Goal: Task Accomplishment & Management: Use online tool/utility

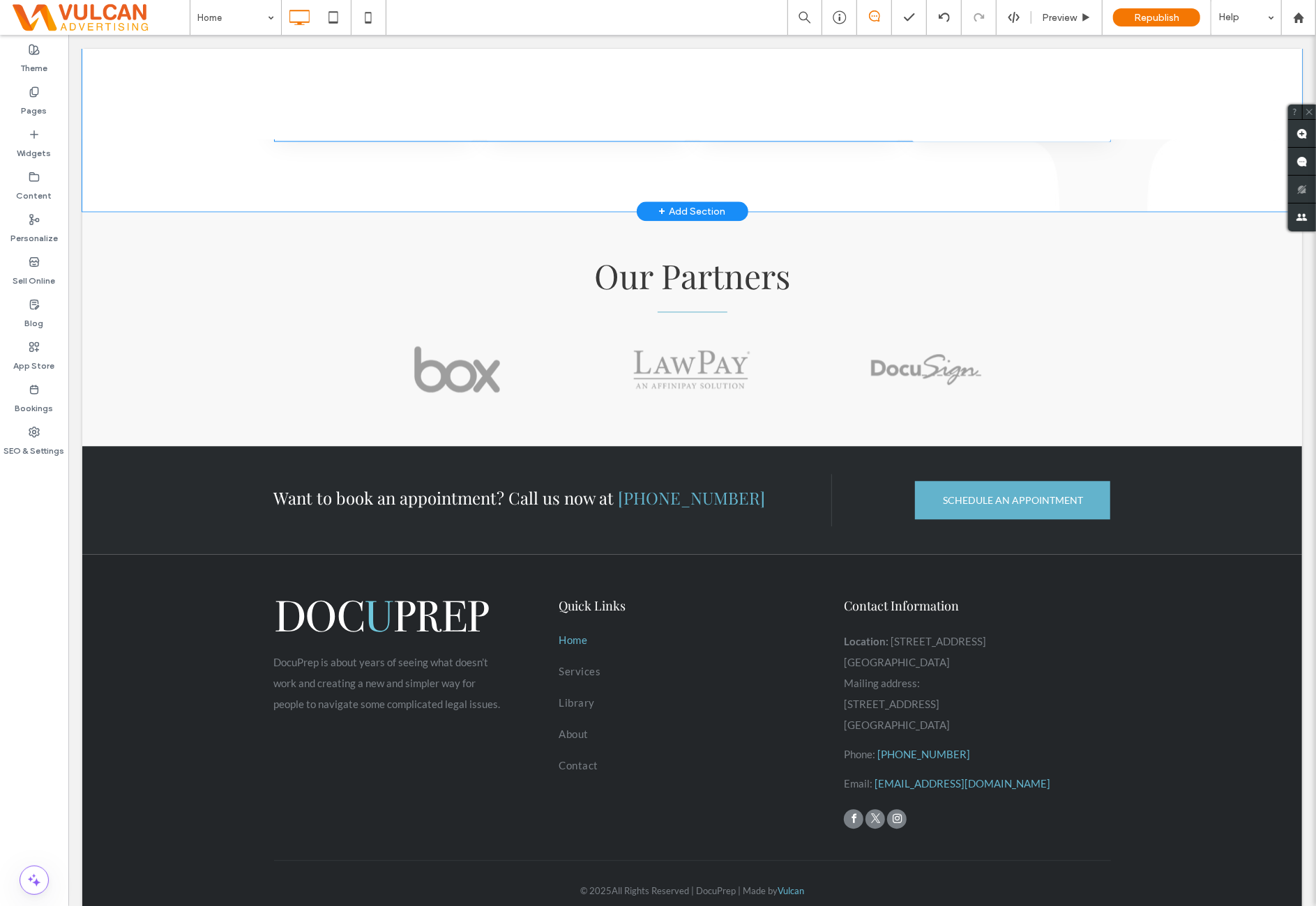
scroll to position [2386, 0]
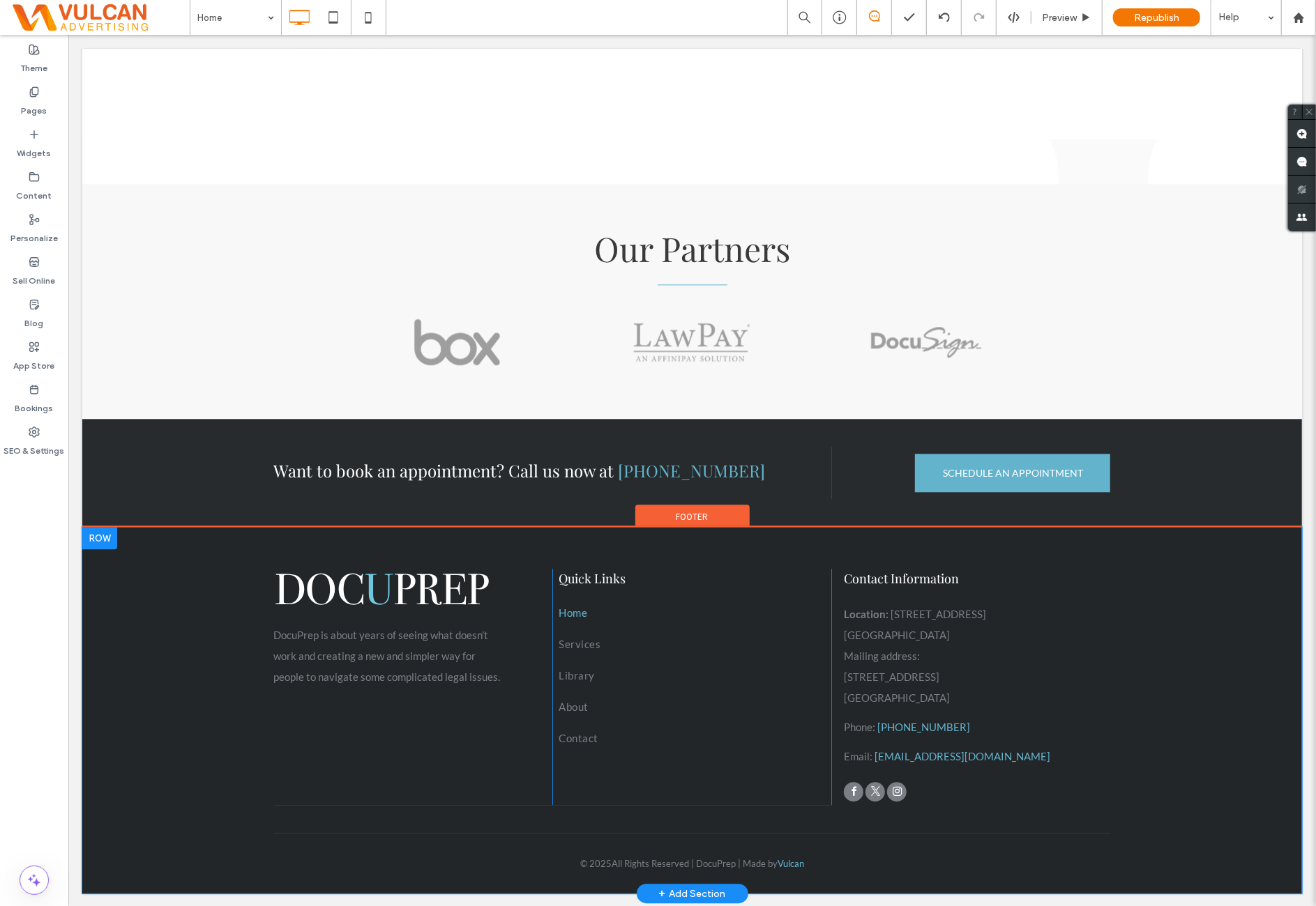
click at [133, 660] on div "DocuPrep is about years of seeing what doesn’t work and creating a new and simp…" at bounding box center [691, 710] width 1219 height 366
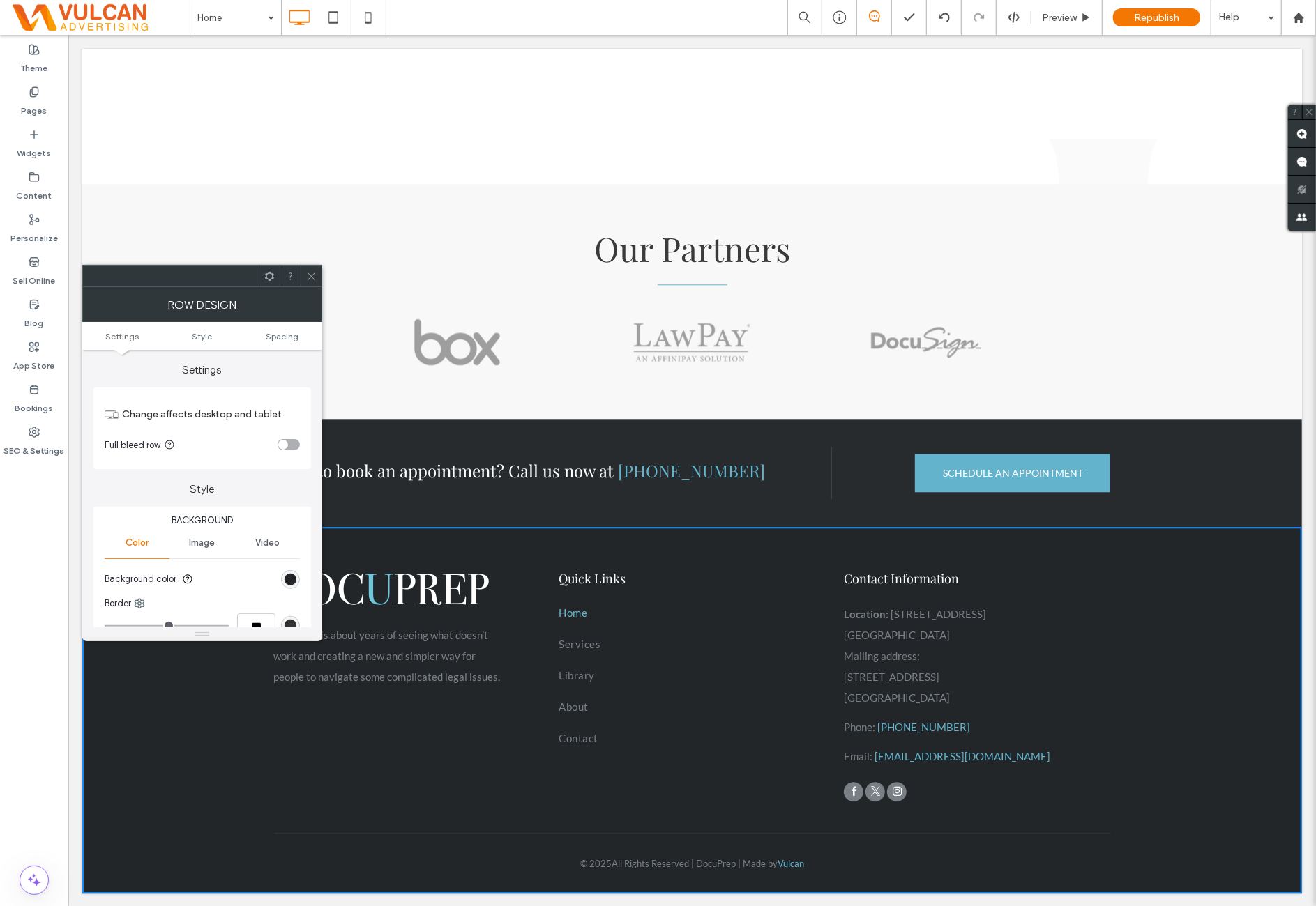
click at [297, 571] on section "Background color" at bounding box center [203, 579] width 196 height 35
click at [295, 577] on div "rgb(35, 38, 41)" at bounding box center [290, 578] width 18 height 18
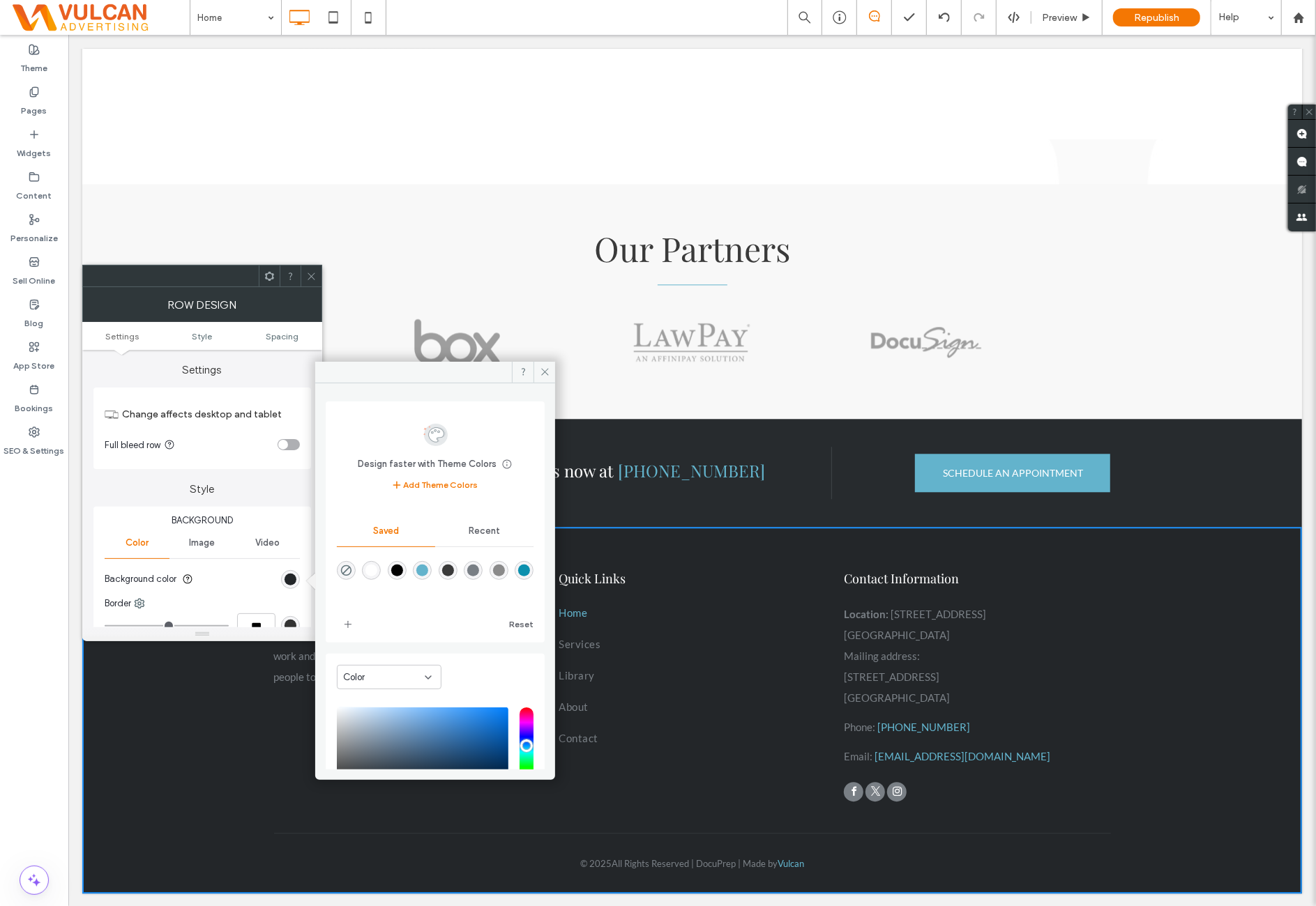
click at [283, 585] on div "rgb(35, 38, 41)" at bounding box center [290, 578] width 18 height 18
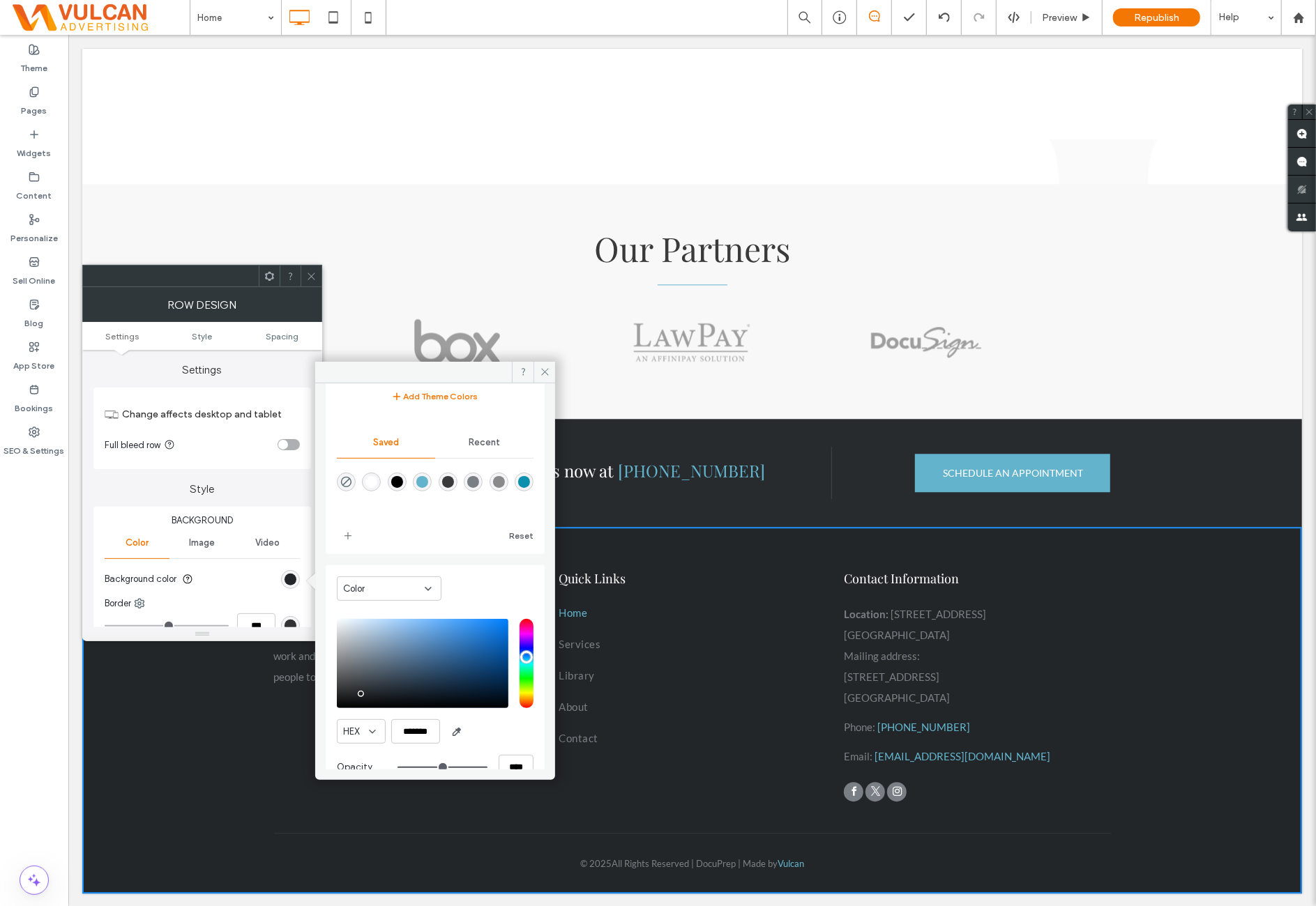
scroll to position [115, 0]
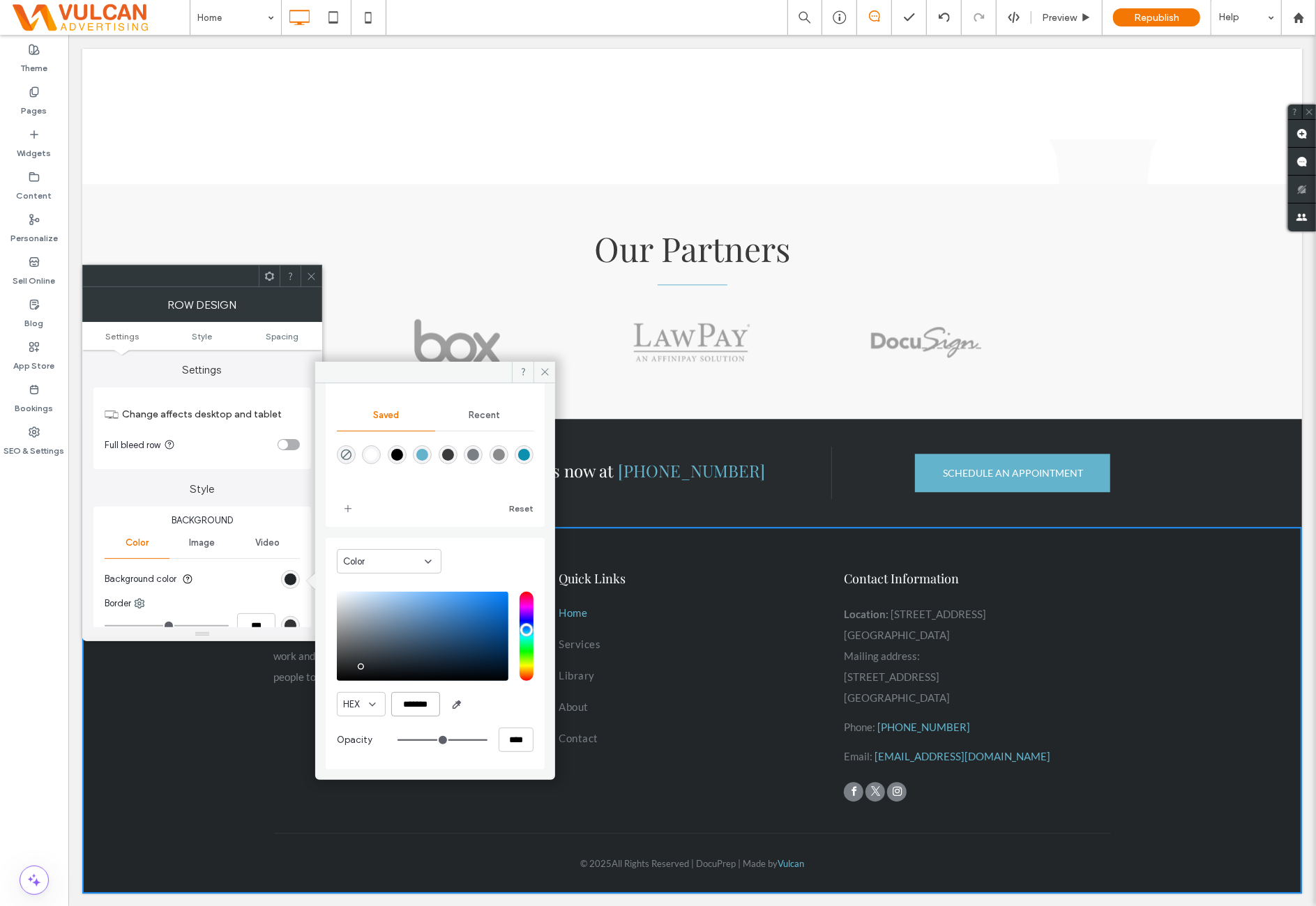
click at [428, 706] on input "*******" at bounding box center [415, 704] width 48 height 25
click at [312, 276] on use at bounding box center [311, 276] width 7 height 7
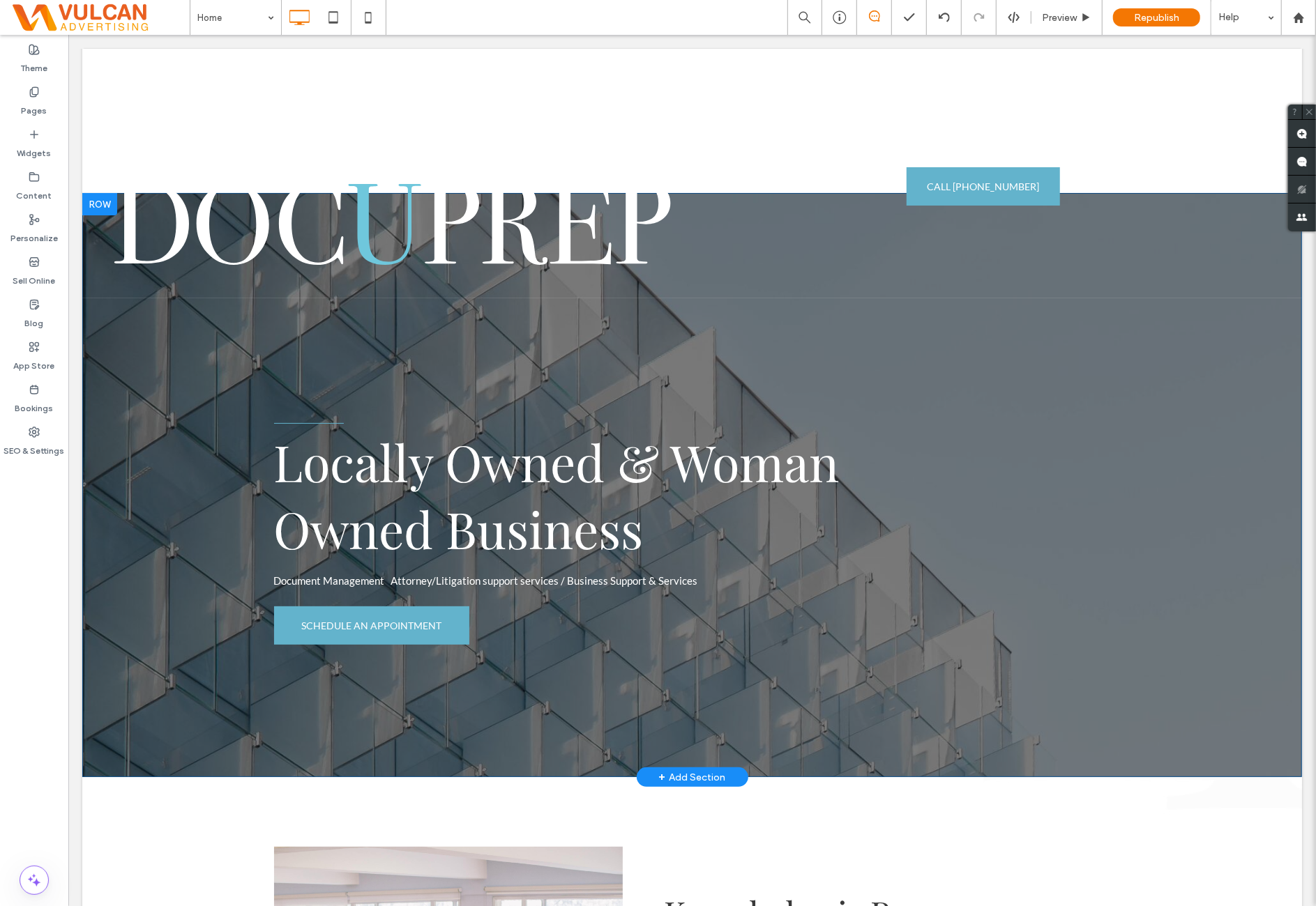
scroll to position [0, 0]
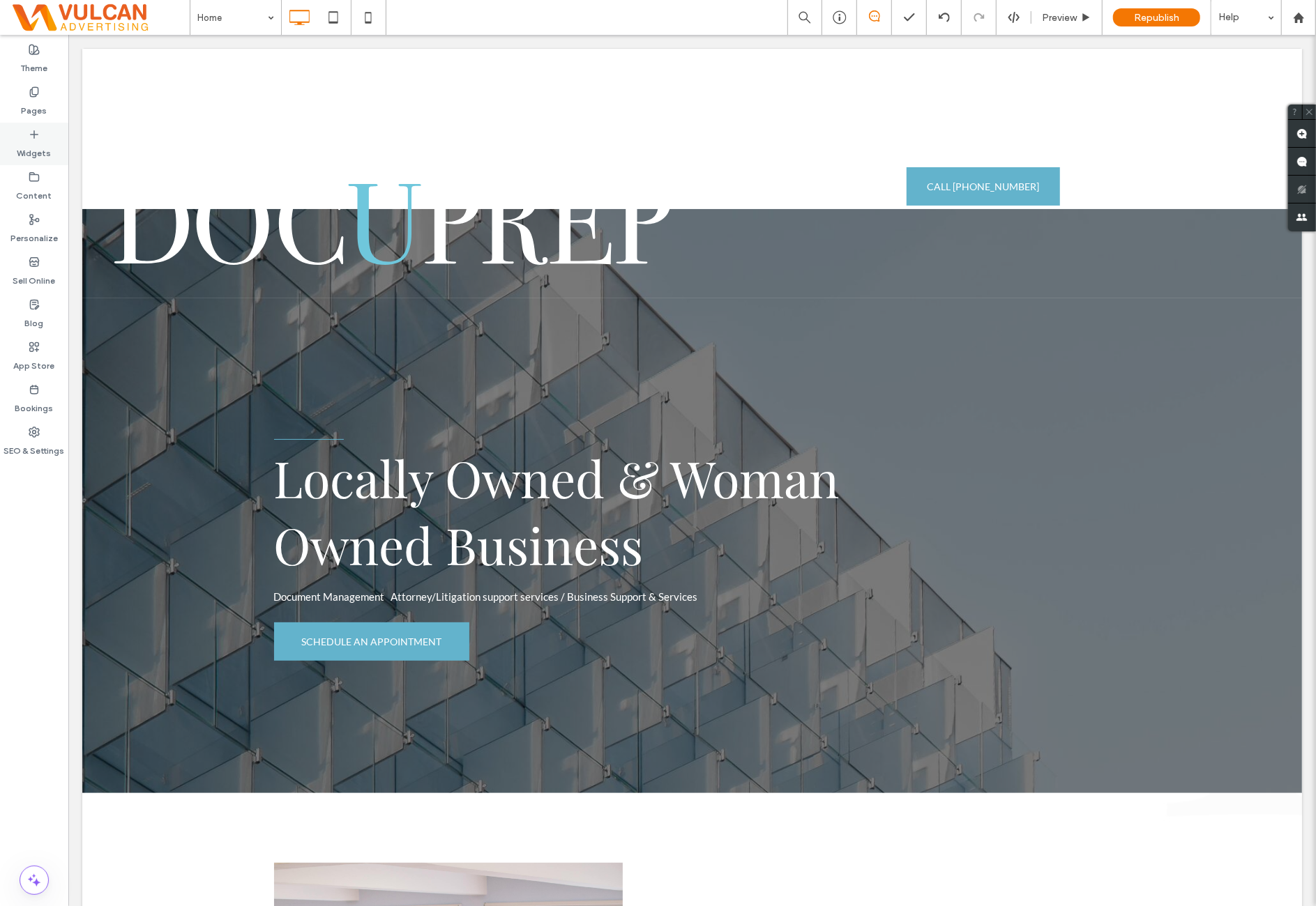
click at [48, 156] on label "Widgets" at bounding box center [34, 150] width 34 height 19
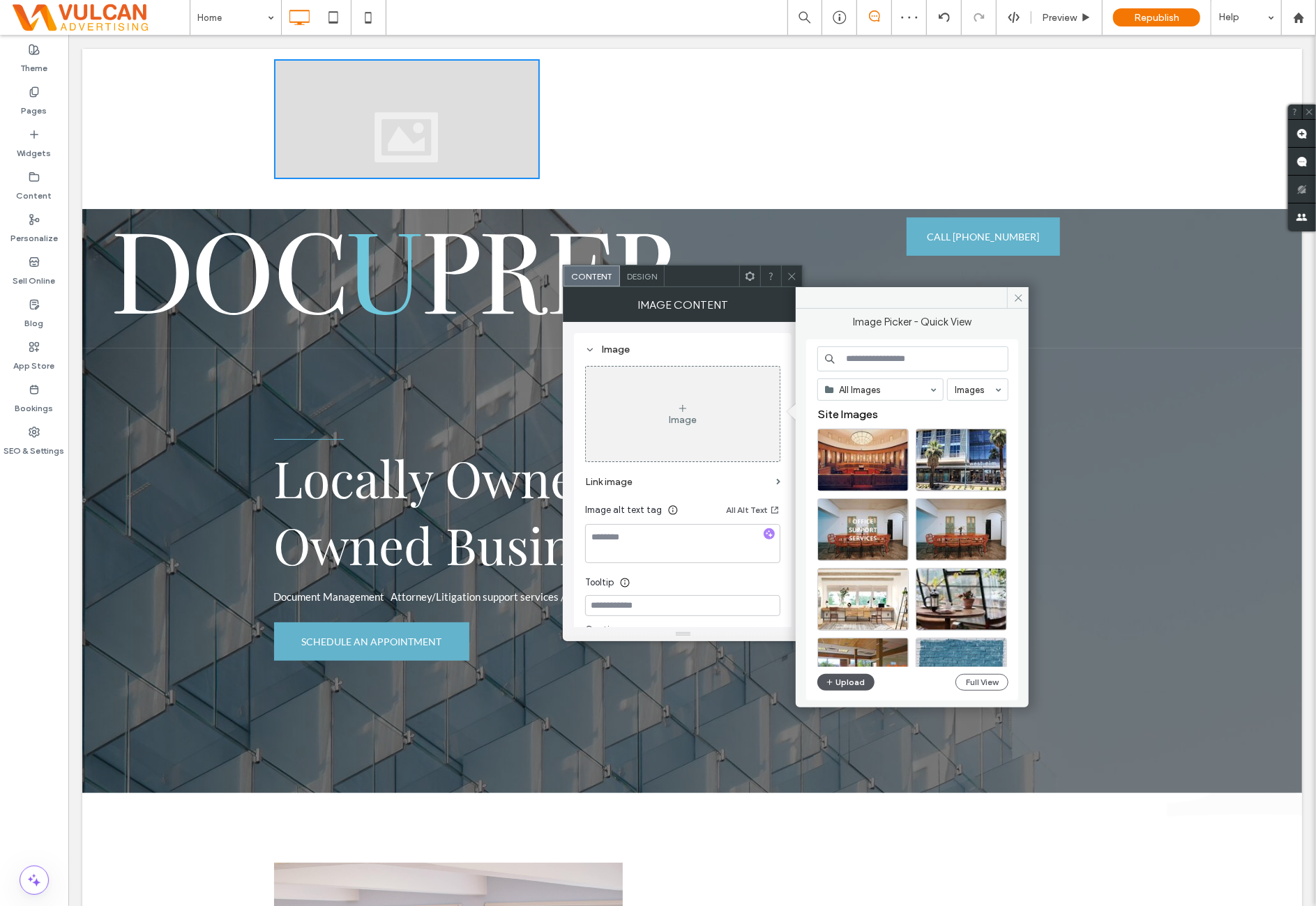
click at [861, 684] on button "Upload" at bounding box center [846, 681] width 57 height 17
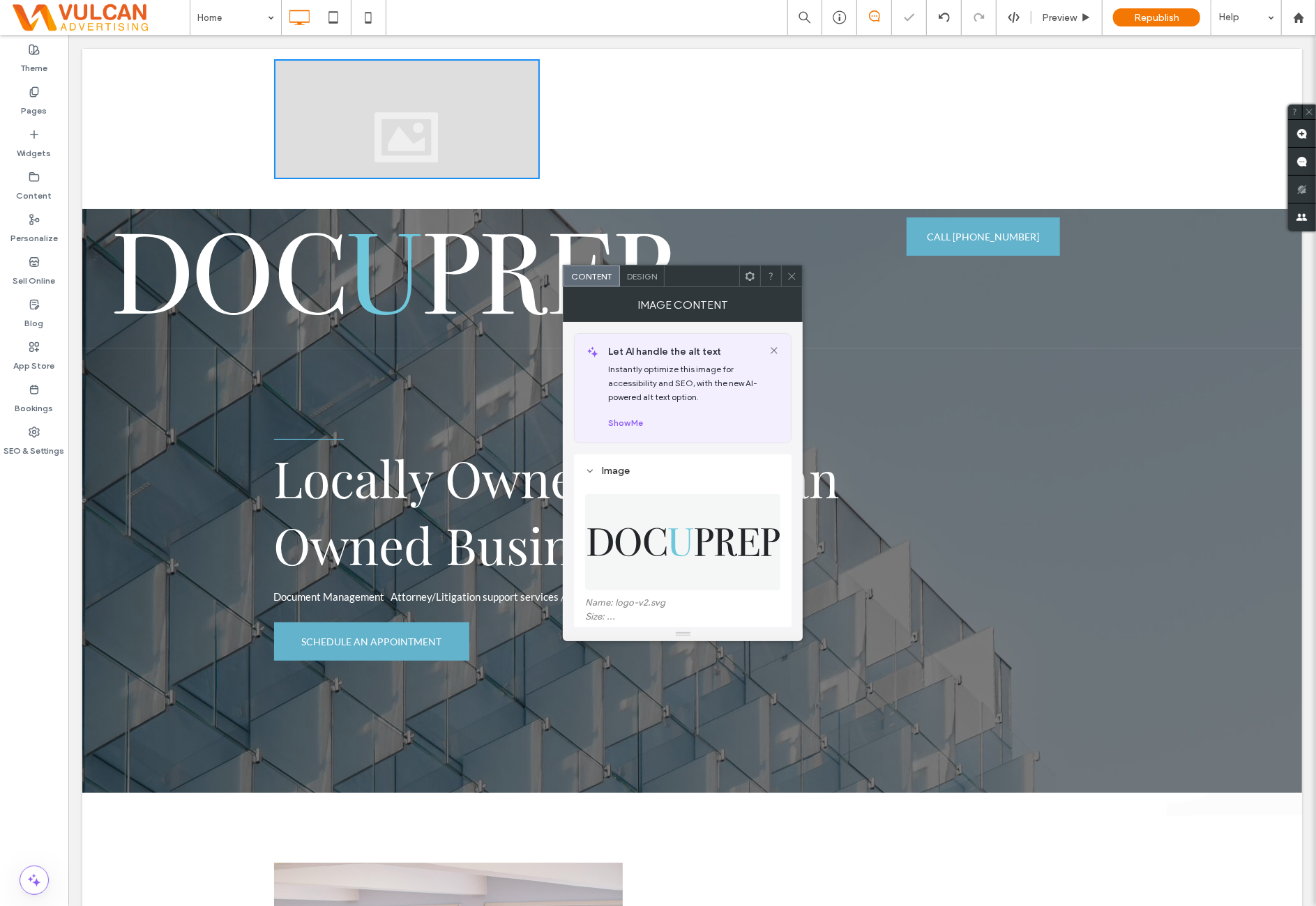
click at [790, 269] on span at bounding box center [792, 276] width 11 height 21
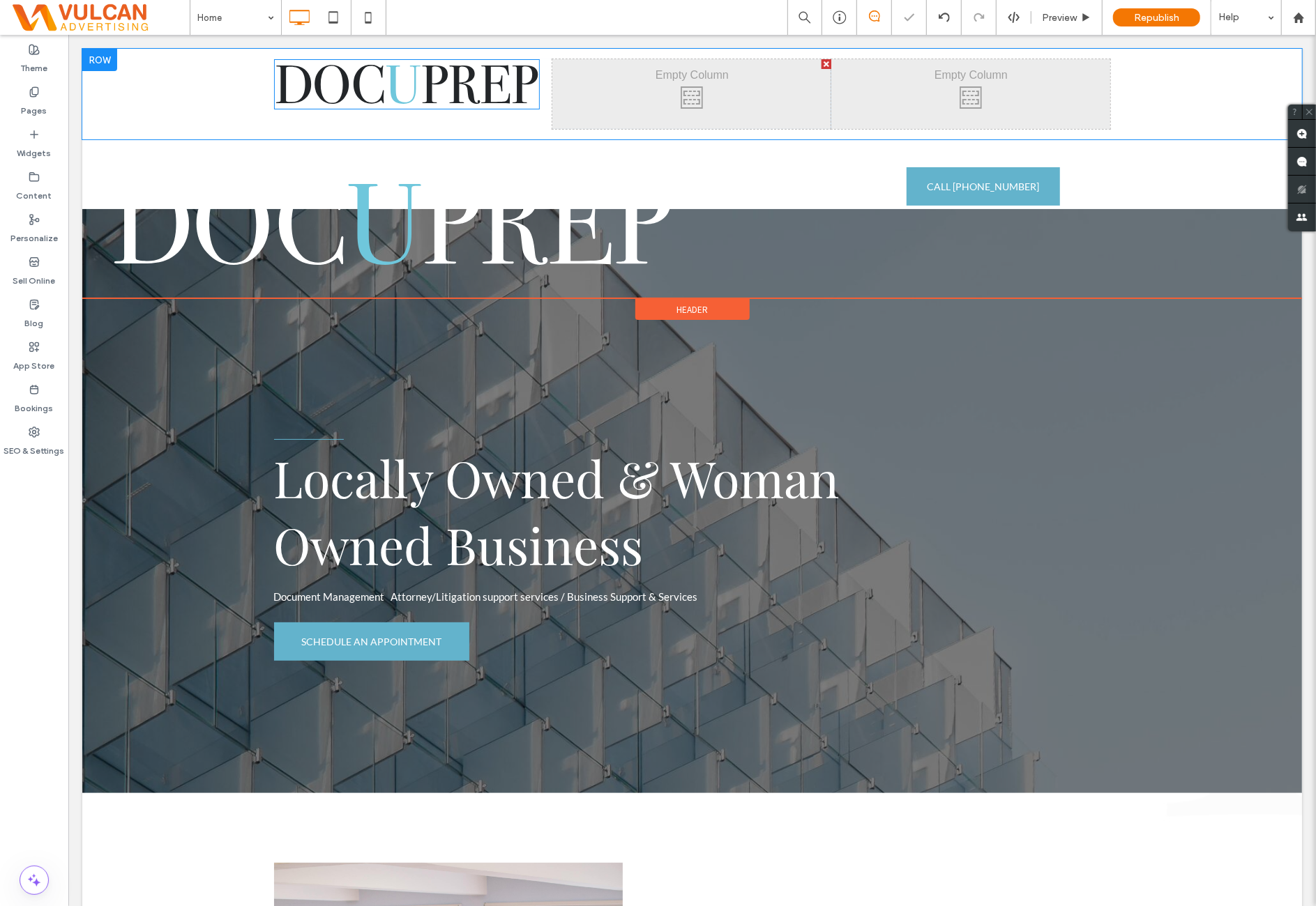
click at [459, 94] on img at bounding box center [406, 83] width 266 height 50
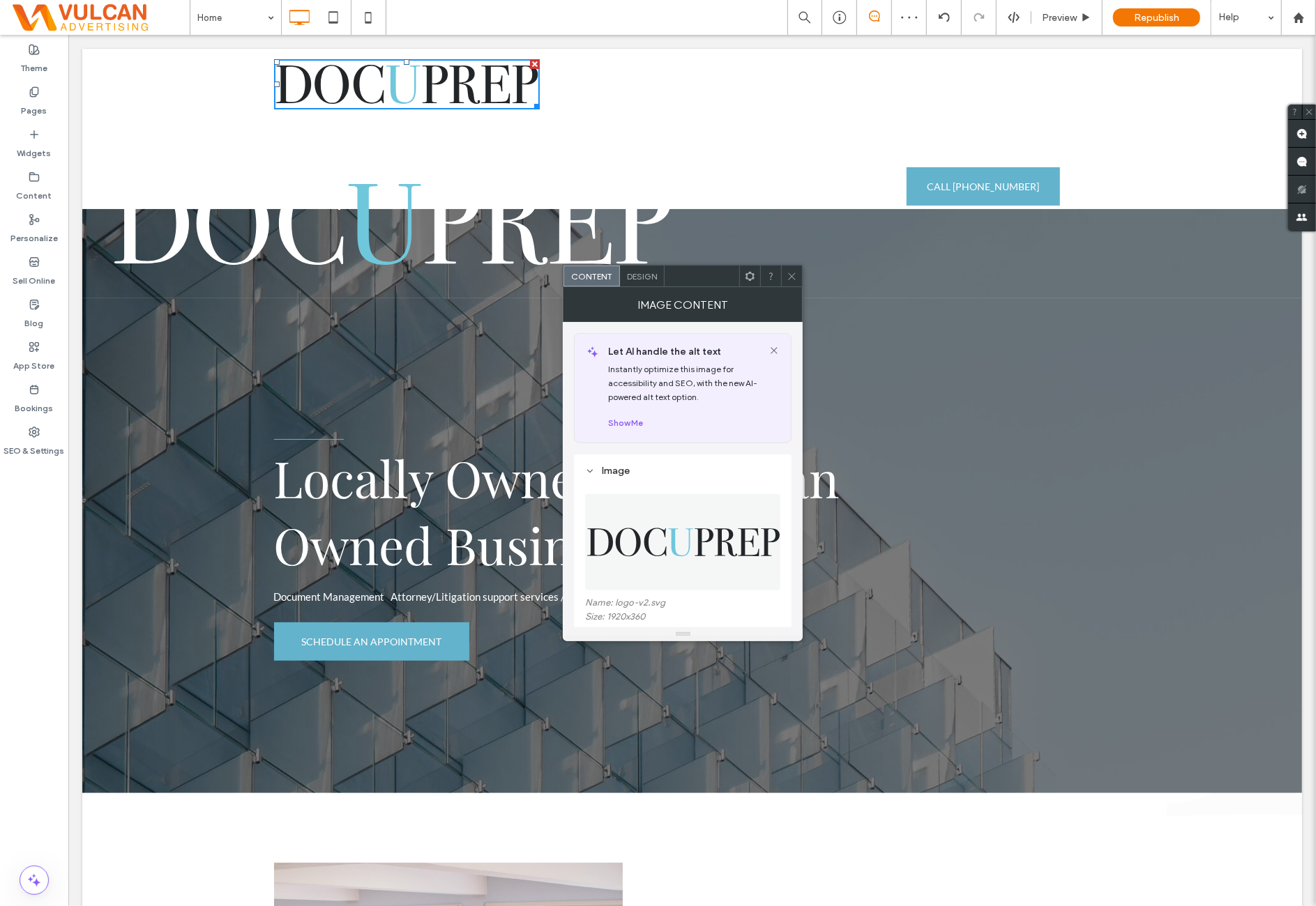
click at [644, 273] on span "Design" at bounding box center [642, 276] width 30 height 11
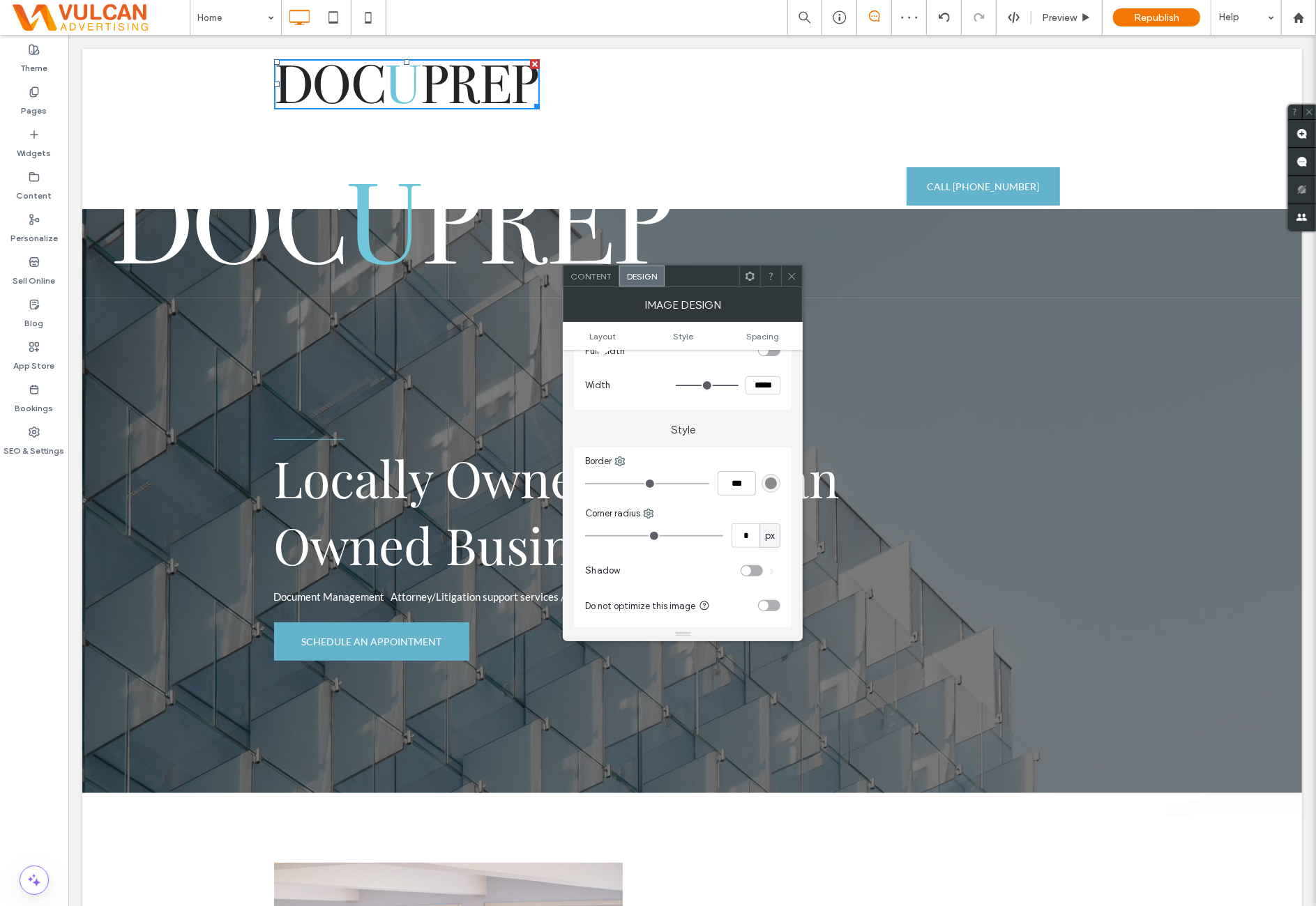
scroll to position [115, 0]
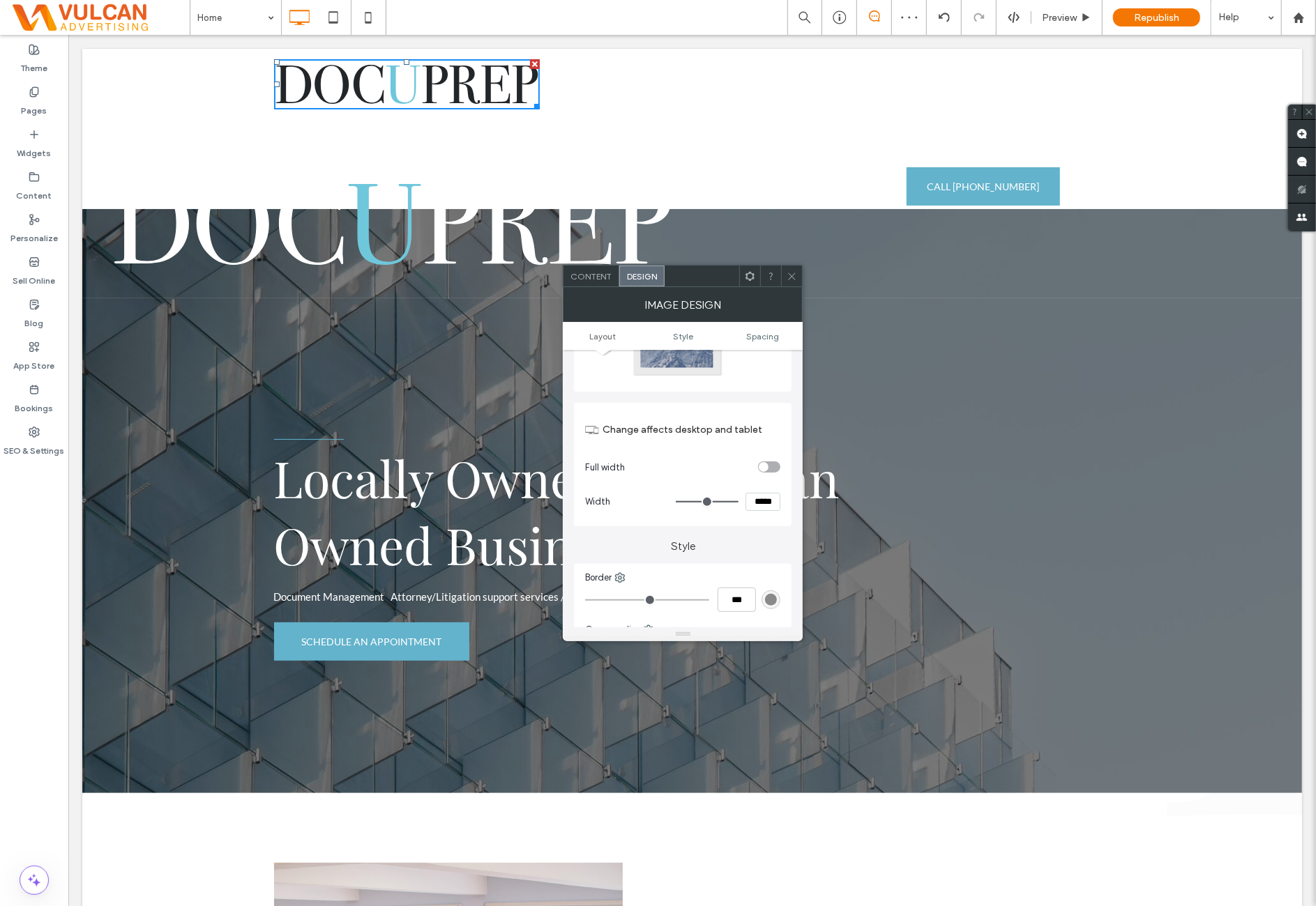
drag, startPoint x: 768, startPoint y: 505, endPoint x: 763, endPoint y: 524, distance: 19.6
click at [768, 507] on input "*****" at bounding box center [763, 502] width 35 height 18
type input "***"
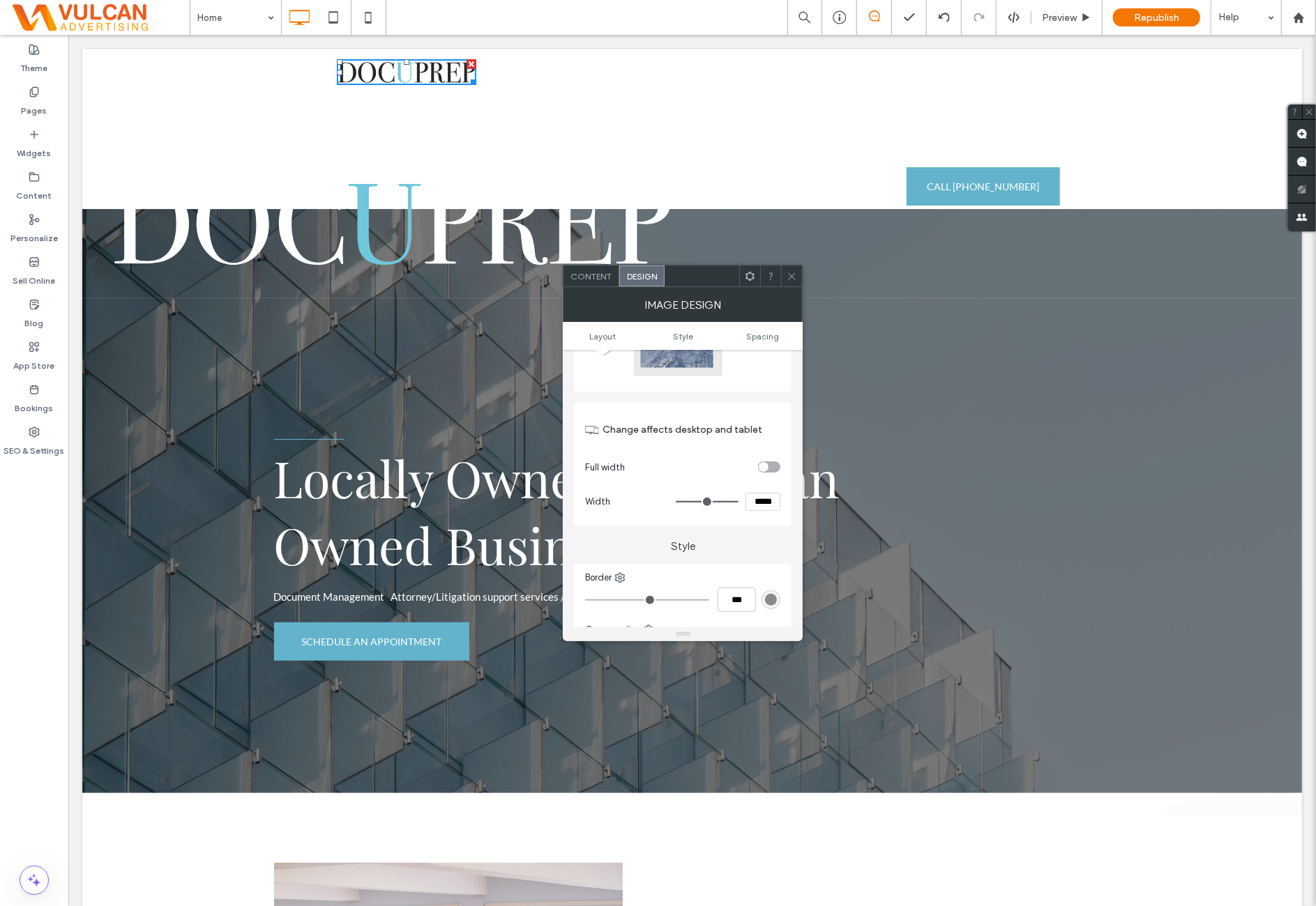
click at [758, 544] on label "Style" at bounding box center [682, 540] width 218 height 26
click at [765, 500] on input "*****" at bounding box center [763, 502] width 35 height 18
type input "***"
type input "*****"
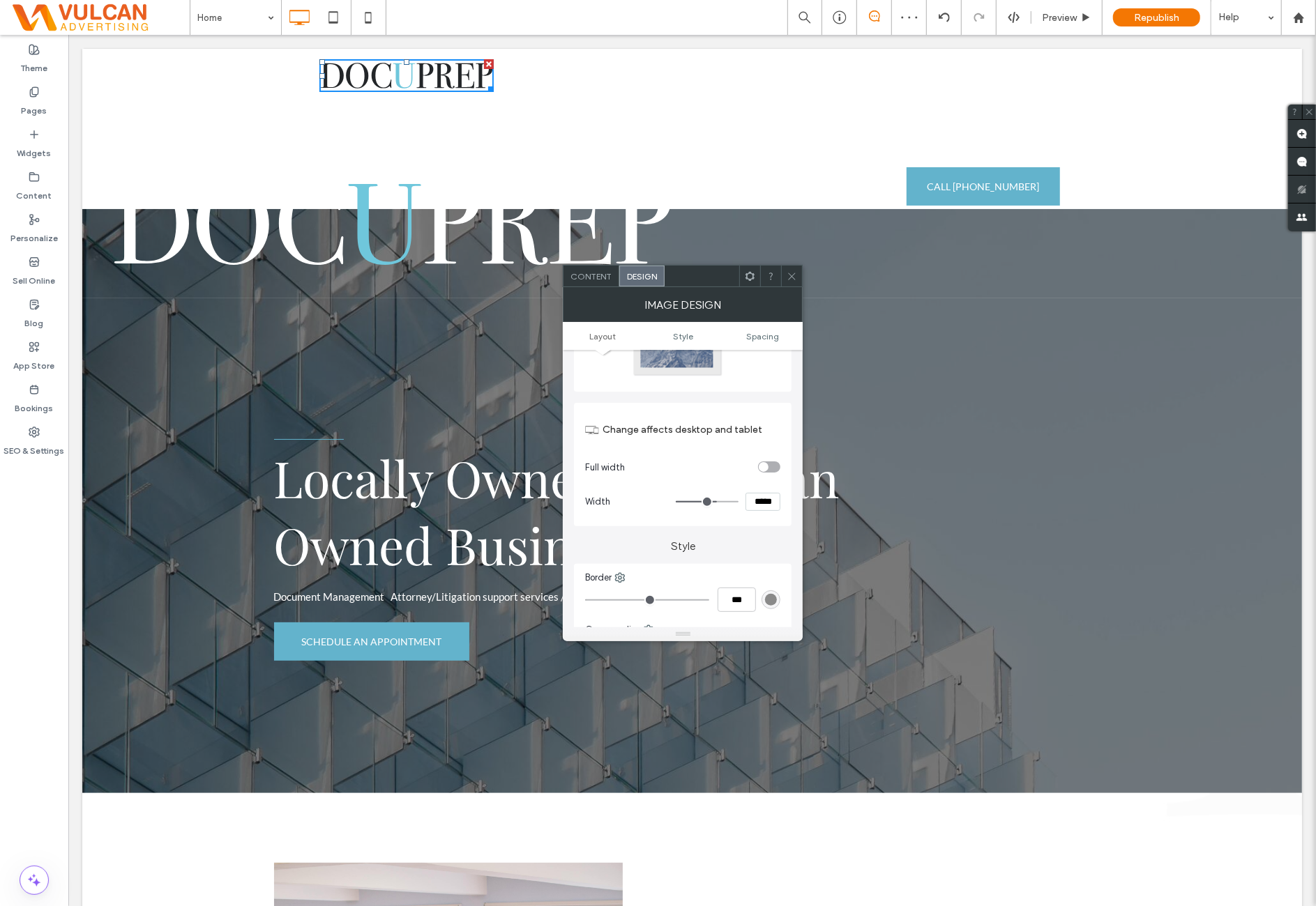
click at [762, 529] on label "Style" at bounding box center [682, 540] width 218 height 26
click at [749, 273] on use at bounding box center [750, 276] width 9 height 9
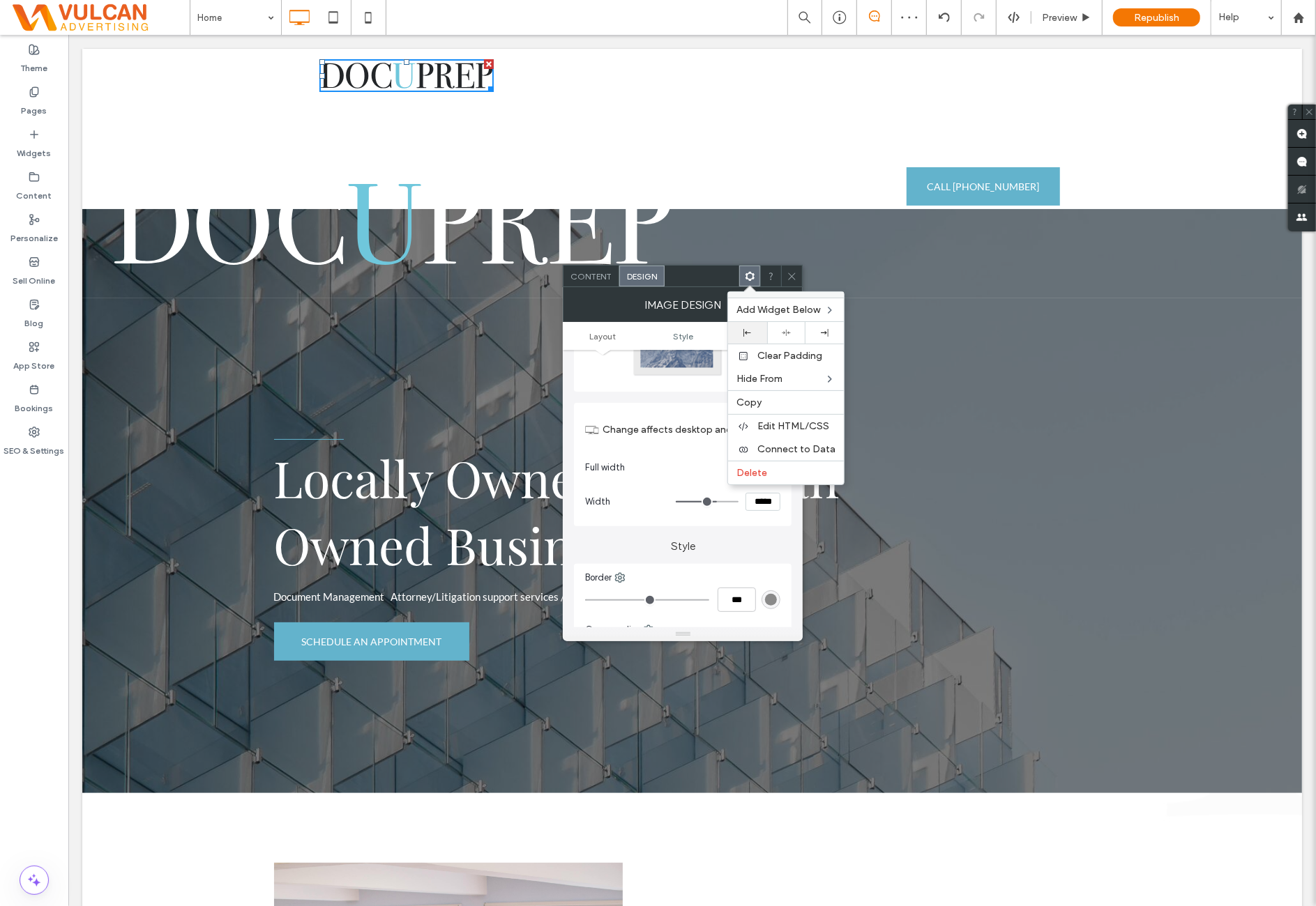
click at [755, 329] on div at bounding box center [747, 333] width 25 height 8
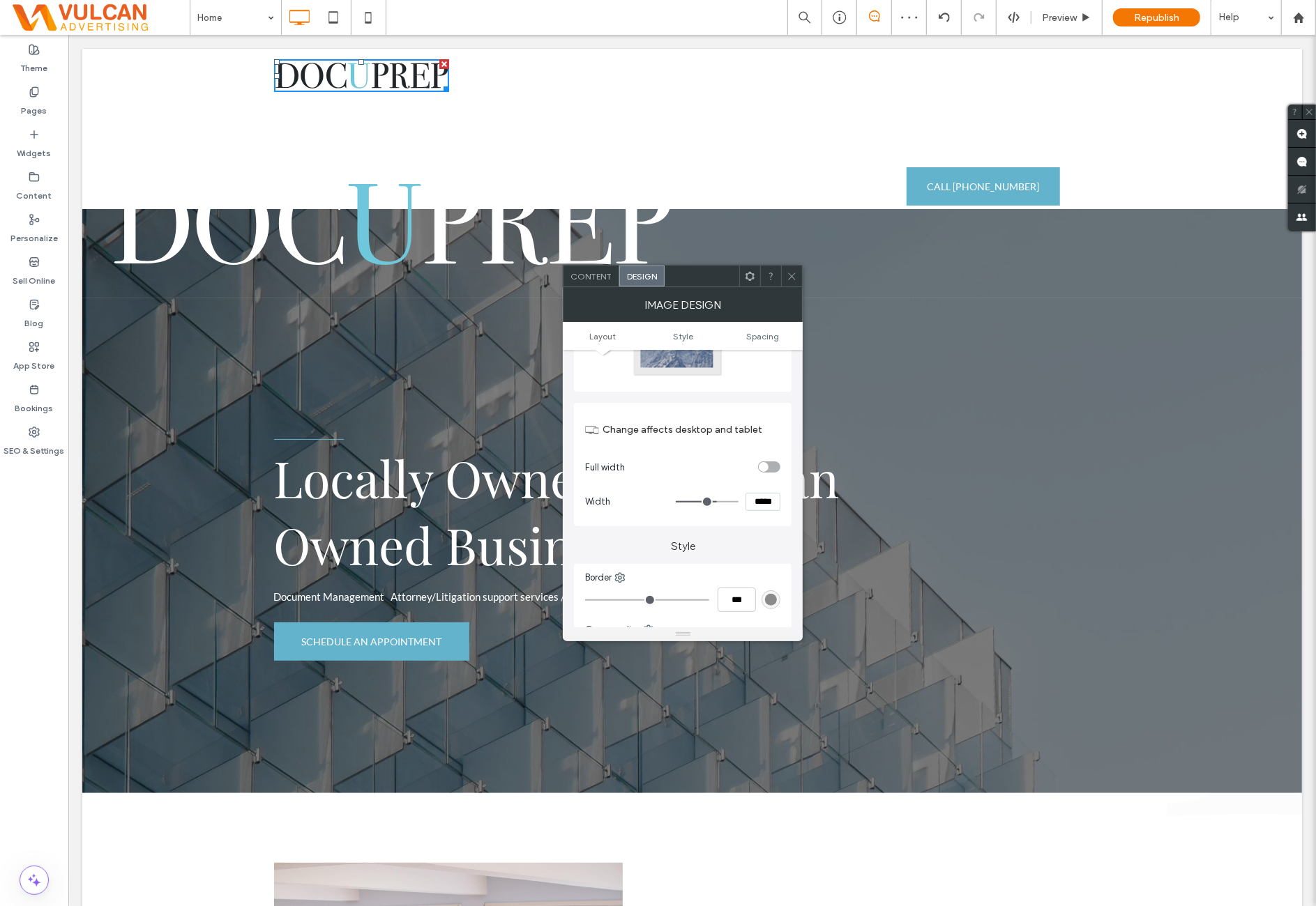
click at [791, 278] on body ".wqwq-1{fill:#231f20;} .cls-1q, .cls-2q { fill-rule: evenodd; } .cls-2q { fill:…" at bounding box center [658, 453] width 1316 height 906
click at [793, 276] on use at bounding box center [792, 276] width 7 height 7
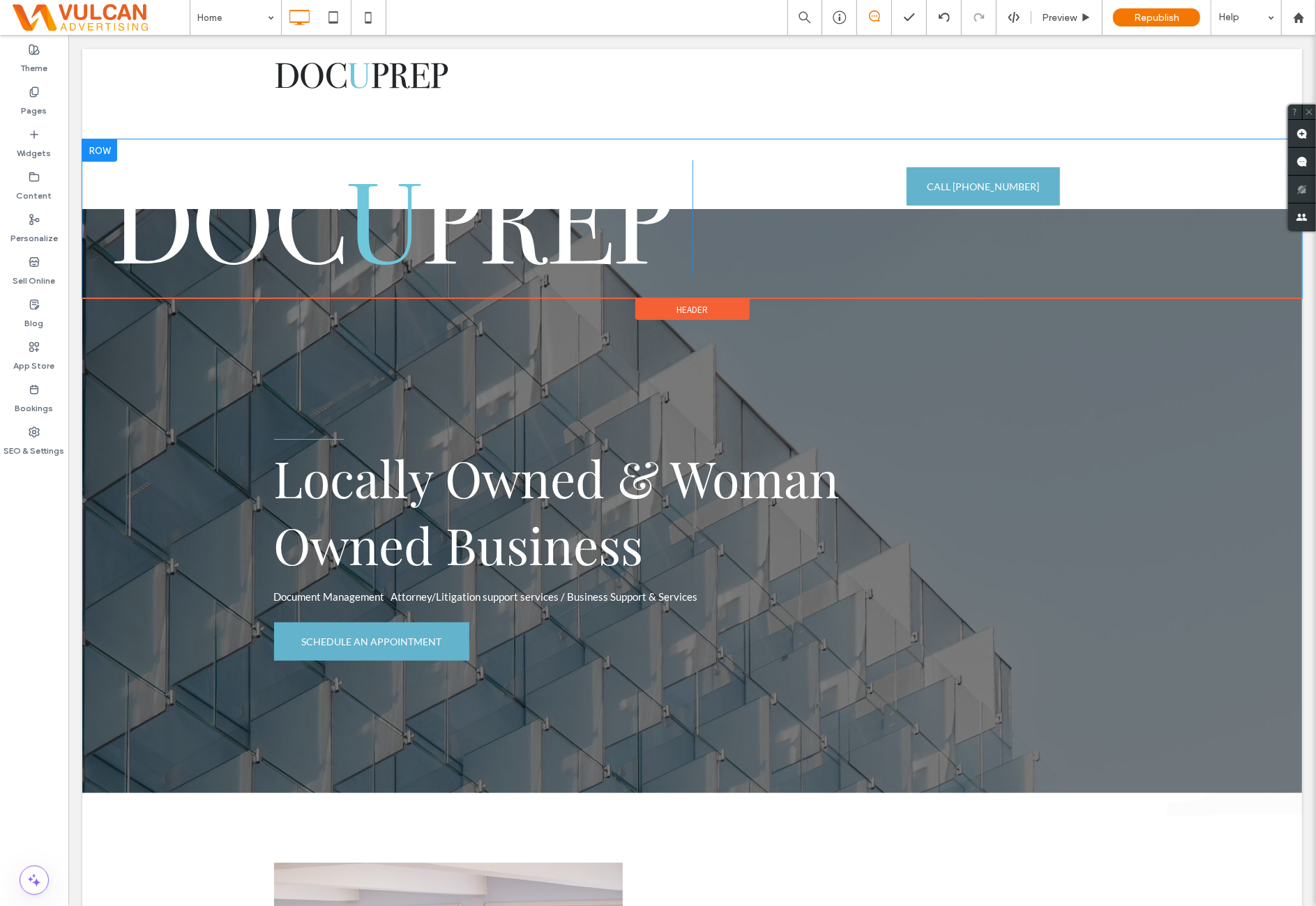
click at [112, 152] on div at bounding box center [100, 150] width 35 height 22
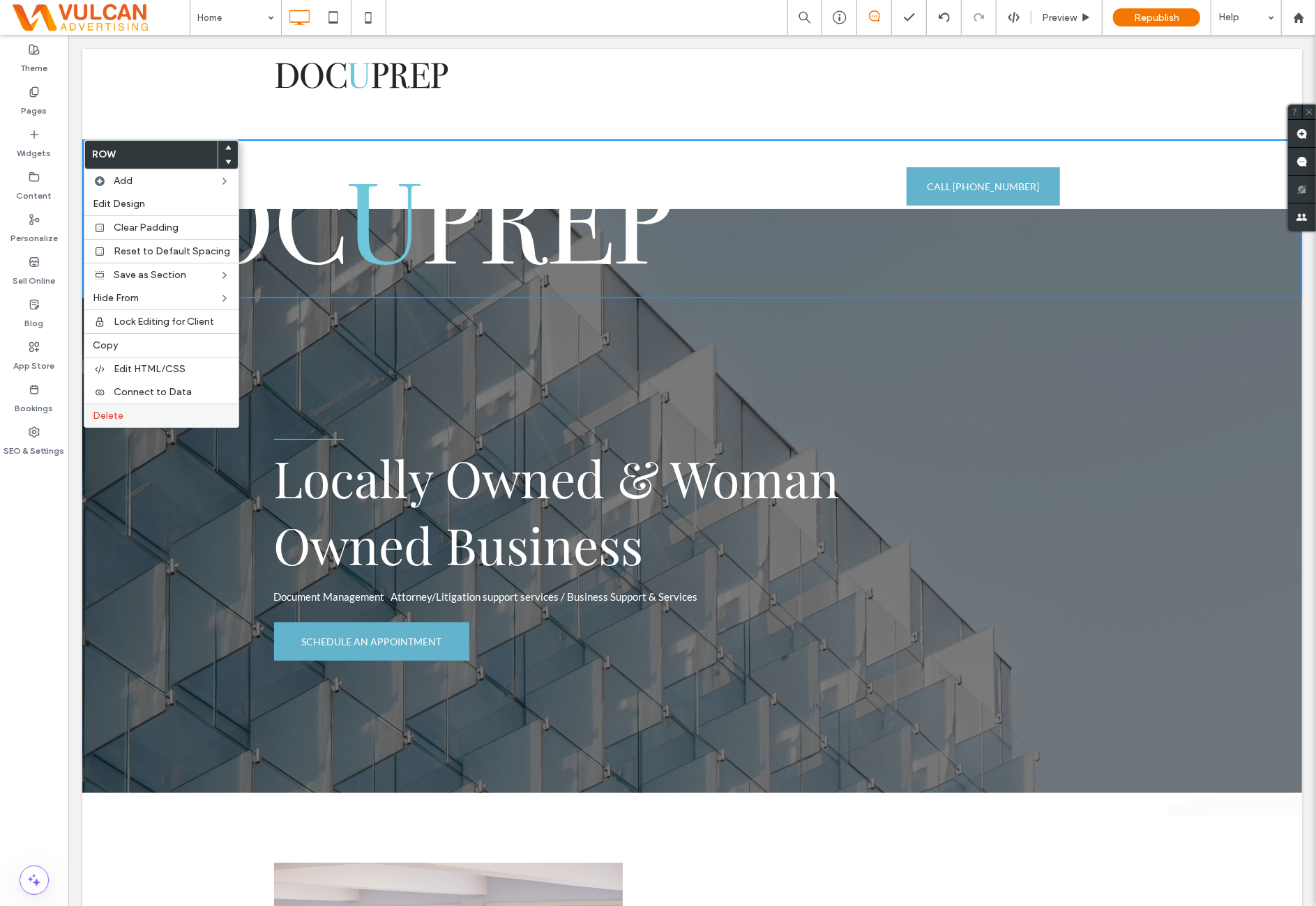
click at [149, 413] on label "Delete" at bounding box center [161, 415] width 137 height 11
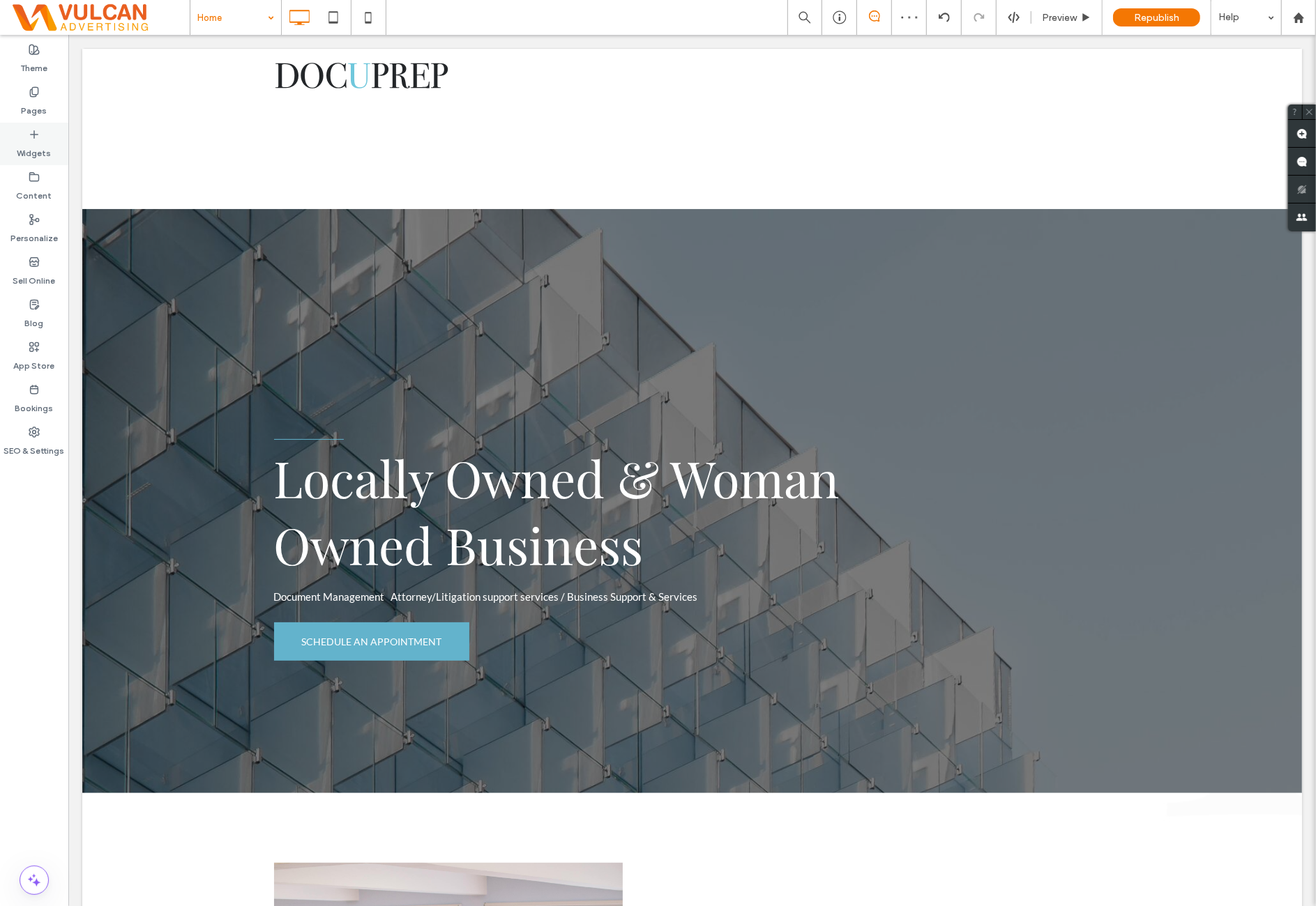
click at [22, 154] on label "Widgets" at bounding box center [34, 150] width 34 height 19
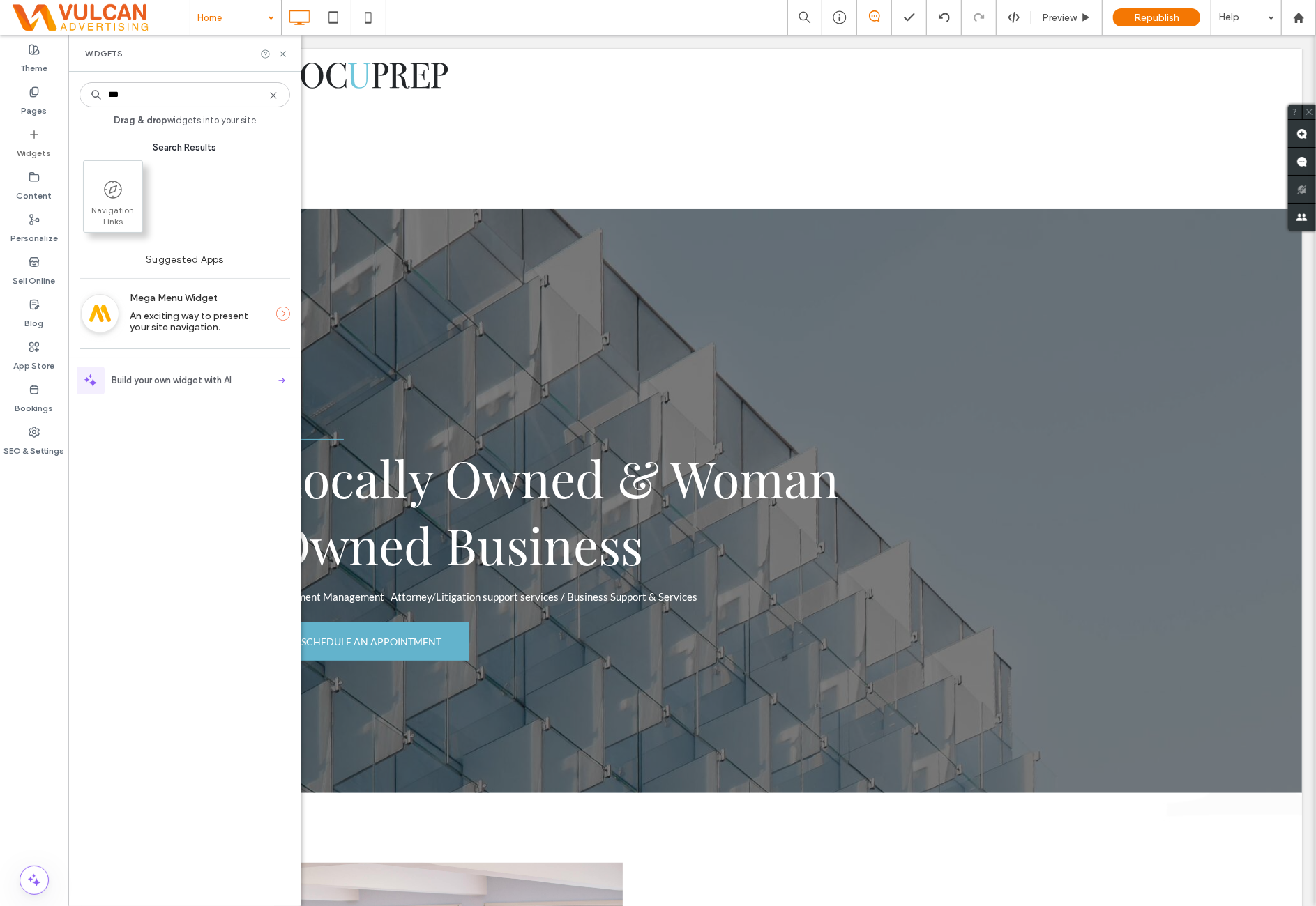
type input "***"
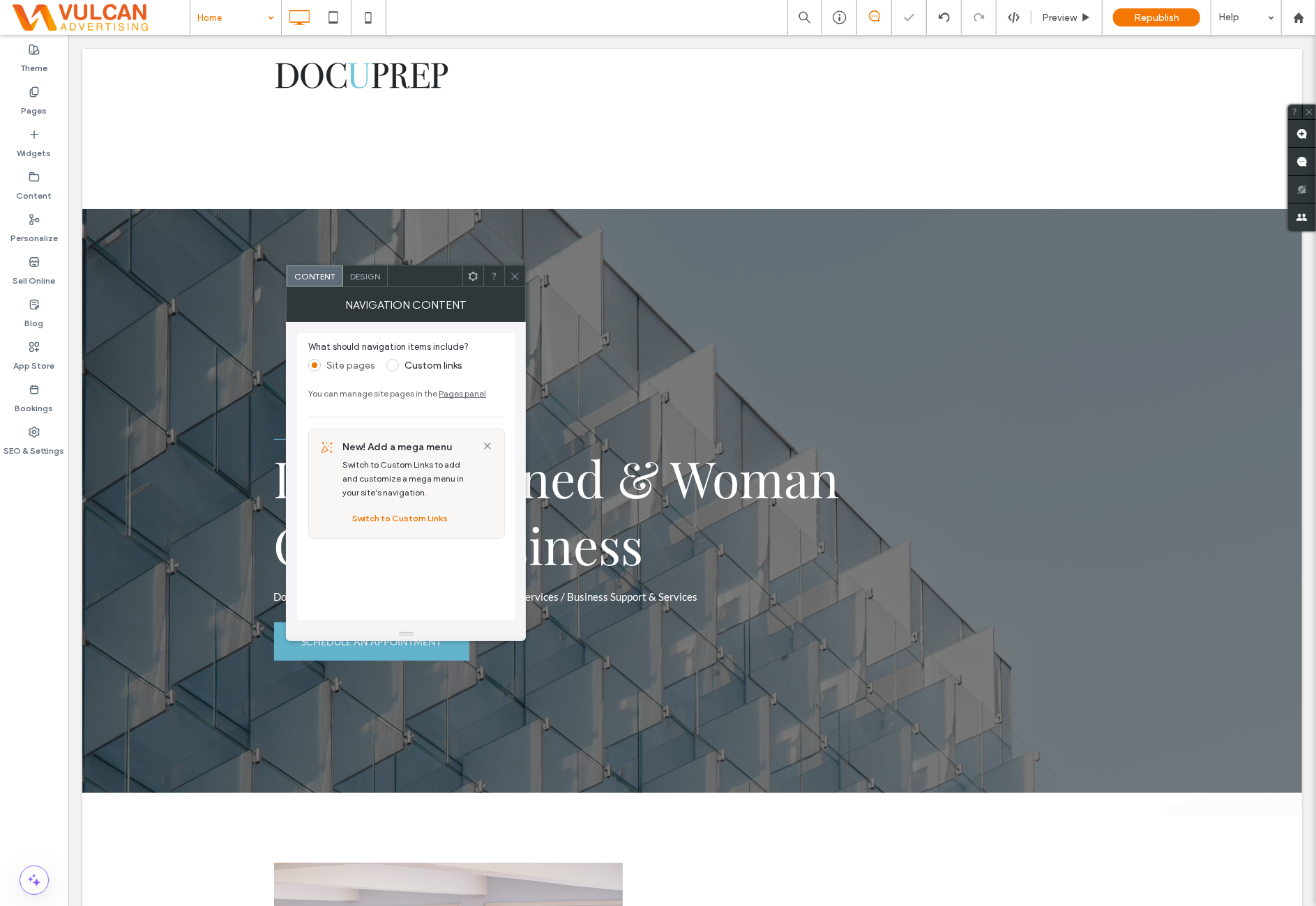
click at [518, 275] on icon at bounding box center [515, 276] width 11 height 11
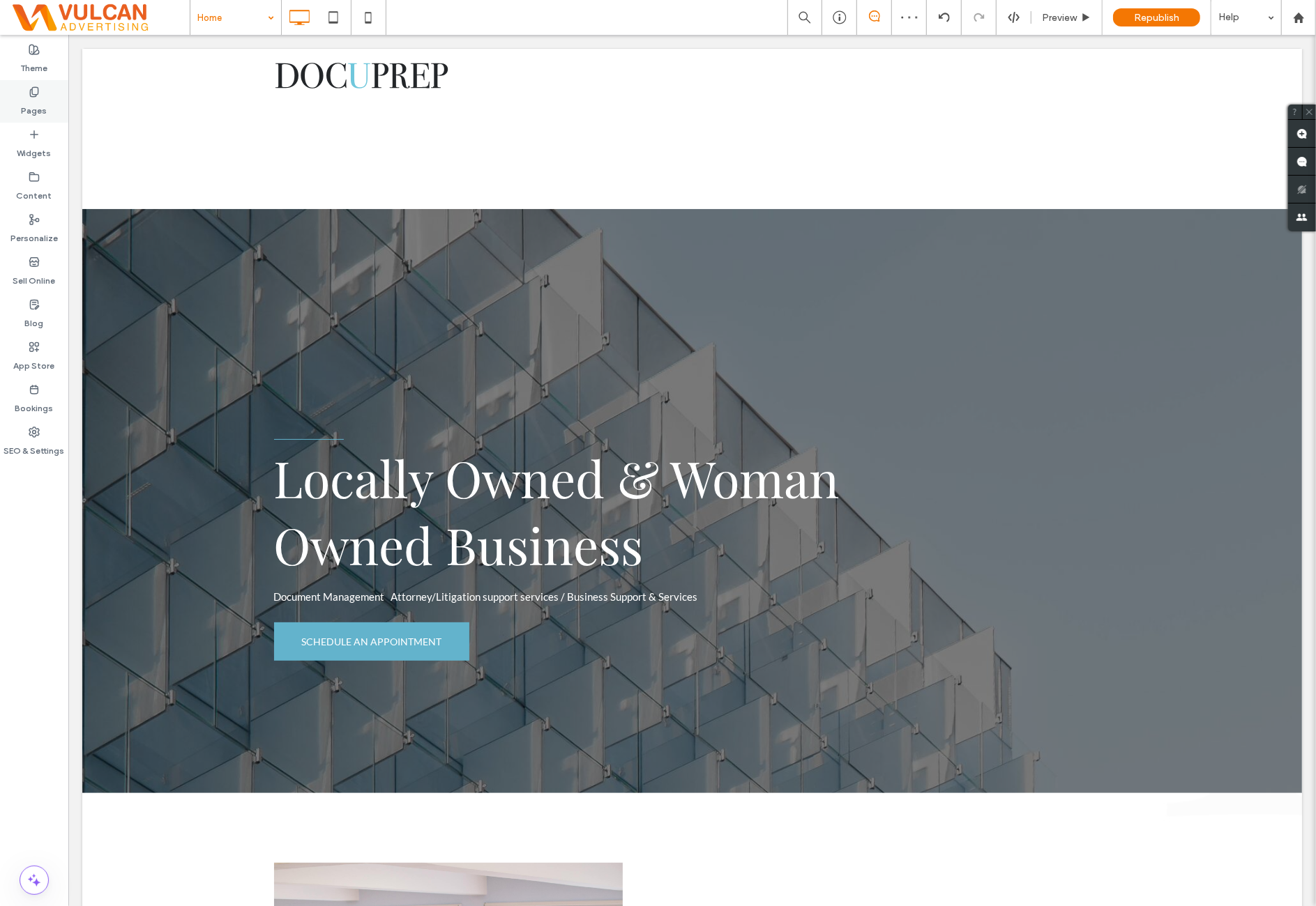
click at [38, 105] on label "Pages" at bounding box center [34, 107] width 26 height 19
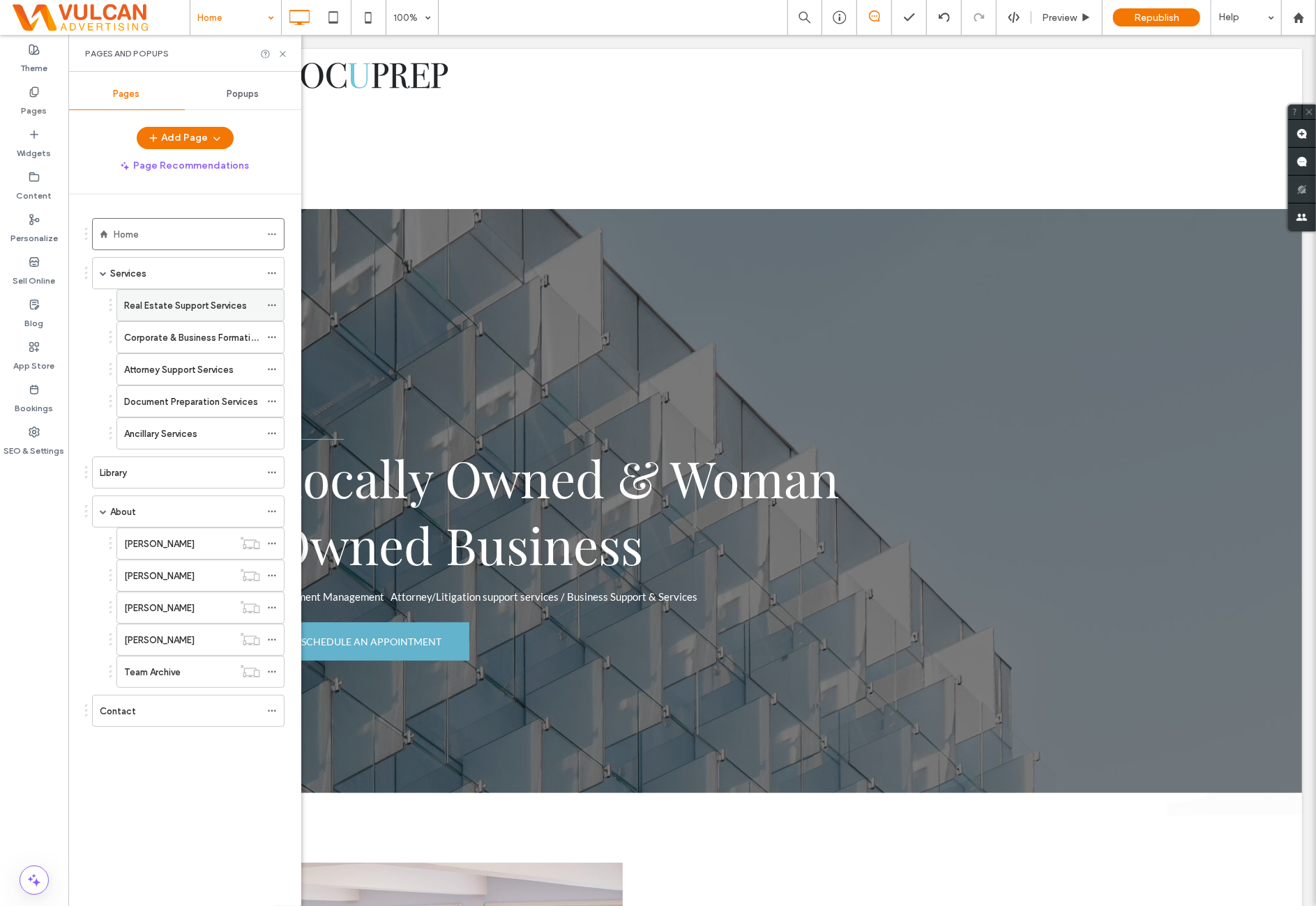
click at [271, 301] on icon at bounding box center [271, 305] width 10 height 10
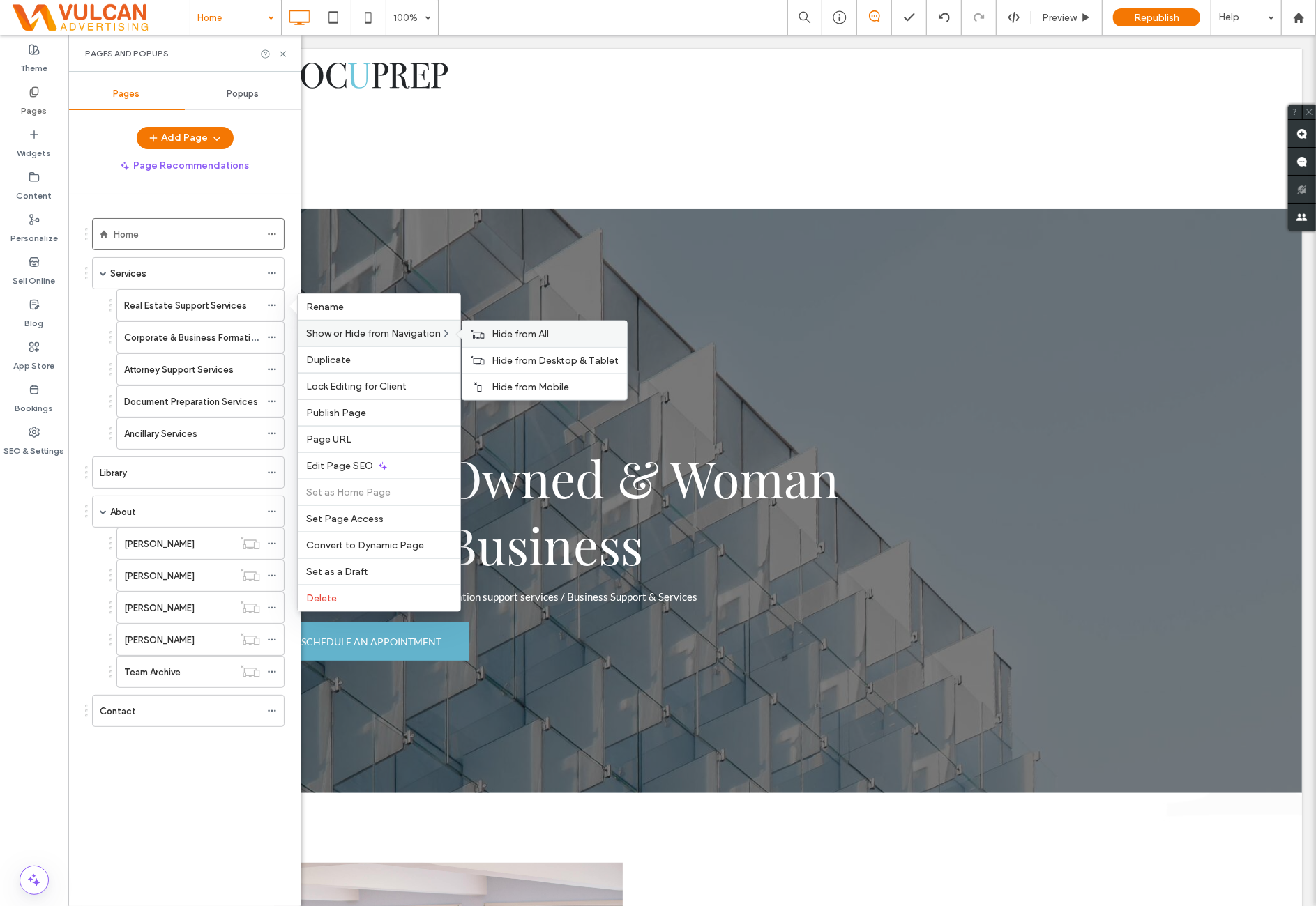
click at [510, 328] on span "Hide from All" at bounding box center [520, 334] width 57 height 11
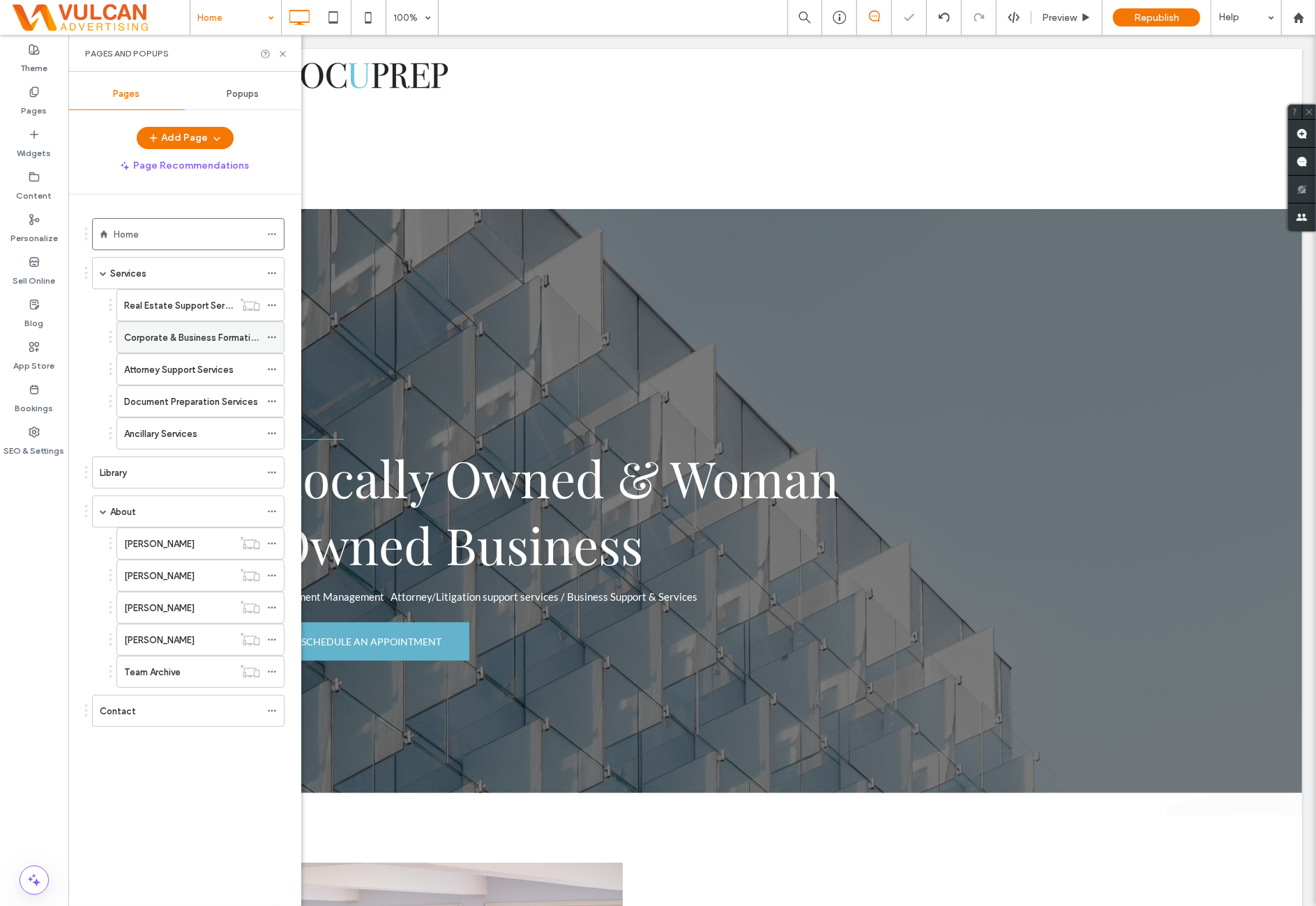
click at [272, 334] on icon at bounding box center [271, 337] width 10 height 10
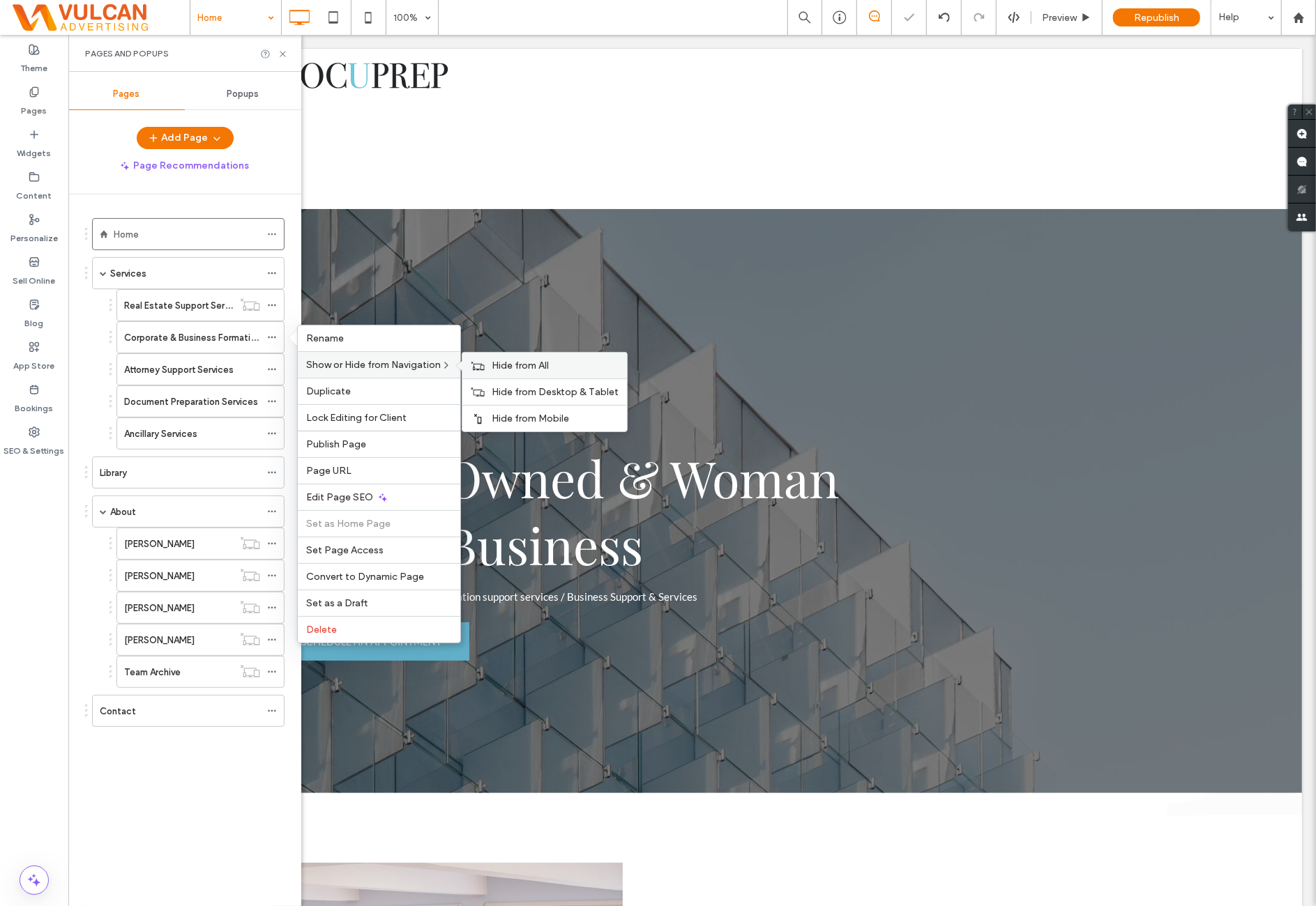
click at [524, 362] on span "Hide from All" at bounding box center [520, 365] width 57 height 11
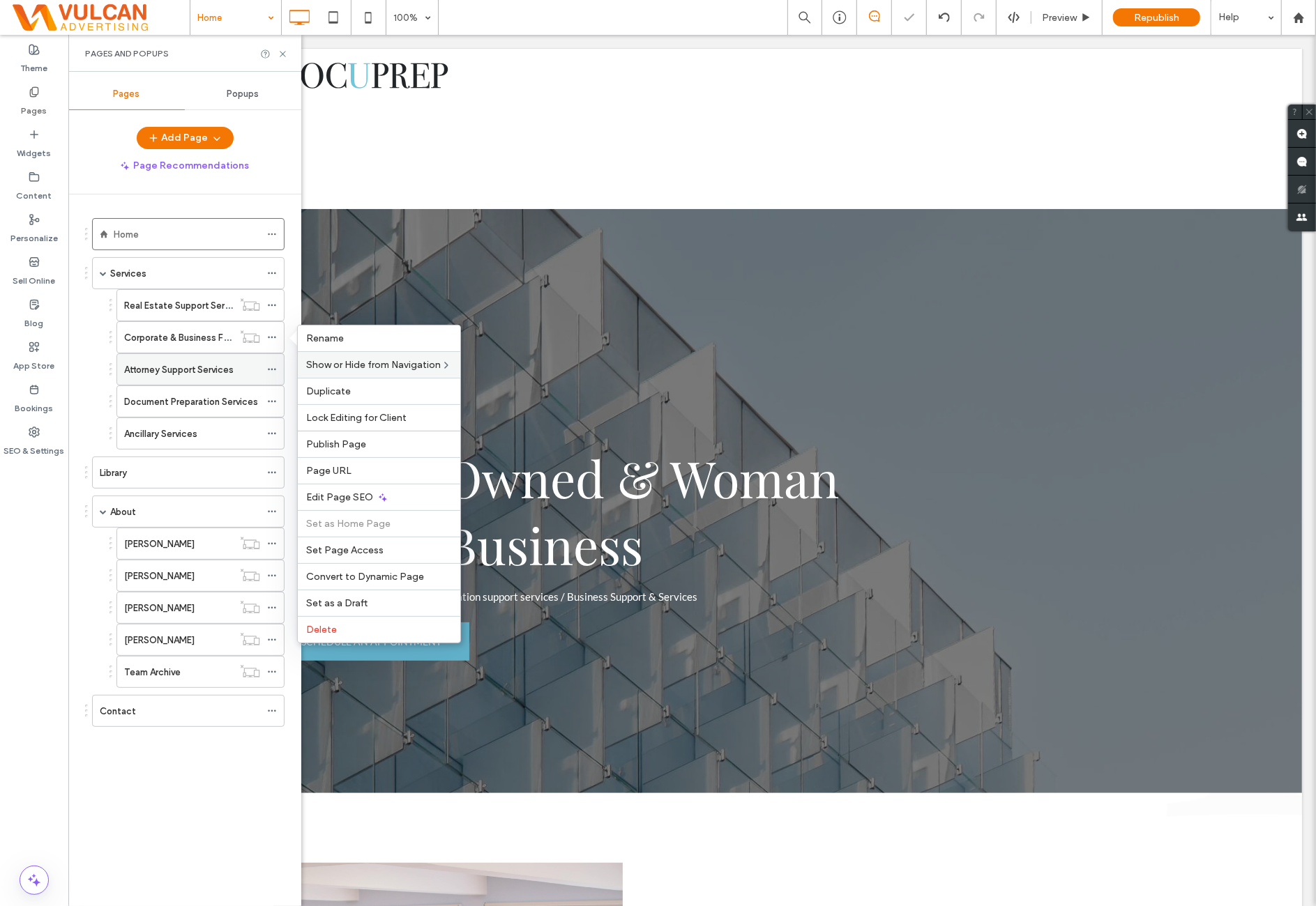
click at [266, 366] on div "Attorney Support Services" at bounding box center [200, 369] width 168 height 32
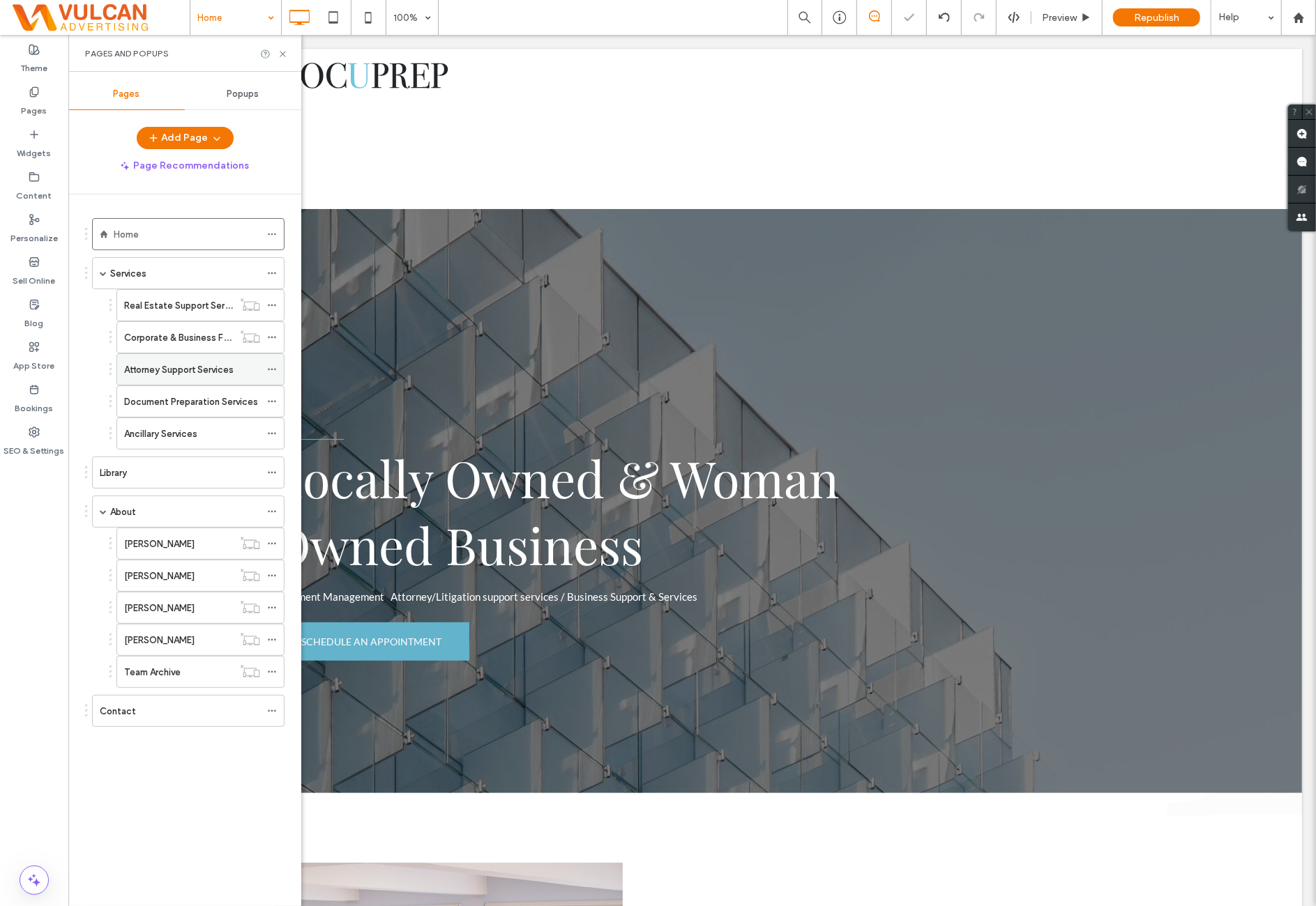
click at [276, 365] on icon at bounding box center [271, 369] width 10 height 10
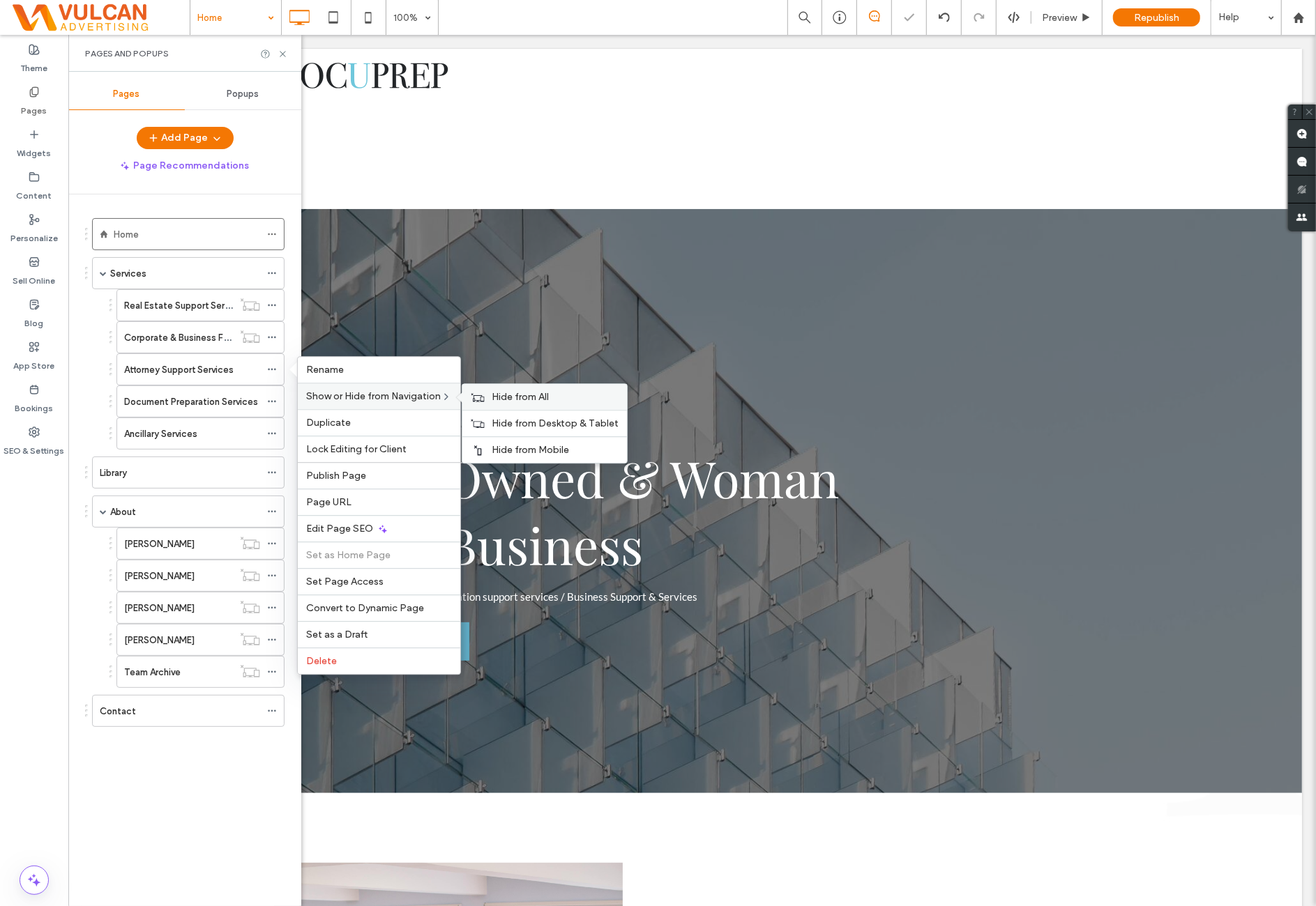
click at [520, 402] on div "Hide from All" at bounding box center [544, 396] width 165 height 26
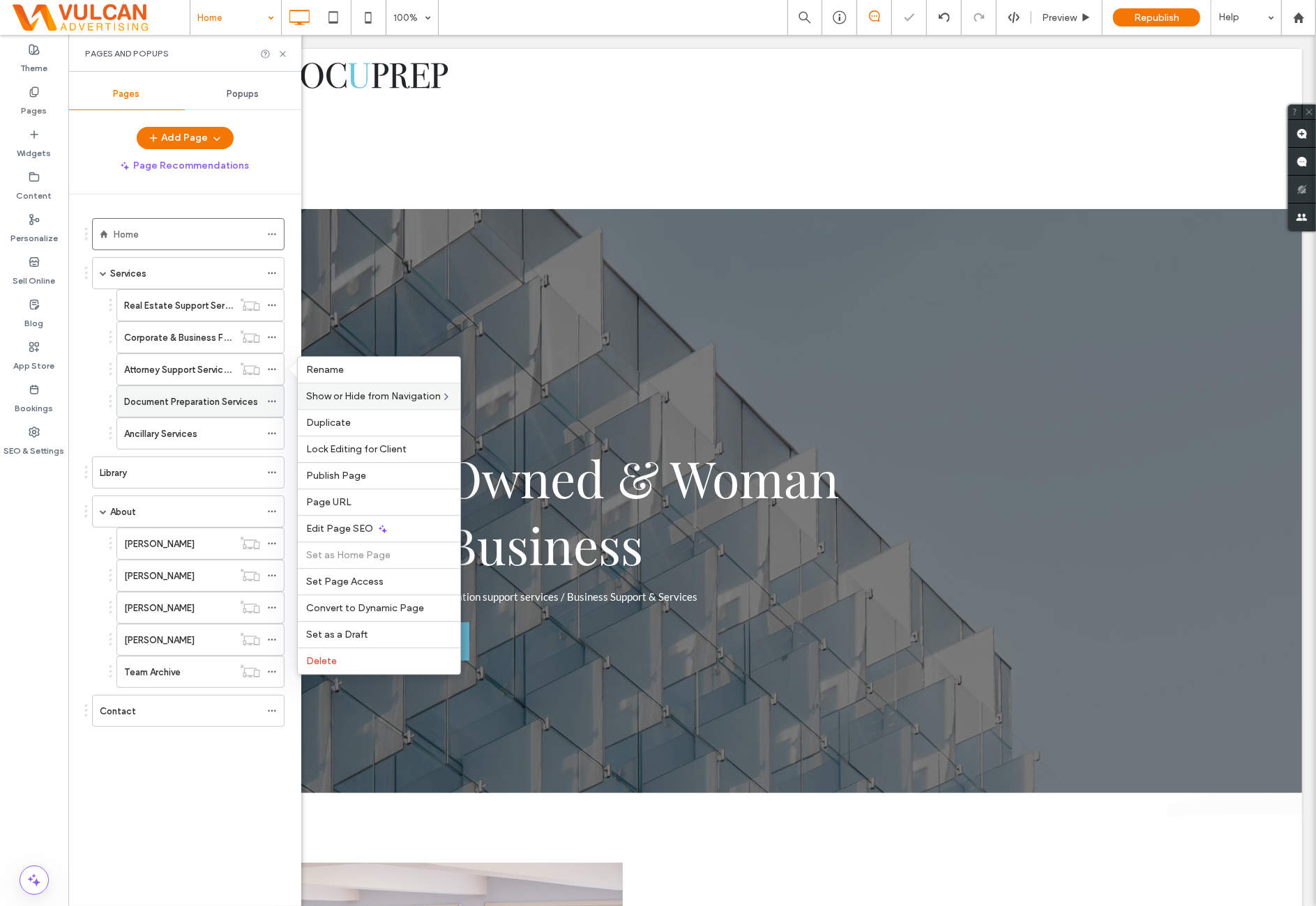
click at [271, 402] on icon at bounding box center [271, 401] width 10 height 10
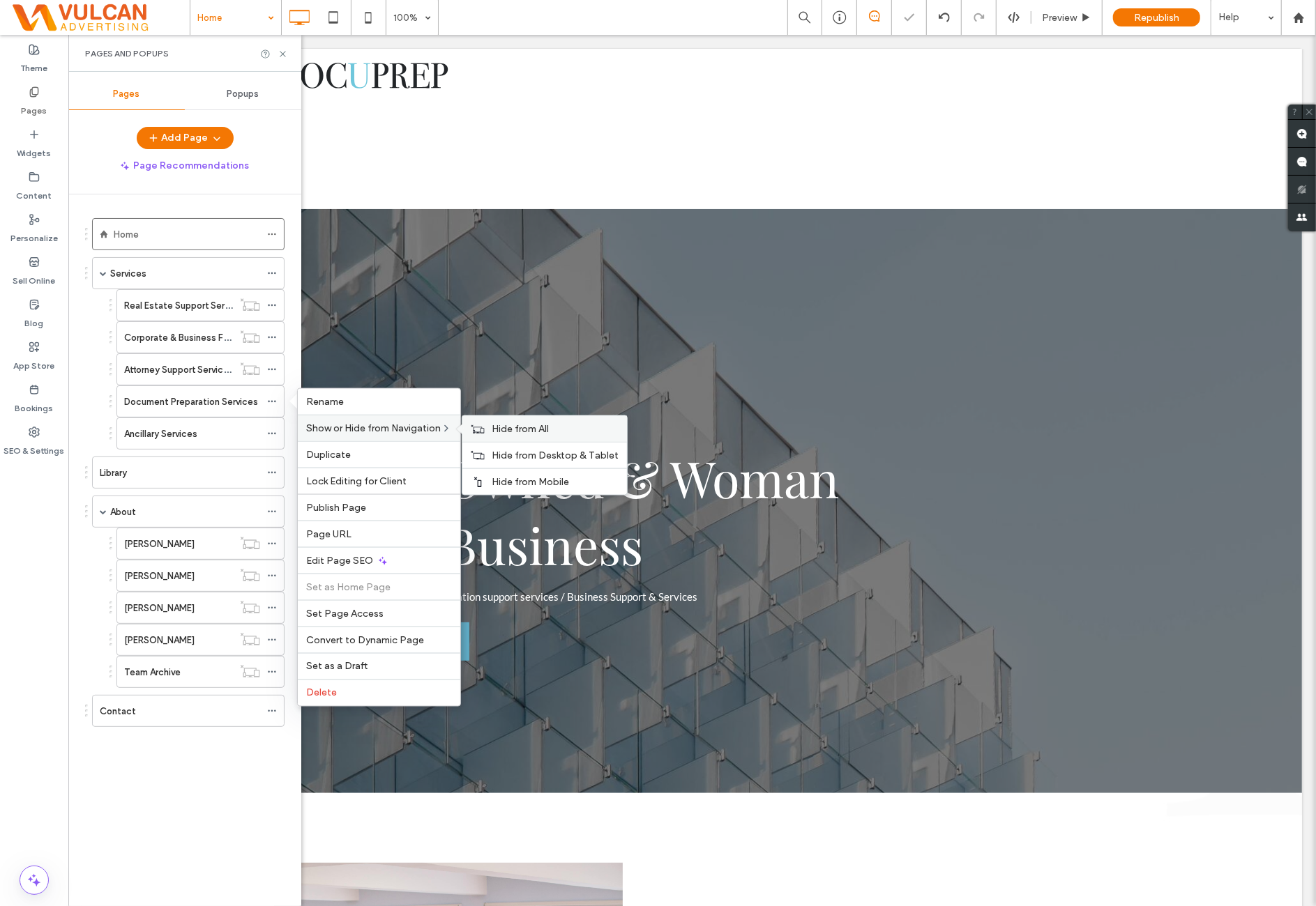
click at [515, 427] on span "Hide from All" at bounding box center [520, 428] width 57 height 11
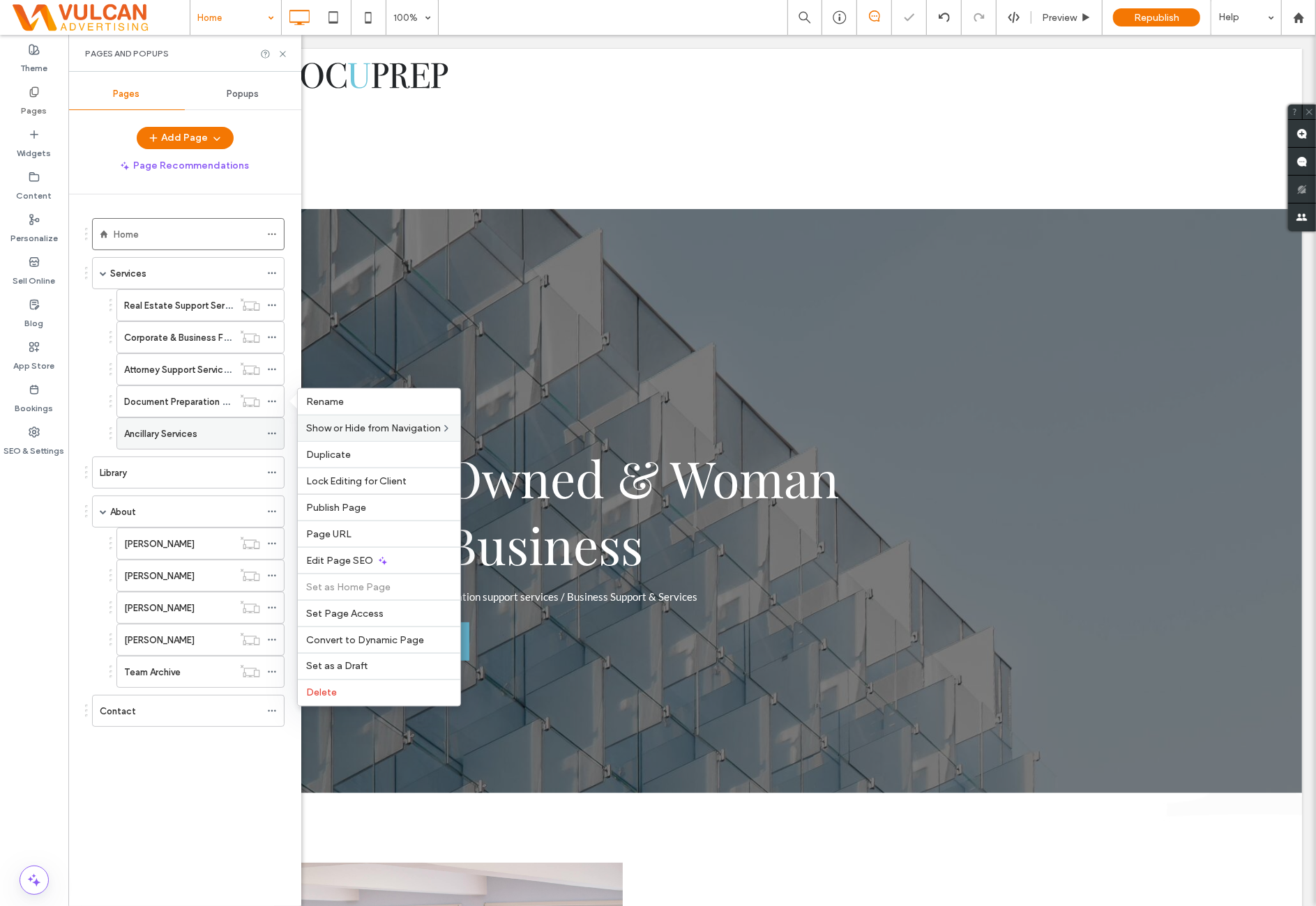
click at [272, 429] on icon at bounding box center [271, 433] width 10 height 10
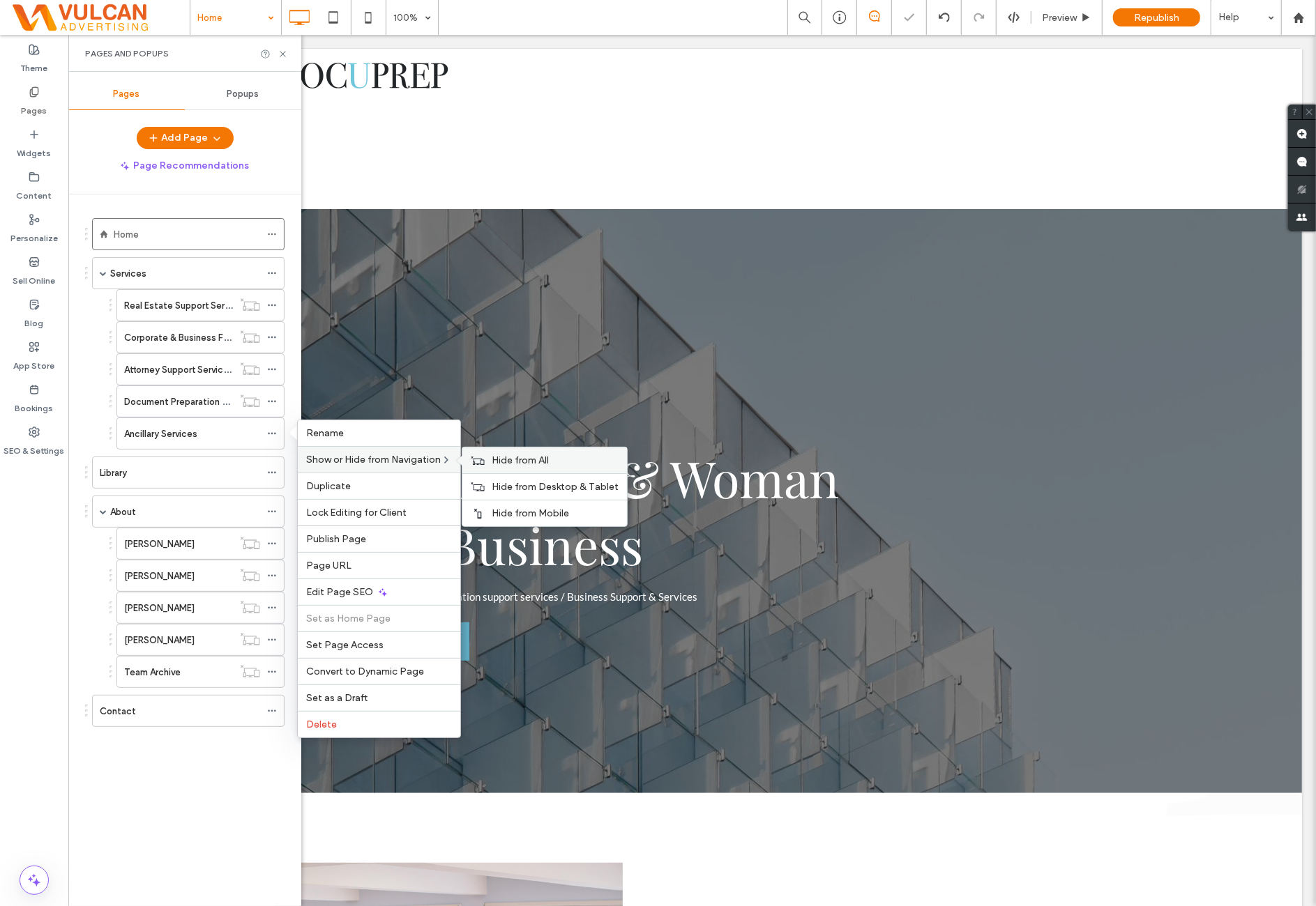
click at [500, 460] on span "Hide from All" at bounding box center [520, 460] width 57 height 11
click at [100, 431] on ol "Real Estate Support Services Corporate & Business Formation Attorney Support Se…" at bounding box center [191, 369] width 186 height 160
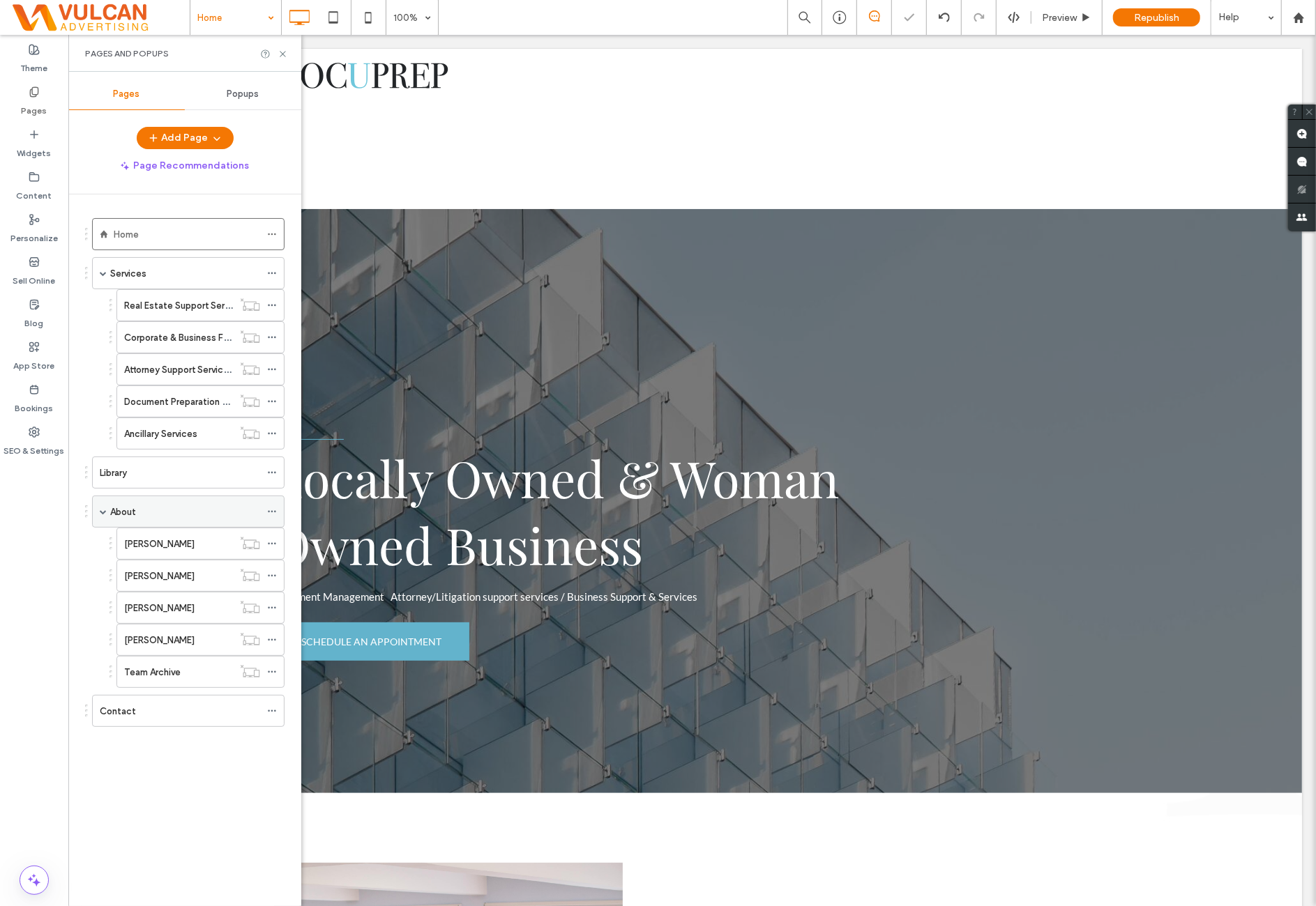
click at [102, 508] on span at bounding box center [103, 512] width 7 height 7
click at [102, 269] on span at bounding box center [103, 273] width 7 height 7
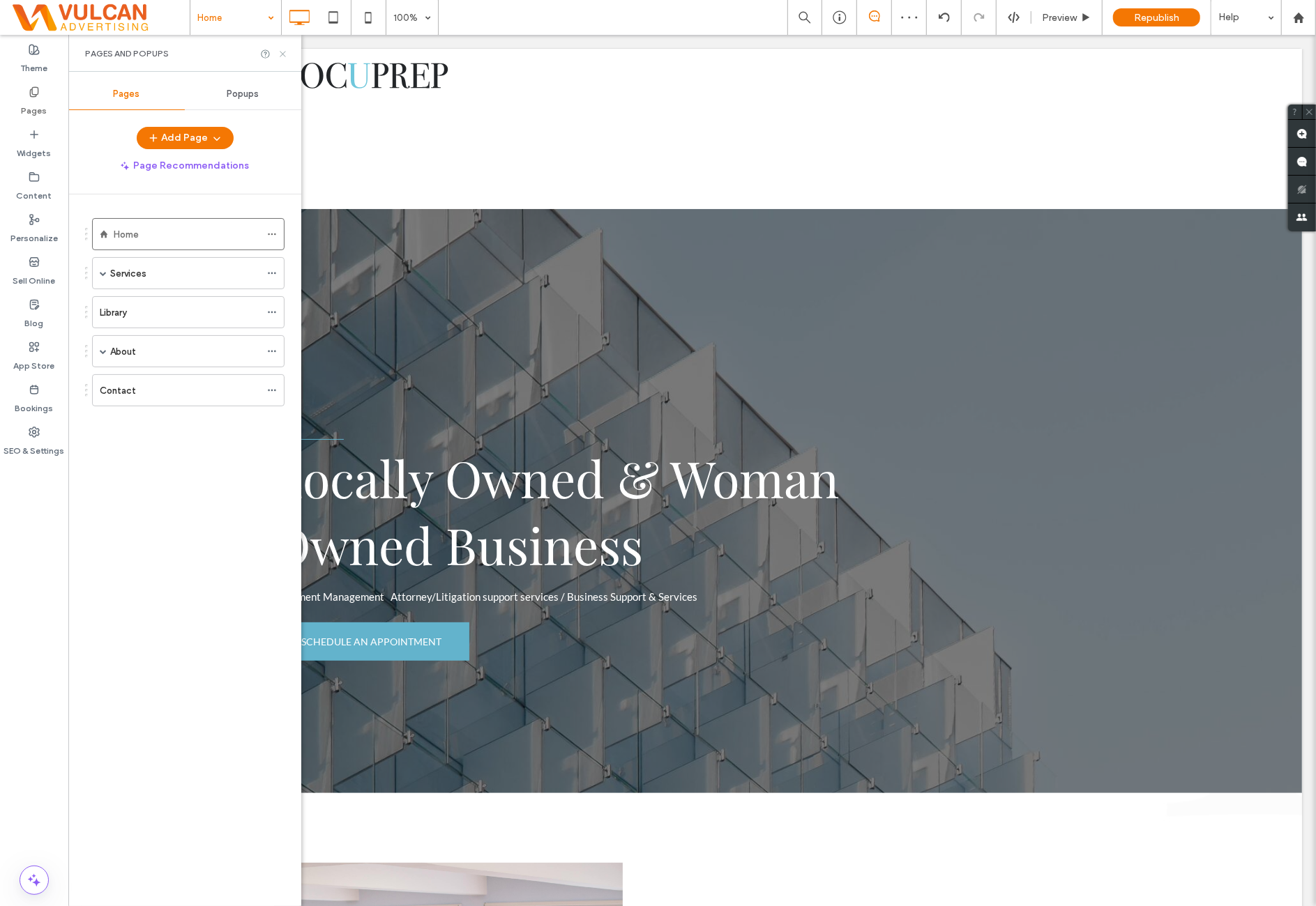
click at [280, 48] on icon at bounding box center [283, 54] width 11 height 11
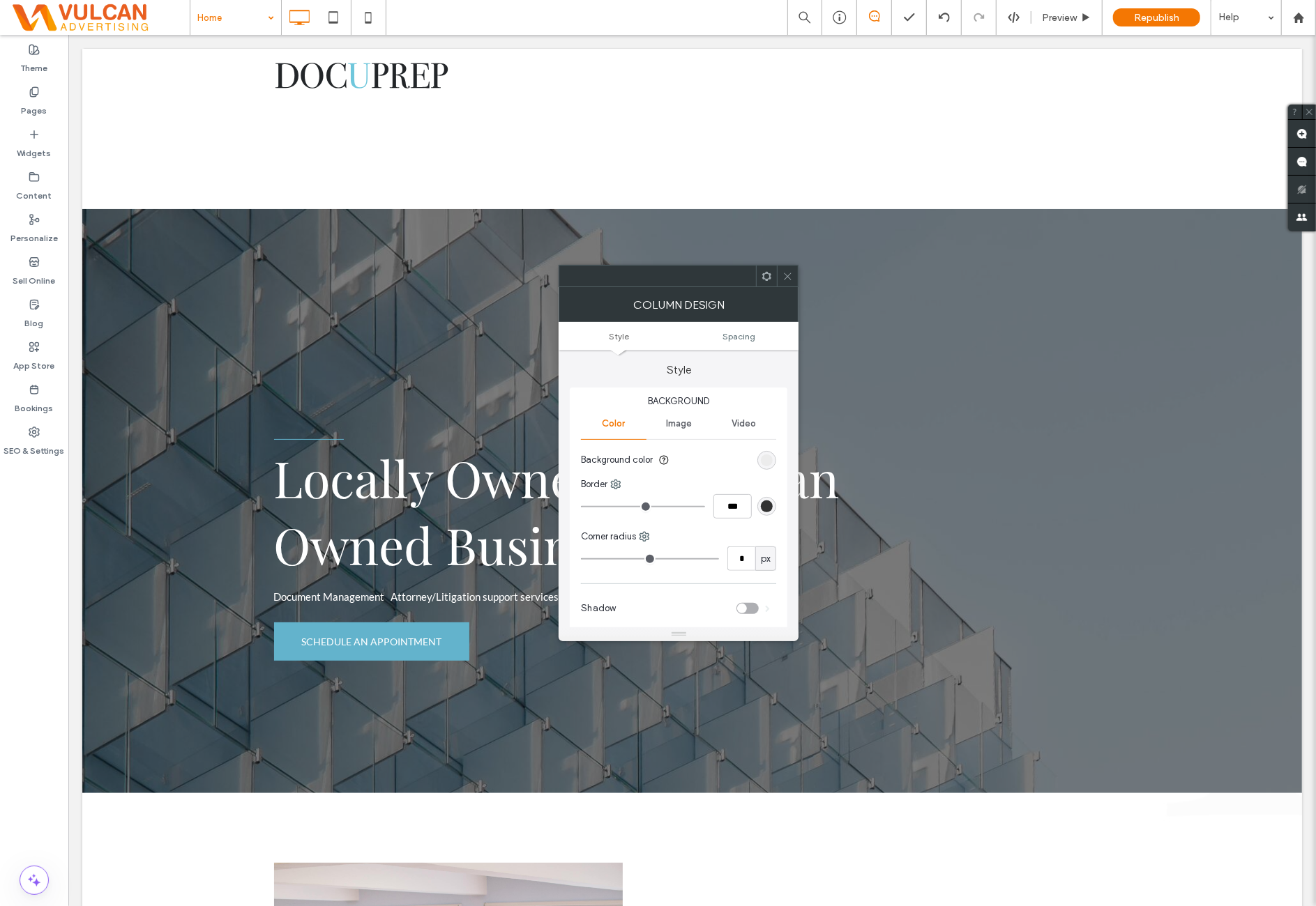
drag, startPoint x: 781, startPoint y: 279, endPoint x: 791, endPoint y: 265, distance: 17.2
click at [781, 279] on div at bounding box center [787, 276] width 21 height 21
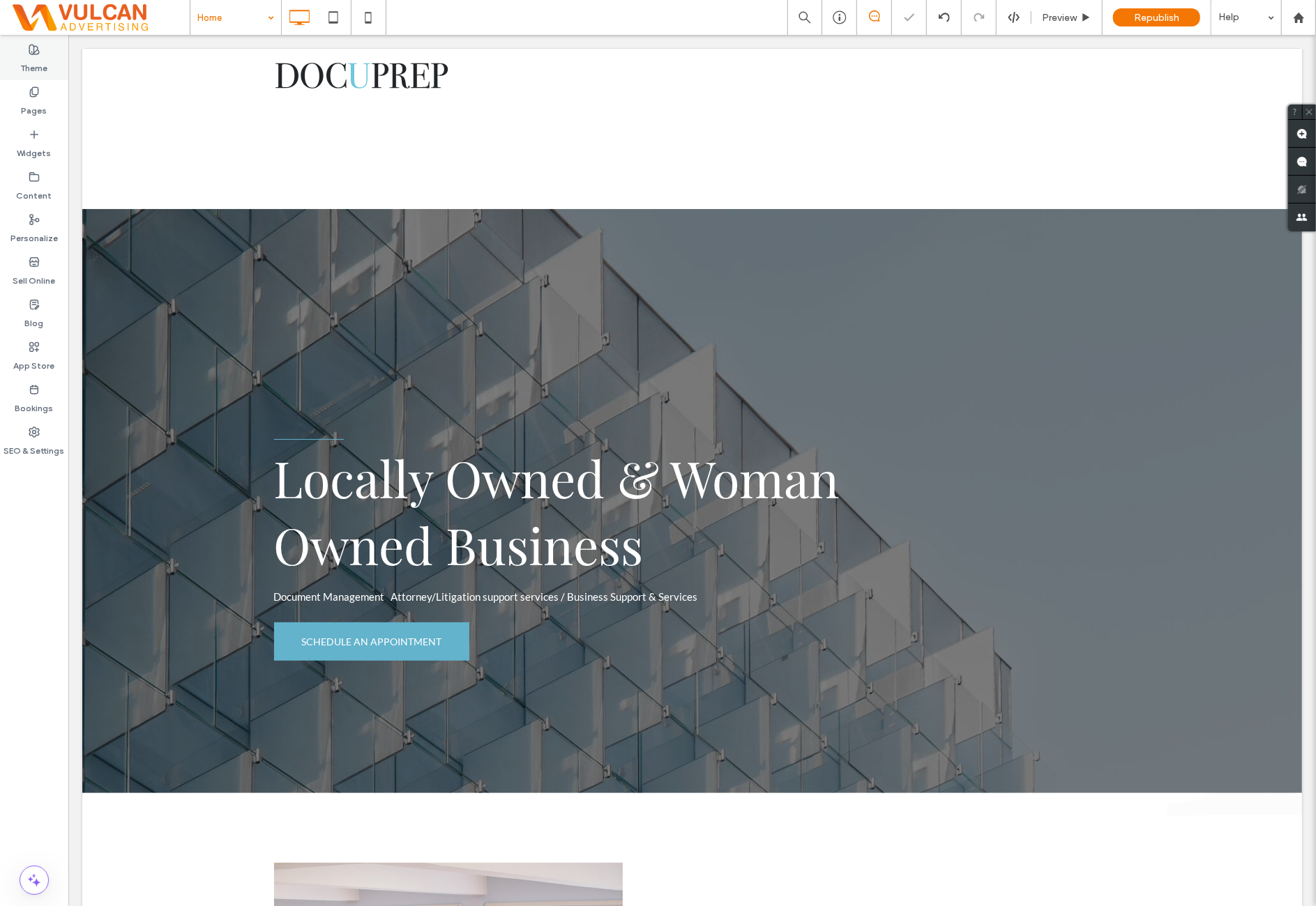
click at [37, 62] on label "Theme" at bounding box center [34, 65] width 27 height 19
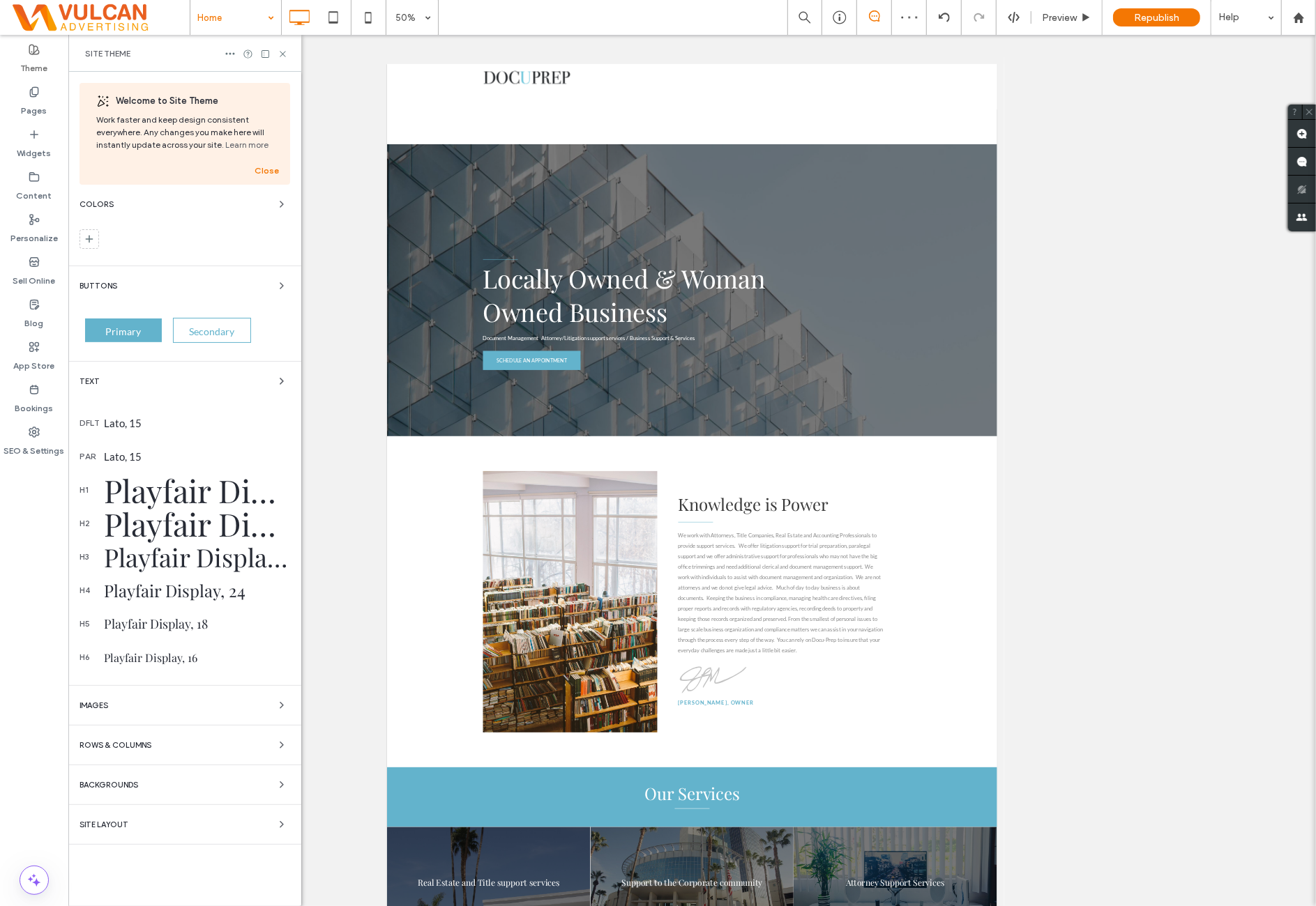
click at [165, 425] on div "Lato, 15" at bounding box center [196, 423] width 186 height 12
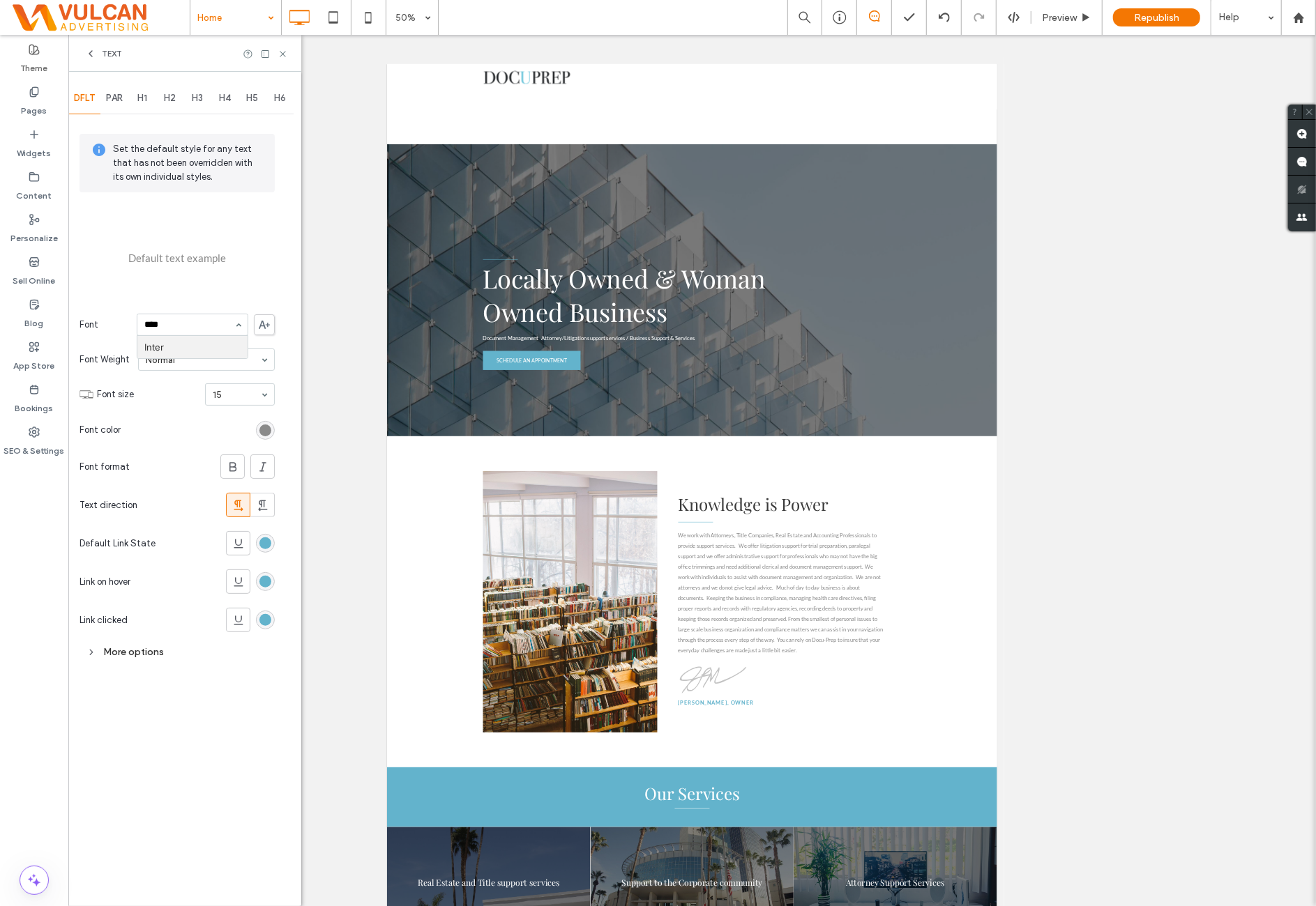
scroll to position [0, 0]
type input "*****"
click at [45, 446] on label "SEO & Settings" at bounding box center [34, 447] width 61 height 19
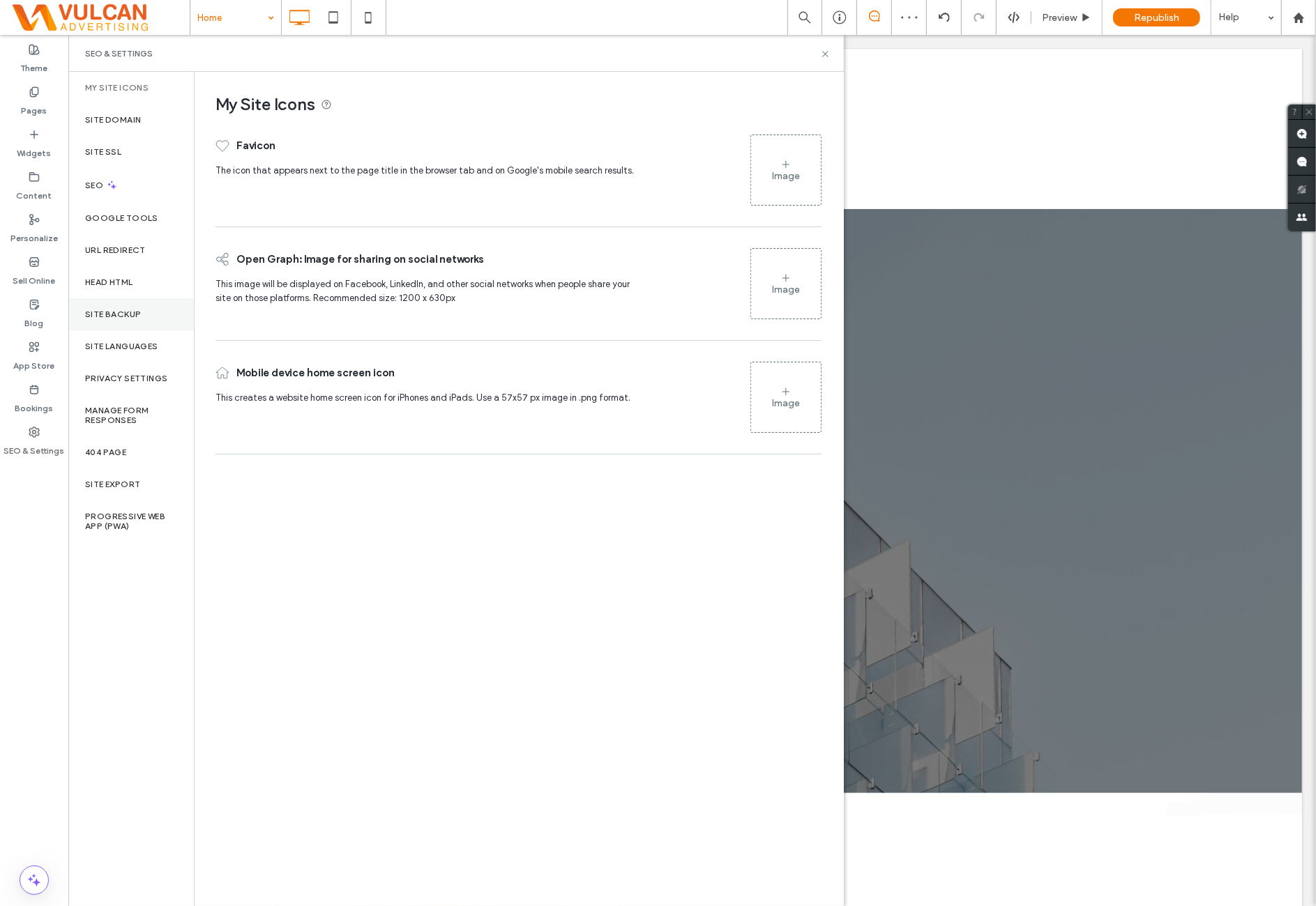
drag, startPoint x: 160, startPoint y: 313, endPoint x: 170, endPoint y: 311, distance: 10.2
click at [161, 313] on div "Site Backup" at bounding box center [131, 314] width 125 height 32
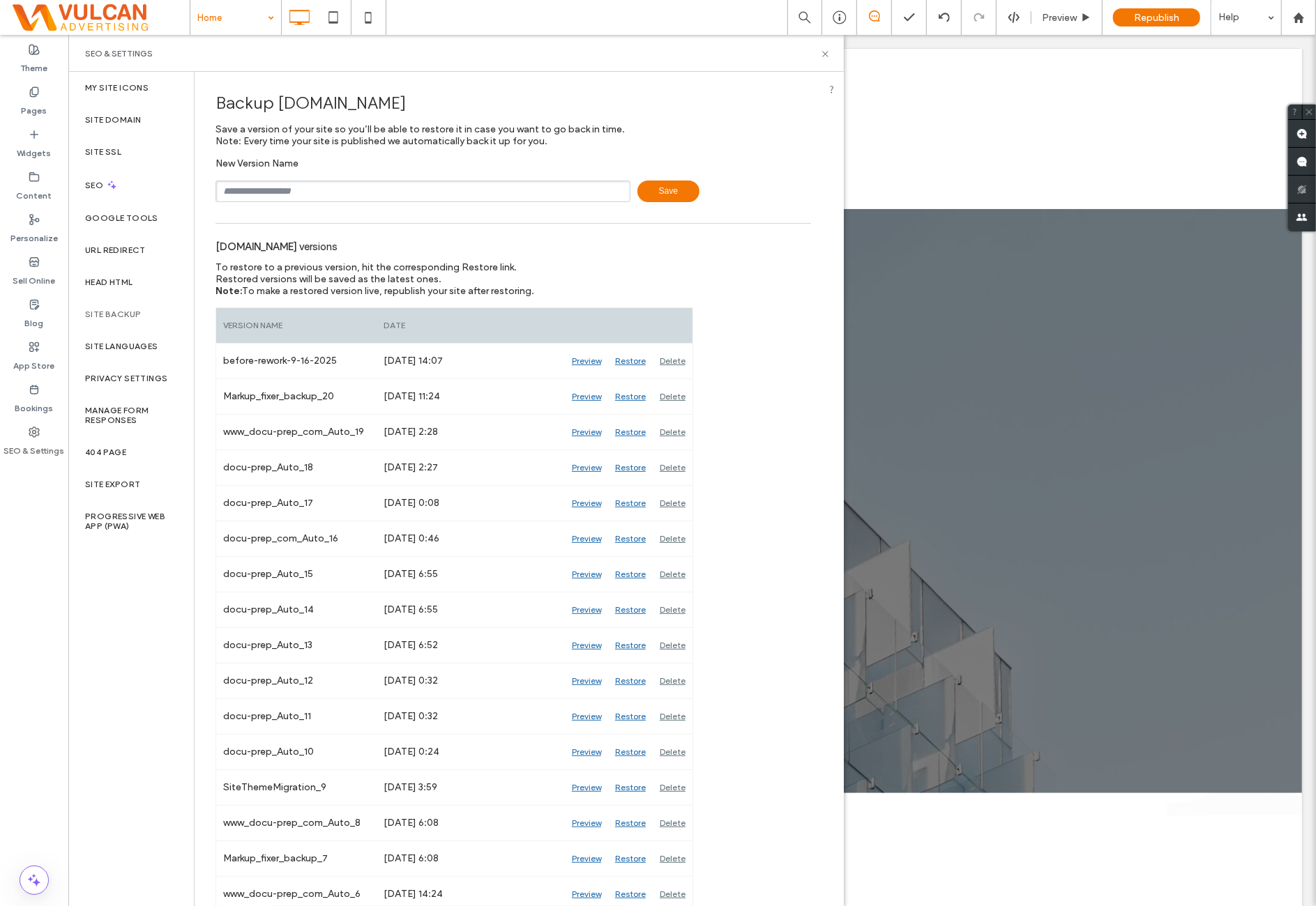
click at [679, 269] on div "[DOMAIN_NAME] versions To restore to a previous version, hit the corresponding …" at bounding box center [514, 713] width 595 height 966
click at [823, 57] on icon at bounding box center [825, 54] width 11 height 11
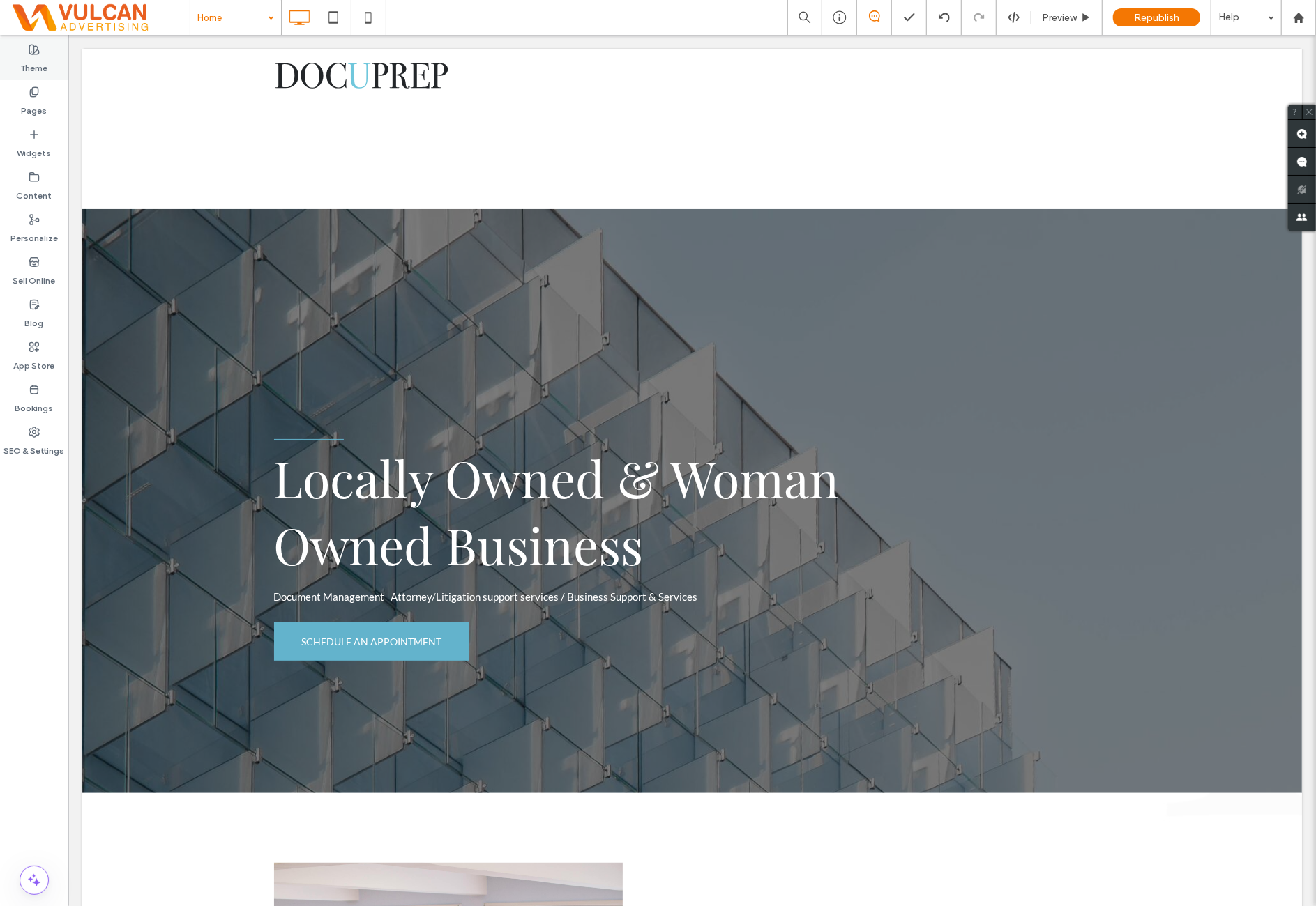
click at [43, 62] on label "Theme" at bounding box center [34, 65] width 27 height 19
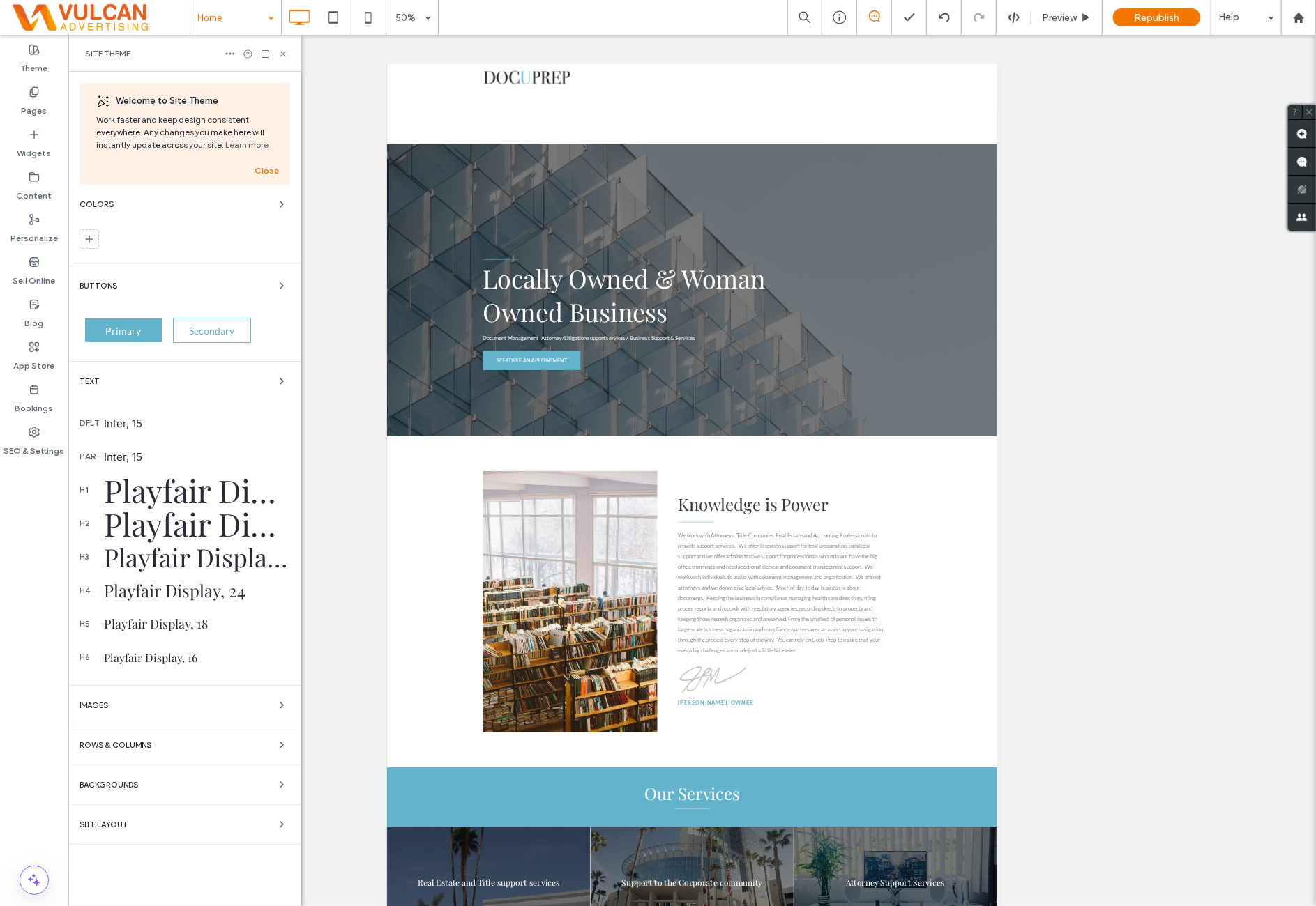
click at [184, 420] on div "Inter, 15" at bounding box center [196, 423] width 186 height 13
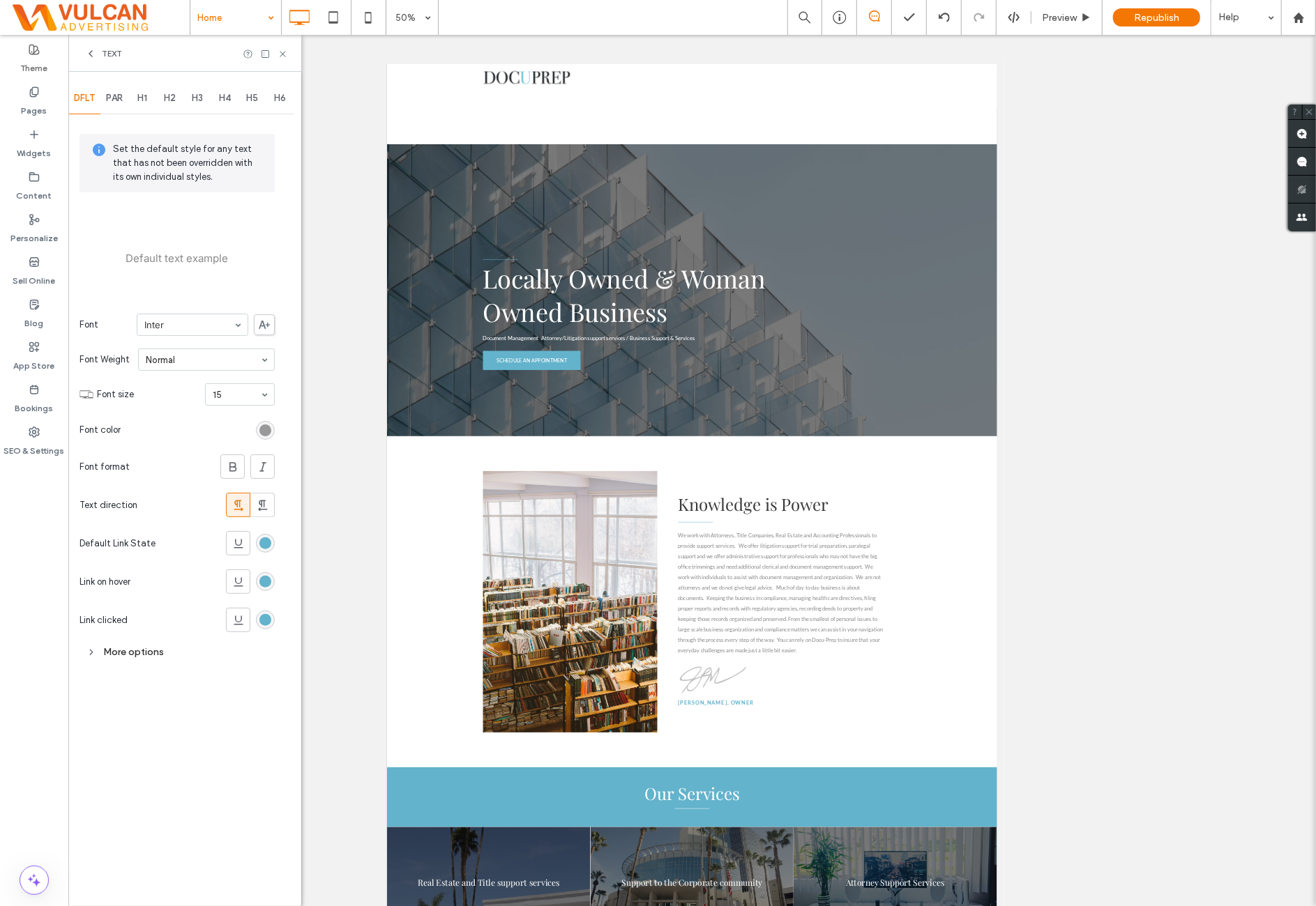
click at [262, 429] on div "rgb(138, 138, 138)" at bounding box center [264, 430] width 11 height 11
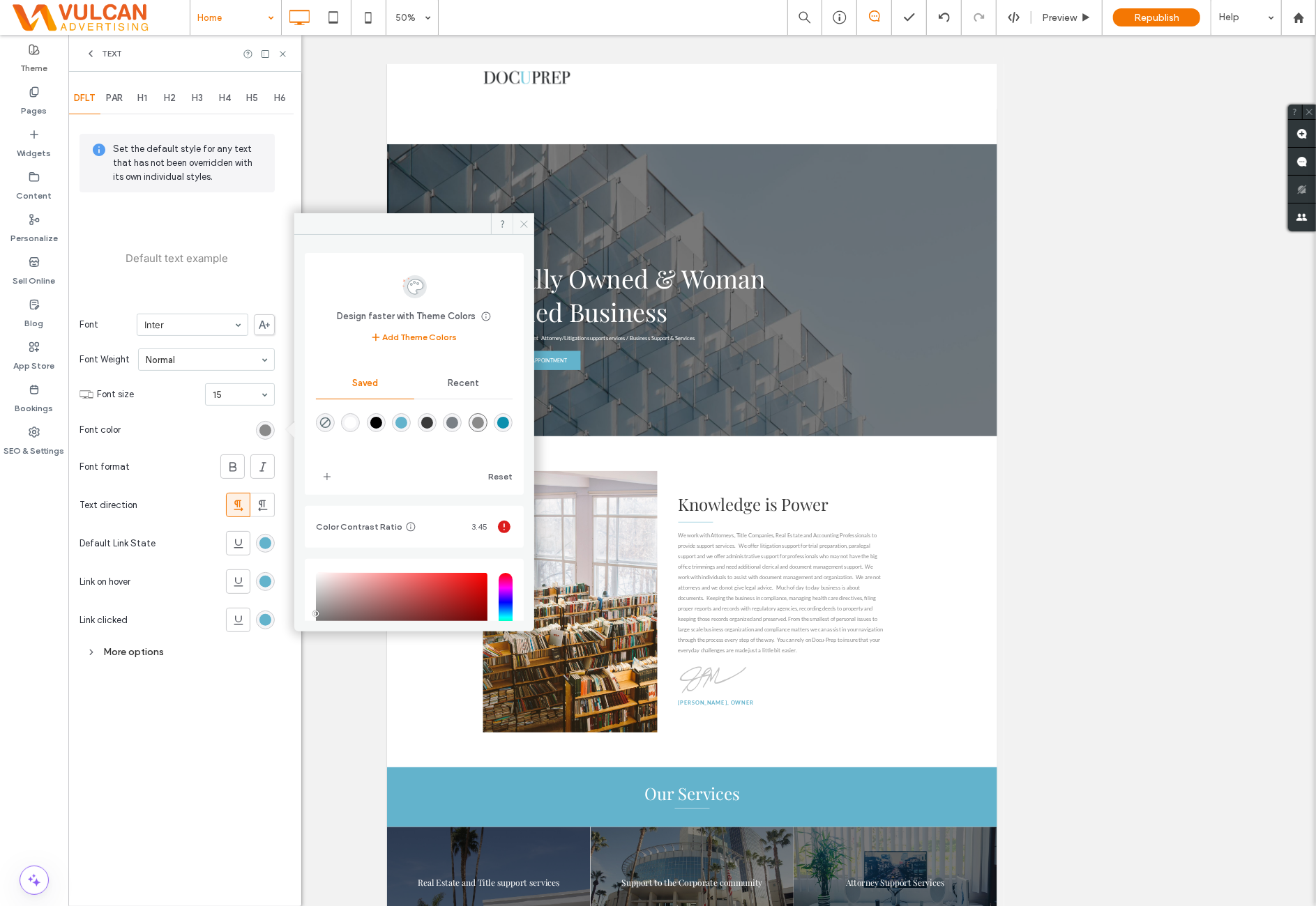
click at [519, 227] on icon at bounding box center [524, 225] width 11 height 11
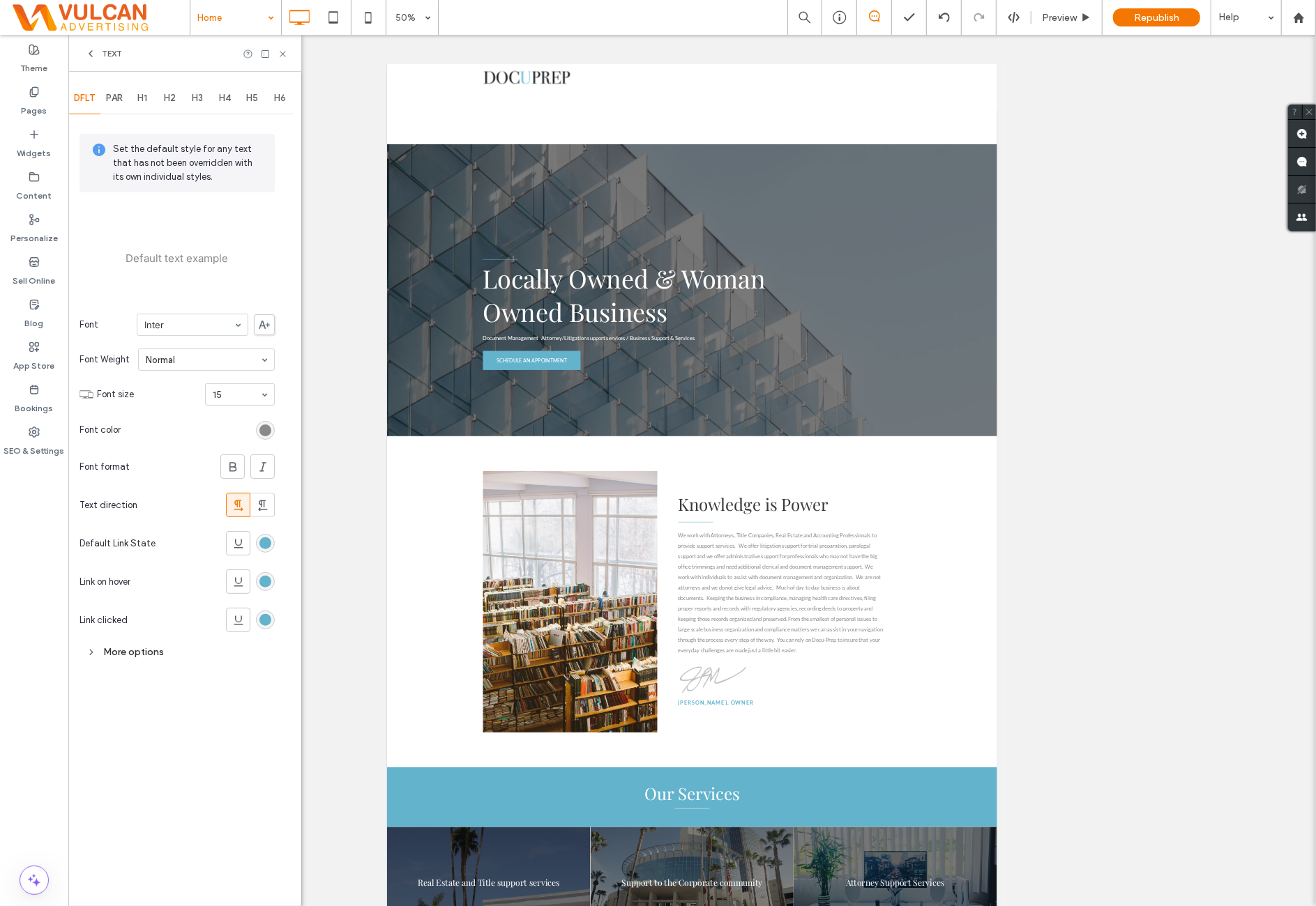
click at [261, 432] on div "rgb(138, 138, 138)" at bounding box center [264, 430] width 11 height 11
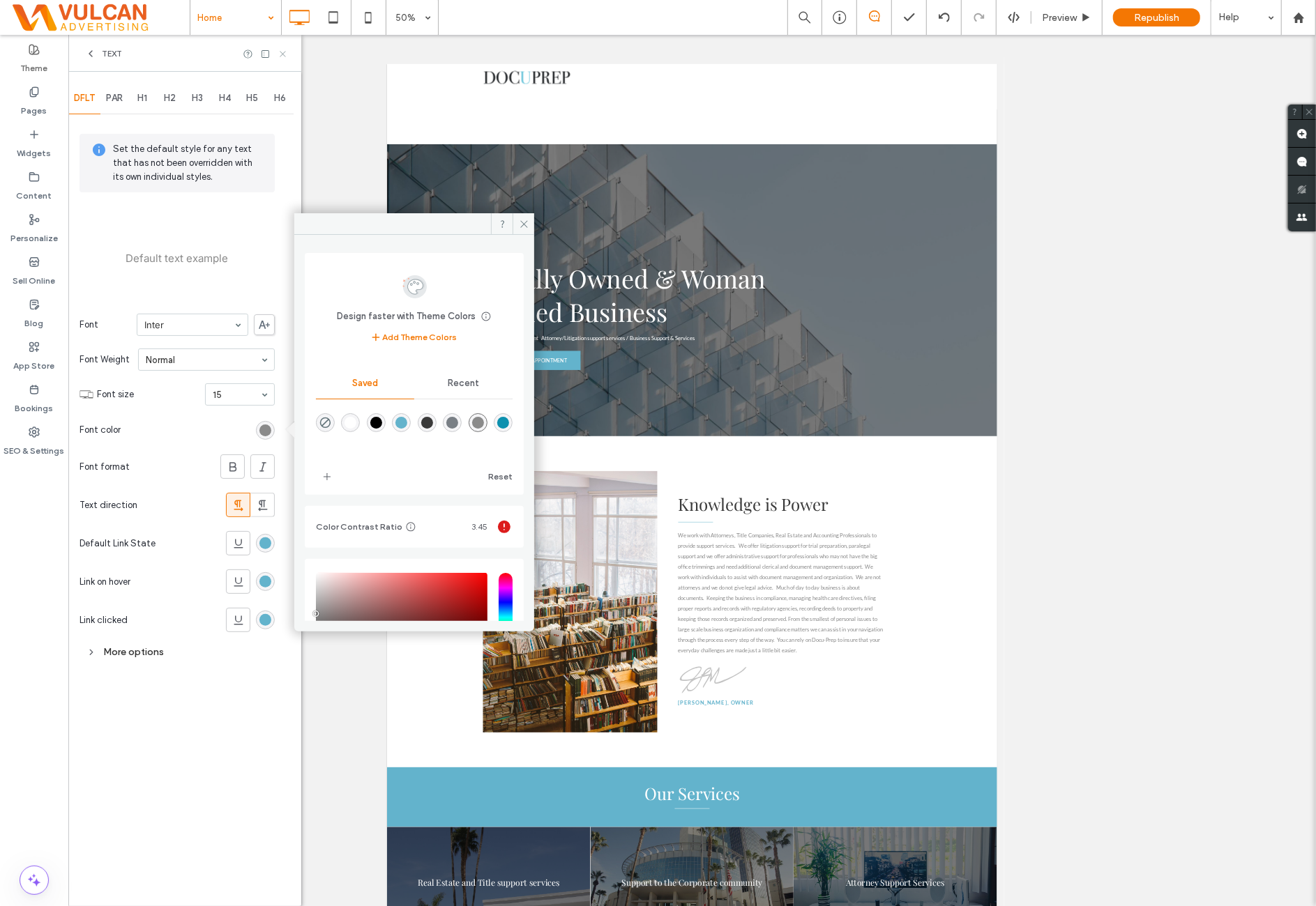
click at [282, 48] on icon at bounding box center [283, 54] width 11 height 11
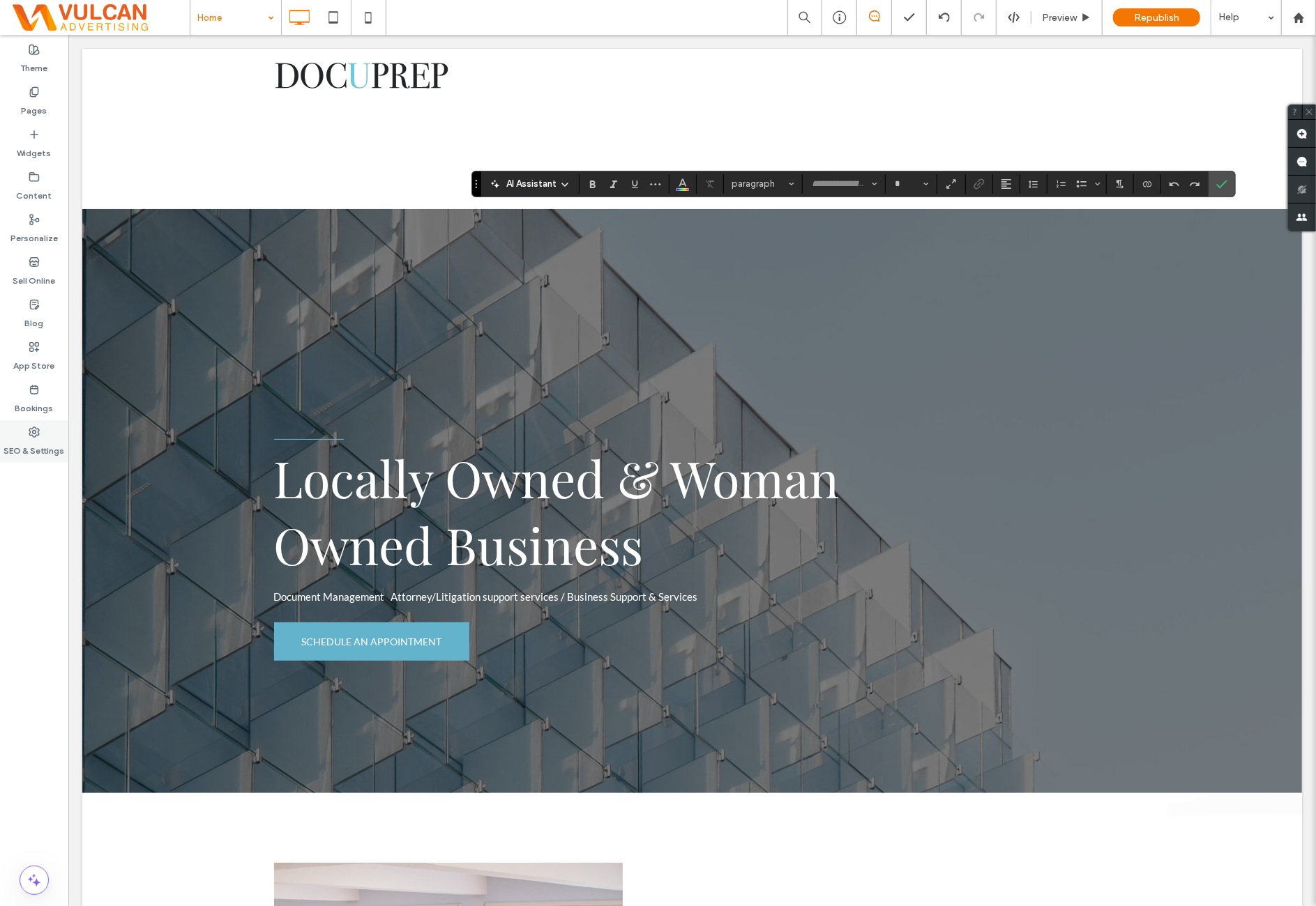
type input "**********"
type input "**"
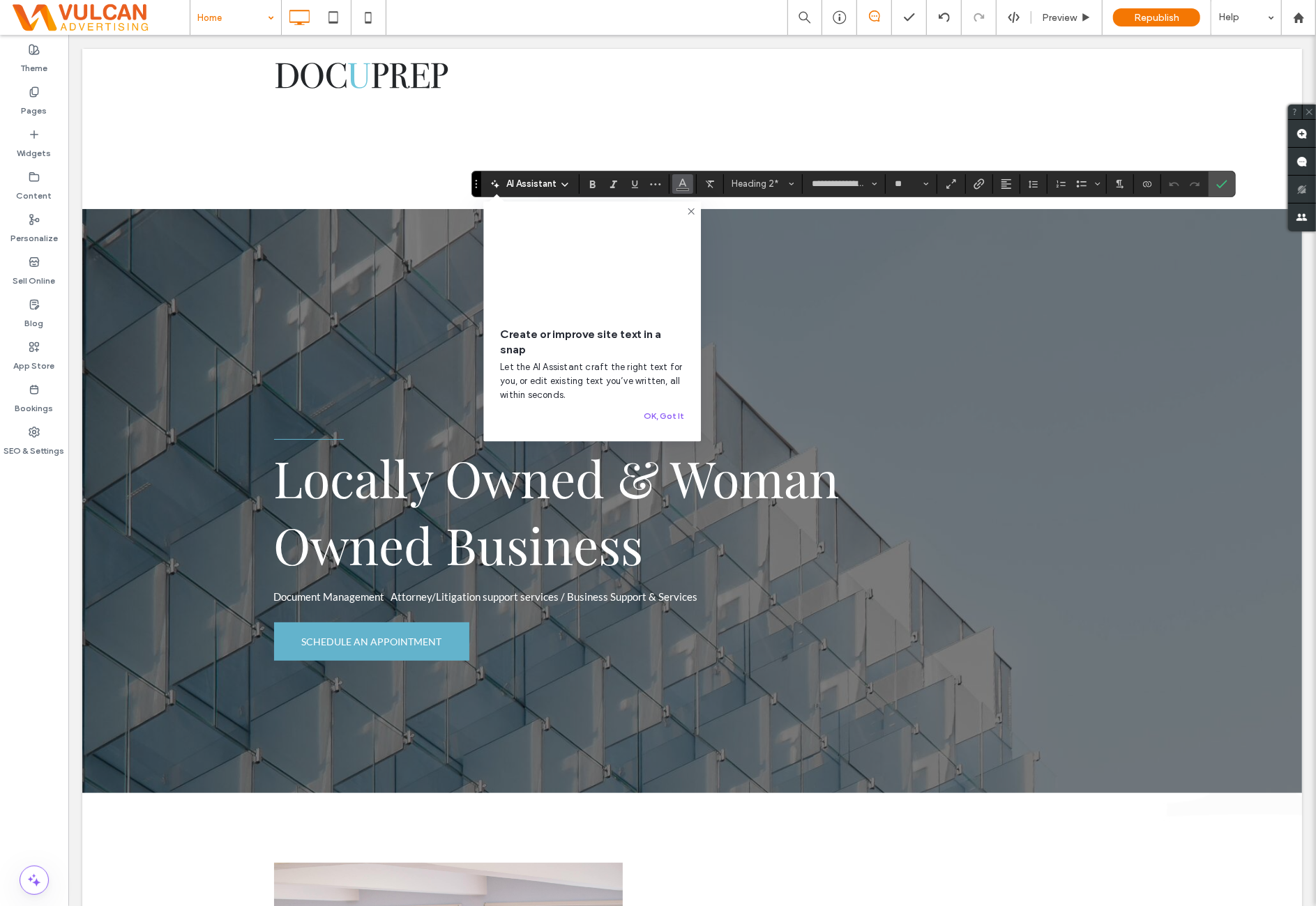
drag, startPoint x: 674, startPoint y: 186, endPoint x: 678, endPoint y: 225, distance: 39.2
click at [674, 186] on button "Color" at bounding box center [683, 184] width 21 height 19
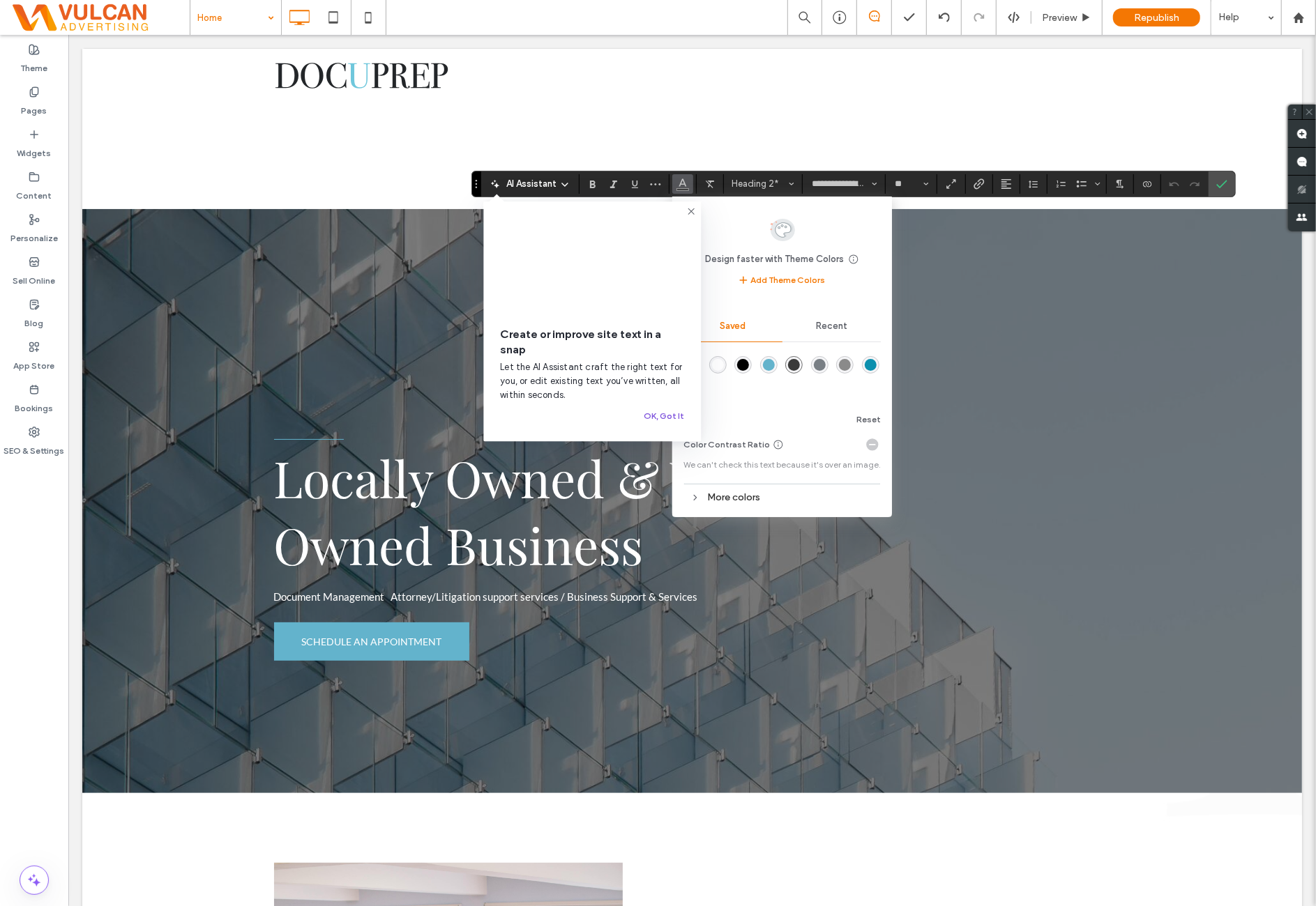
click at [668, 420] on button "OK, Got It" at bounding box center [664, 416] width 41 height 17
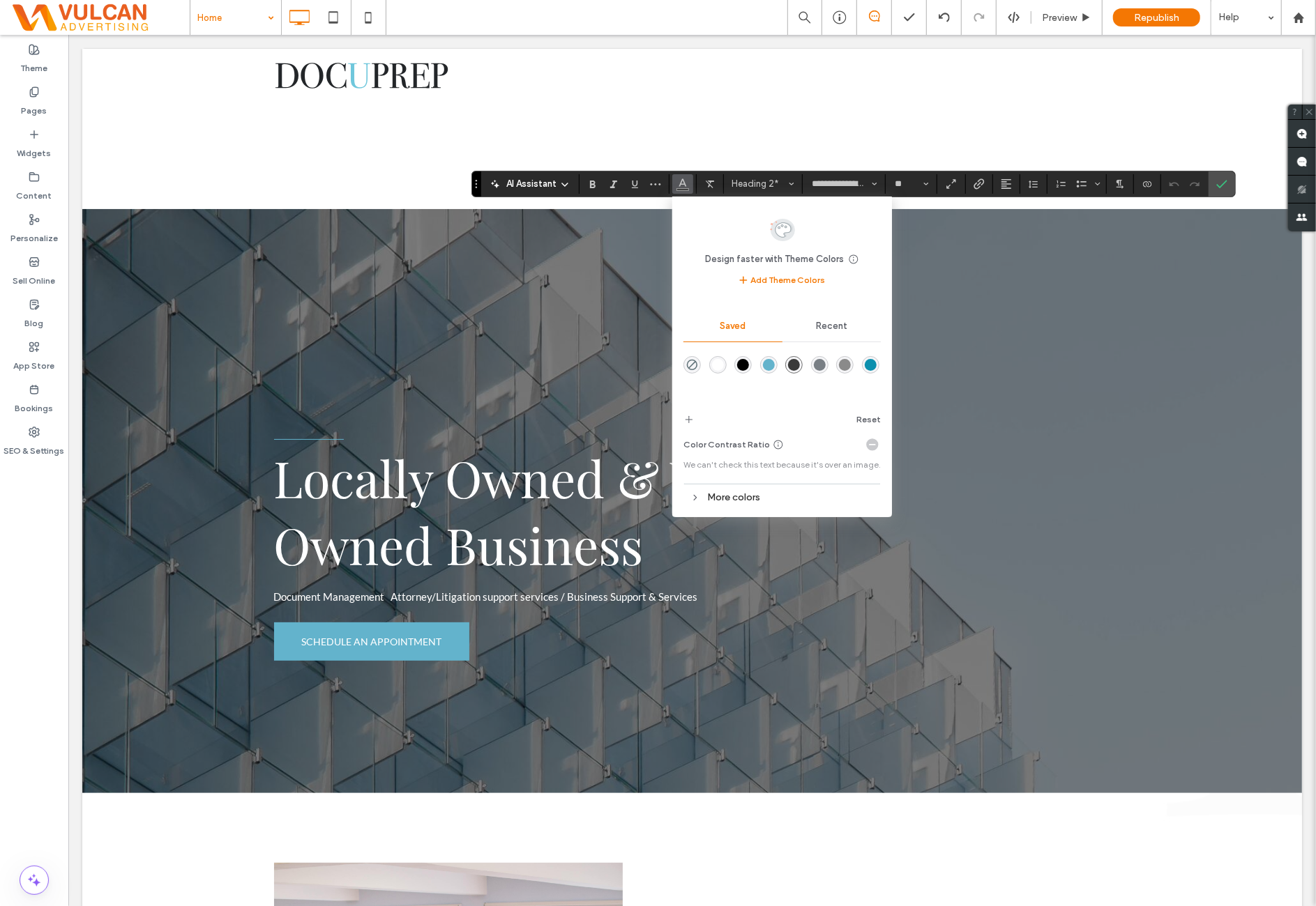
drag, startPoint x: 746, startPoint y: 500, endPoint x: 801, endPoint y: 496, distance: 55.1
click at [746, 500] on div "More colors" at bounding box center [782, 497] width 197 height 18
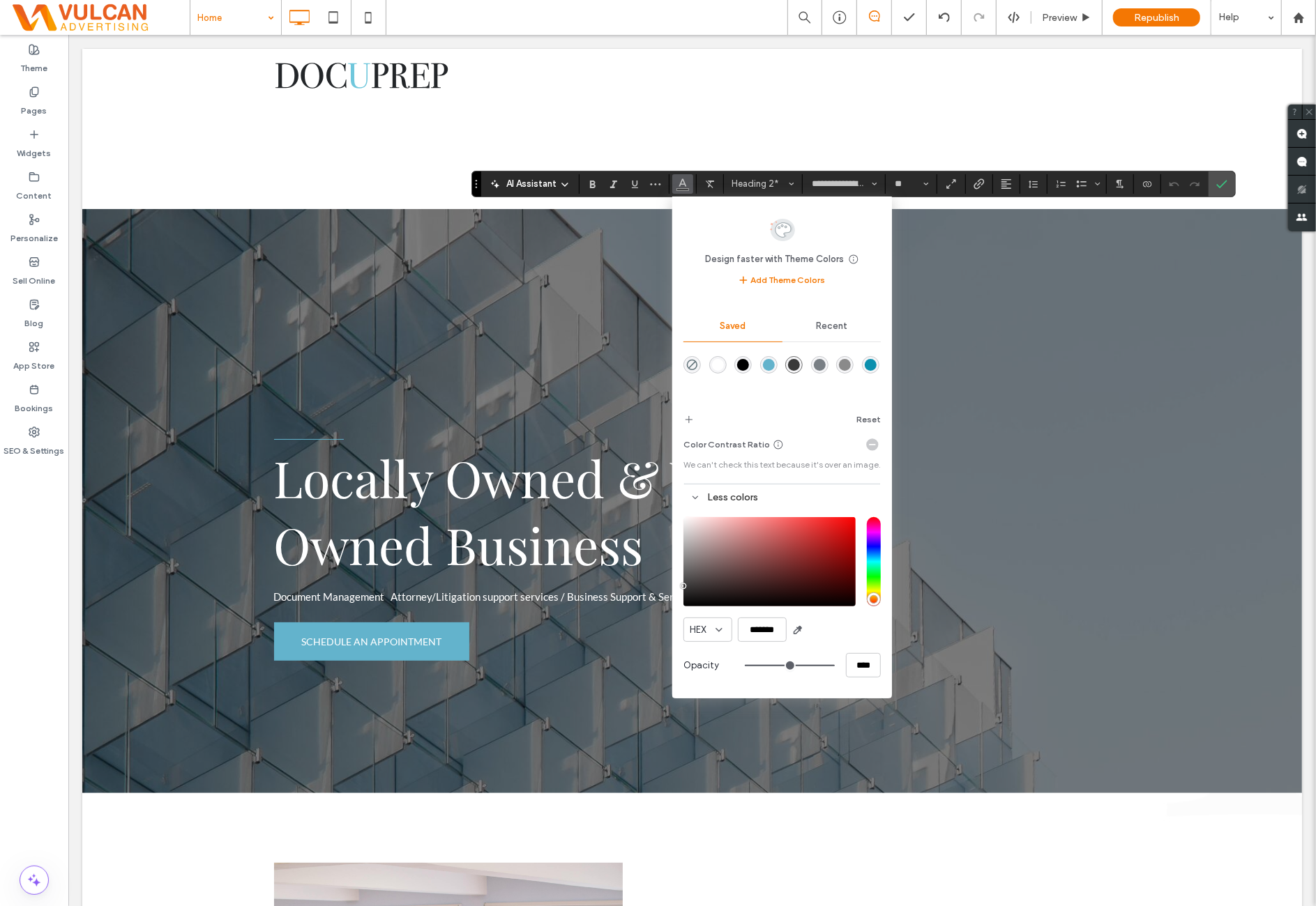
click at [749, 314] on div "Saved" at bounding box center [733, 326] width 99 height 31
click at [1204, 186] on div "**********" at bounding box center [854, 184] width 765 height 26
click at [1211, 184] on label "Confirm" at bounding box center [1222, 184] width 21 height 25
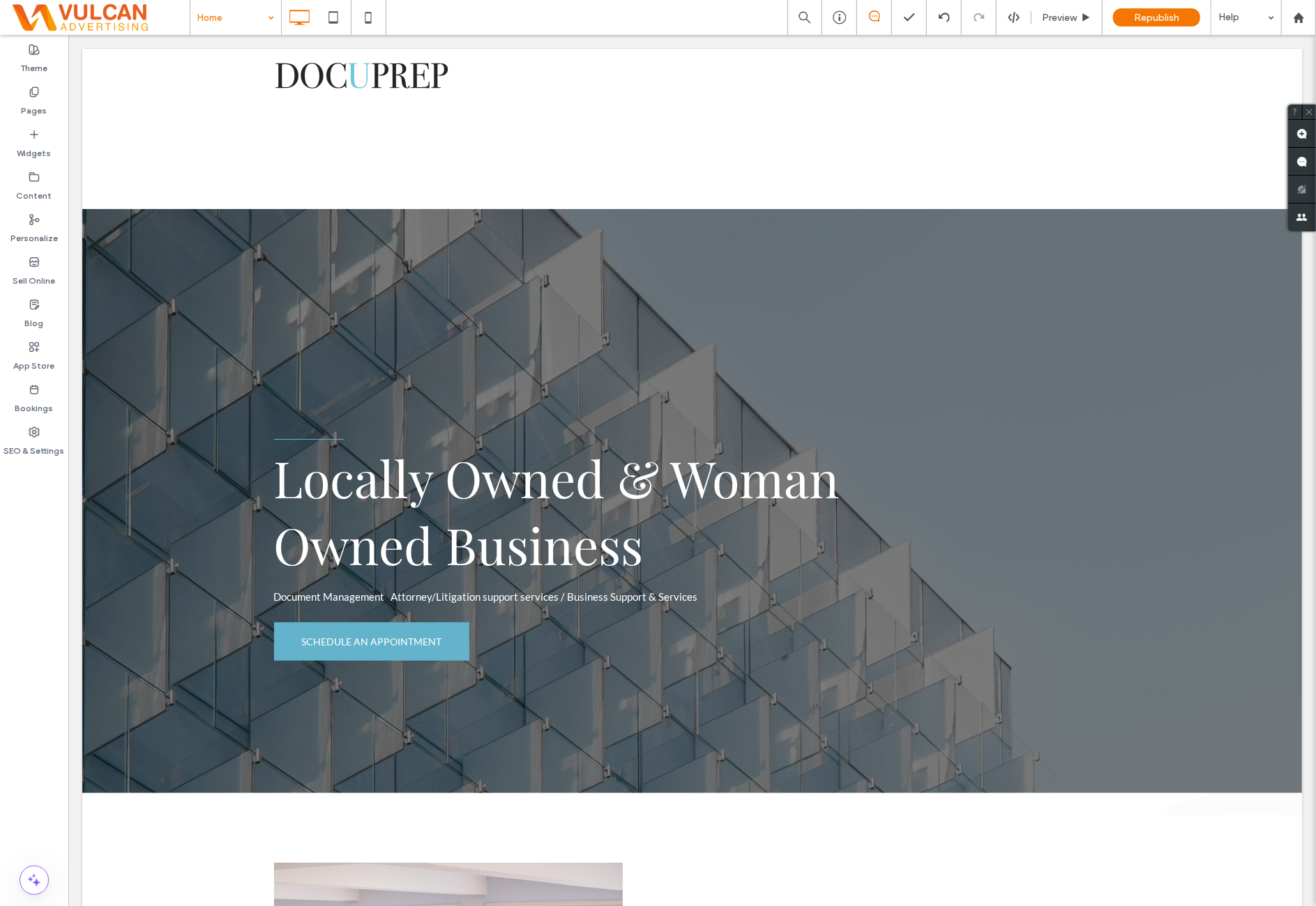
type input "*****"
type input "**"
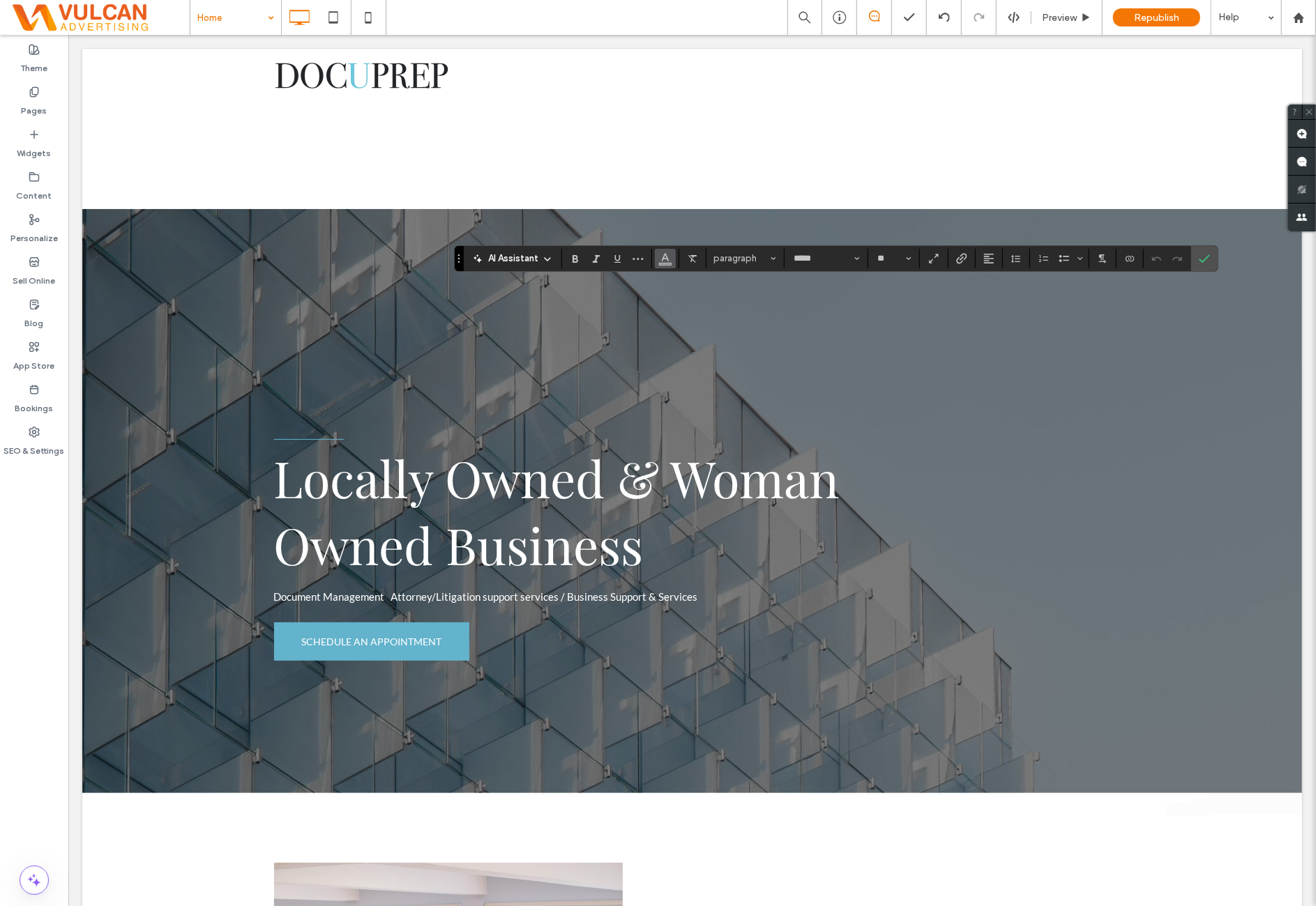
click at [664, 262] on span "Color" at bounding box center [665, 257] width 11 height 18
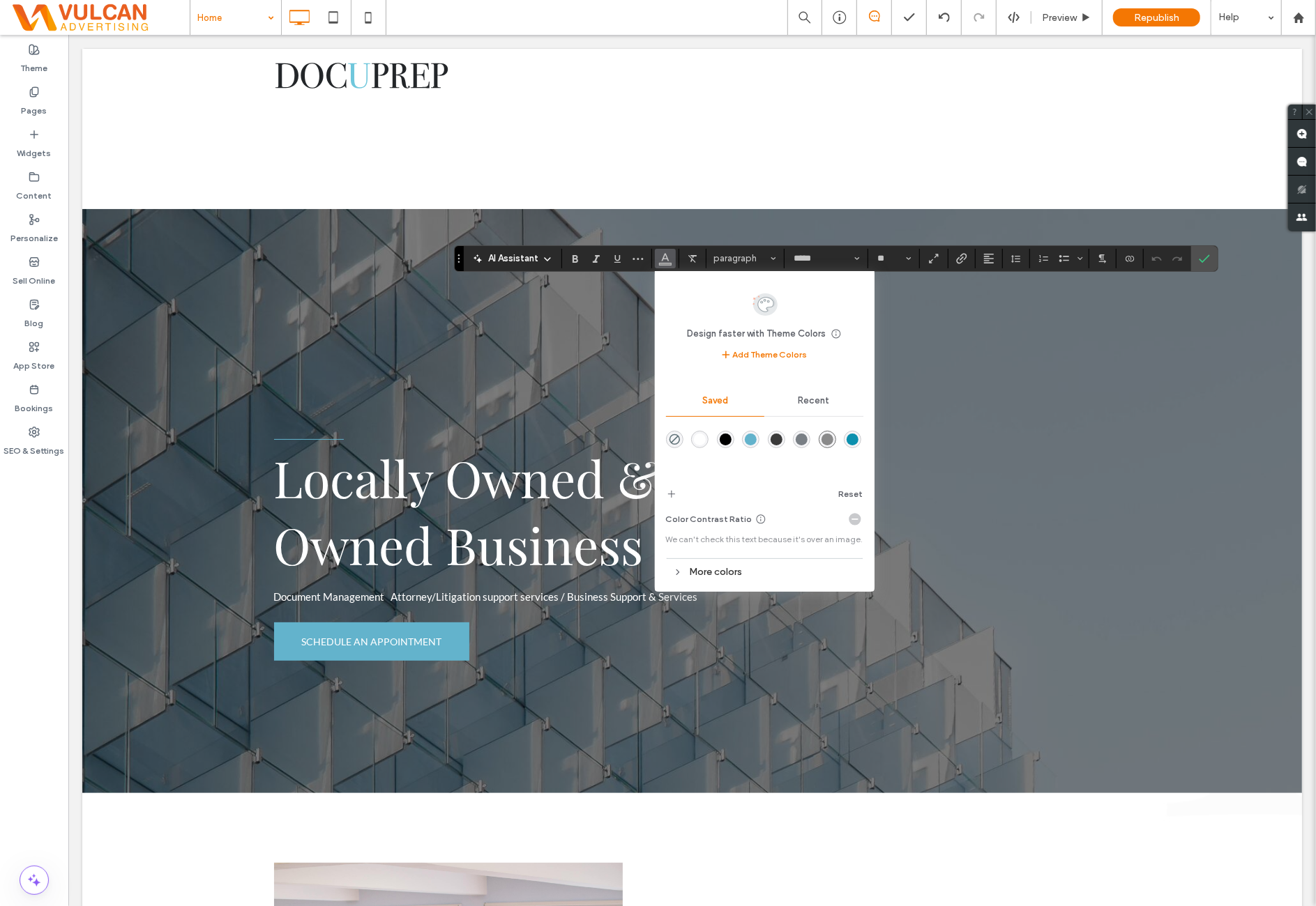
click at [763, 568] on div "More colors" at bounding box center [765, 571] width 197 height 18
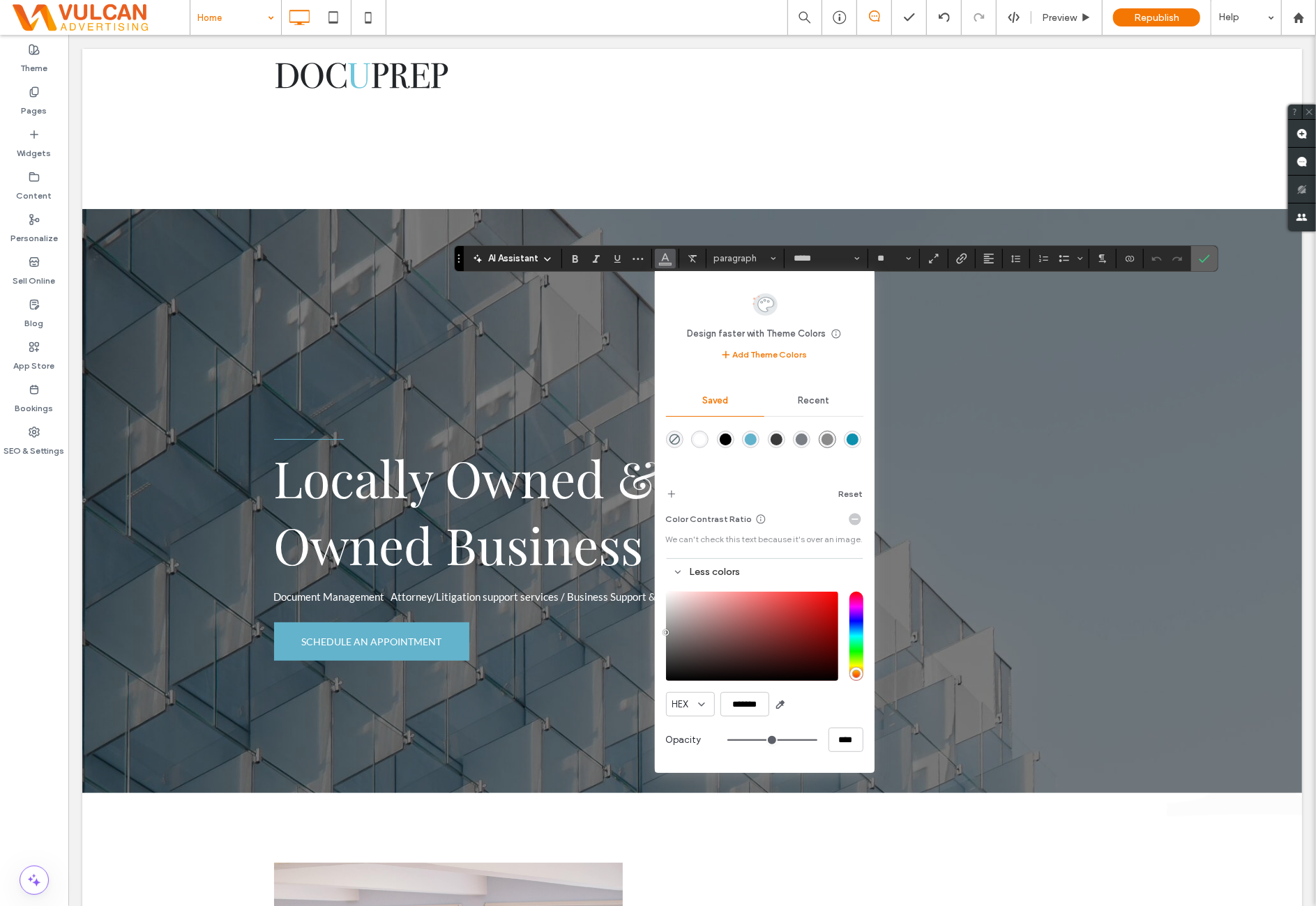
click at [1202, 254] on icon "Confirm" at bounding box center [1204, 258] width 11 height 11
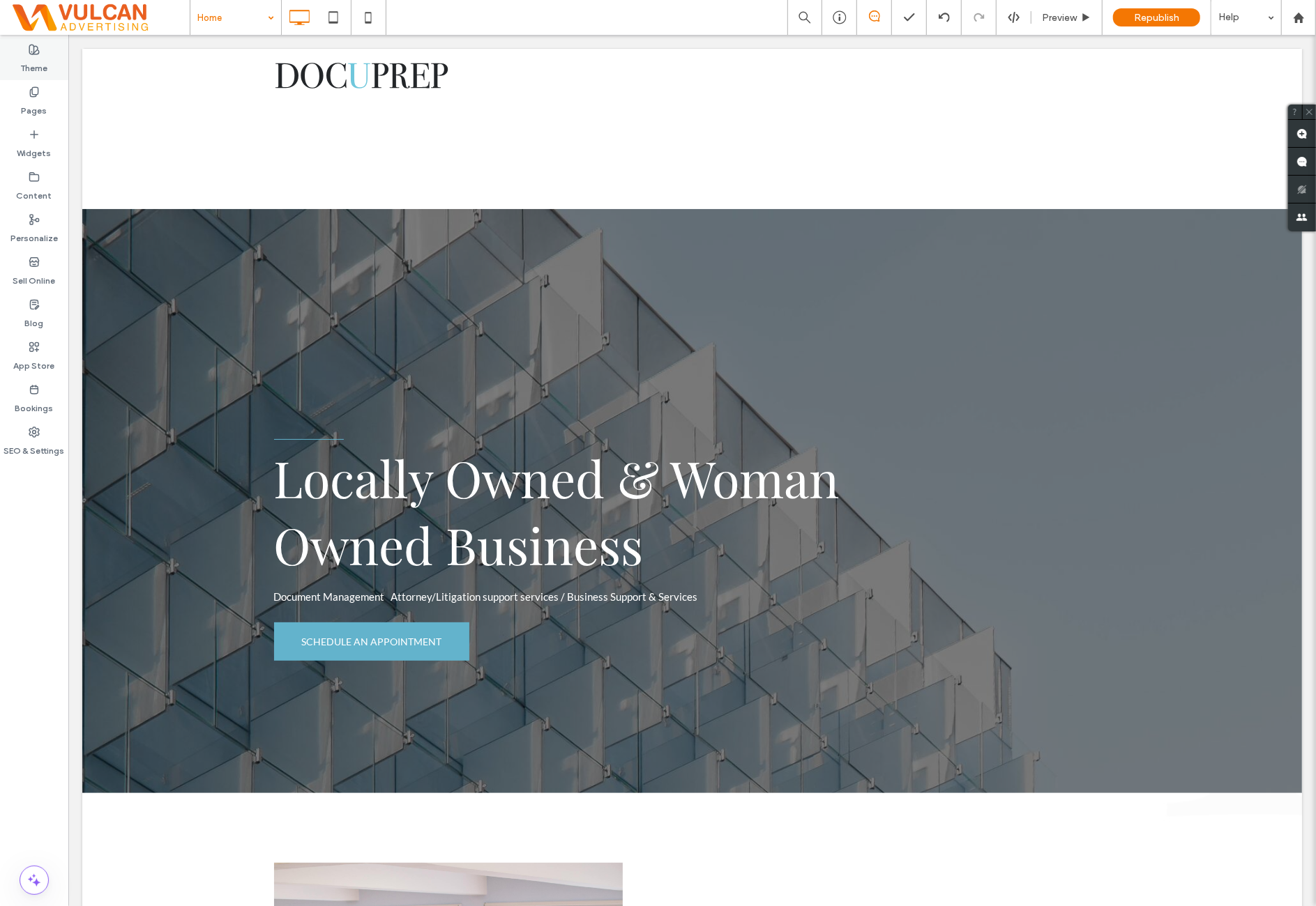
click at [34, 57] on label "Theme" at bounding box center [34, 65] width 27 height 19
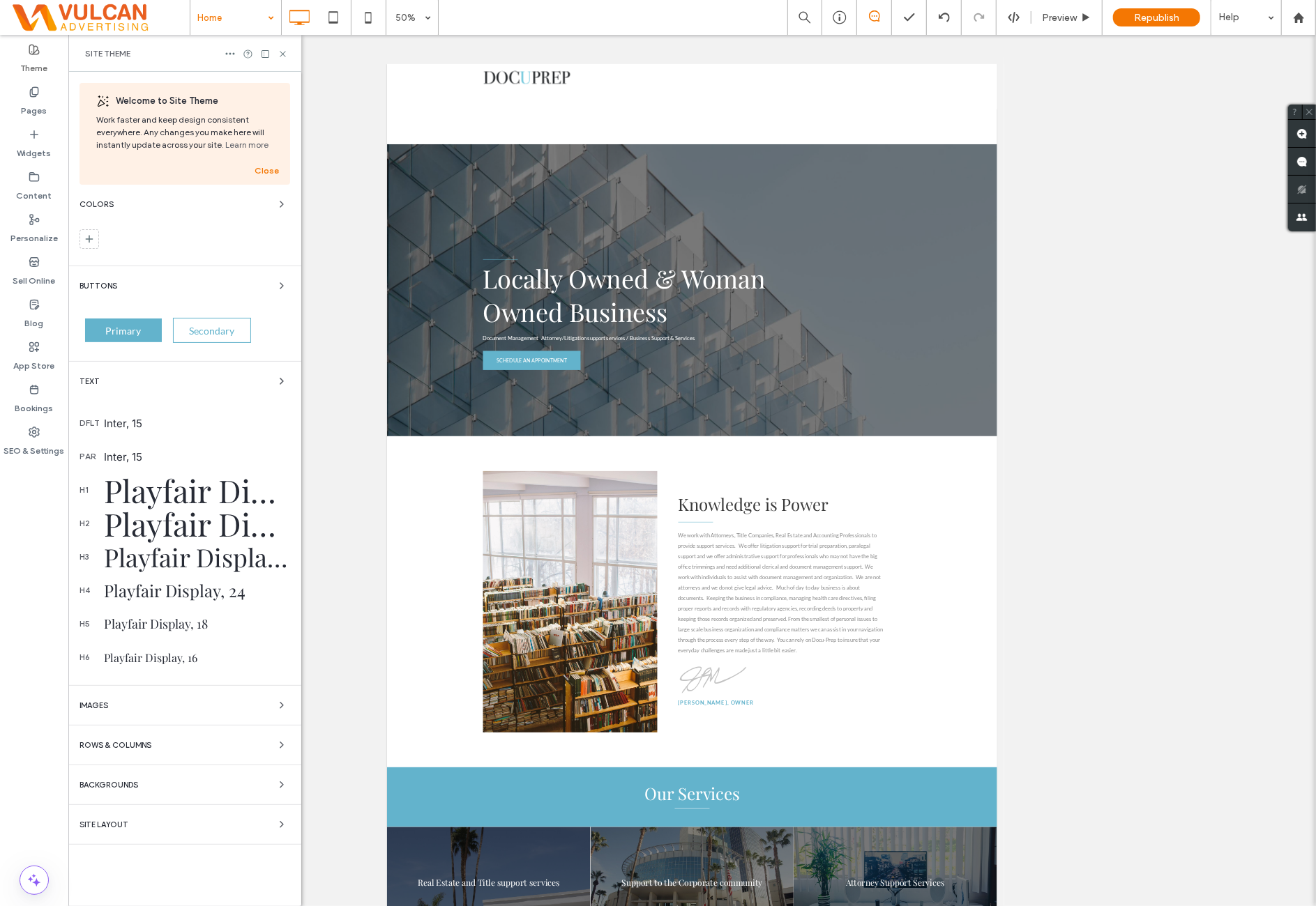
click at [187, 420] on div "Inter, 15" at bounding box center [196, 423] width 186 height 13
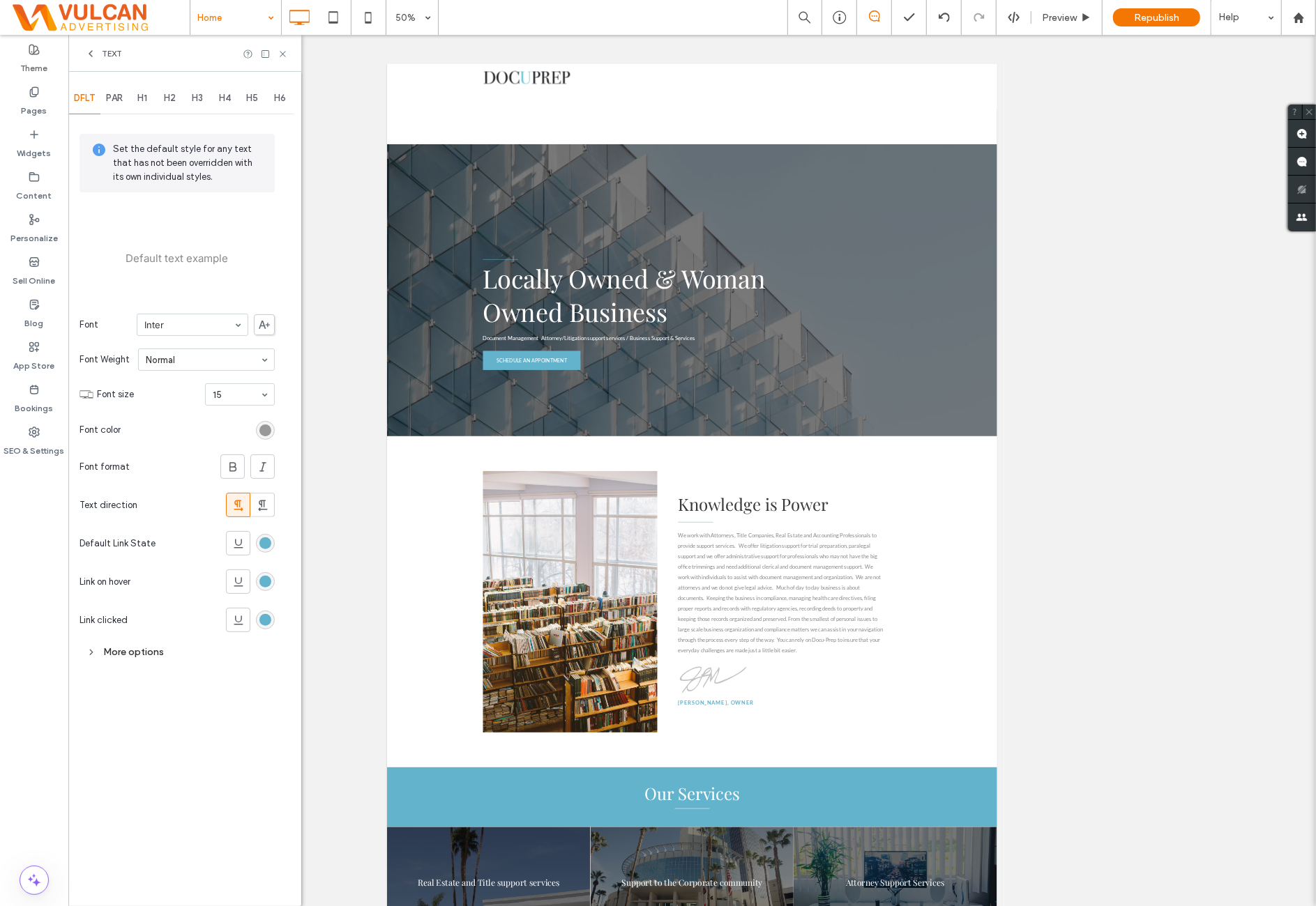
click at [262, 431] on div "rgb(138, 138, 138)" at bounding box center [265, 430] width 18 height 18
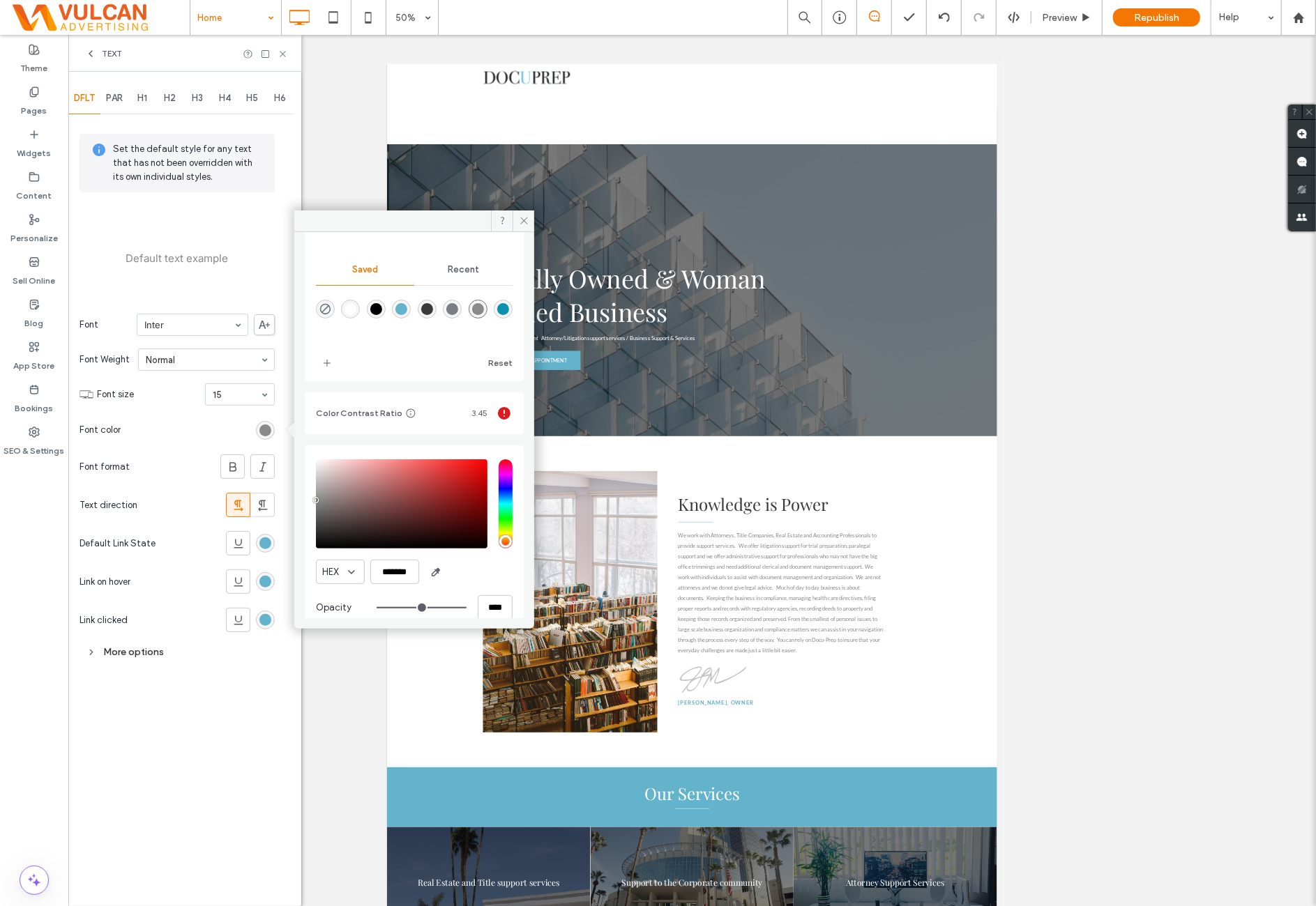
scroll to position [129, 0]
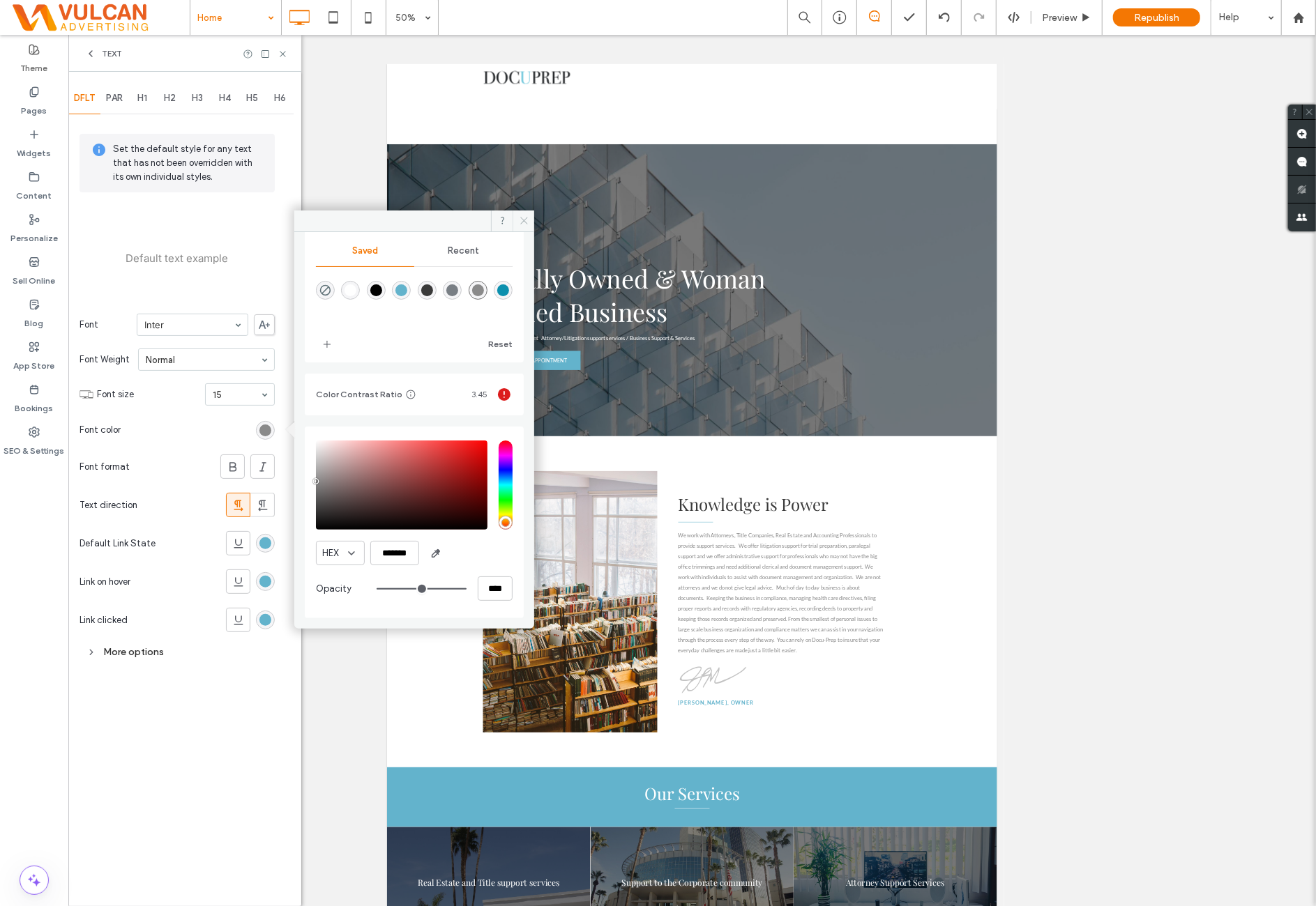
click at [523, 218] on icon at bounding box center [524, 221] width 11 height 11
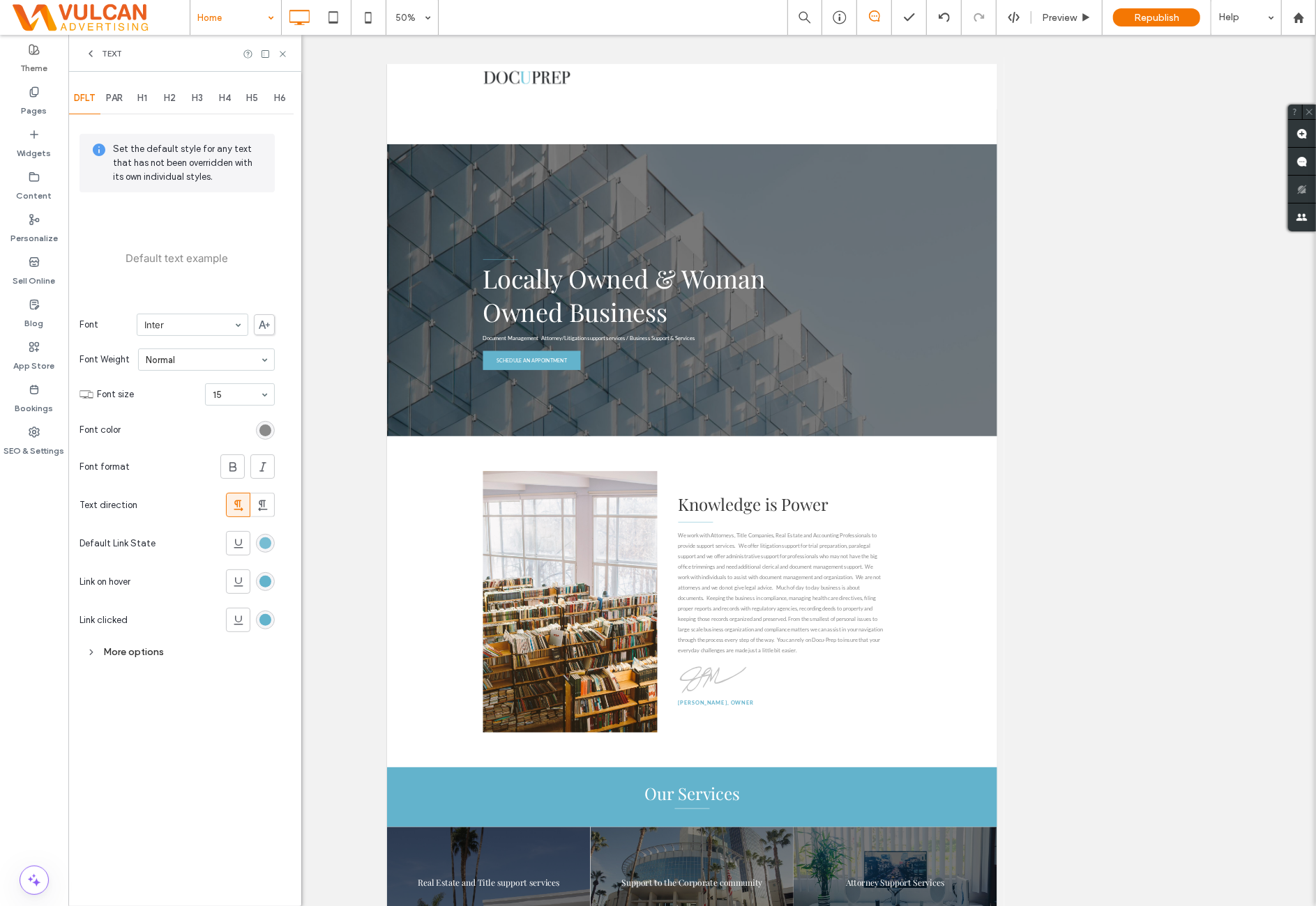
click at [265, 541] on div "rgb(99, 179, 204)" at bounding box center [264, 542] width 11 height 11
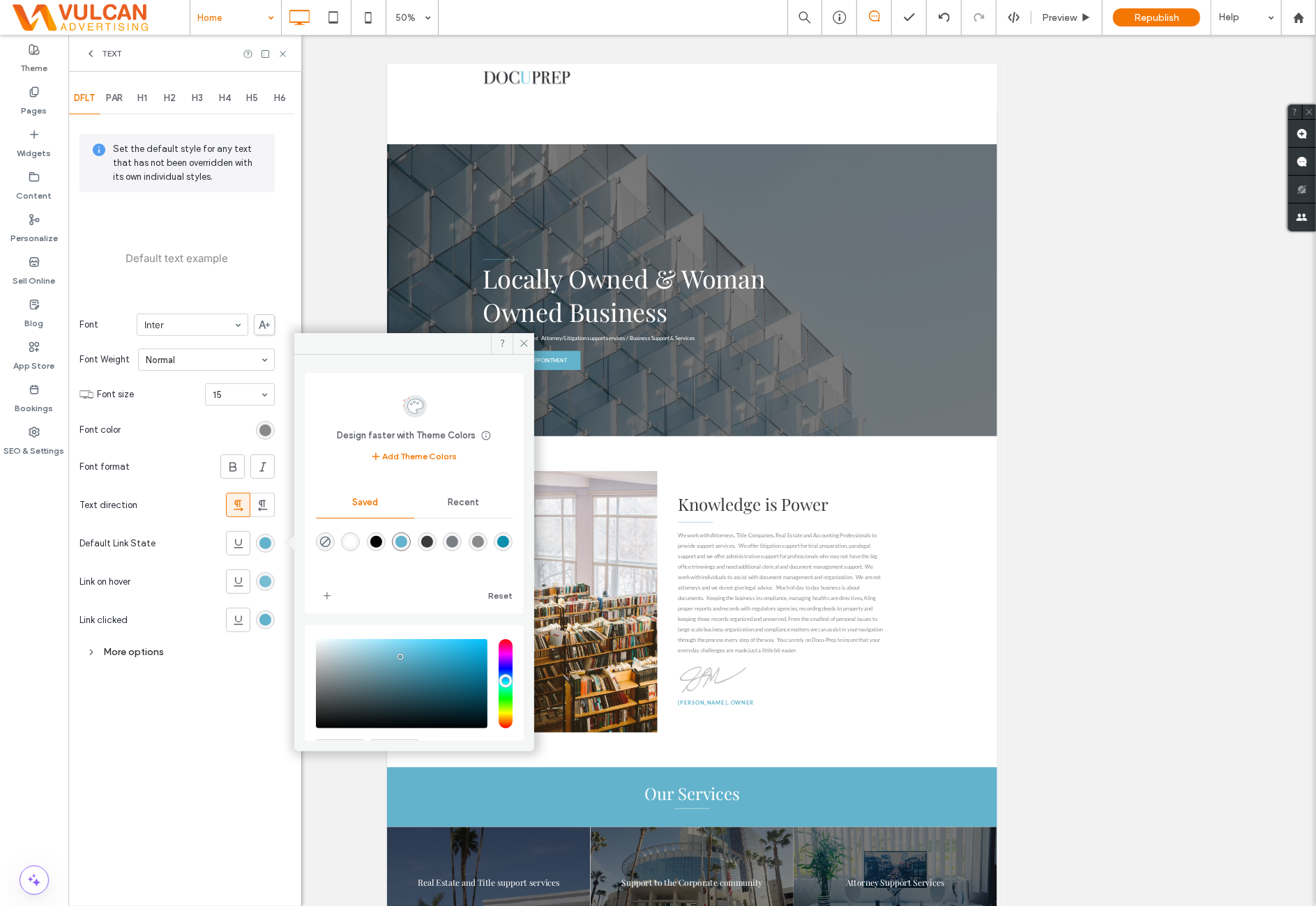
click at [265, 584] on div "rgb(99, 179, 204)" at bounding box center [264, 581] width 11 height 11
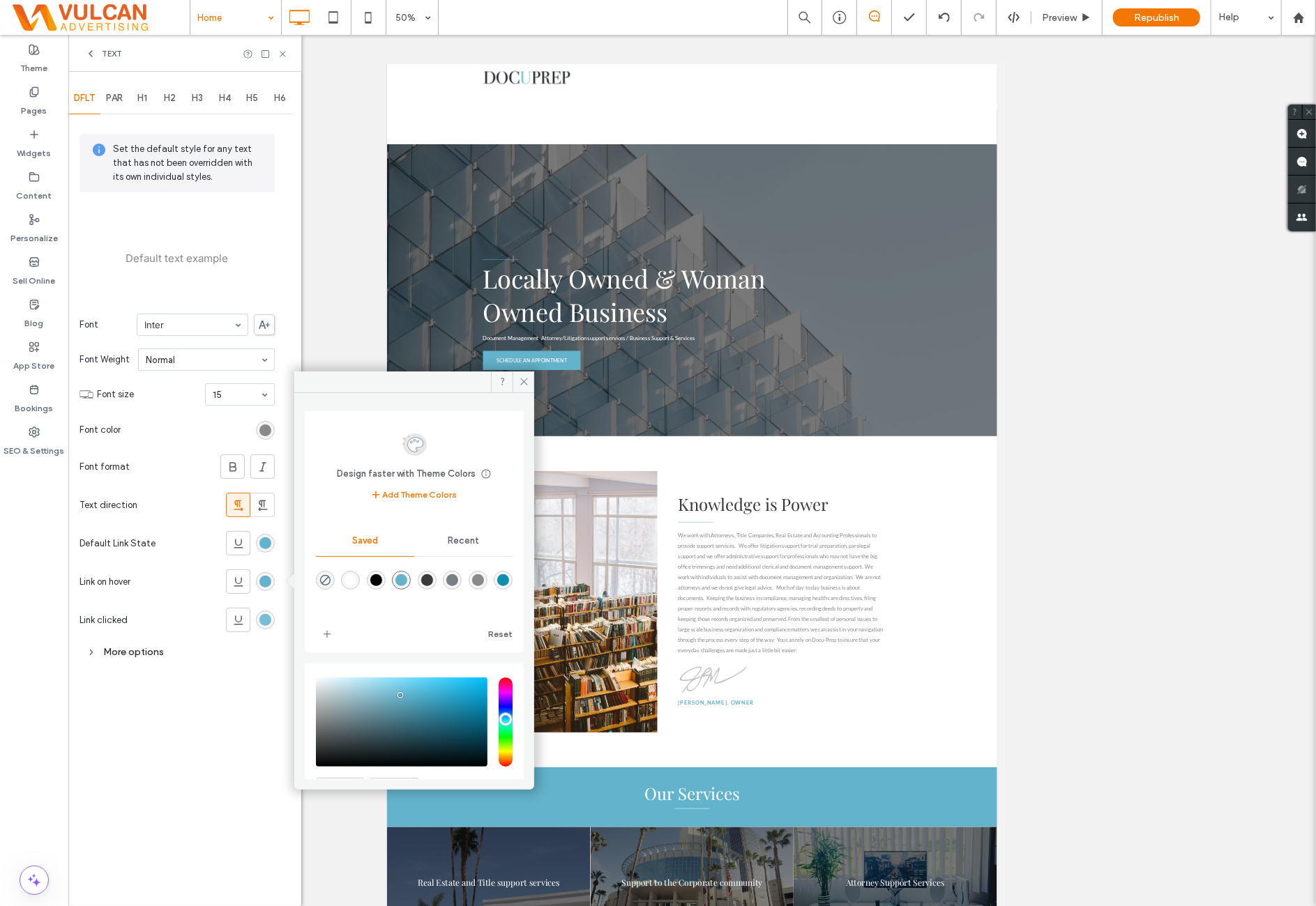
click at [268, 620] on div "rgb(99, 179, 204)" at bounding box center [264, 619] width 11 height 11
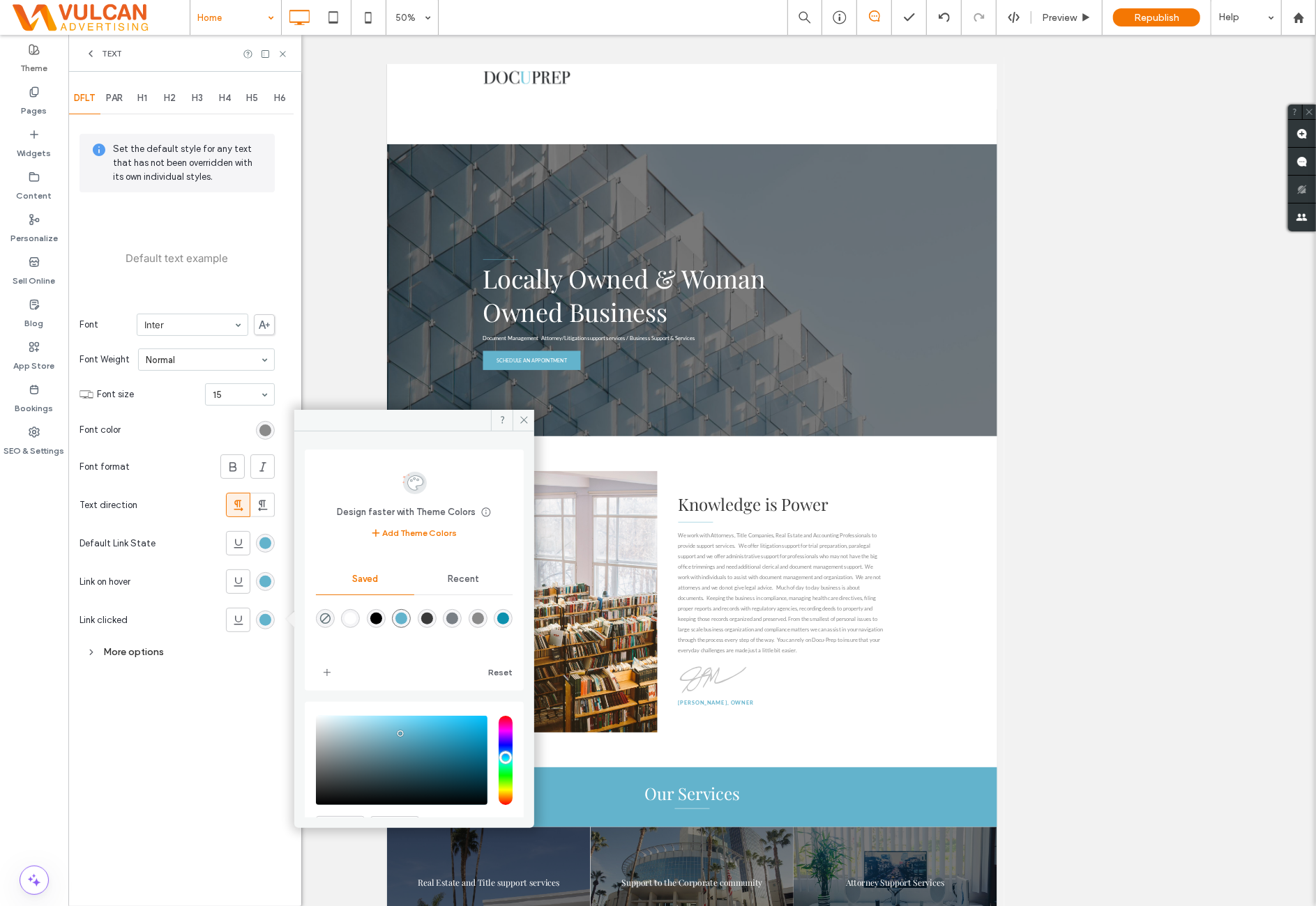
click at [216, 738] on div "DFLT PAR H1 H2 H3 H4 H5 H6 Set the default style for any text that has not been…" at bounding box center [185, 490] width 233 height 835
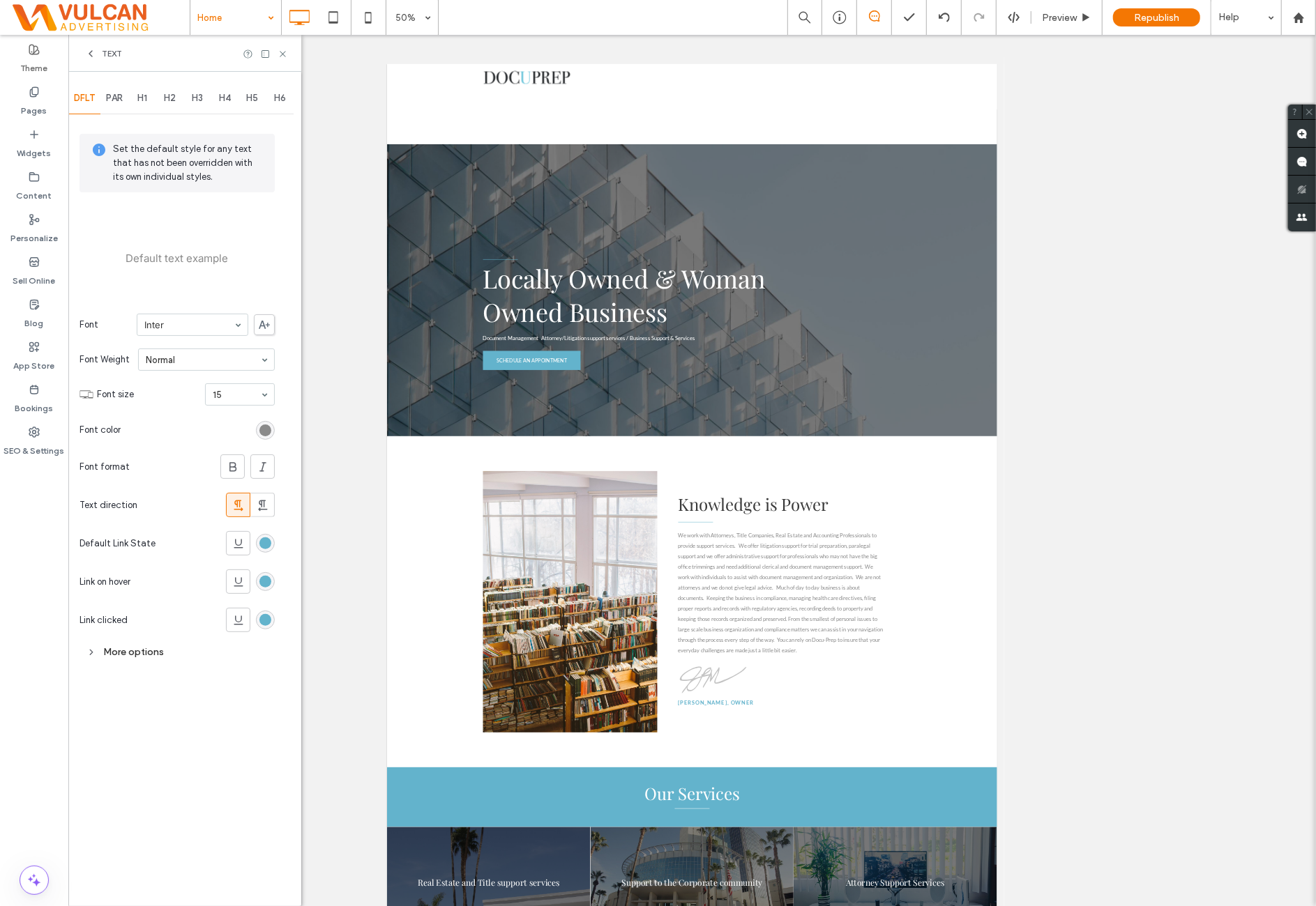
click at [218, 657] on div "More options" at bounding box center [177, 652] width 196 height 18
drag, startPoint x: 283, startPoint y: 651, endPoint x: 283, endPoint y: 584, distance: 67.0
click at [283, 650] on div "DFLT PAR H1 H2 H3 H4 H5 H6 Set the default style for any text that has not been…" at bounding box center [185, 490] width 233 height 835
click at [268, 543] on div "rgb(99, 179, 204)" at bounding box center [264, 542] width 11 height 11
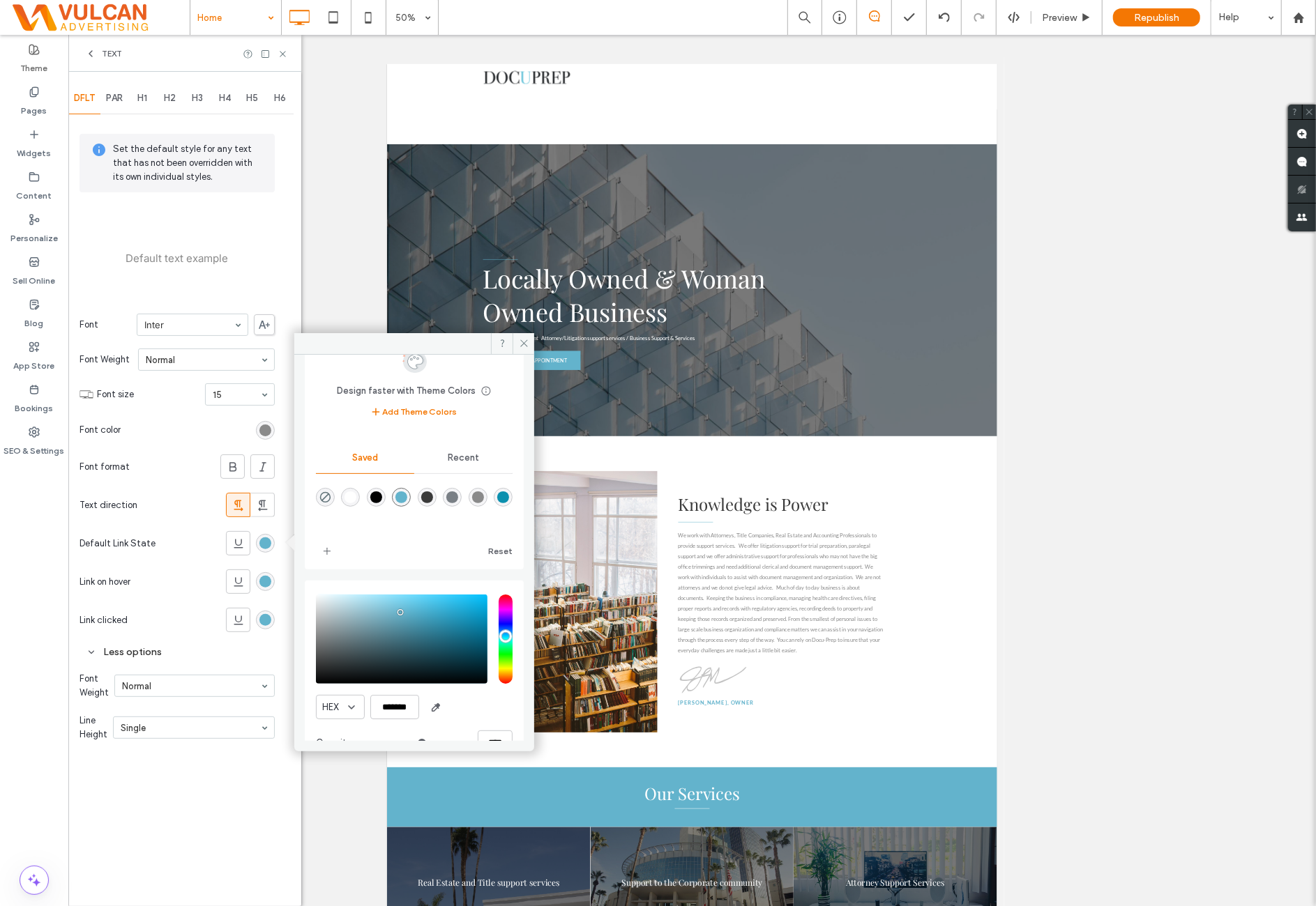
scroll to position [76, 0]
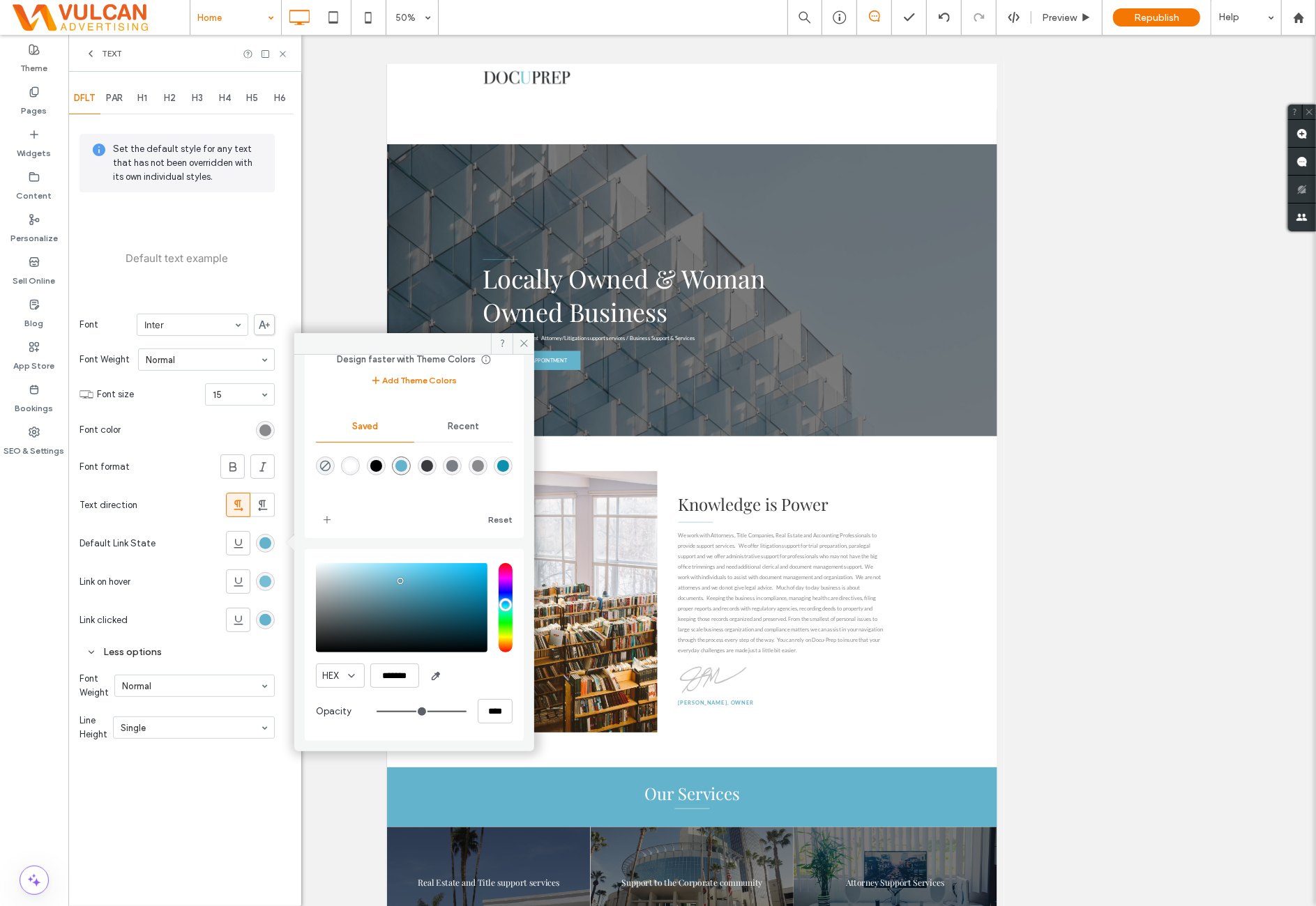
click at [267, 577] on div "rgb(99, 179, 204)" at bounding box center [264, 581] width 11 height 11
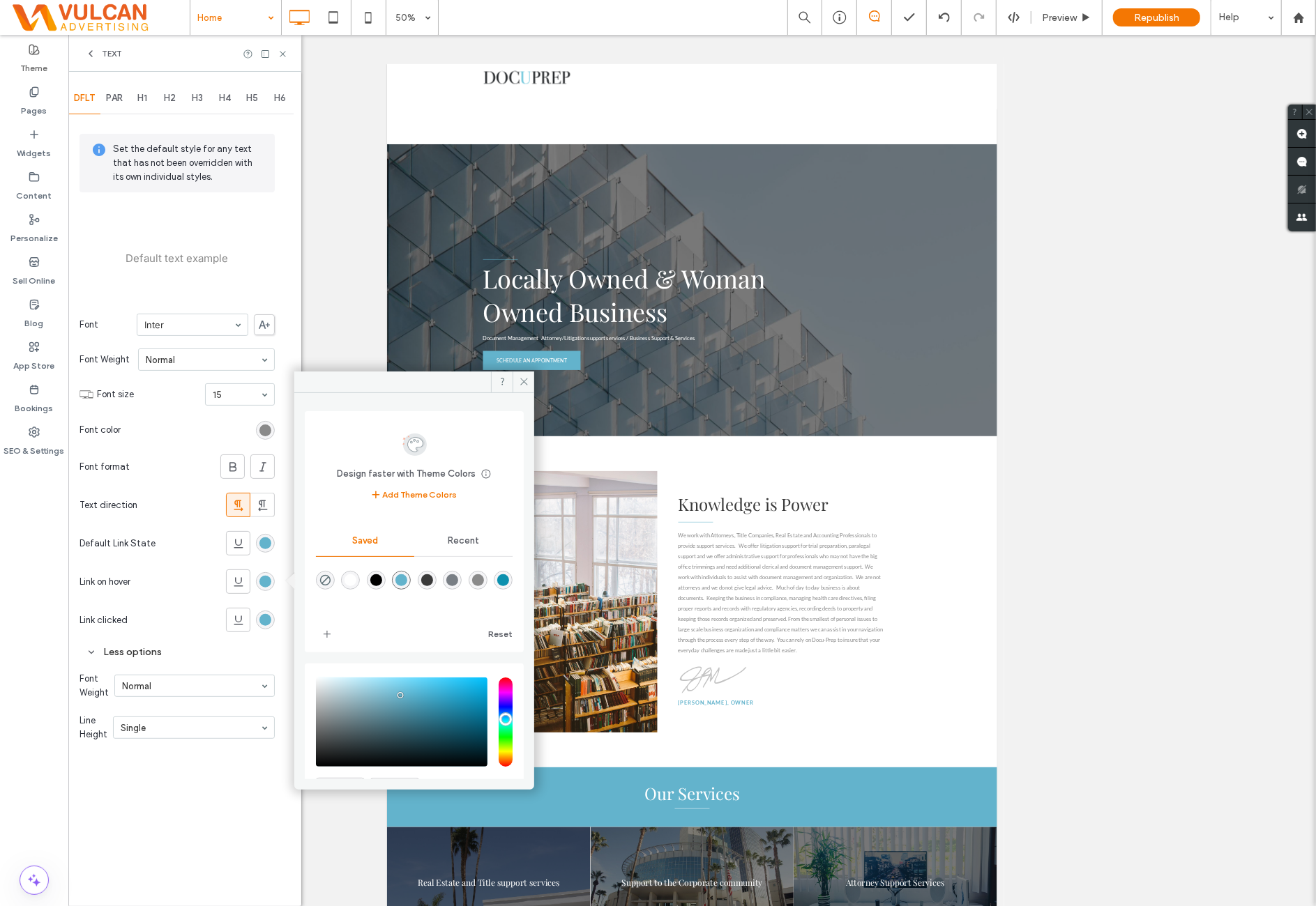
click at [276, 601] on div "DFLT PAR H1 H2 H3 H4 H5 H6 Set the default style for any text that has not been…" at bounding box center [185, 490] width 233 height 835
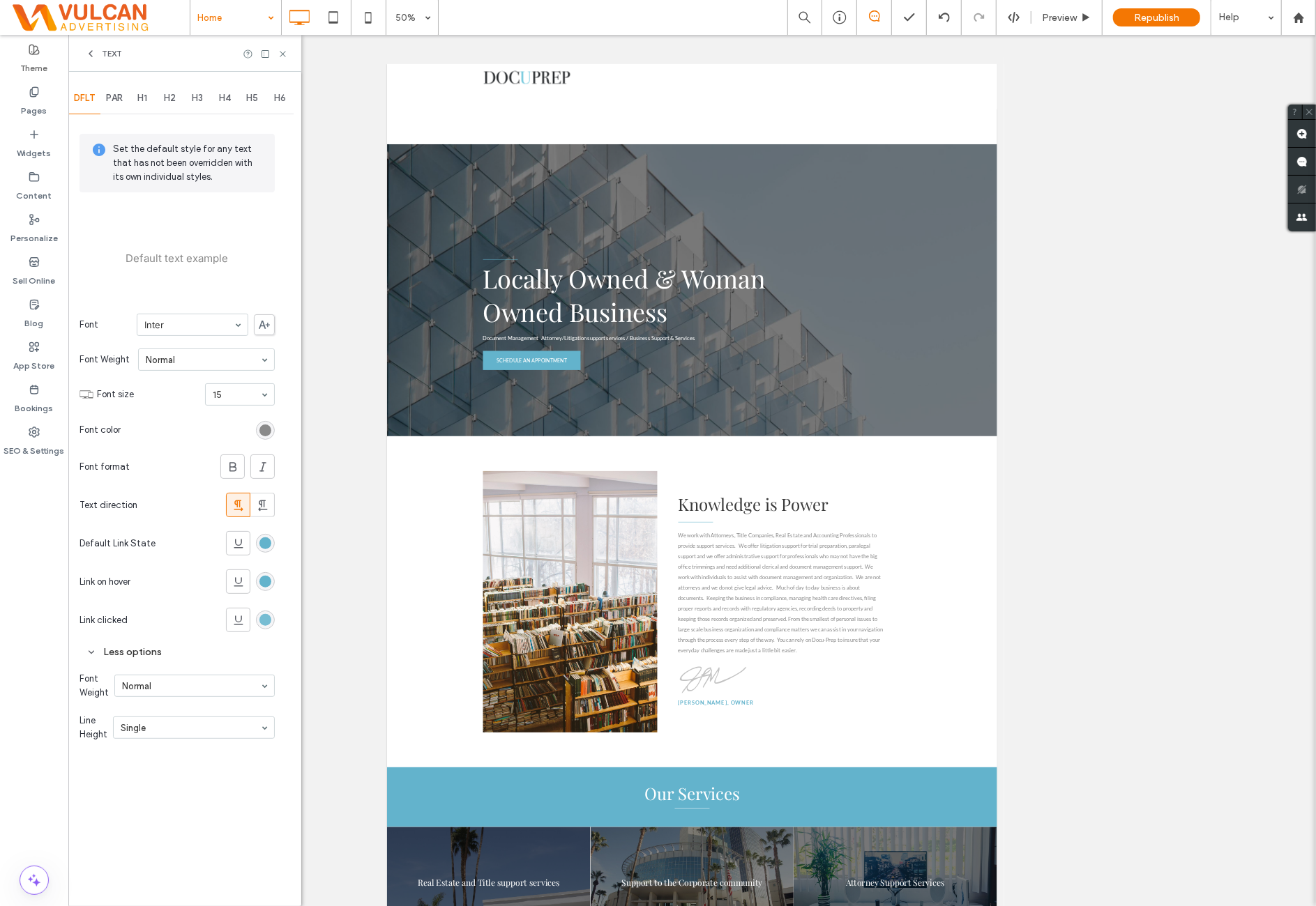
click at [265, 621] on div "rgb(99, 179, 204)" at bounding box center [264, 619] width 11 height 11
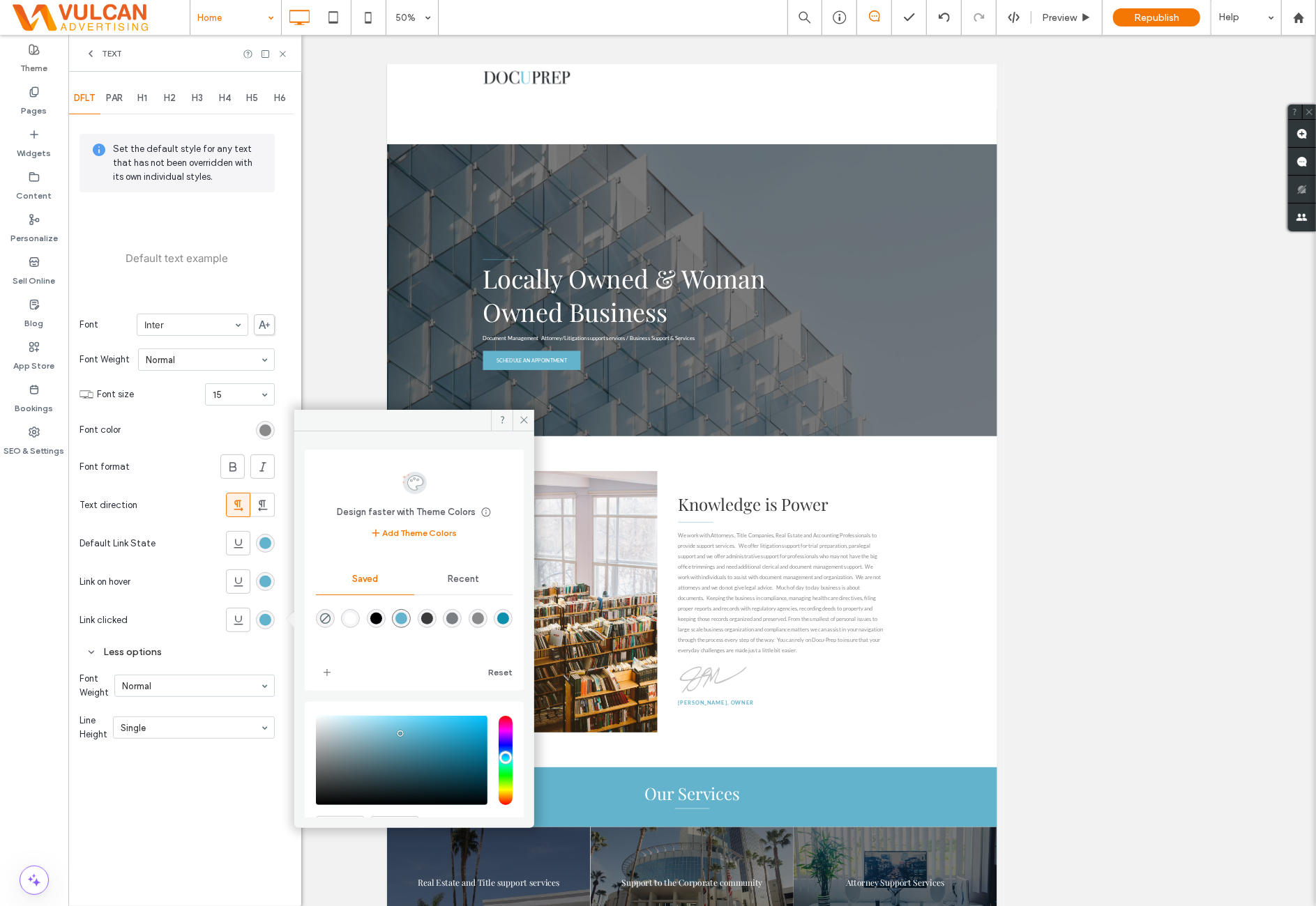
click at [393, 642] on div at bounding box center [414, 628] width 196 height 52
drag, startPoint x: 259, startPoint y: 639, endPoint x: 229, endPoint y: 670, distance: 43.1
click at [259, 639] on div "Less options" at bounding box center [177, 652] width 196 height 26
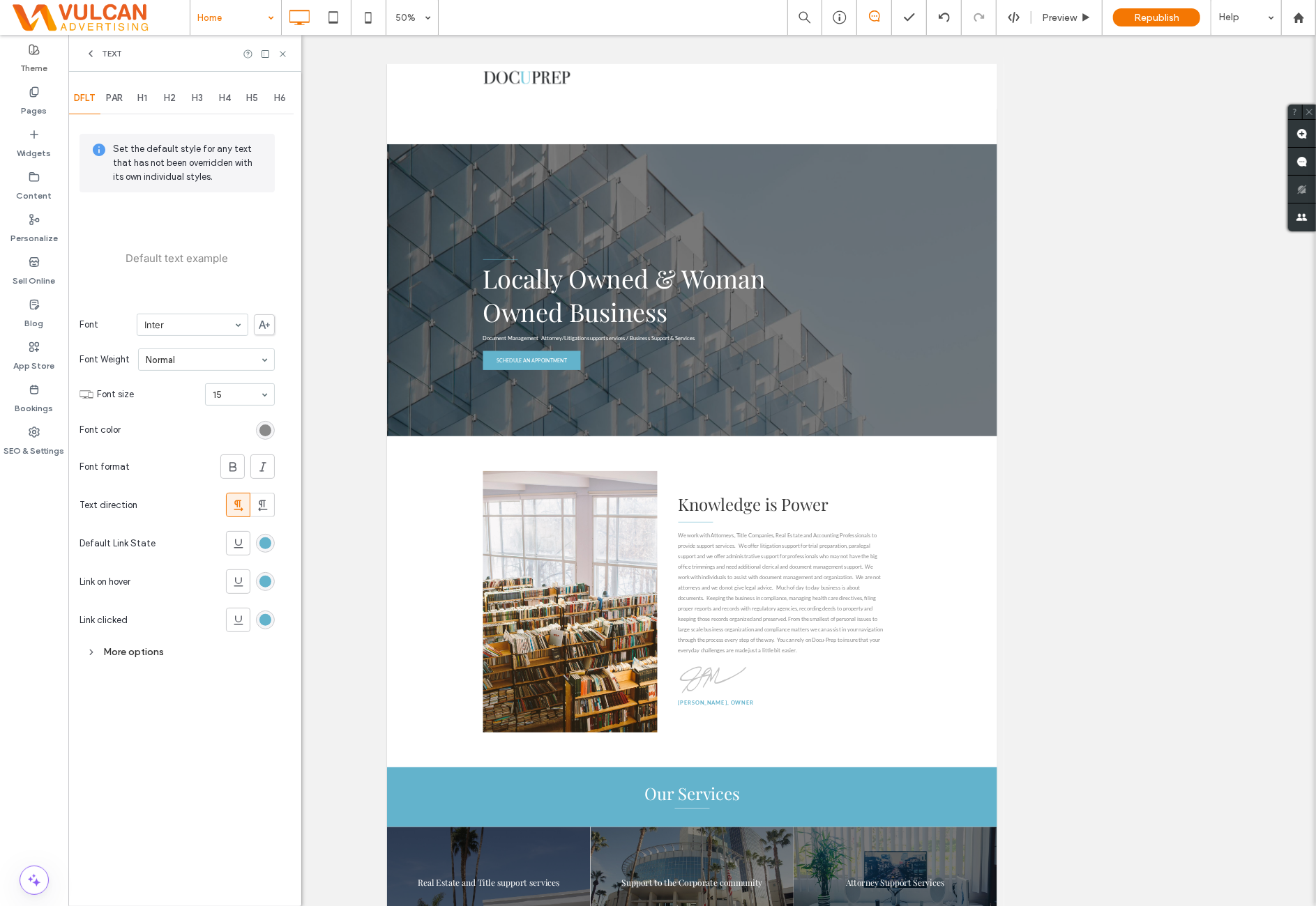
click at [203, 651] on div "More options" at bounding box center [177, 652] width 196 height 18
click at [179, 693] on div at bounding box center [195, 686] width 159 height 21
drag, startPoint x: 169, startPoint y: 729, endPoint x: 169, endPoint y: 755, distance: 26.0
drag, startPoint x: 180, startPoint y: 677, endPoint x: 177, endPoint y: 684, distance: 7.6
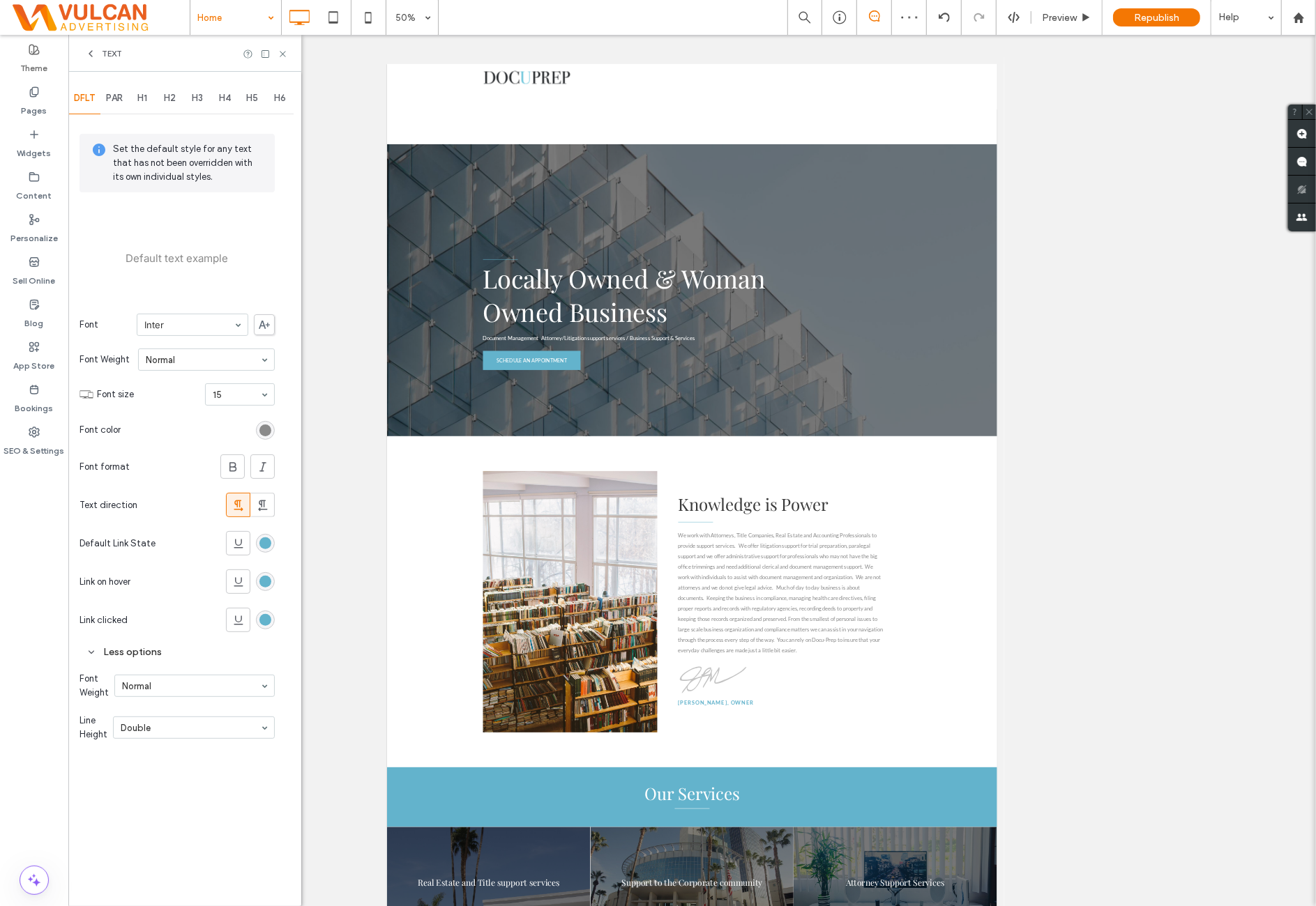
click at [181, 689] on div at bounding box center [195, 686] width 159 height 21
click at [117, 98] on span "PAR" at bounding box center [114, 98] width 17 height 11
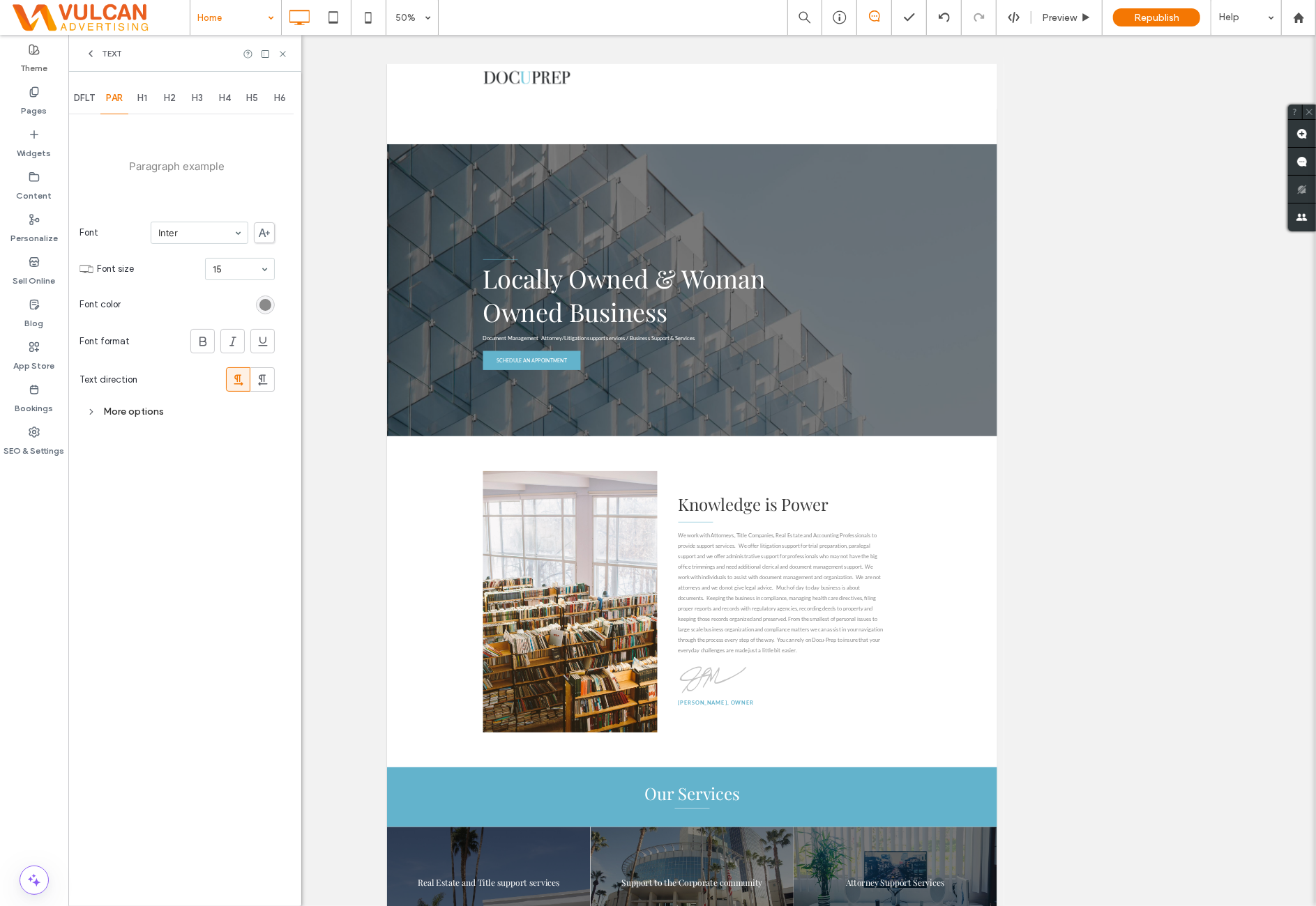
click at [88, 97] on span "DFLT" at bounding box center [85, 98] width 21 height 11
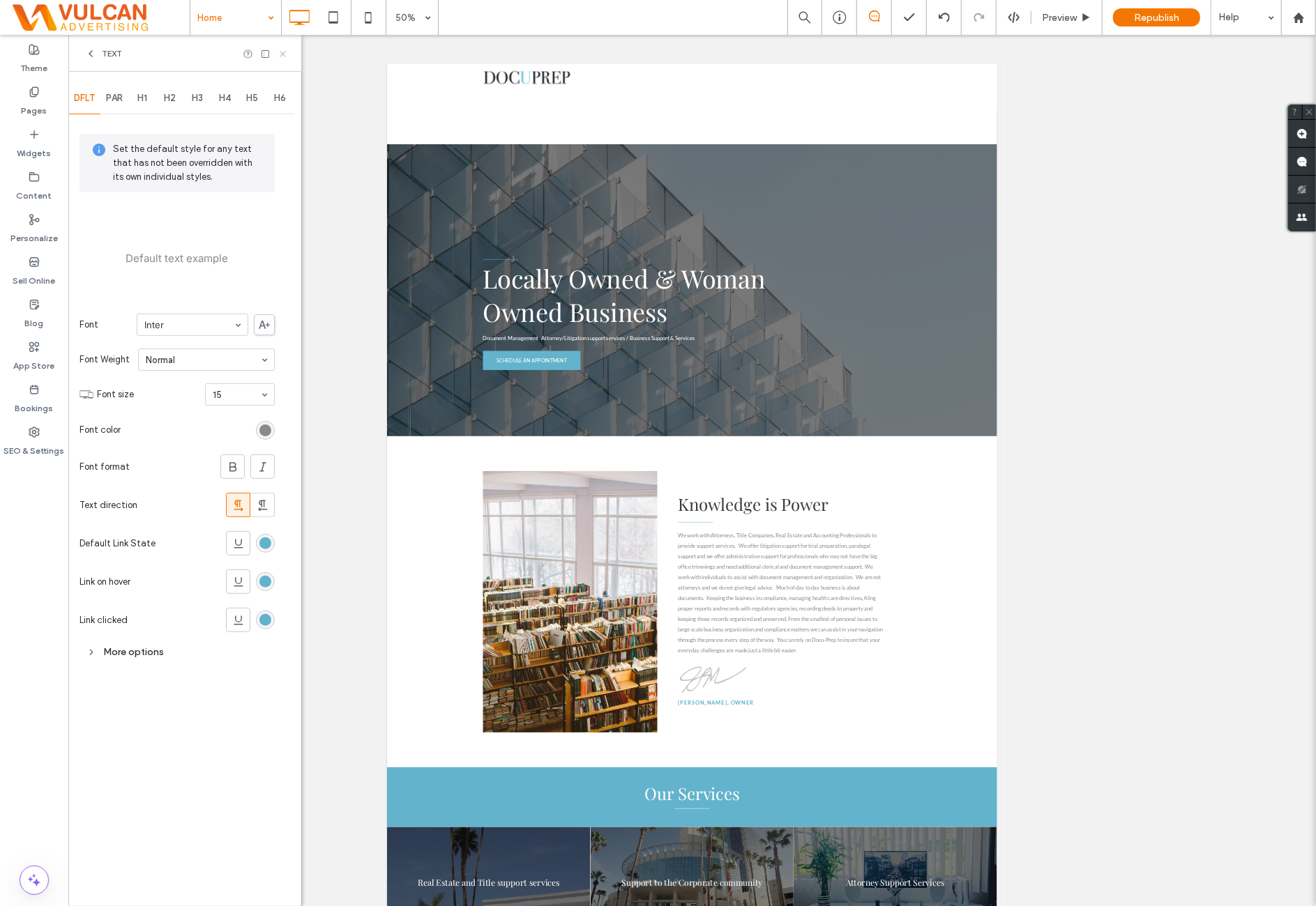
click at [286, 52] on div "Text" at bounding box center [185, 54] width 233 height 37
click at [285, 52] on icon at bounding box center [283, 54] width 11 height 11
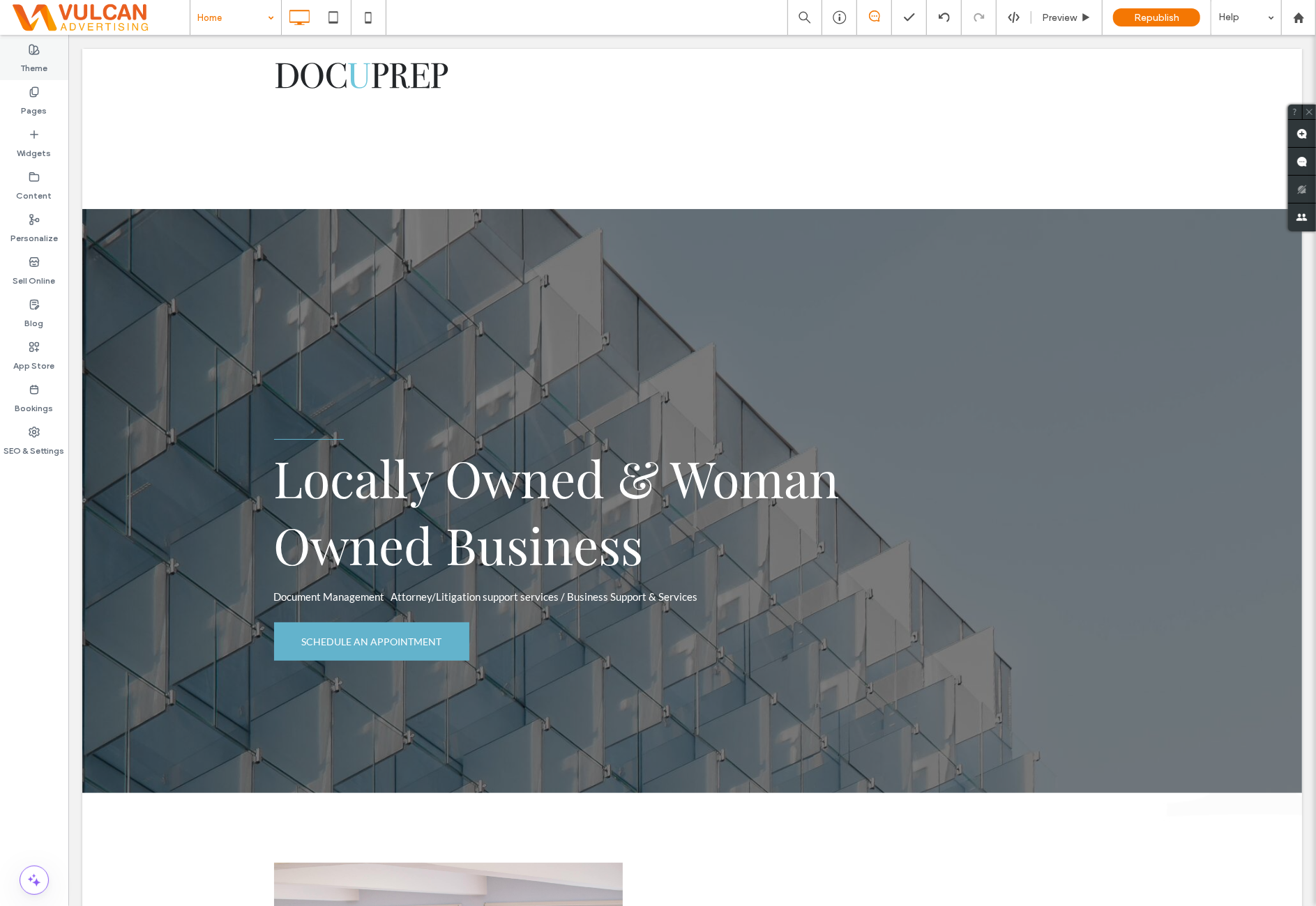
click at [26, 63] on label "Theme" at bounding box center [34, 65] width 27 height 19
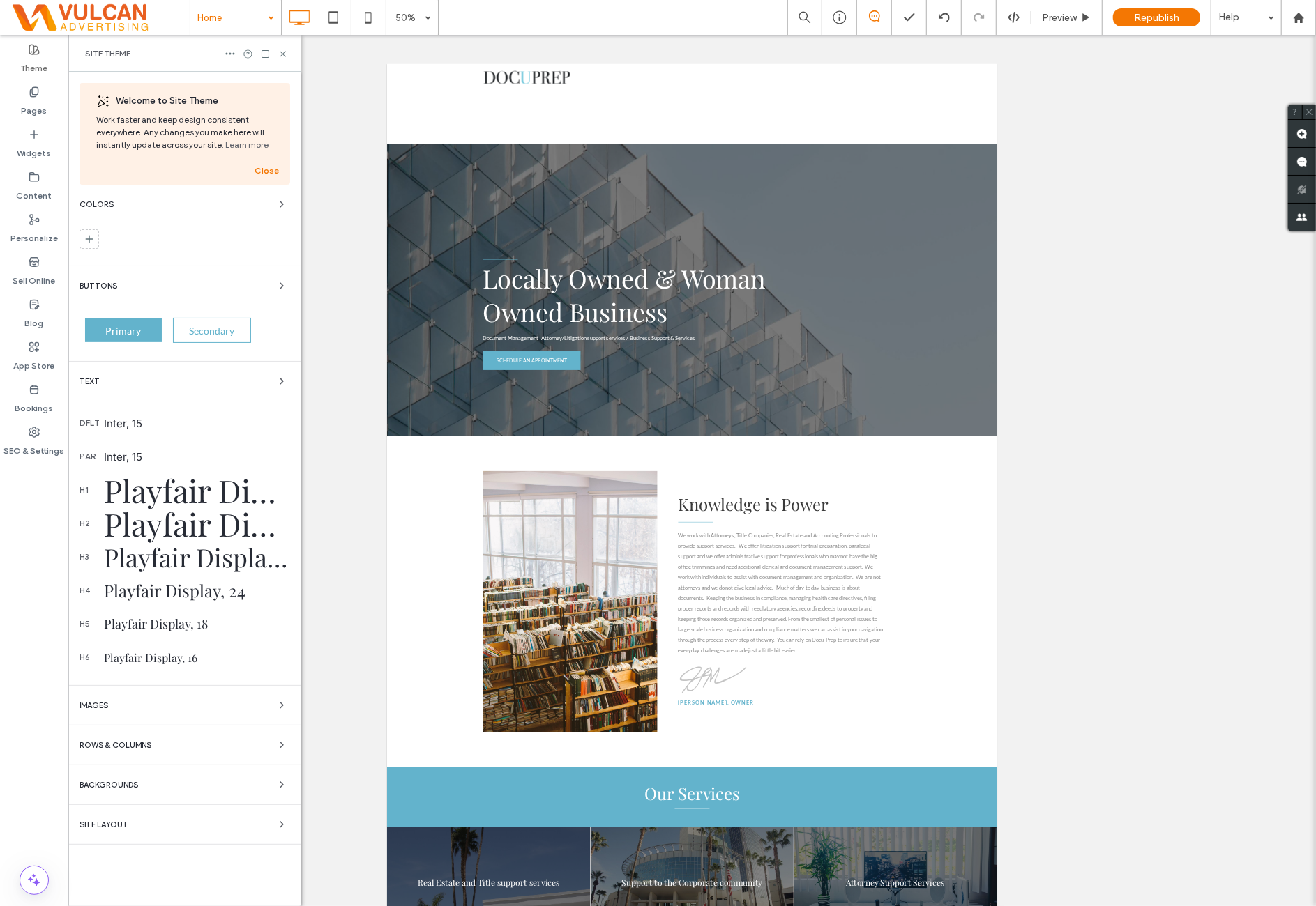
click at [151, 420] on div "Inter, 15" at bounding box center [196, 423] width 186 height 13
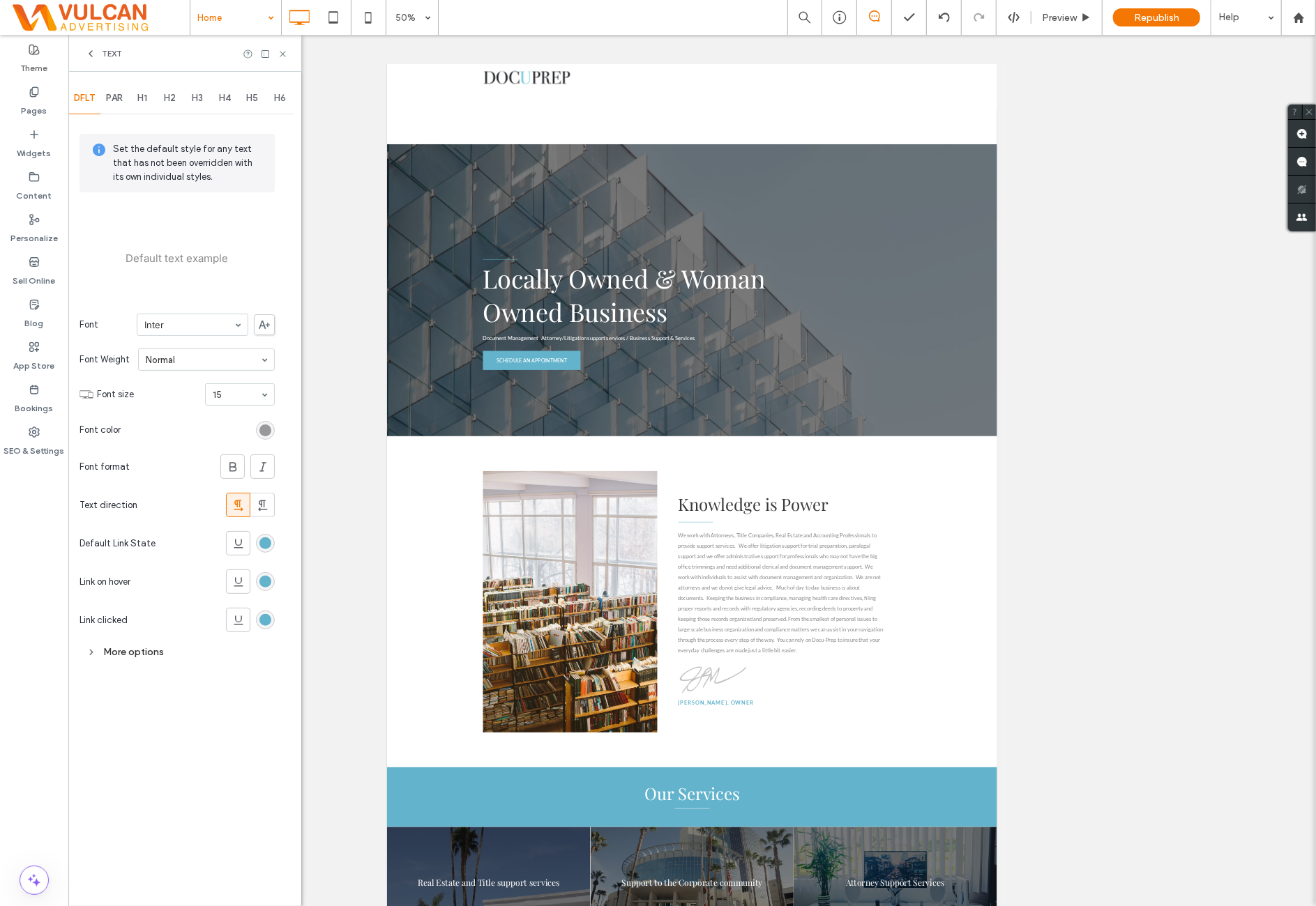
click at [266, 430] on div "rgb(138, 138, 138)" at bounding box center [264, 430] width 11 height 11
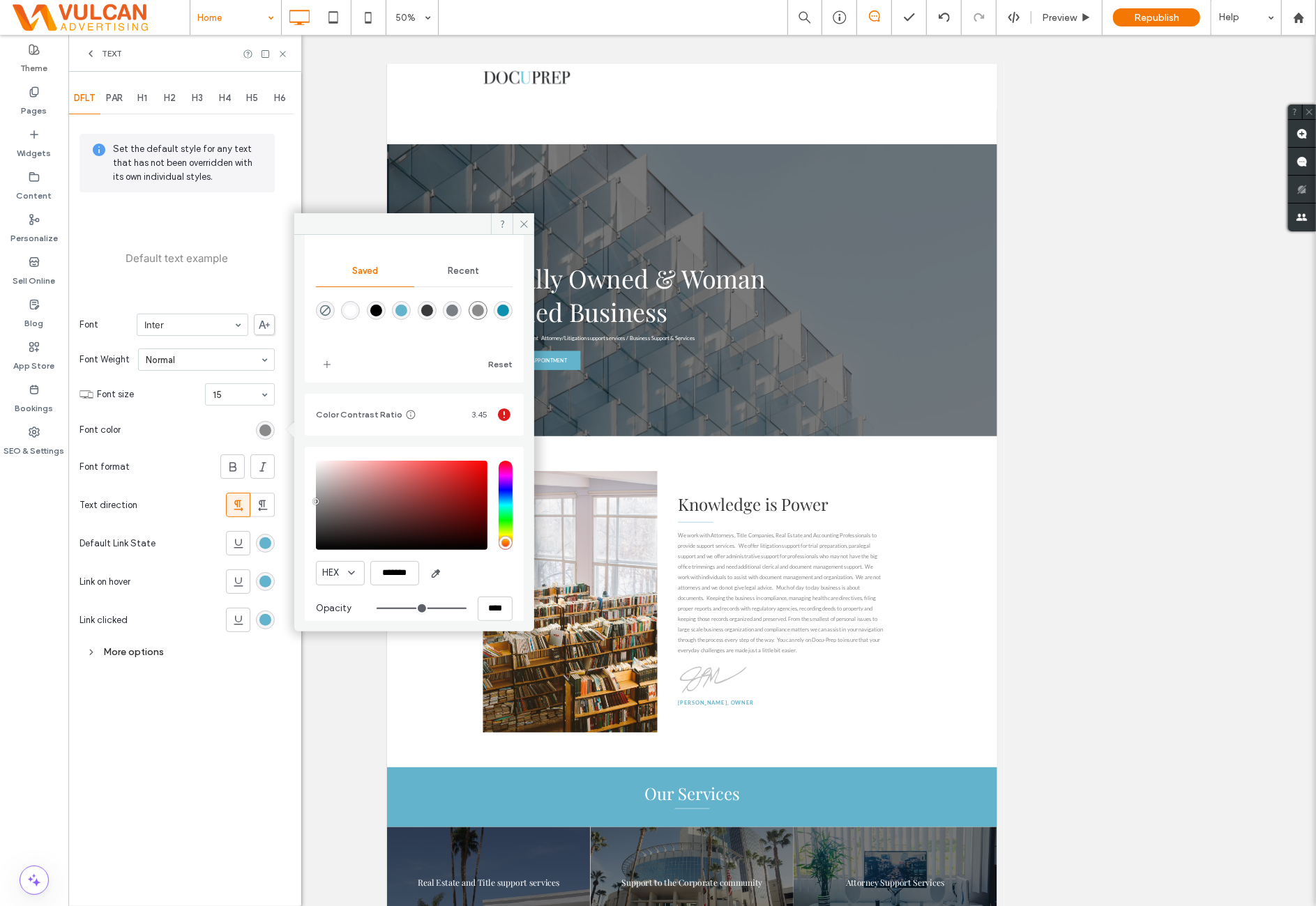
scroll to position [129, 0]
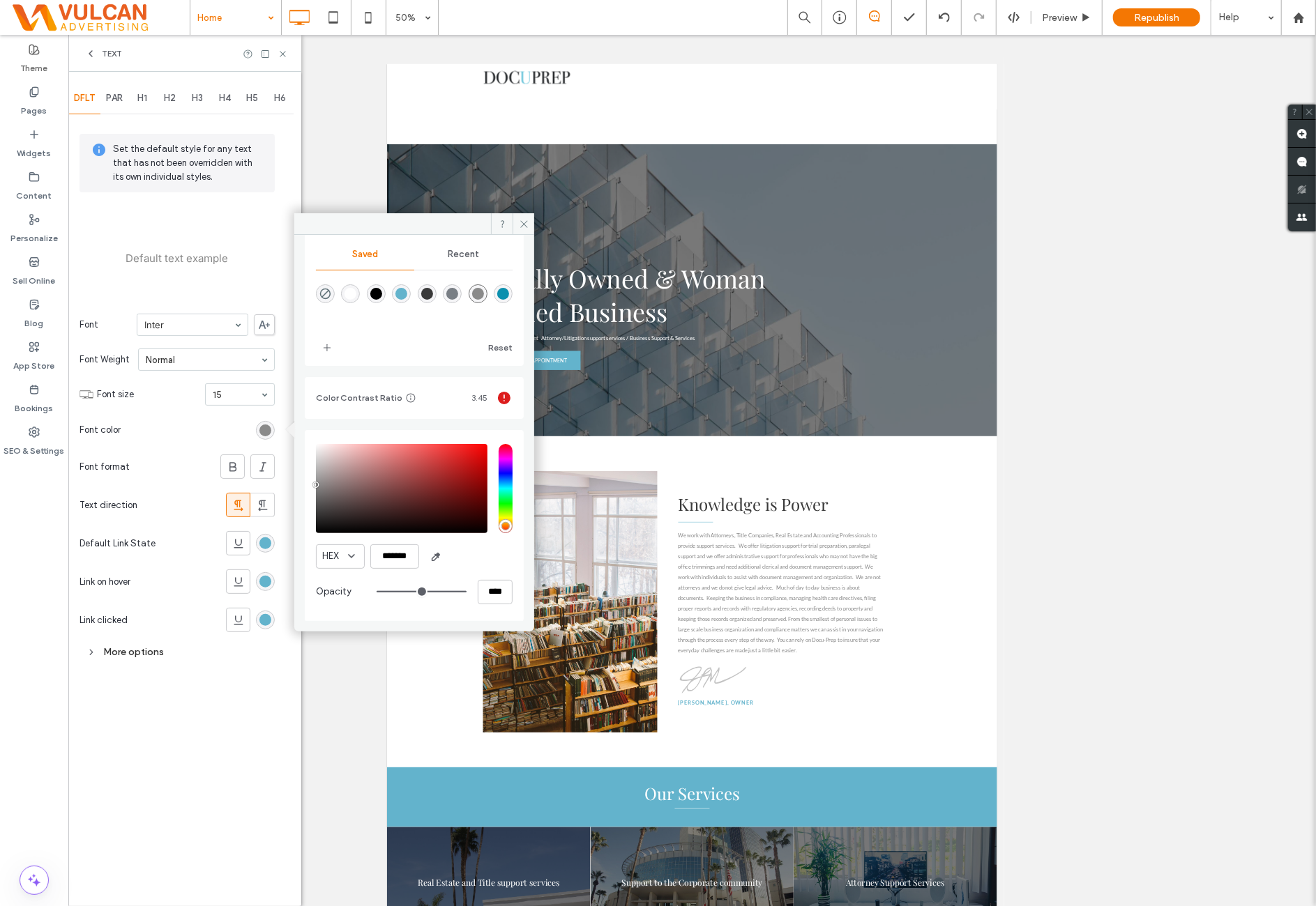
click at [170, 742] on div "DFLT PAR H1 H2 H3 H4 H5 H6 Set the default style for any text that has not been…" at bounding box center [185, 490] width 233 height 835
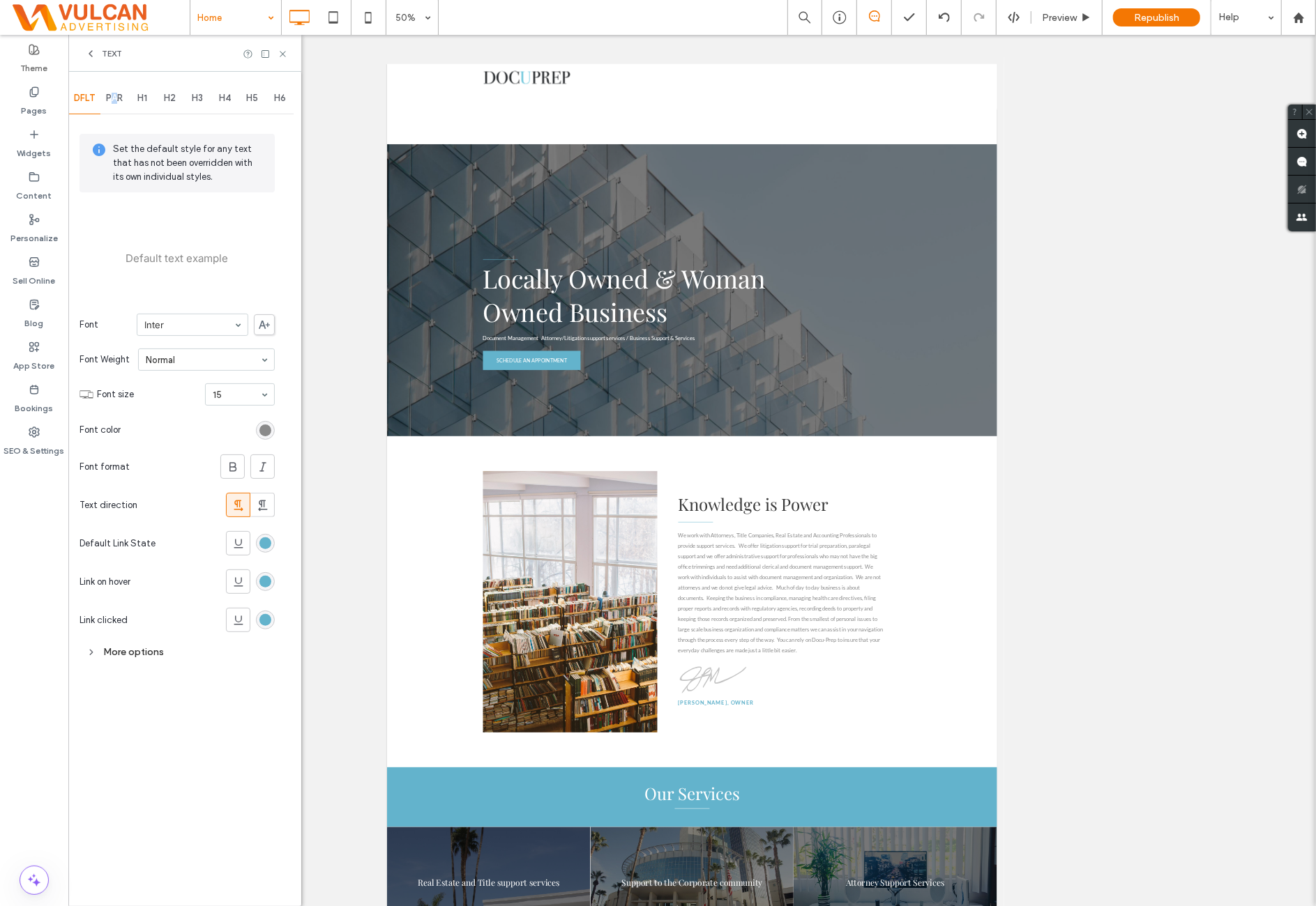
click at [115, 106] on div "PAR" at bounding box center [115, 98] width 28 height 31
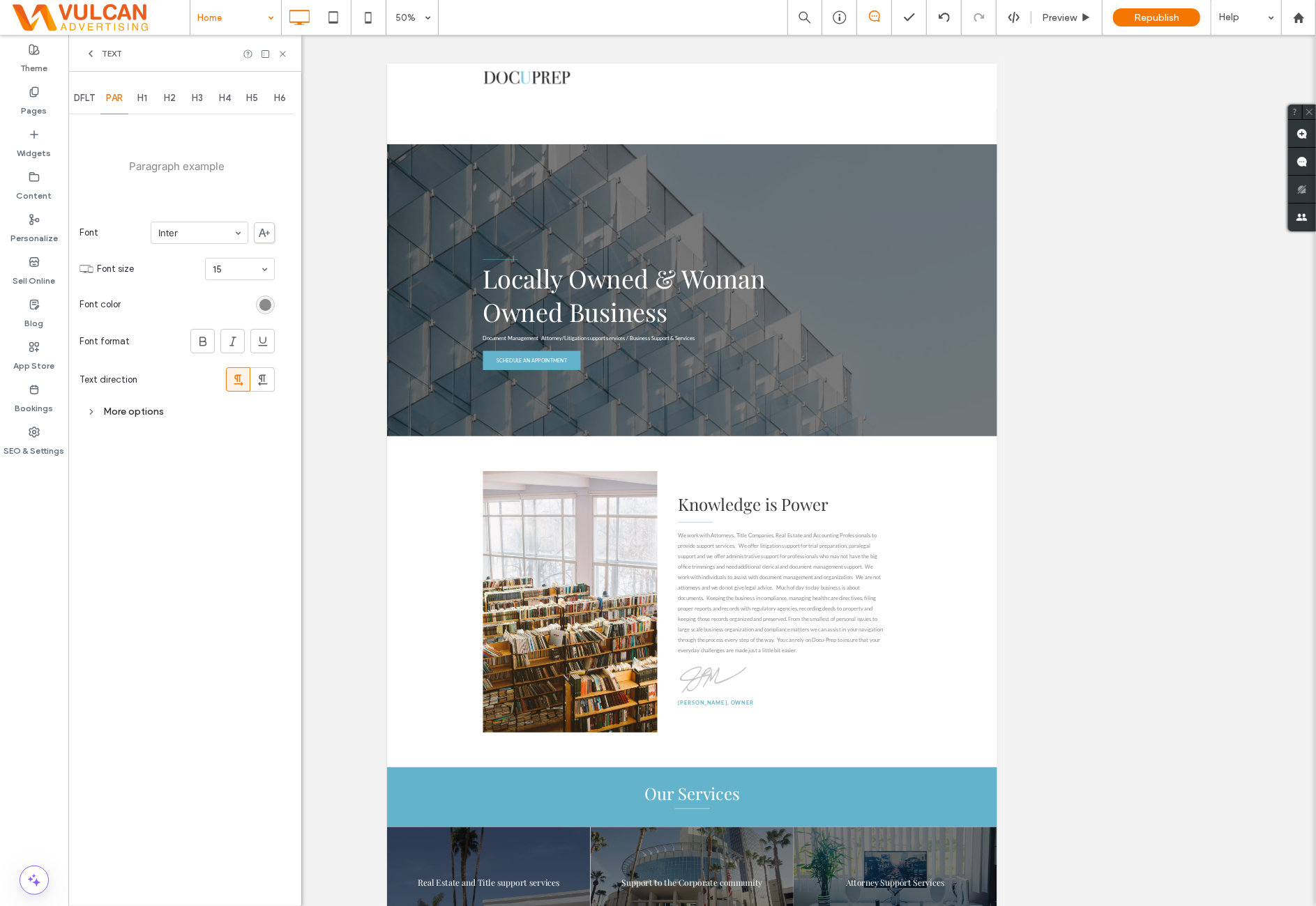
click at [234, 291] on section "Font color" at bounding box center [177, 305] width 196 height 35
drag, startPoint x: 241, startPoint y: 269, endPoint x: 229, endPoint y: 370, distance: 101.7
click at [197, 487] on div "DFLT PAR H1 H2 H3 H4 H5 H6 Paragraph example Font Inter Font size 15 Font color…" at bounding box center [185, 490] width 233 height 835
click at [266, 307] on div "rgb(138, 138, 138)" at bounding box center [264, 305] width 11 height 11
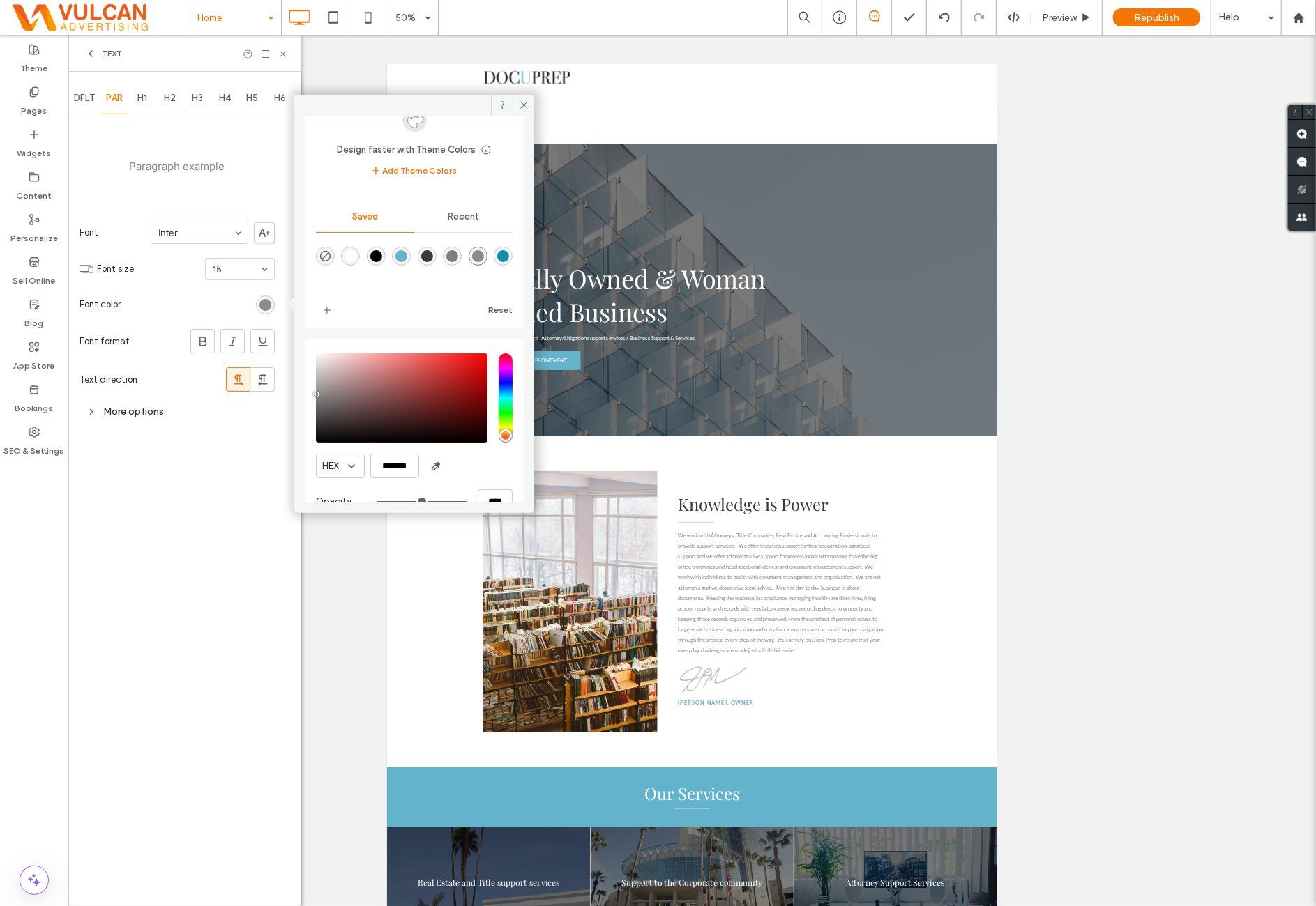
scroll to position [76, 0]
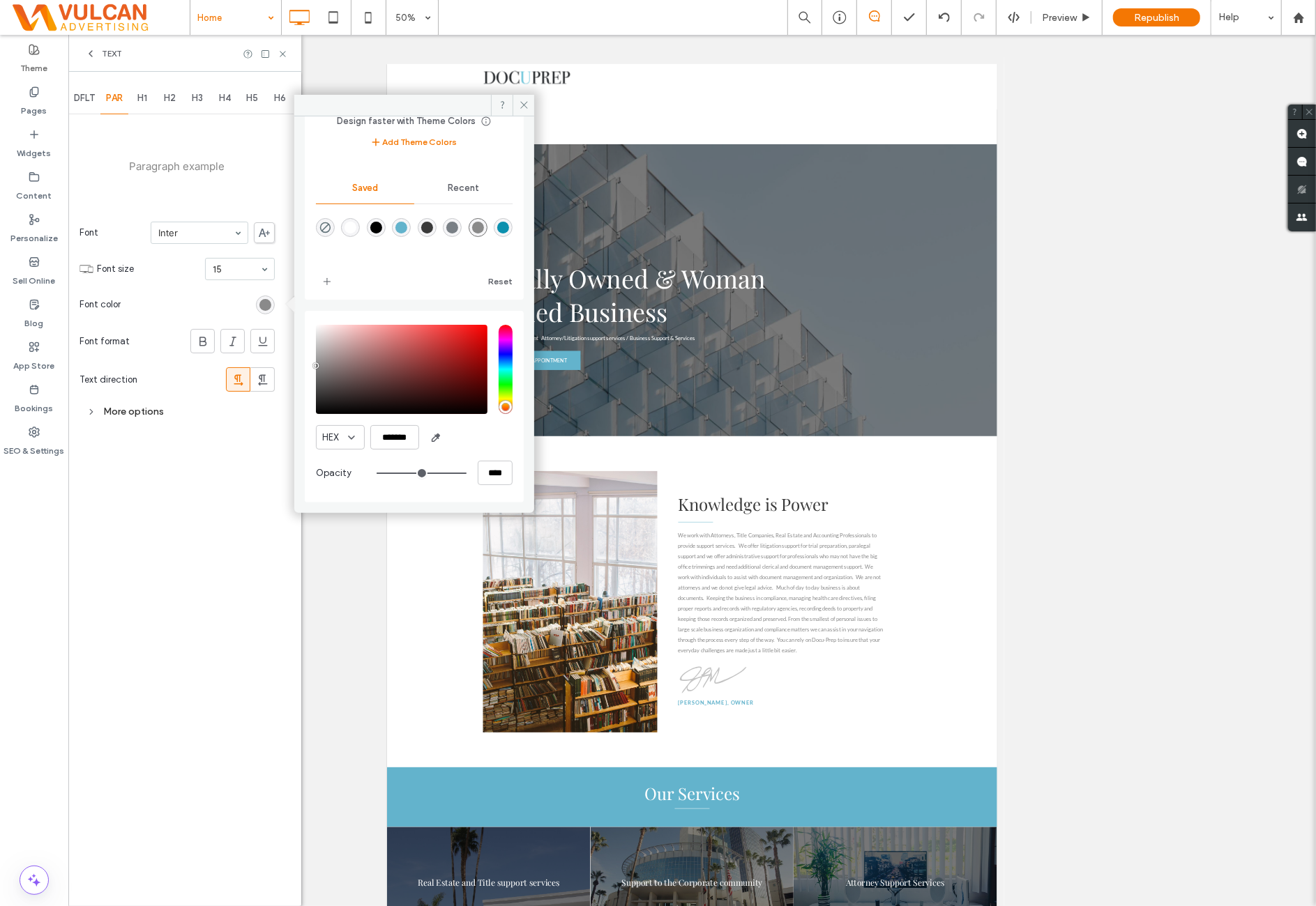
click at [172, 632] on div "DFLT PAR H1 H2 H3 H4 H5 H6 Paragraph example Font Inter Font size 15 Font color…" at bounding box center [185, 490] width 233 height 835
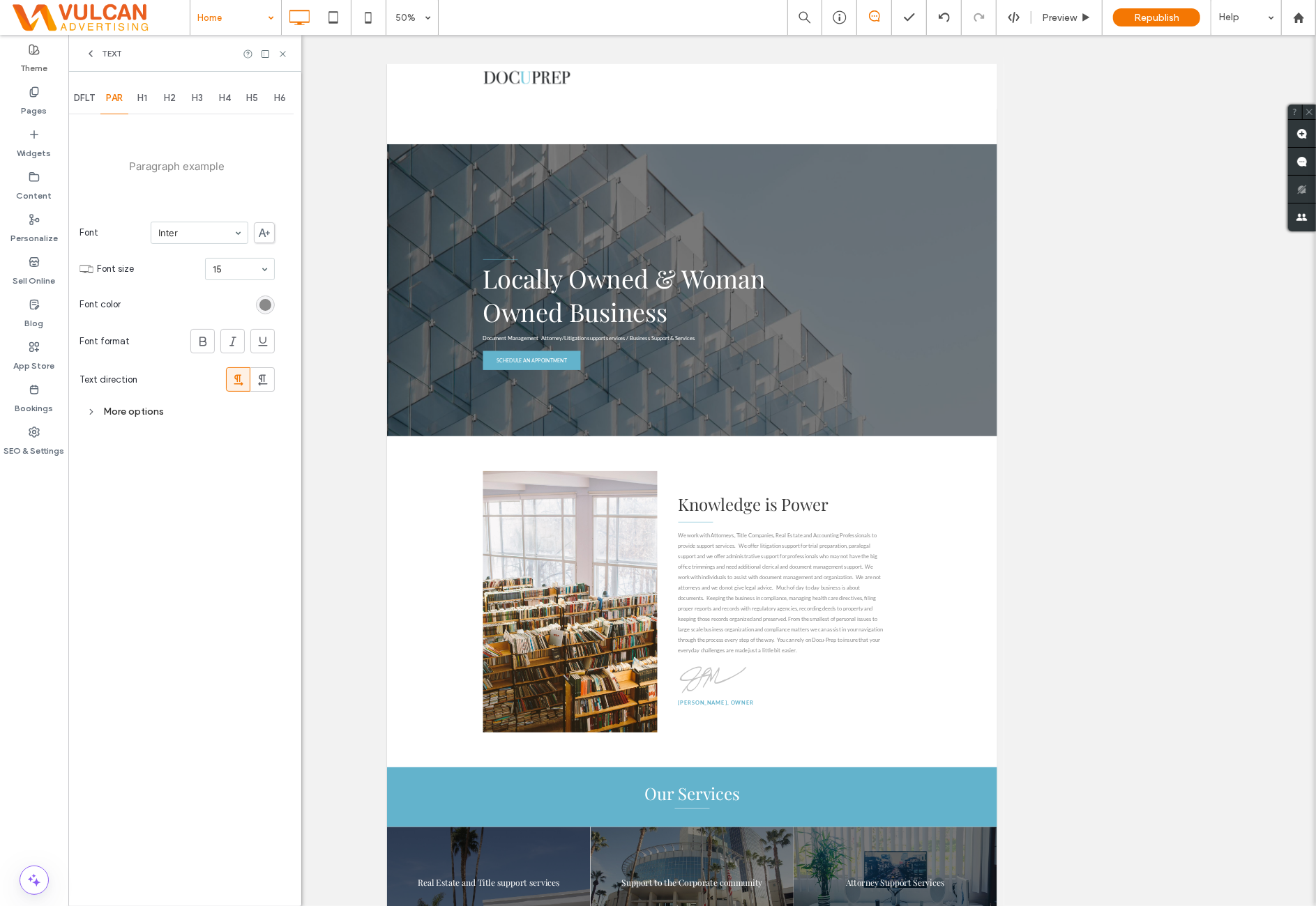
drag, startPoint x: 196, startPoint y: 416, endPoint x: 189, endPoint y: 451, distance: 35.7
click at [196, 417] on div "More options" at bounding box center [177, 411] width 196 height 18
drag, startPoint x: 195, startPoint y: 437, endPoint x: 181, endPoint y: 526, distance: 90.1
click at [196, 482] on div "Double" at bounding box center [205, 478] width 138 height 21
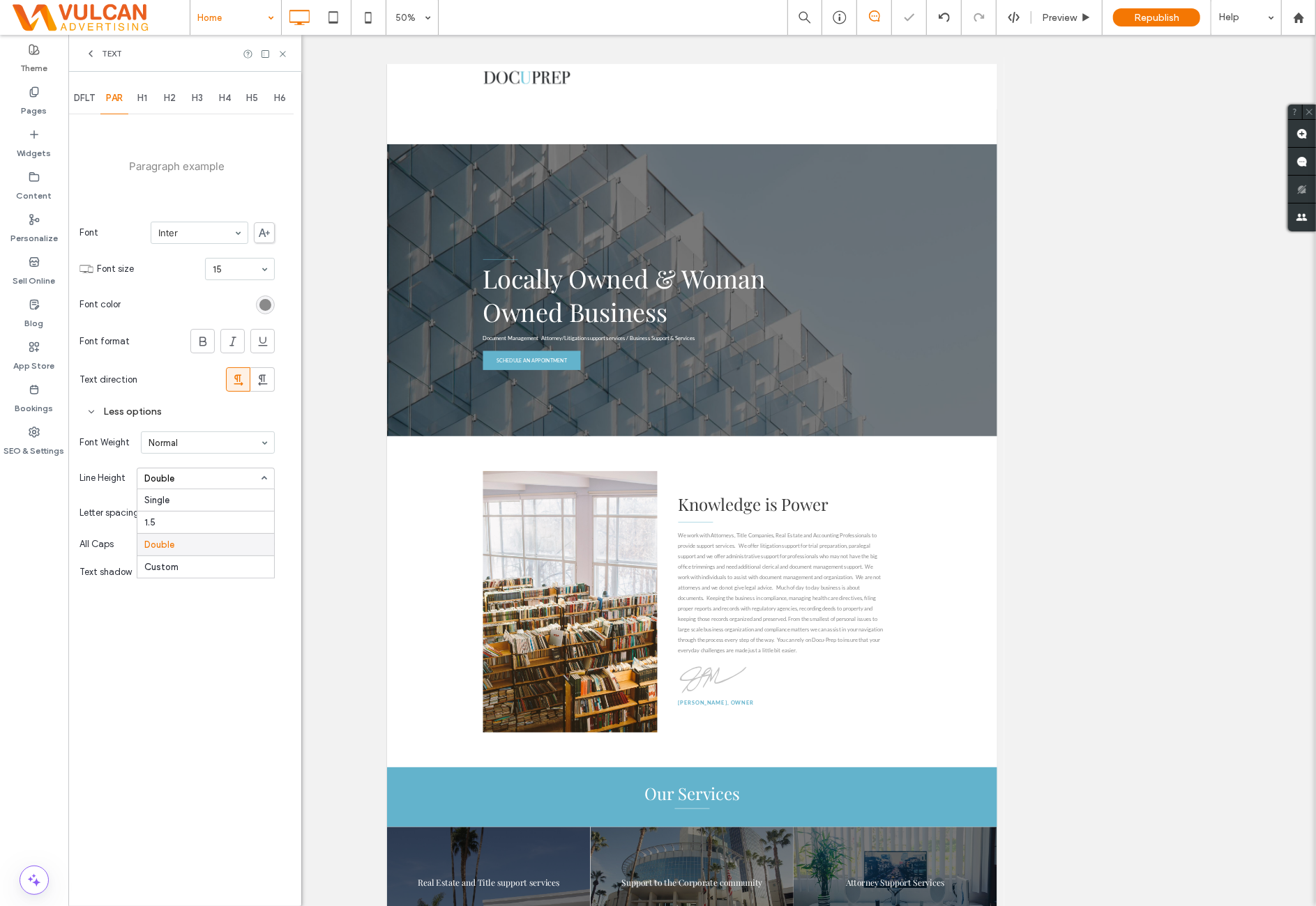
click at [186, 545] on div "Double" at bounding box center [205, 544] width 137 height 22
click at [279, 50] on icon at bounding box center [283, 54] width 11 height 11
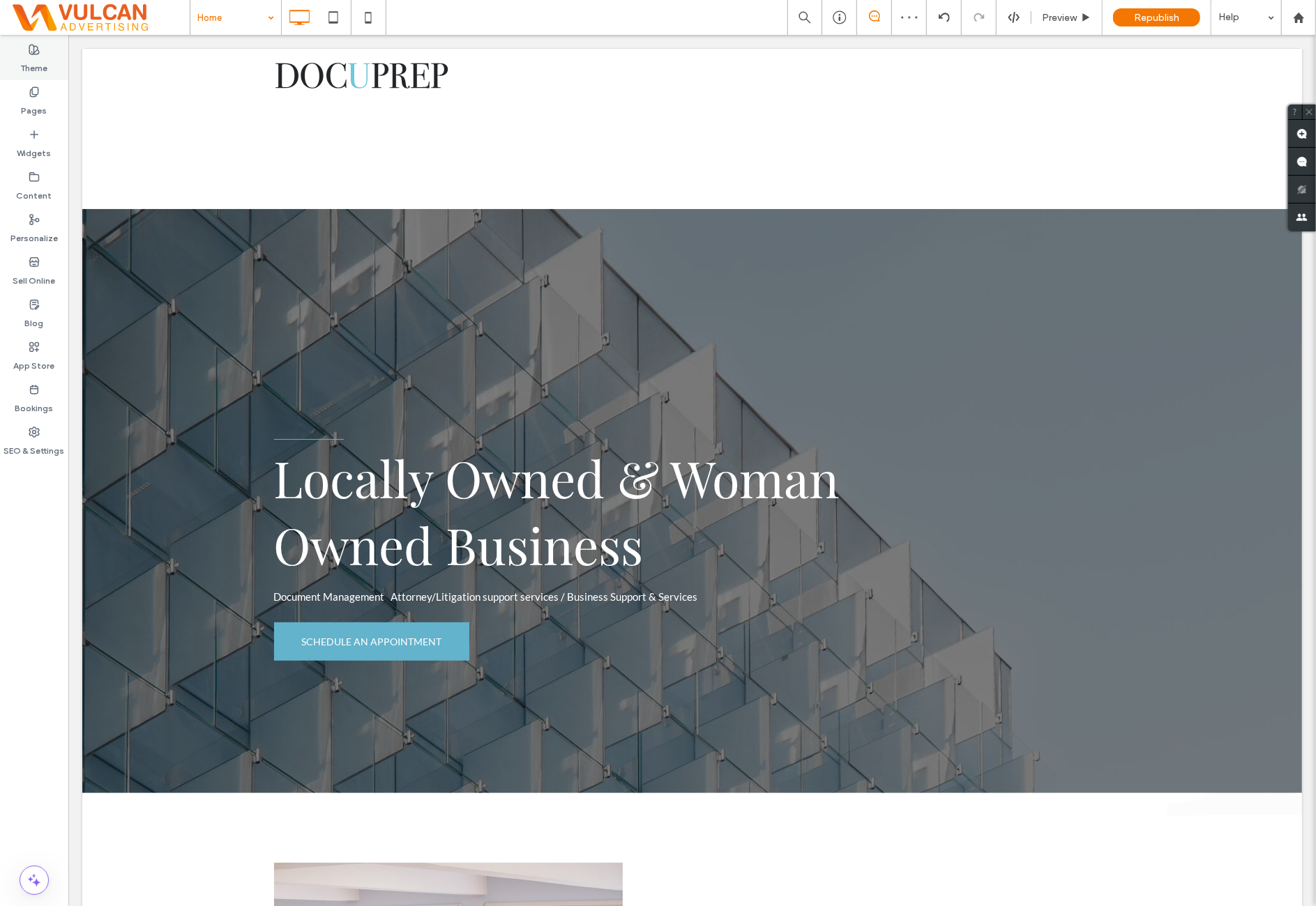
click at [35, 55] on icon at bounding box center [33, 49] width 11 height 11
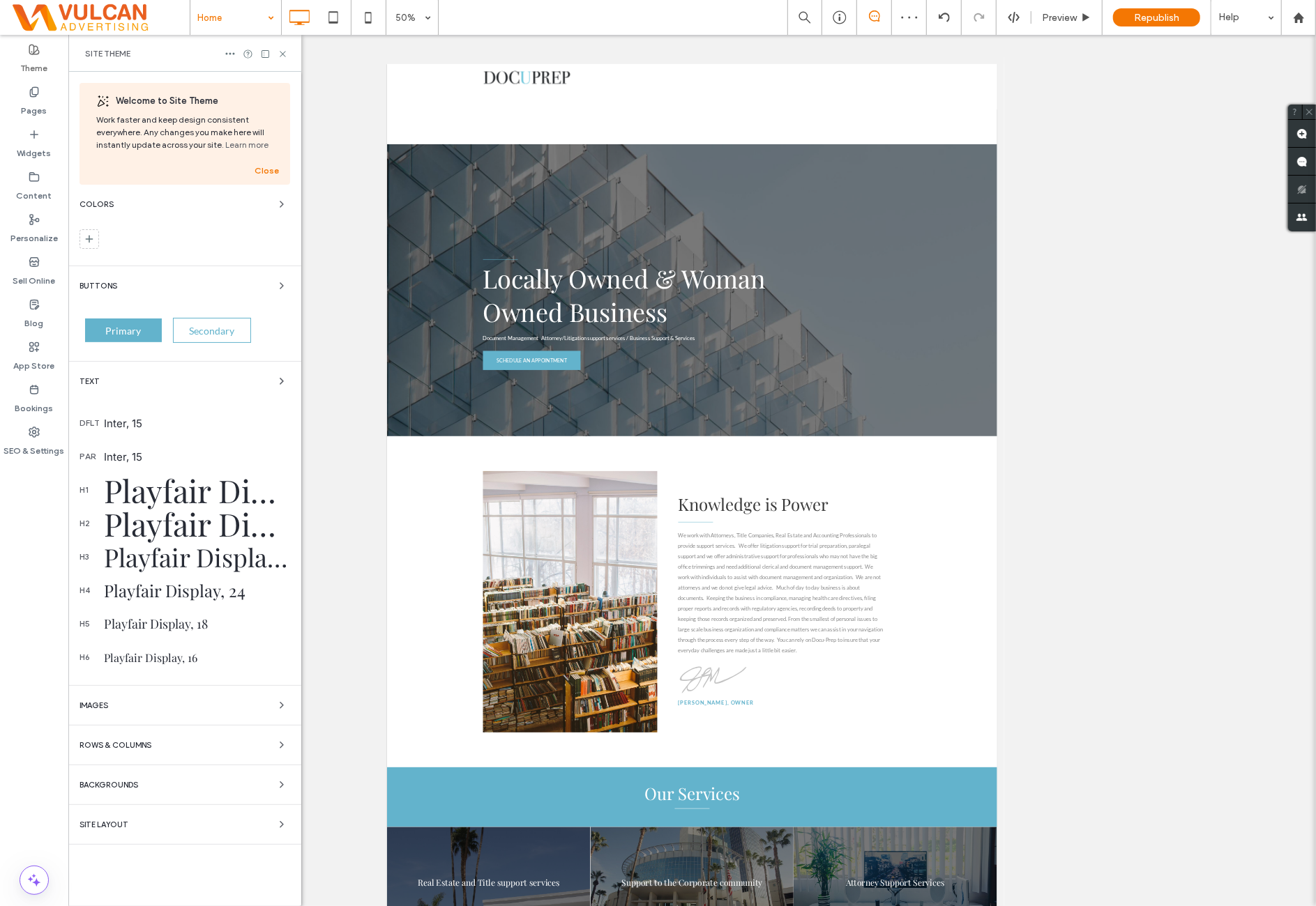
click at [220, 483] on div "Playfair Display, 72" at bounding box center [196, 490] width 186 height 41
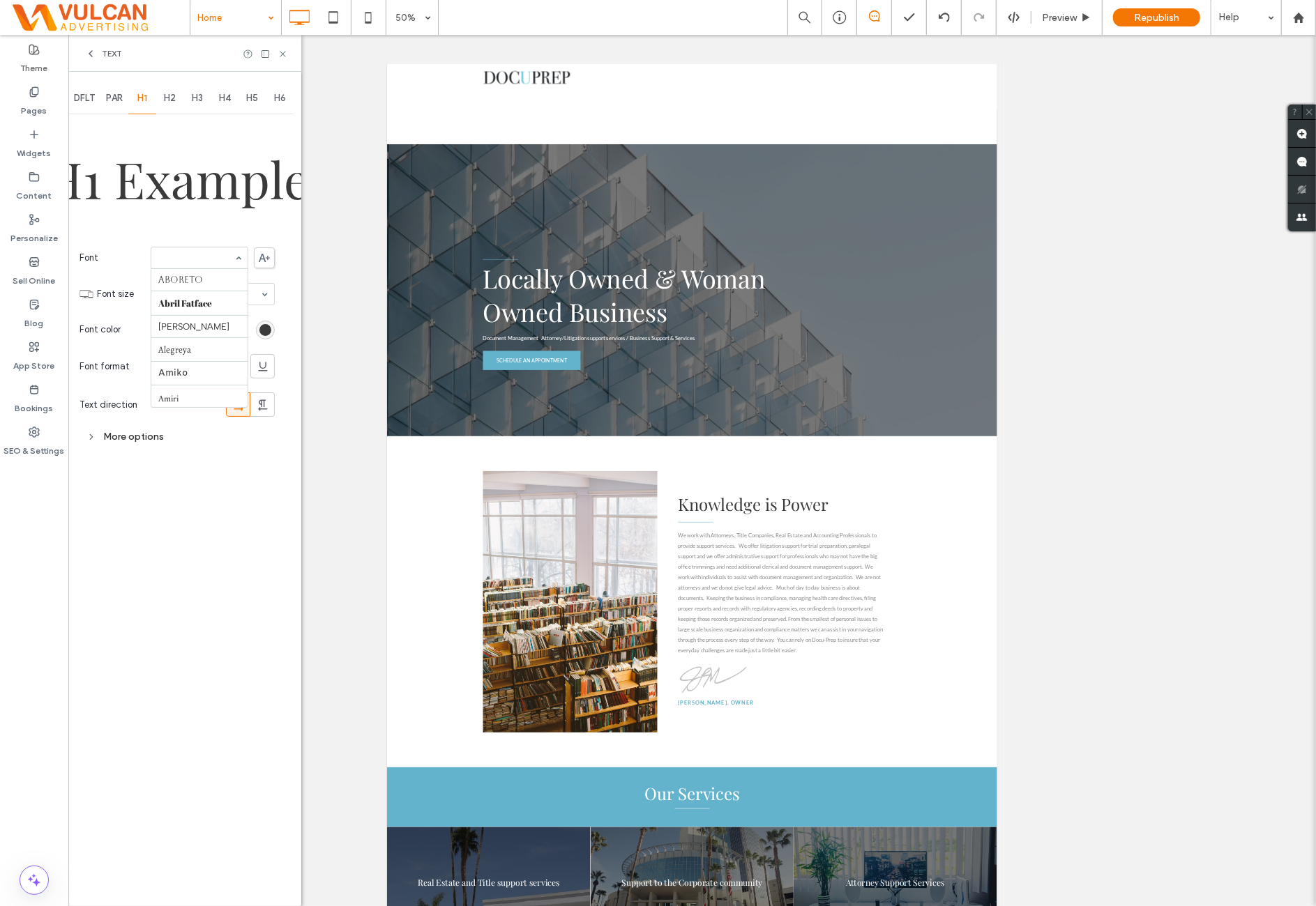
drag, startPoint x: 199, startPoint y: 254, endPoint x: 203, endPoint y: 402, distance: 148.1
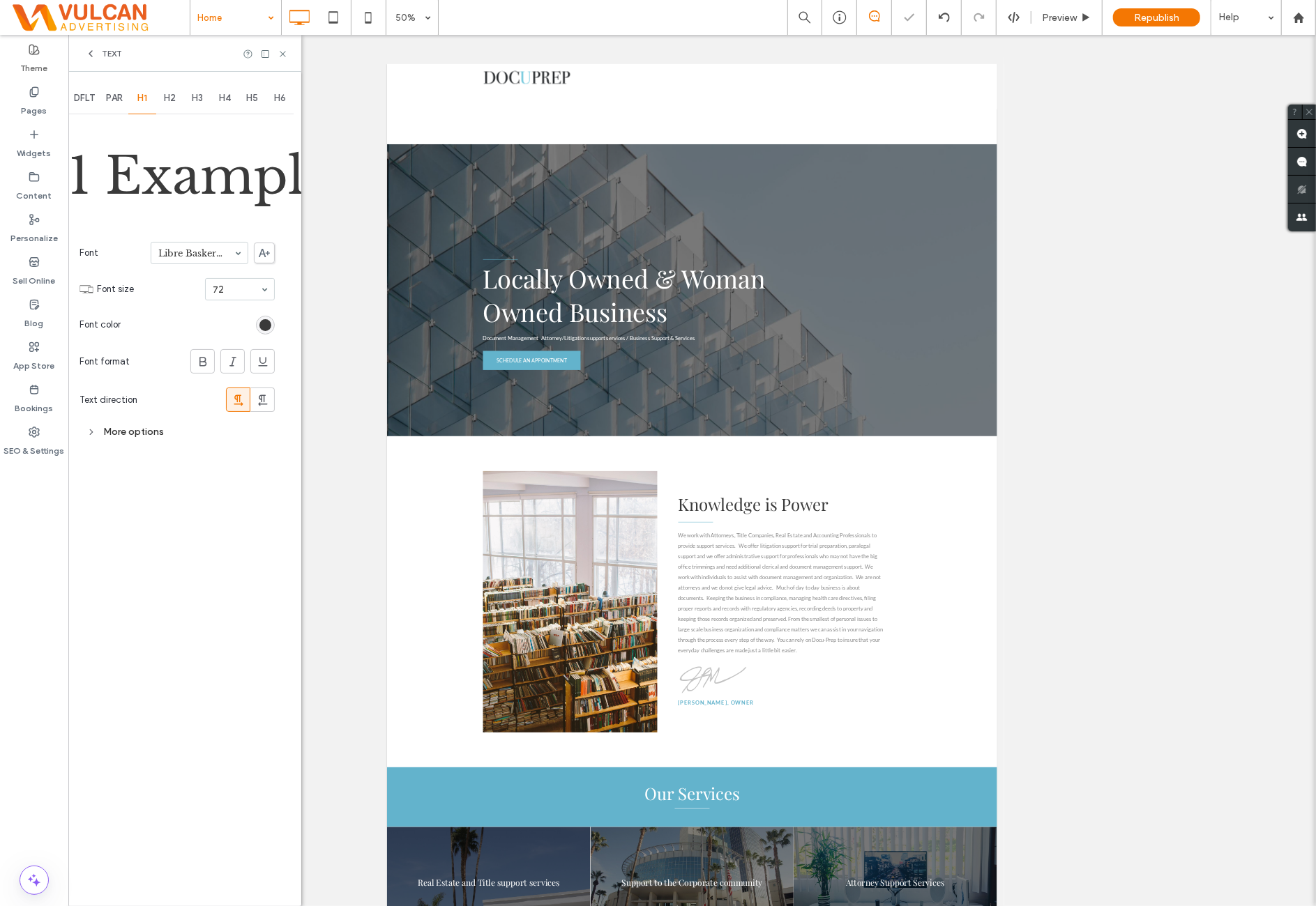
click at [189, 557] on div "DFLT PAR H1 H2 H3 H4 H5 H6 H1 Example Font Libre [PERSON_NAME] Font size 72 Fon…" at bounding box center [185, 490] width 233 height 835
click at [285, 52] on icon at bounding box center [283, 54] width 11 height 11
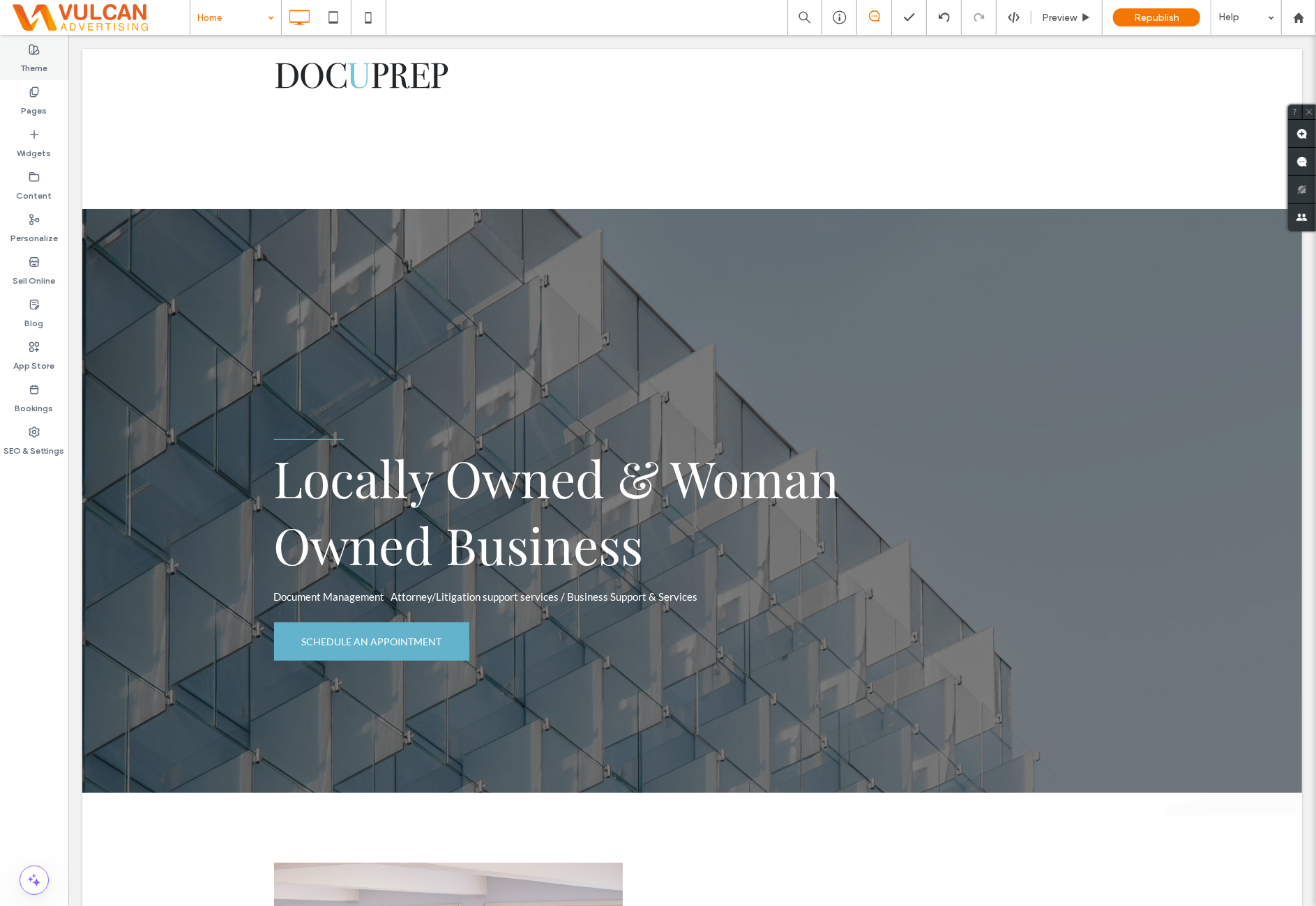
click at [41, 60] on label "Theme" at bounding box center [34, 65] width 27 height 19
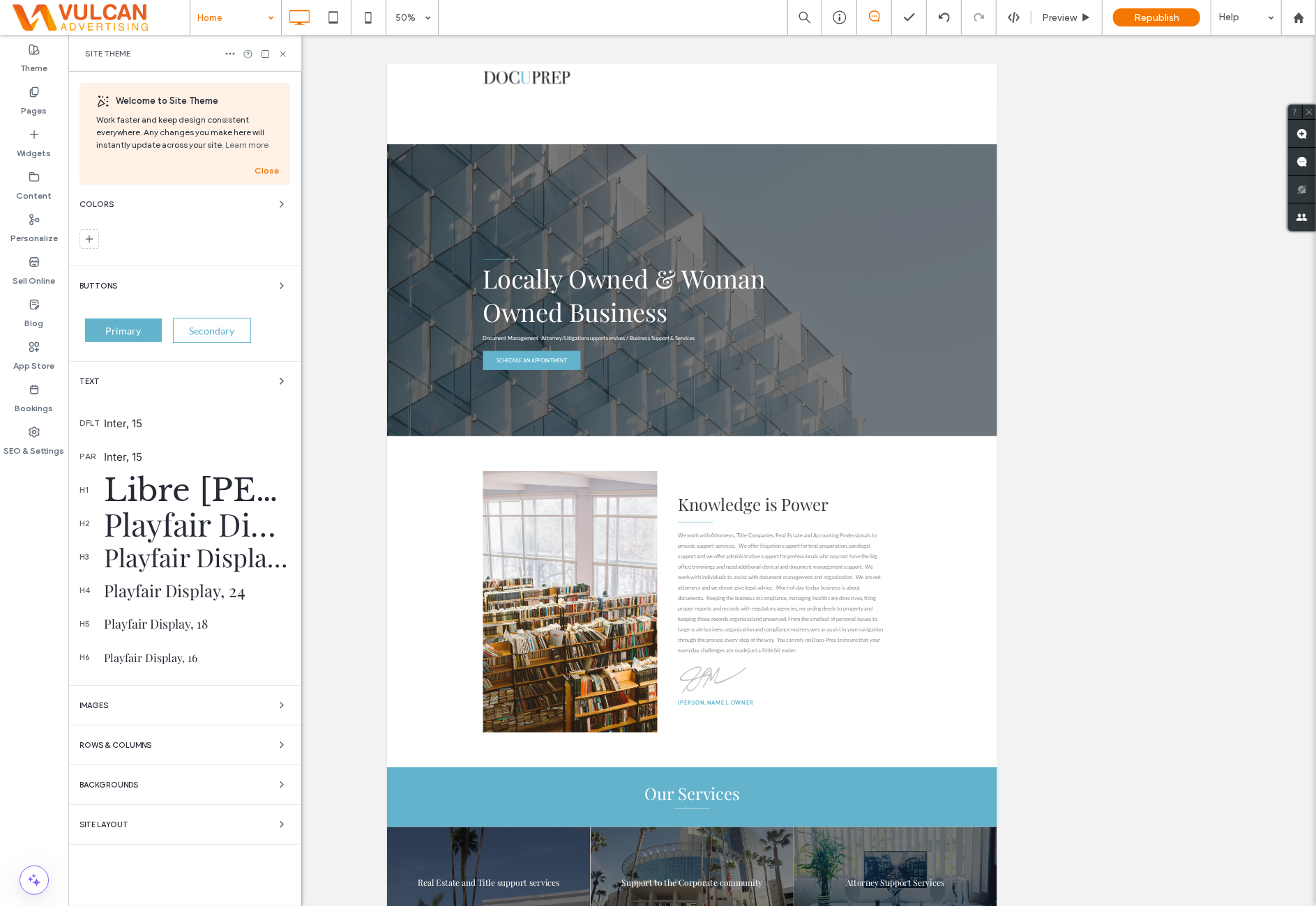
click at [196, 485] on div "Libre [PERSON_NAME], 72" at bounding box center [196, 490] width 186 height 39
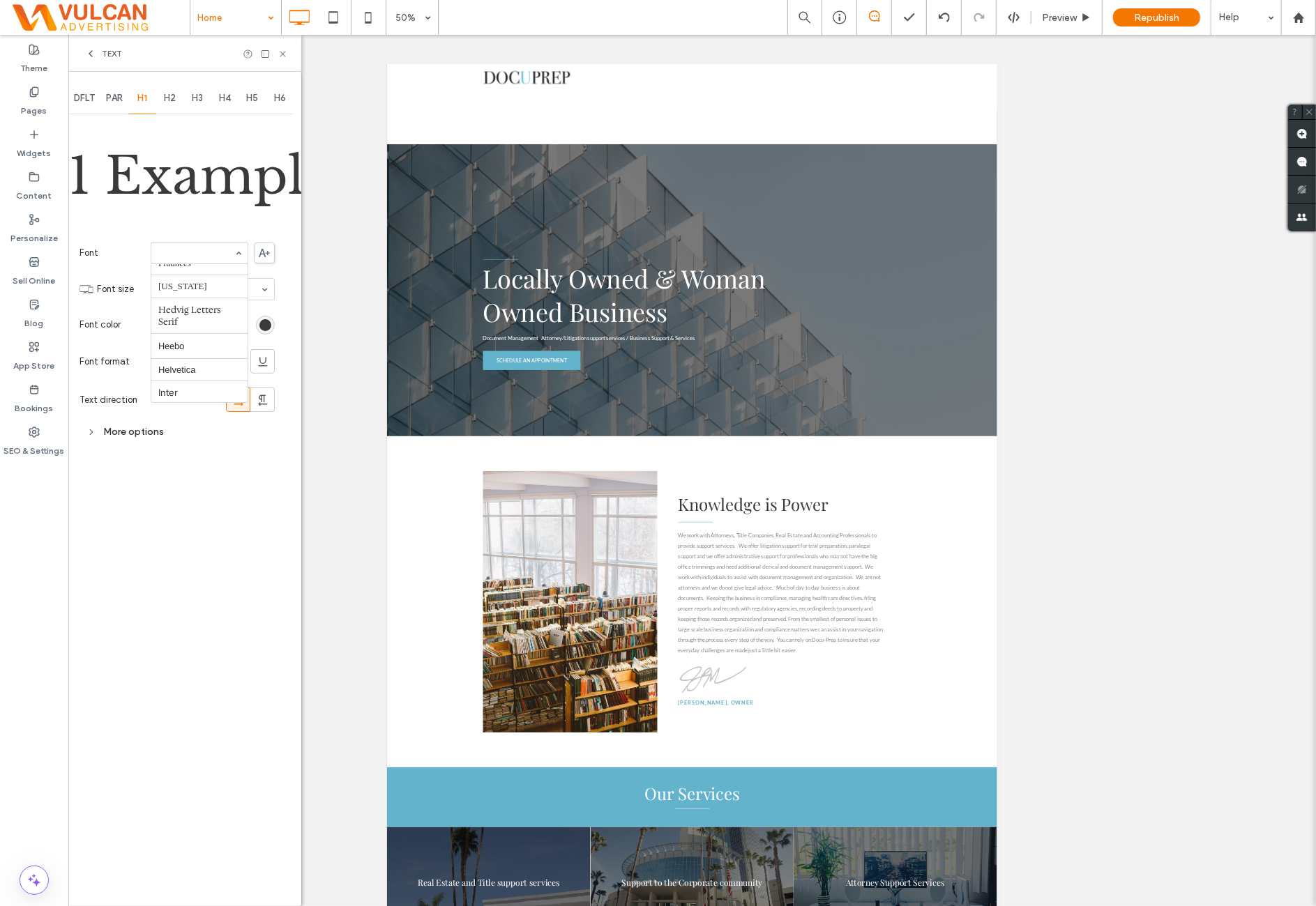
scroll to position [483, 0]
click at [265, 333] on div "rgb(58, 58, 58)" at bounding box center [264, 329] width 11 height 11
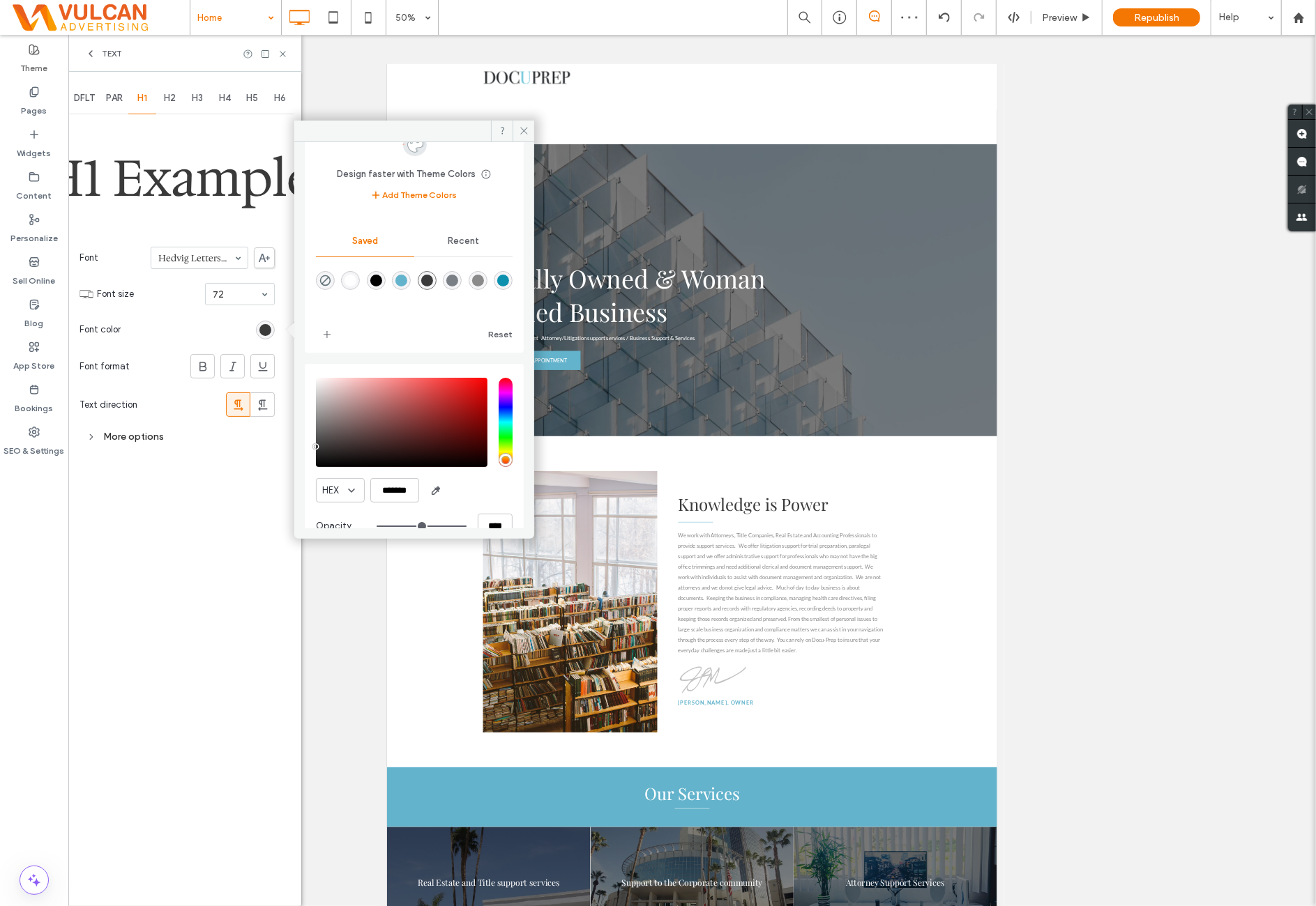
scroll to position [76, 0]
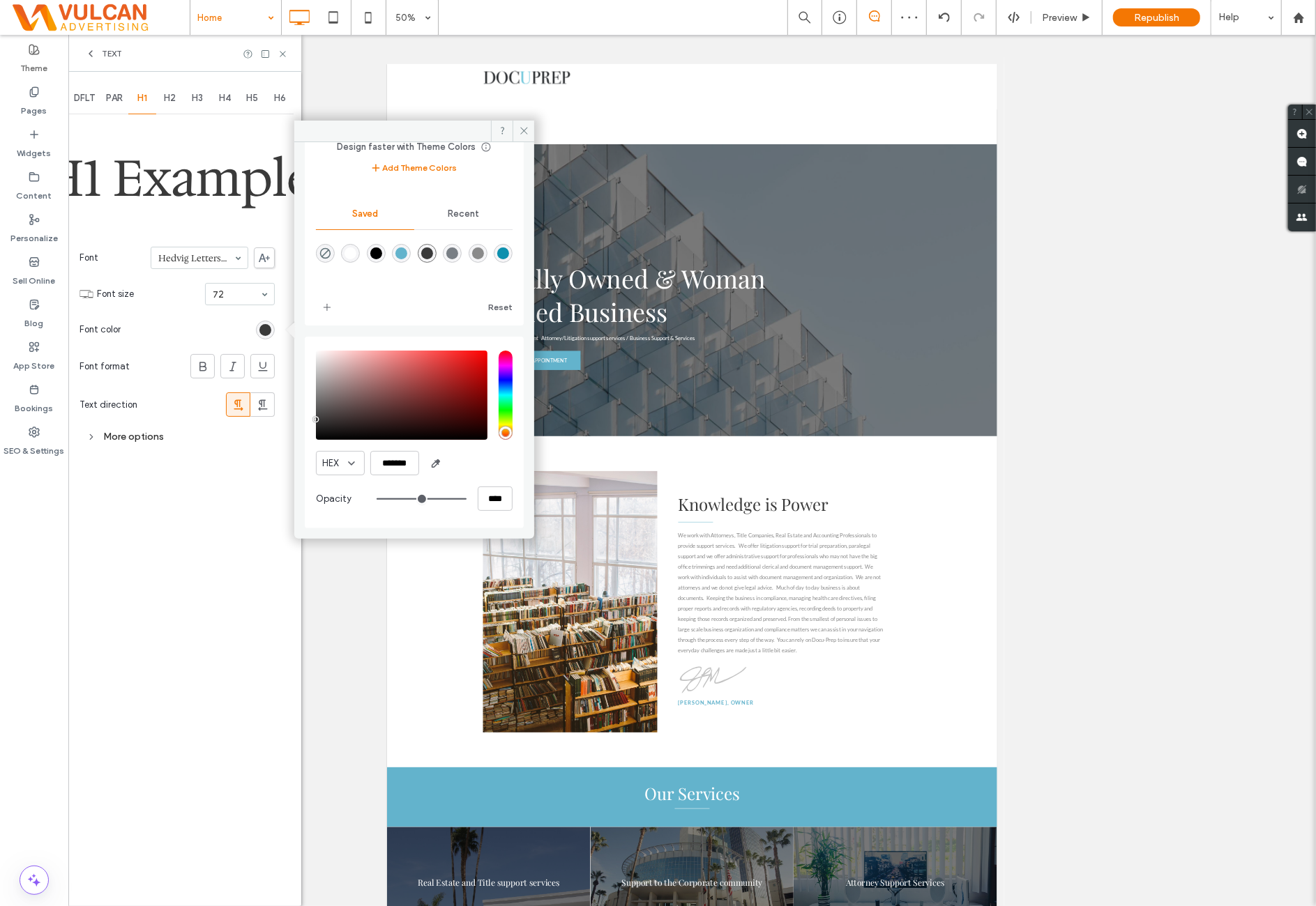
click at [353, 249] on div "rgba(255,255,255,1)" at bounding box center [350, 253] width 11 height 11
type input "*******"
click at [159, 582] on div "DFLT PAR H1 H2 H3 H4 H5 H6 H1 Example Font Hedvig Letters Serif Font size 72 Fo…" at bounding box center [185, 490] width 233 height 835
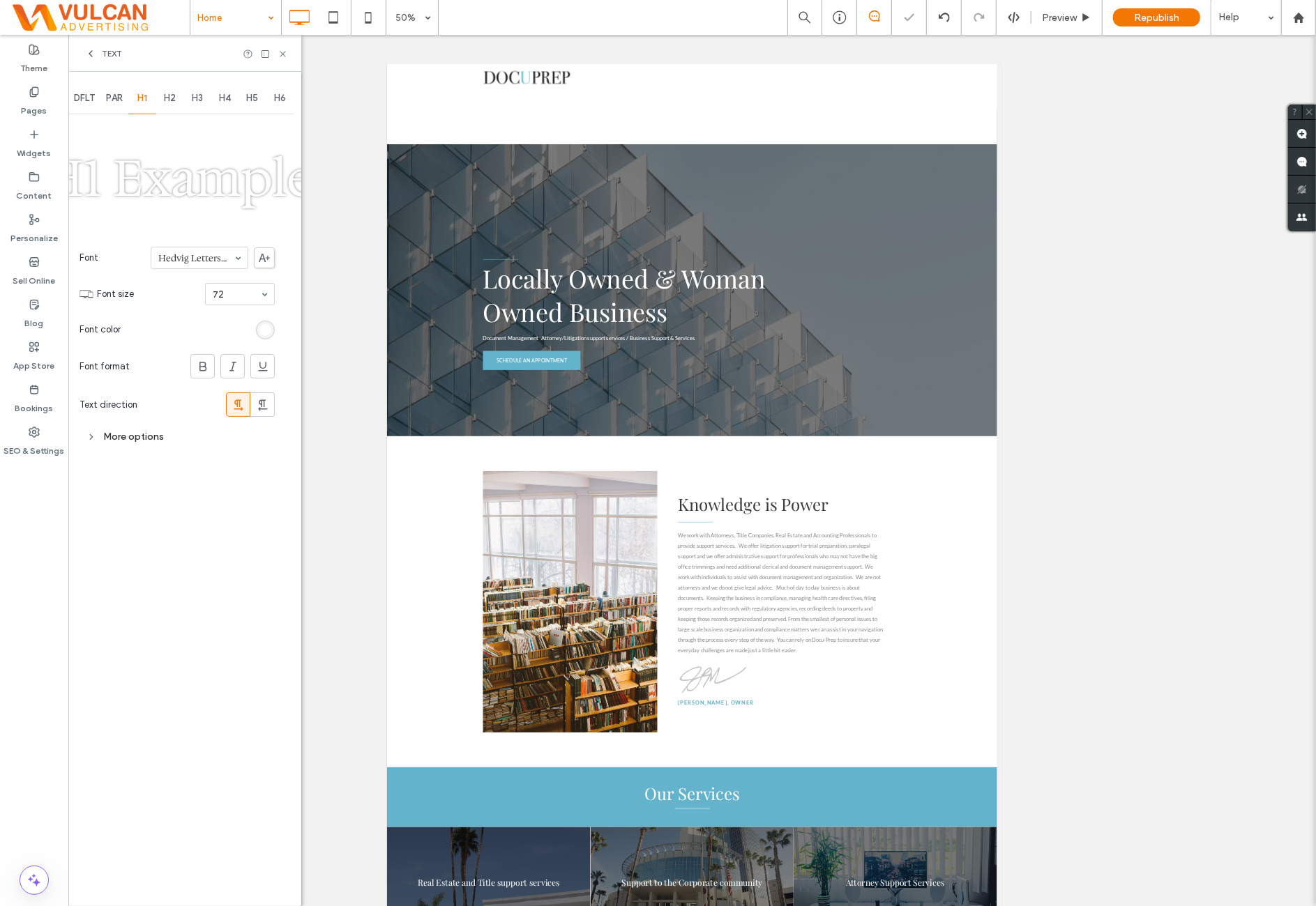
drag, startPoint x: 189, startPoint y: 442, endPoint x: 186, endPoint y: 468, distance: 26.2
click at [189, 443] on div "More options" at bounding box center [177, 436] width 196 height 18
click at [196, 482] on div "Font Weight Normal" at bounding box center [177, 468] width 196 height 36
click at [185, 510] on div "Single" at bounding box center [205, 504] width 138 height 21
drag, startPoint x: 191, startPoint y: 589, endPoint x: 189, endPoint y: 596, distance: 7.3
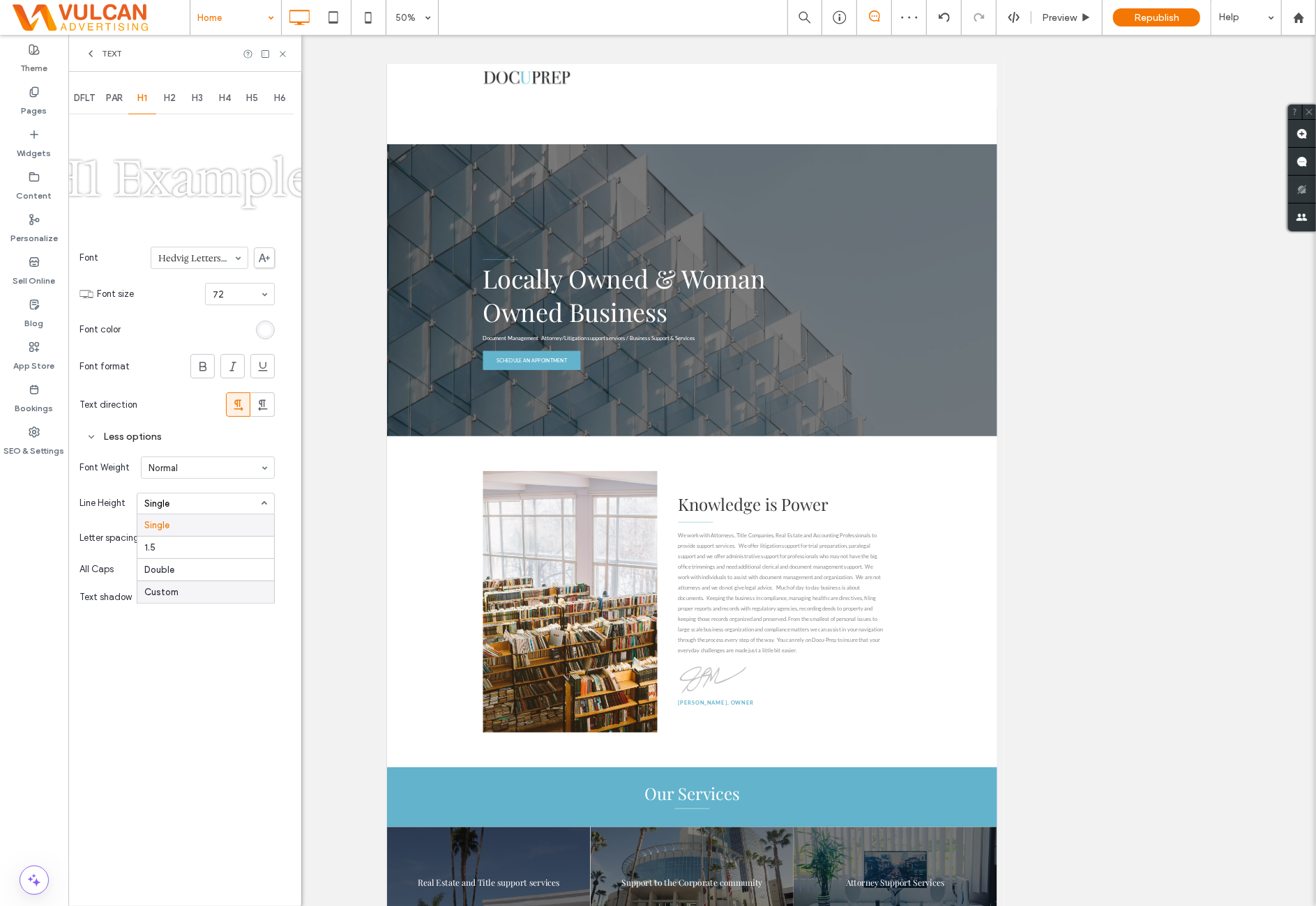
click at [191, 589] on div "Custom" at bounding box center [205, 591] width 137 height 22
type input "***"
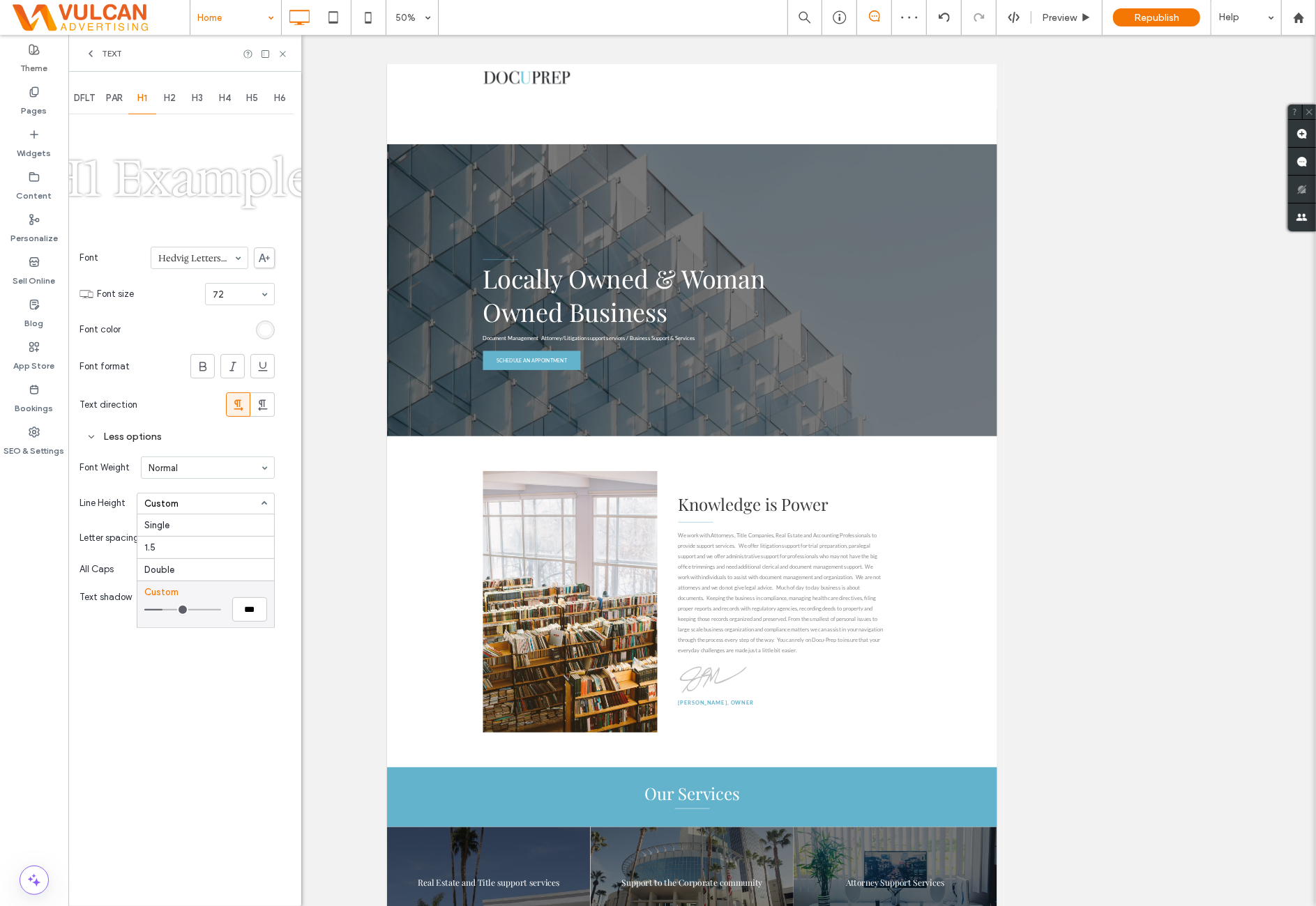
type input "*"
click at [164, 610] on input "range" at bounding box center [182, 610] width 77 height 2
click at [223, 486] on div "Line Height Custom Single 1.5 Double Custom *" at bounding box center [177, 504] width 196 height 35
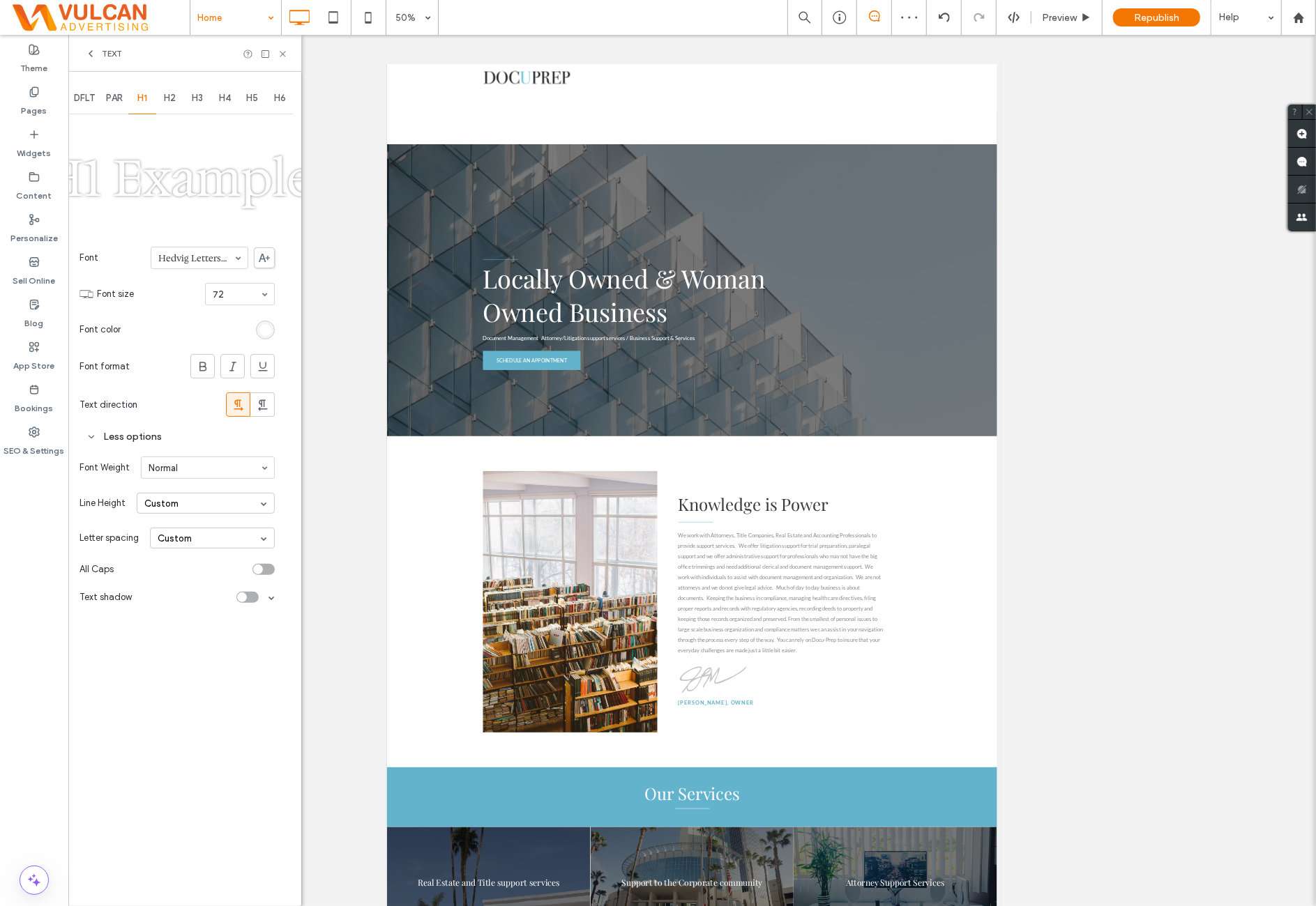
click at [200, 619] on div "DFLT PAR H1 H2 H3 H4 H5 H6 H1 Example Font Hedvig Letters Serif Font size 72 Fo…" at bounding box center [185, 490] width 233 height 835
drag, startPoint x: 283, startPoint y: 52, endPoint x: 289, endPoint y: 66, distance: 15.2
click at [285, 55] on use at bounding box center [282, 54] width 5 height 5
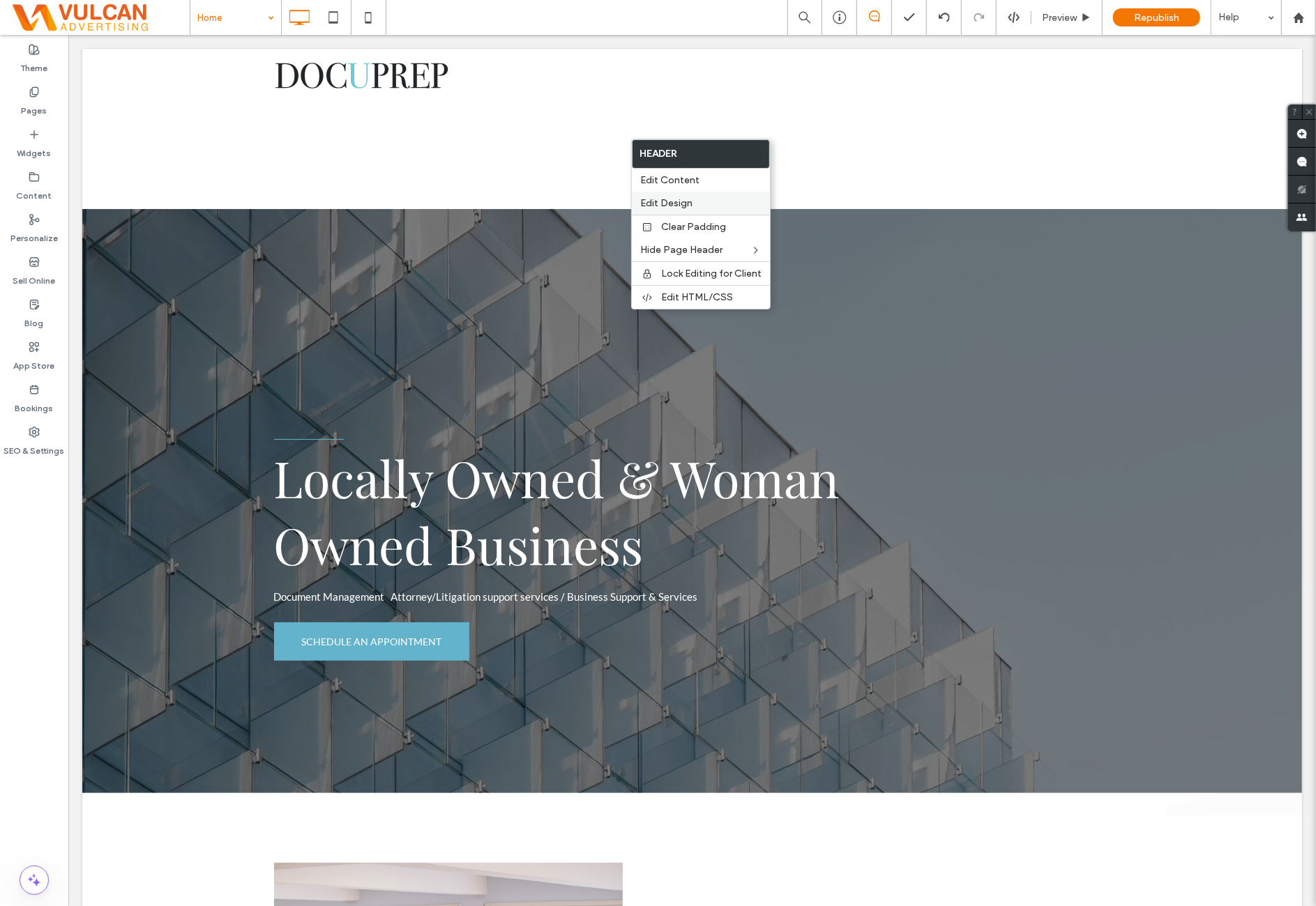
click at [670, 203] on span "Edit Design" at bounding box center [666, 203] width 52 height 11
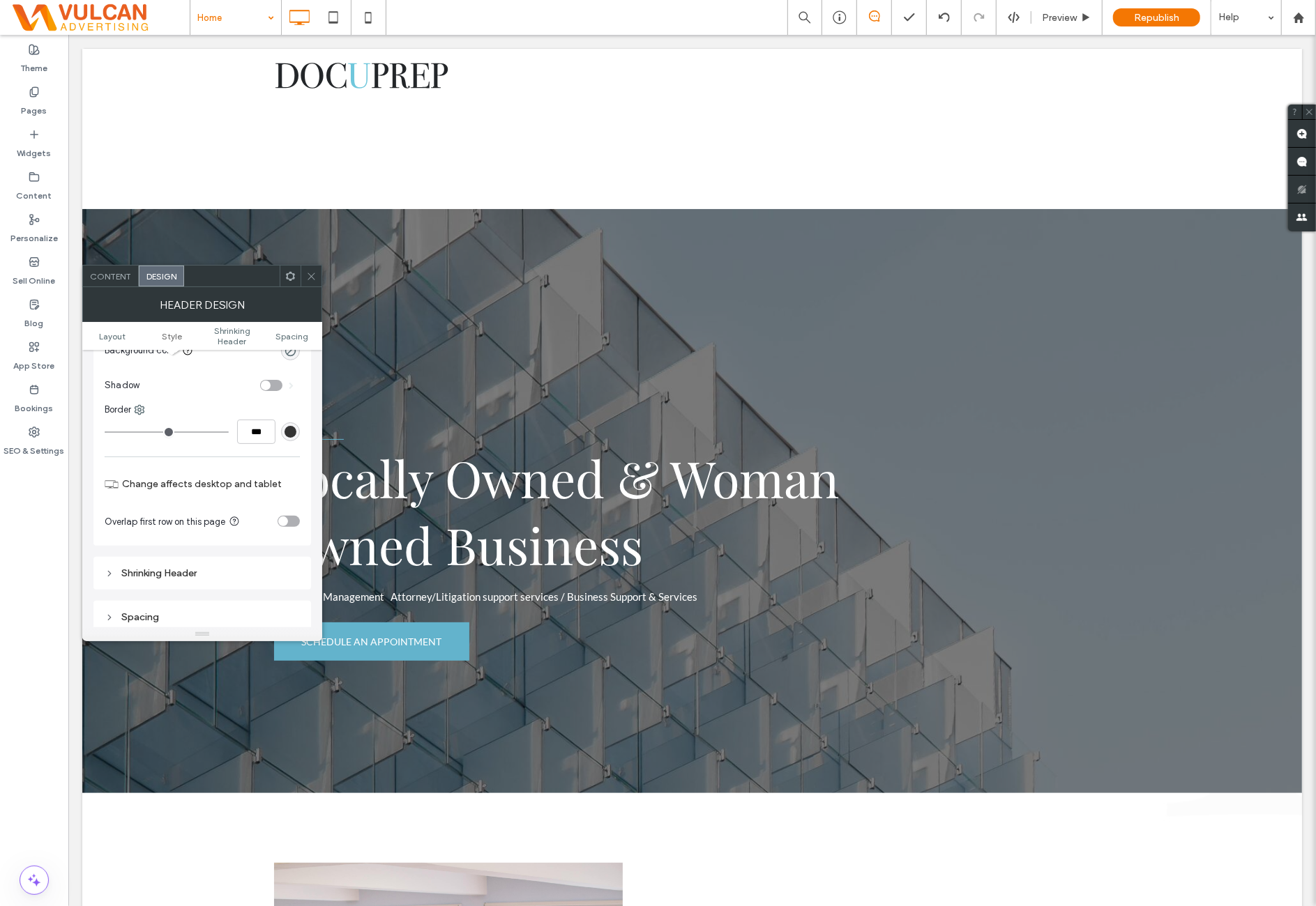
scroll to position [232, 0]
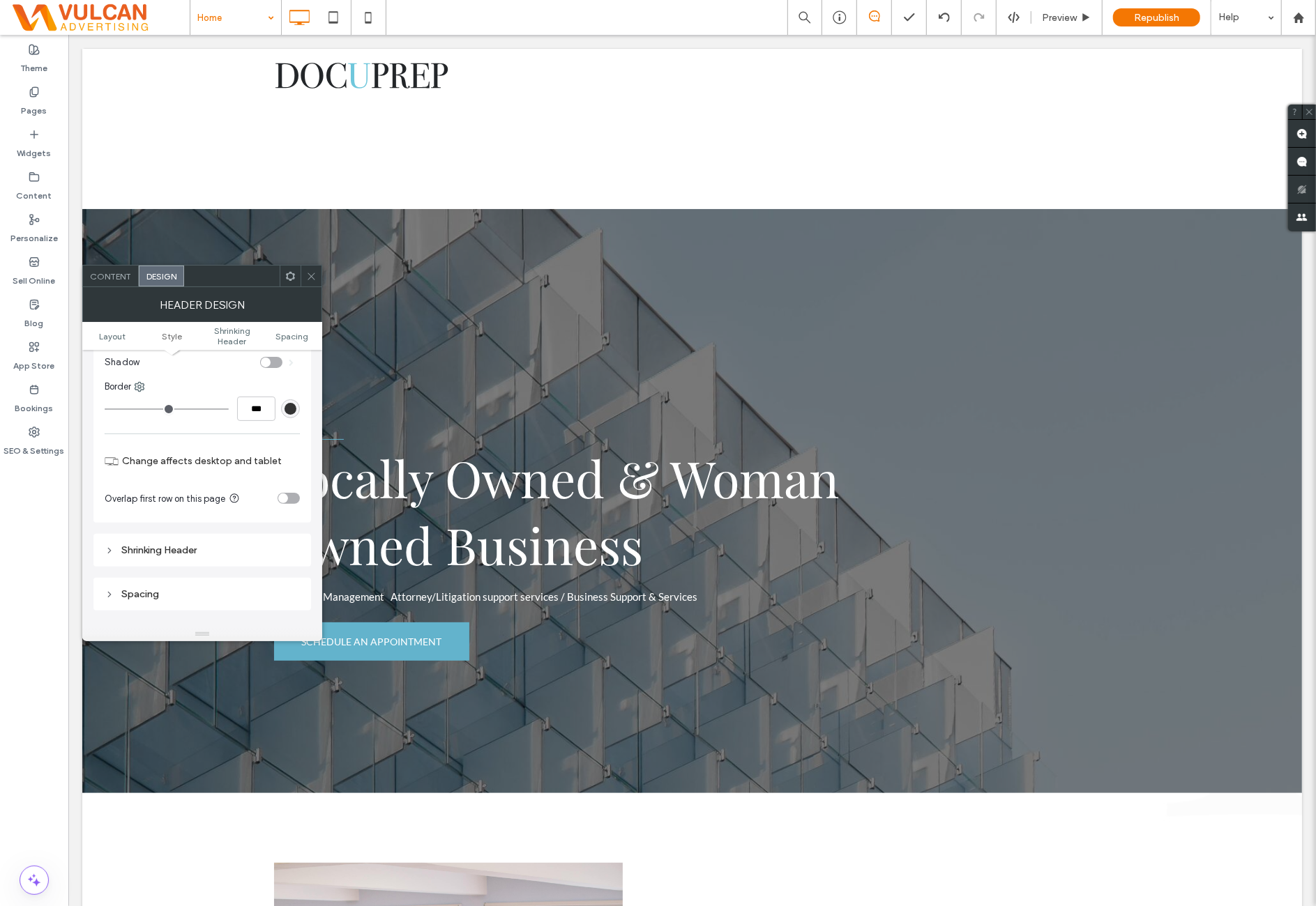
click at [308, 279] on div at bounding box center [311, 276] width 21 height 21
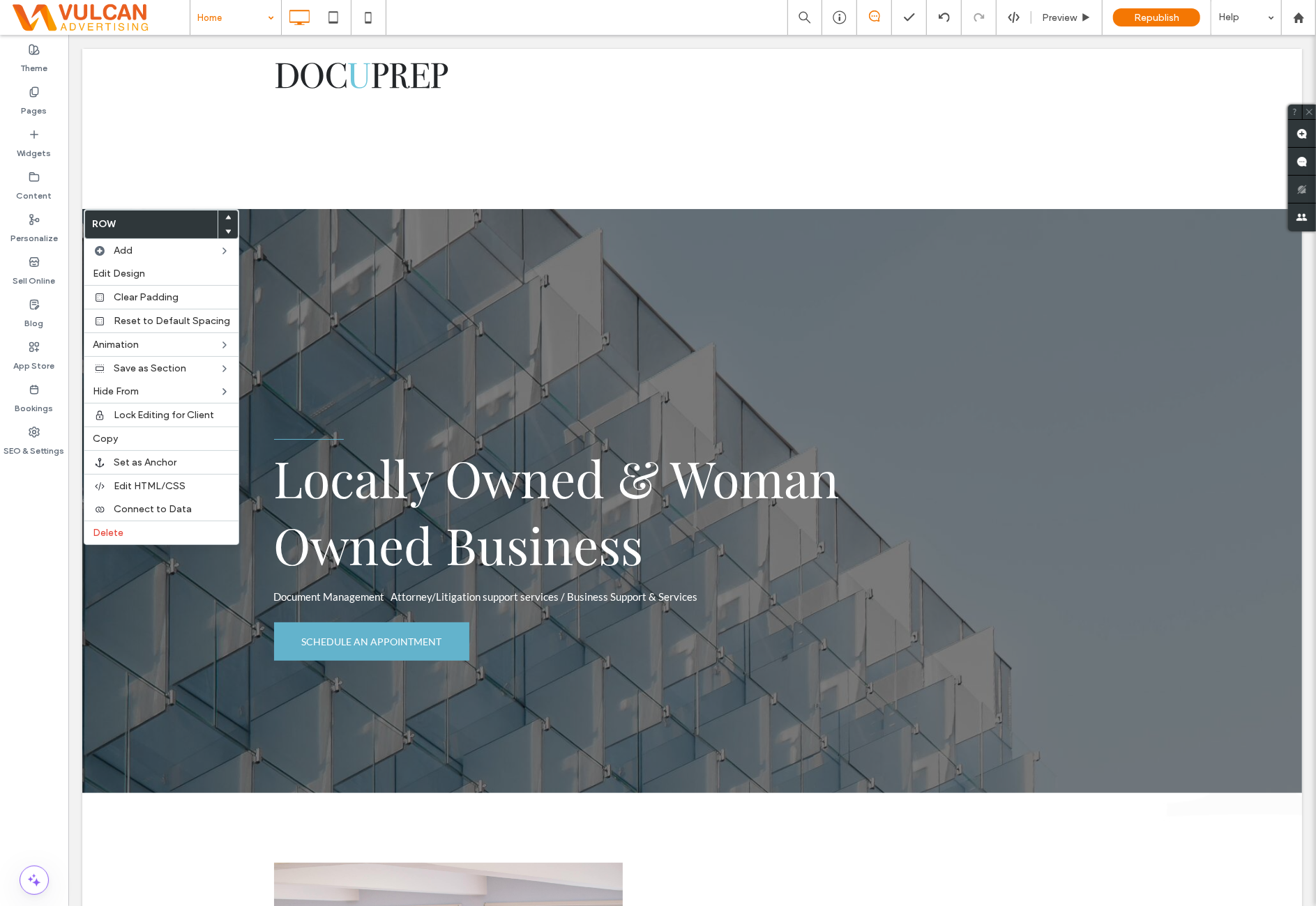
click at [225, 216] on use at bounding box center [228, 217] width 6 height 4
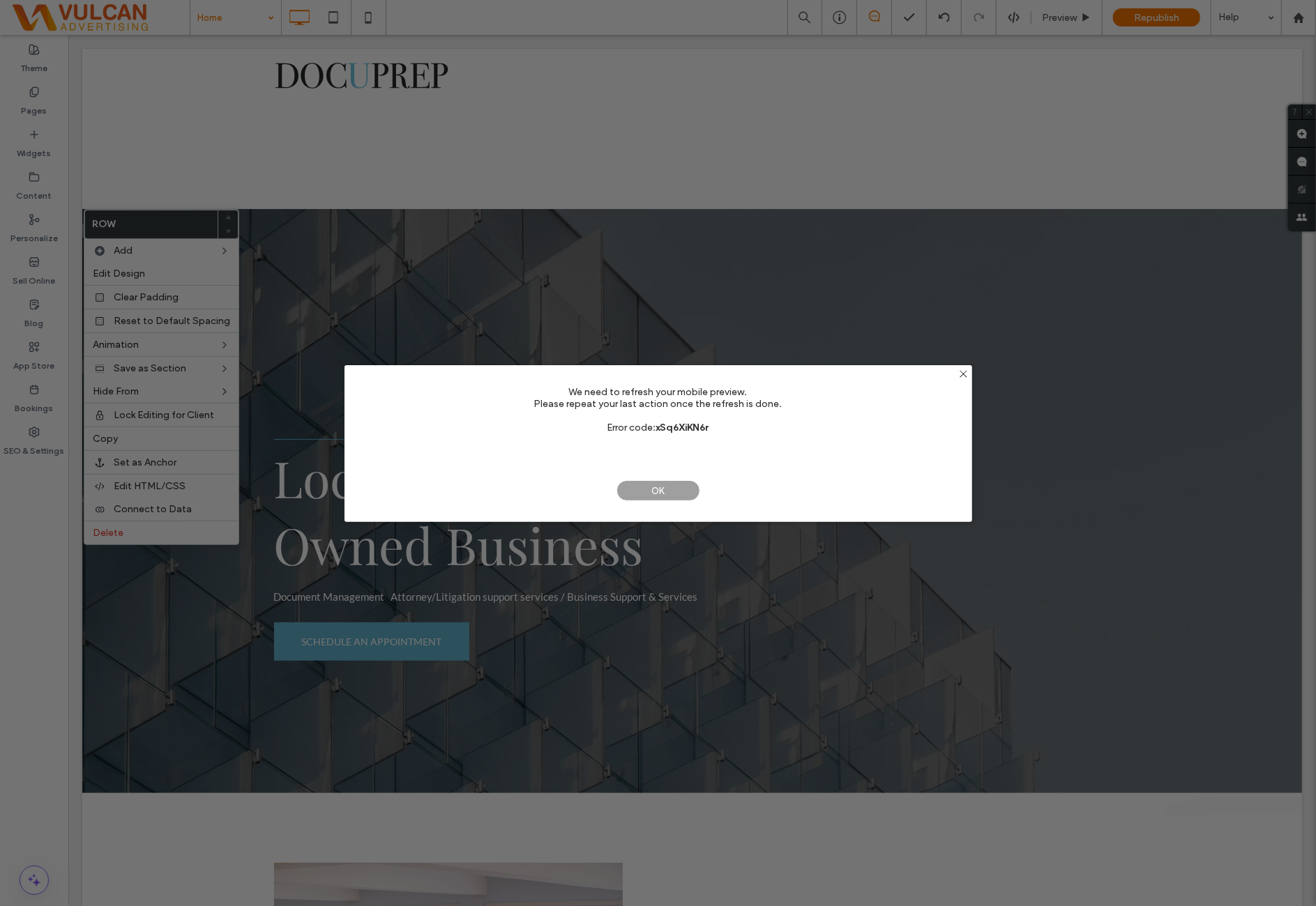
click at [646, 493] on span "OK" at bounding box center [658, 490] width 84 height 21
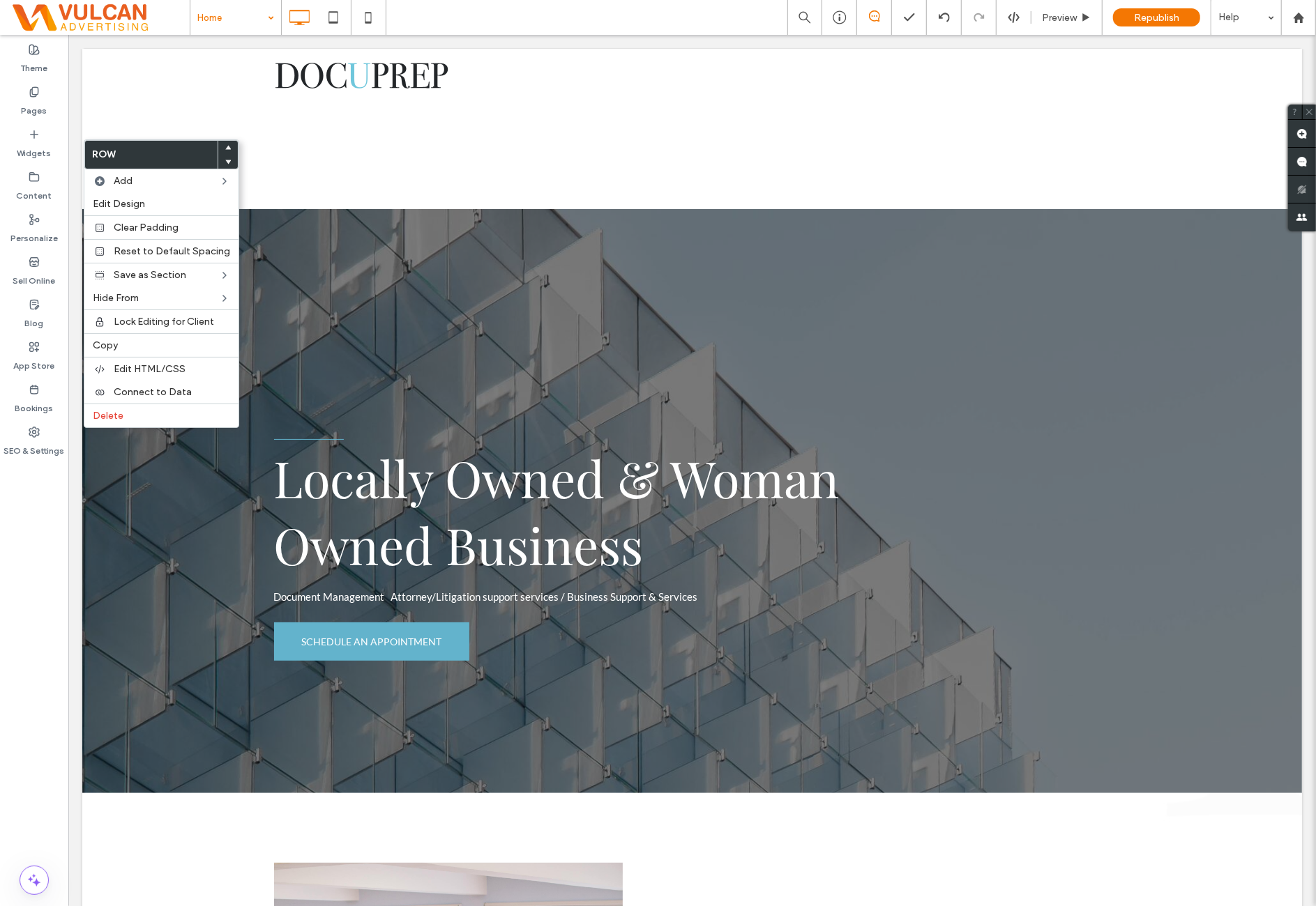
click at [225, 159] on use at bounding box center [228, 161] width 6 height 4
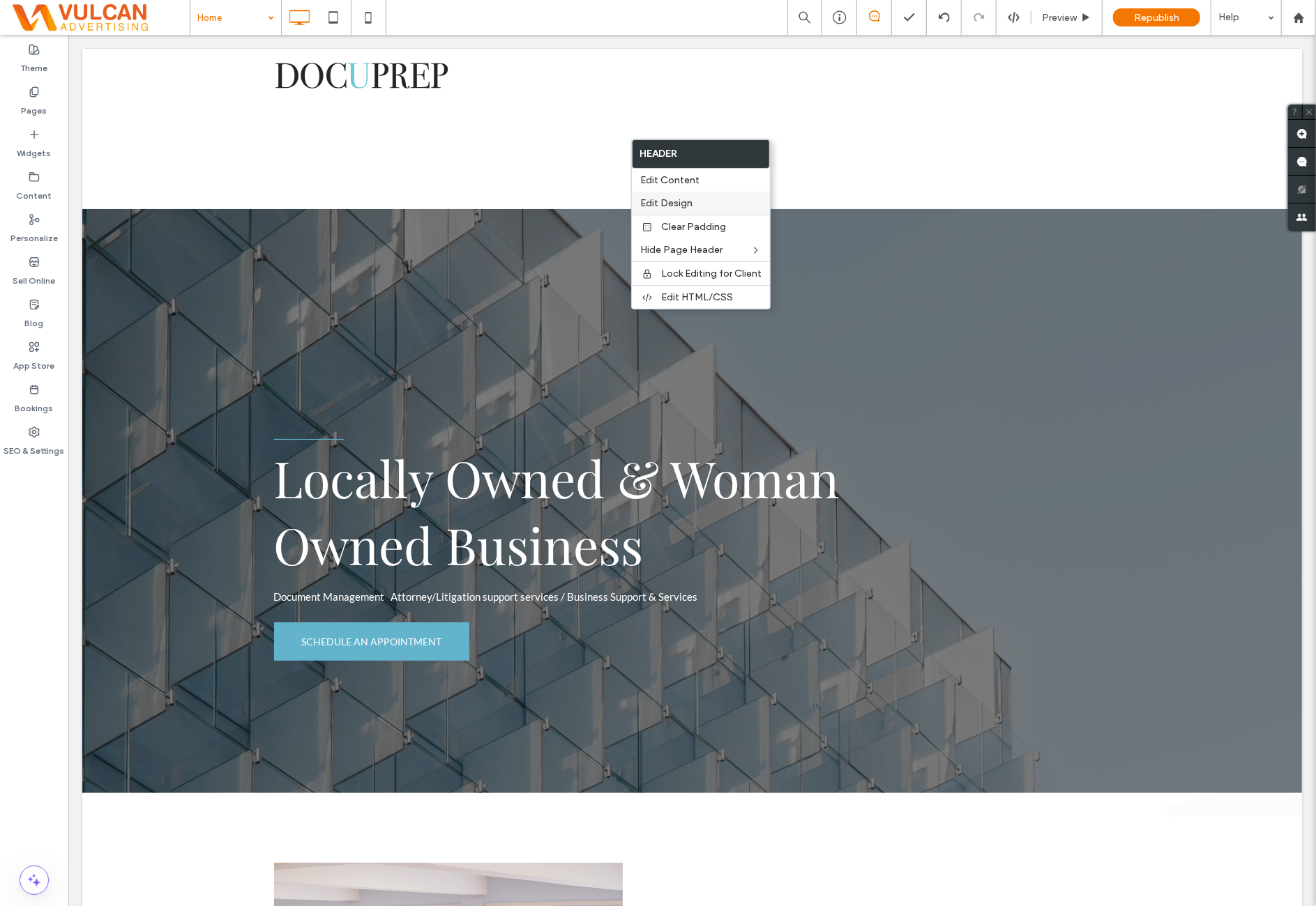
click at [710, 195] on div "Edit Design" at bounding box center [700, 203] width 138 height 23
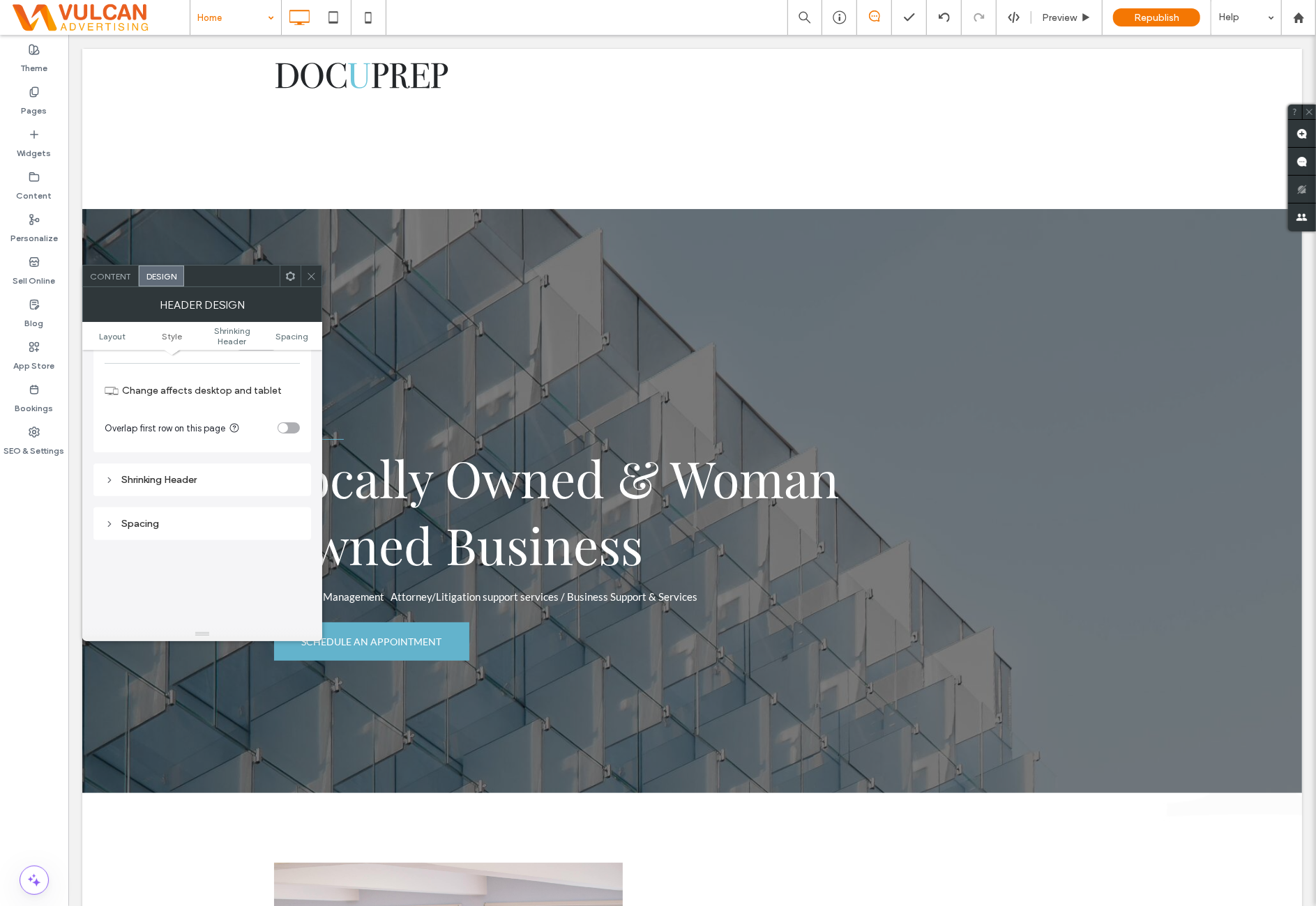
scroll to position [349, 0]
drag, startPoint x: 254, startPoint y: 462, endPoint x: 311, endPoint y: 370, distance: 108.2
click at [255, 462] on div "Shrinking Header" at bounding box center [203, 461] width 196 height 11
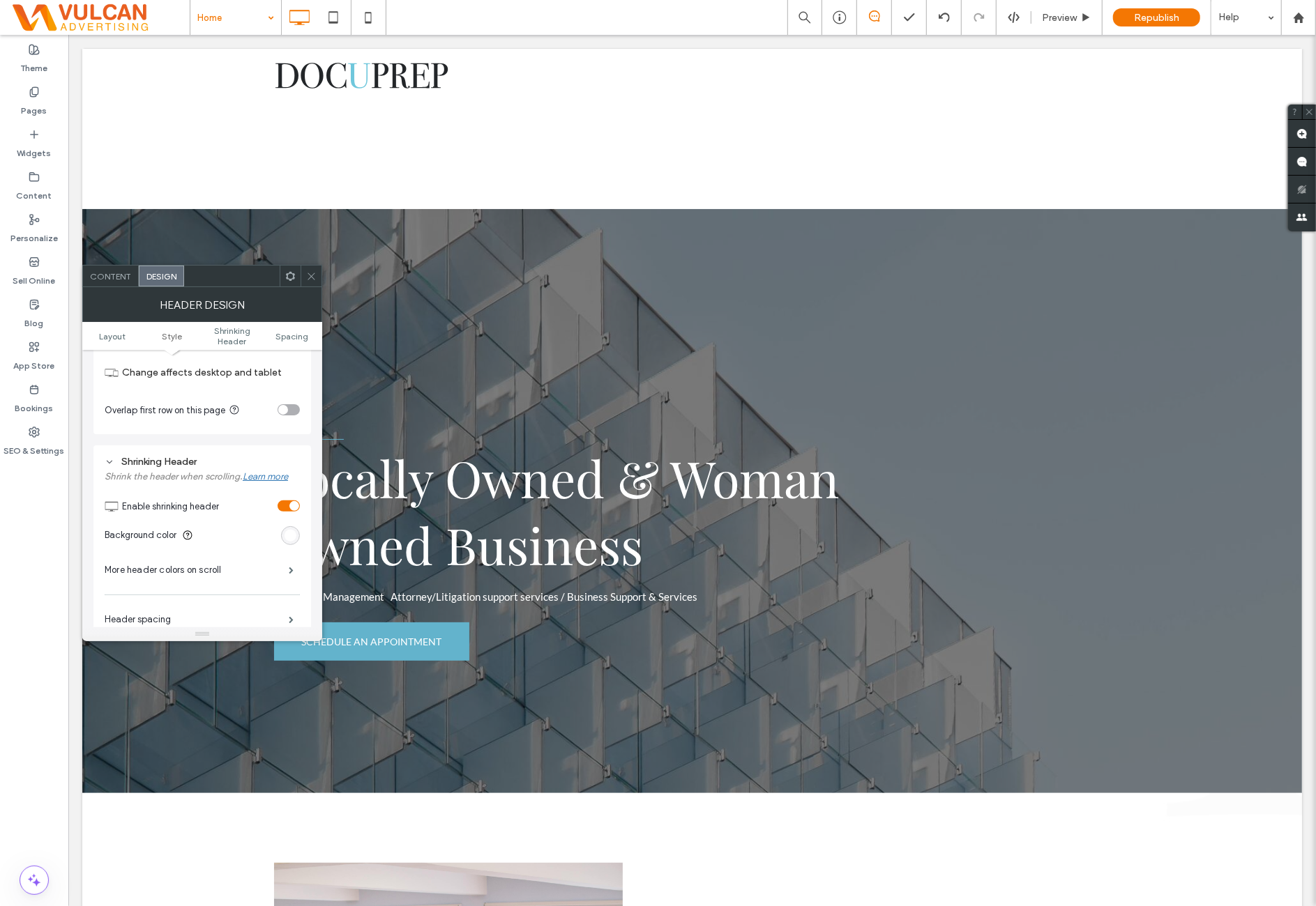
click at [286, 505] on div "toggle" at bounding box center [288, 505] width 22 height 11
click at [320, 269] on div at bounding box center [311, 276] width 21 height 21
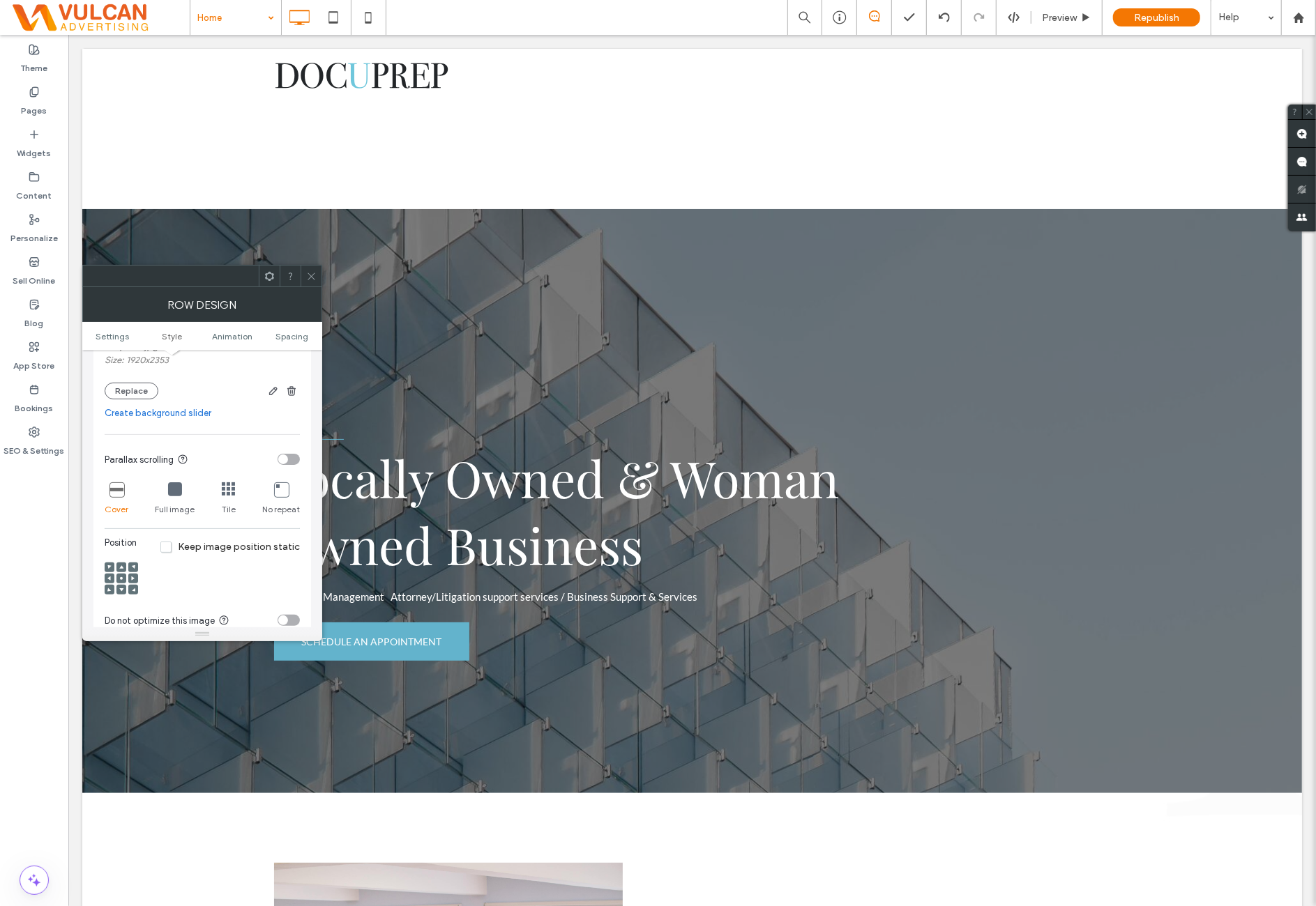
click at [113, 483] on icon at bounding box center [116, 490] width 14 height 14
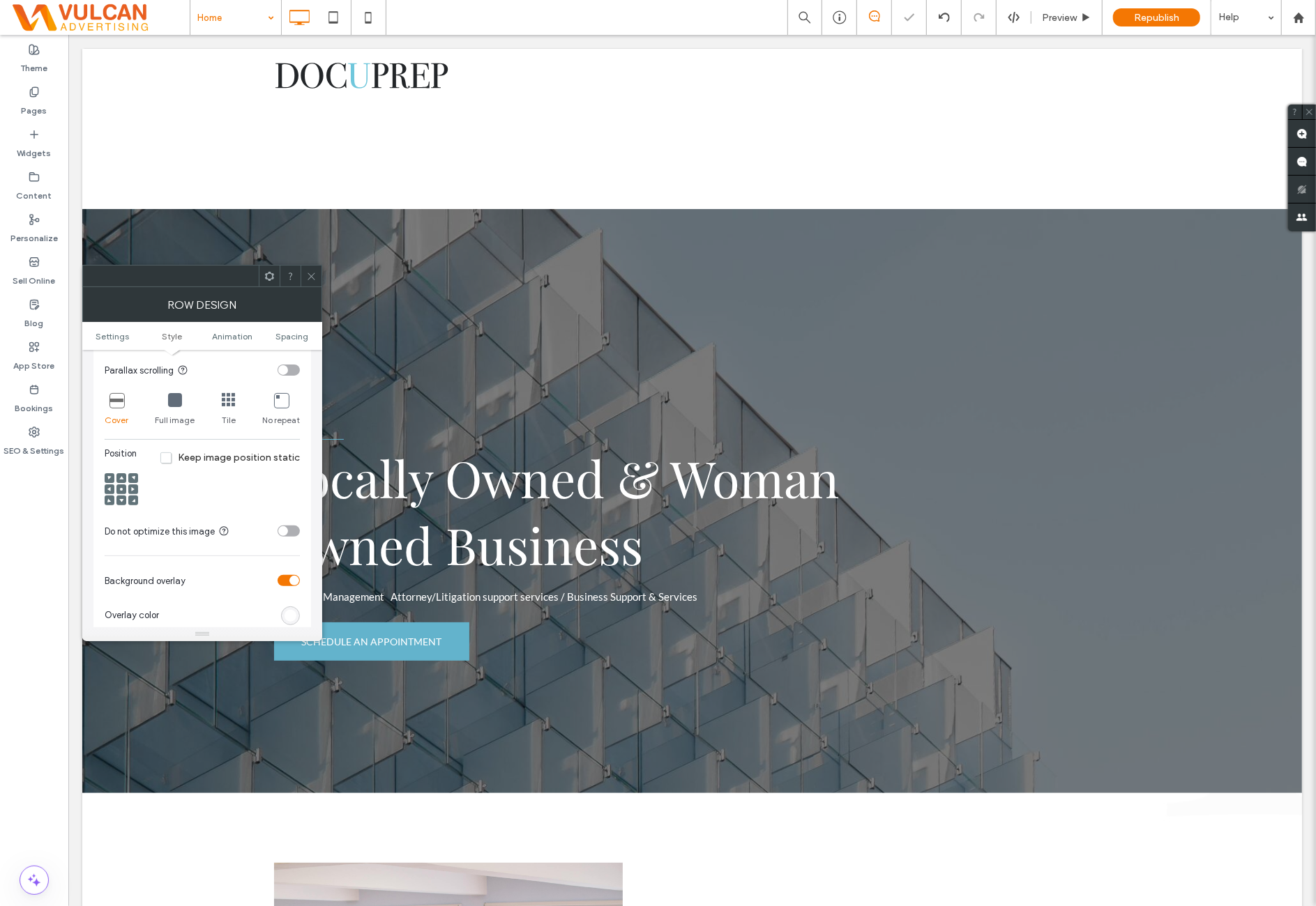
scroll to position [464, 0]
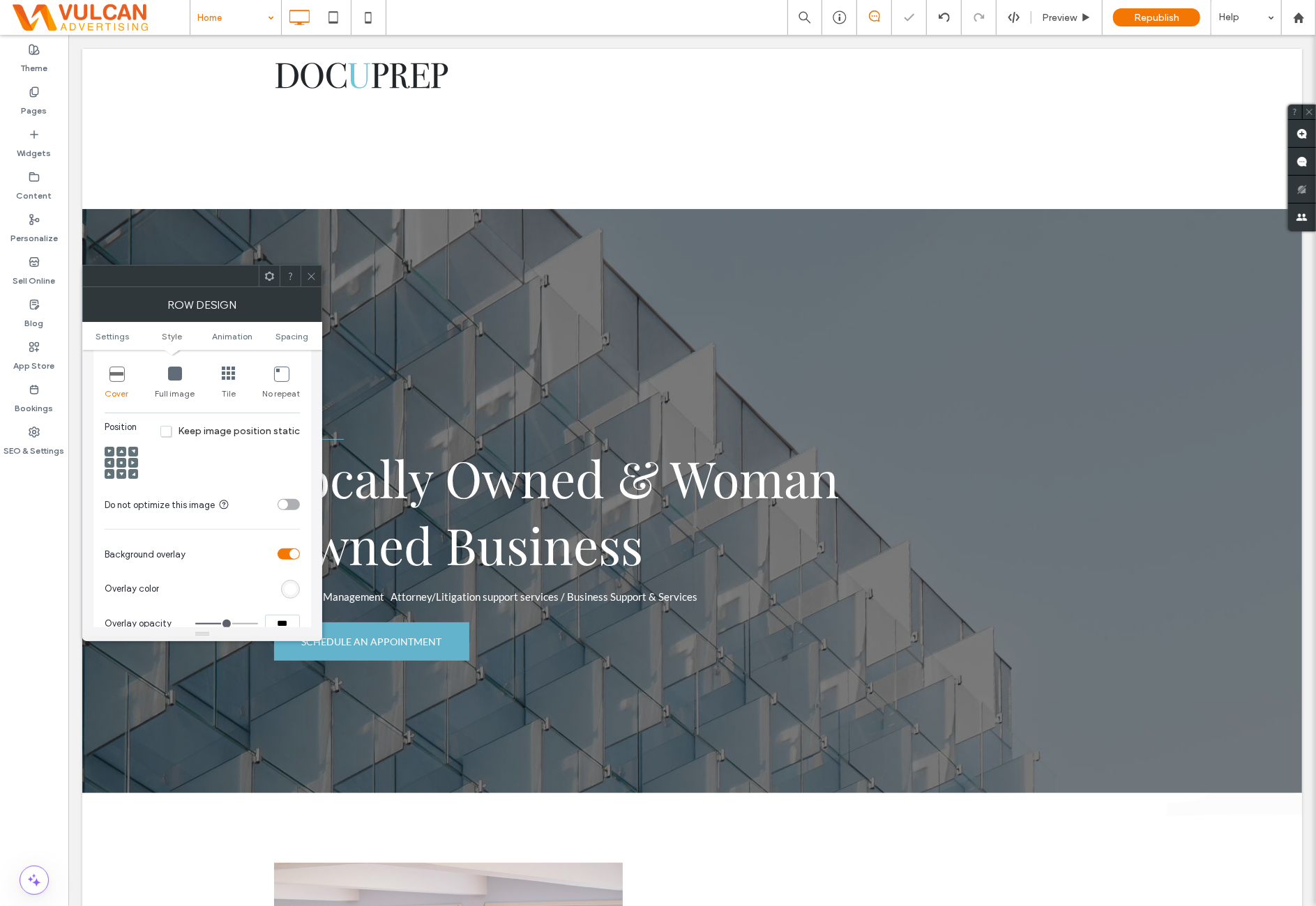
click at [120, 461] on use at bounding box center [121, 462] width 3 height 3
click at [221, 449] on div "Position Keep image position static" at bounding box center [203, 453] width 196 height 67
click at [286, 500] on div "toggle" at bounding box center [283, 505] width 10 height 10
click at [124, 446] on div at bounding box center [121, 451] width 10 height 10
click at [120, 450] on icon at bounding box center [121, 452] width 4 height 4
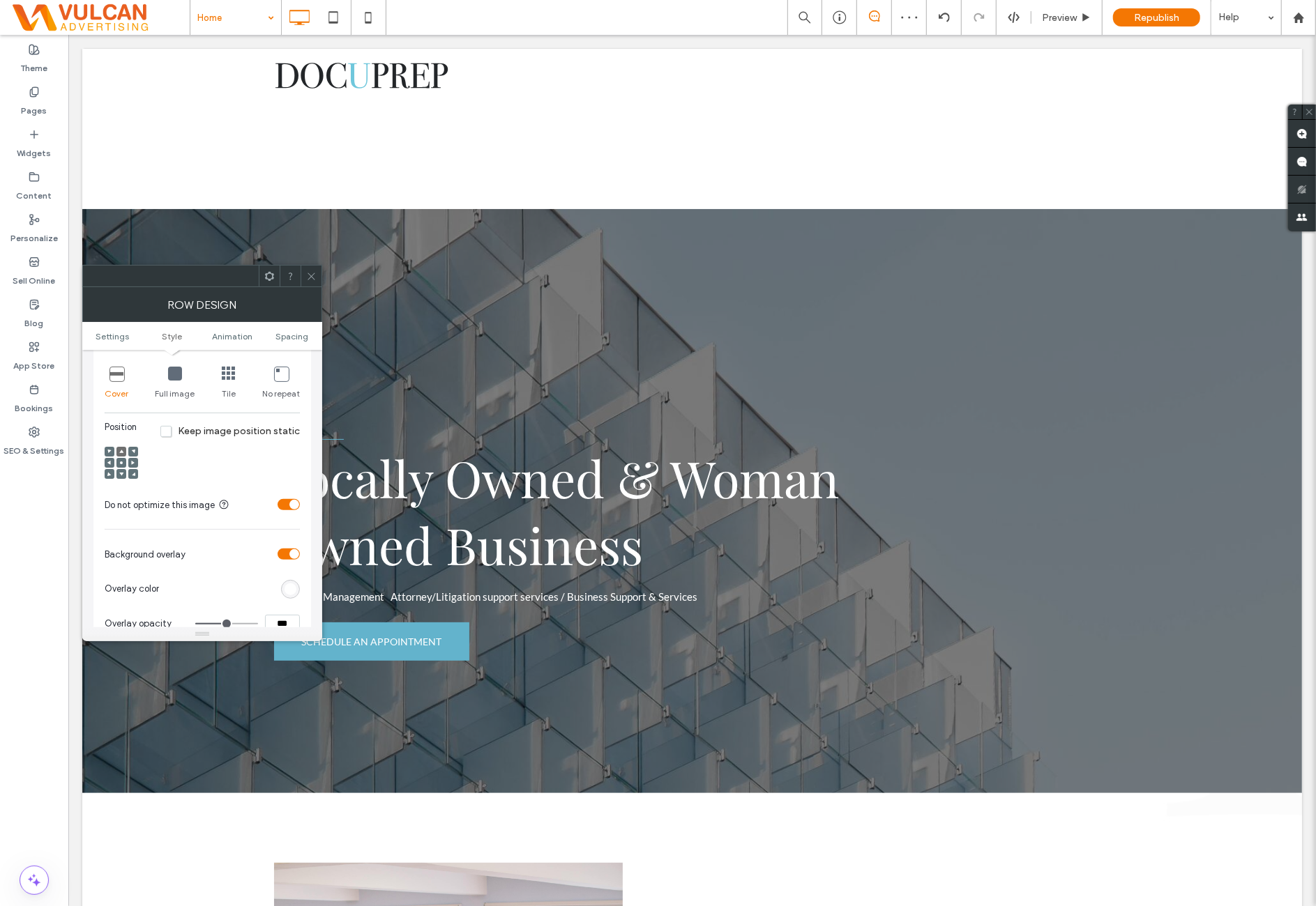
click at [122, 458] on div at bounding box center [121, 462] width 10 height 10
click at [119, 460] on icon at bounding box center [121, 462] width 4 height 4
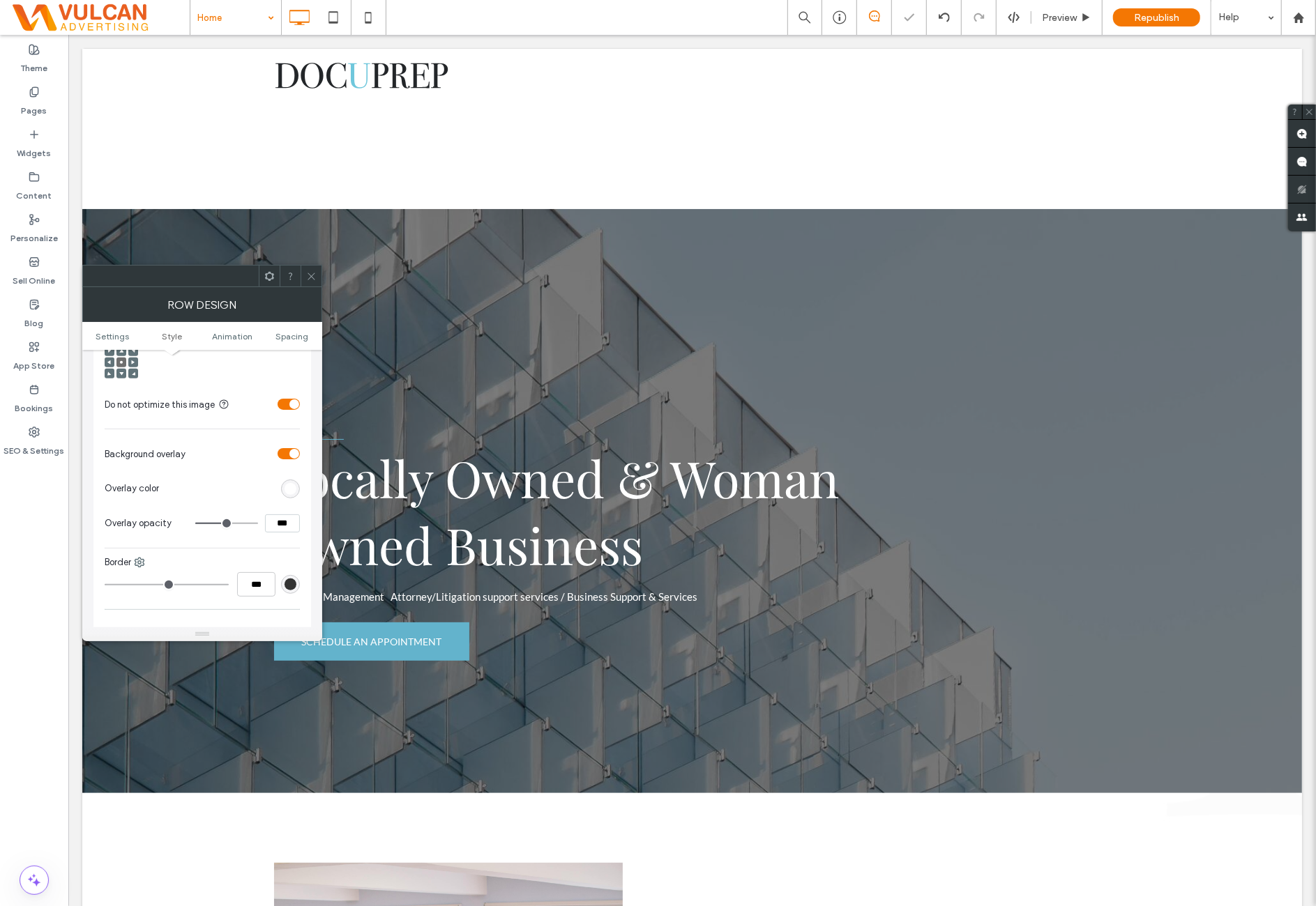
scroll to position [580, 0]
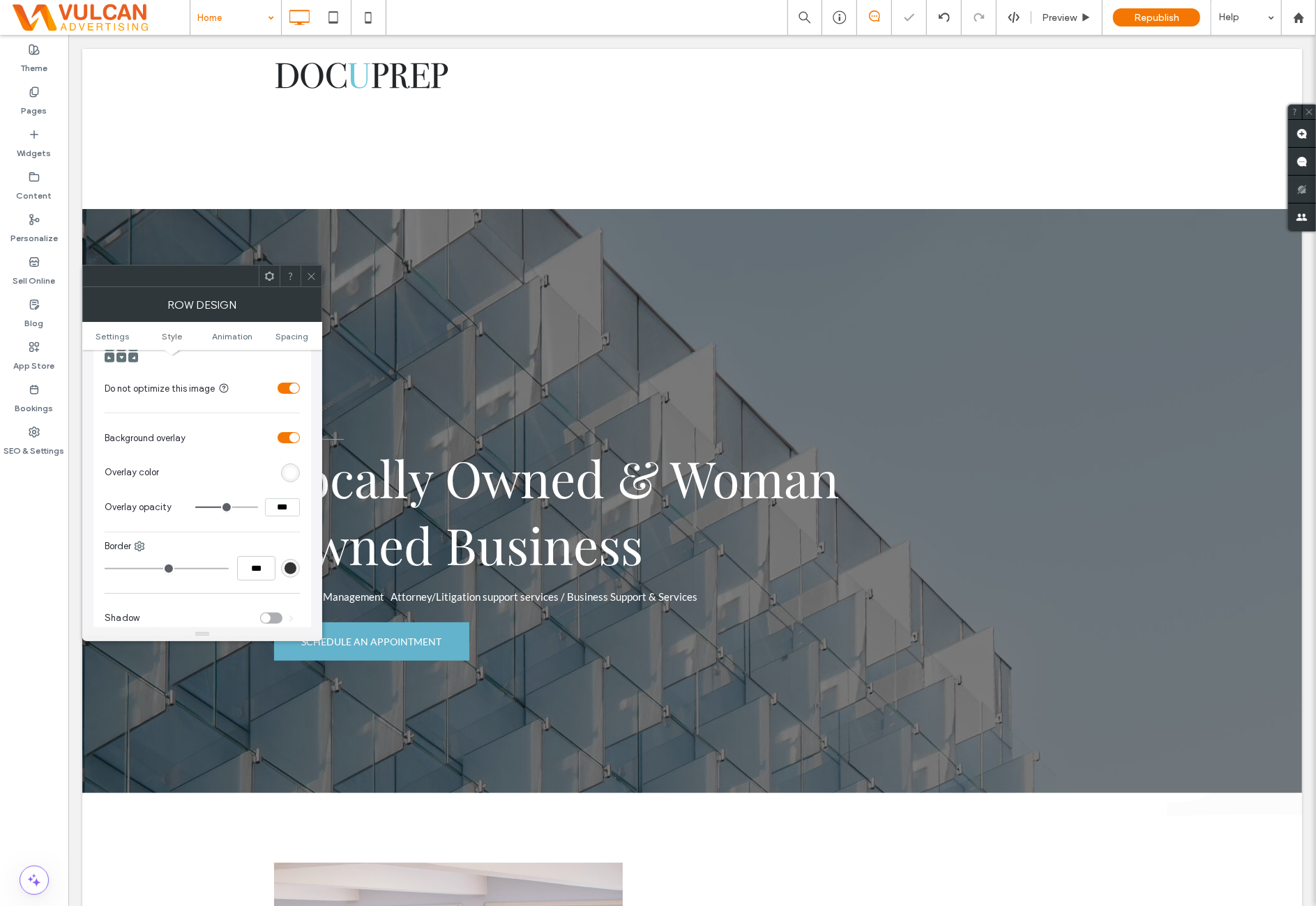
click at [283, 463] on div "rgb(255, 255, 255)" at bounding box center [290, 472] width 18 height 18
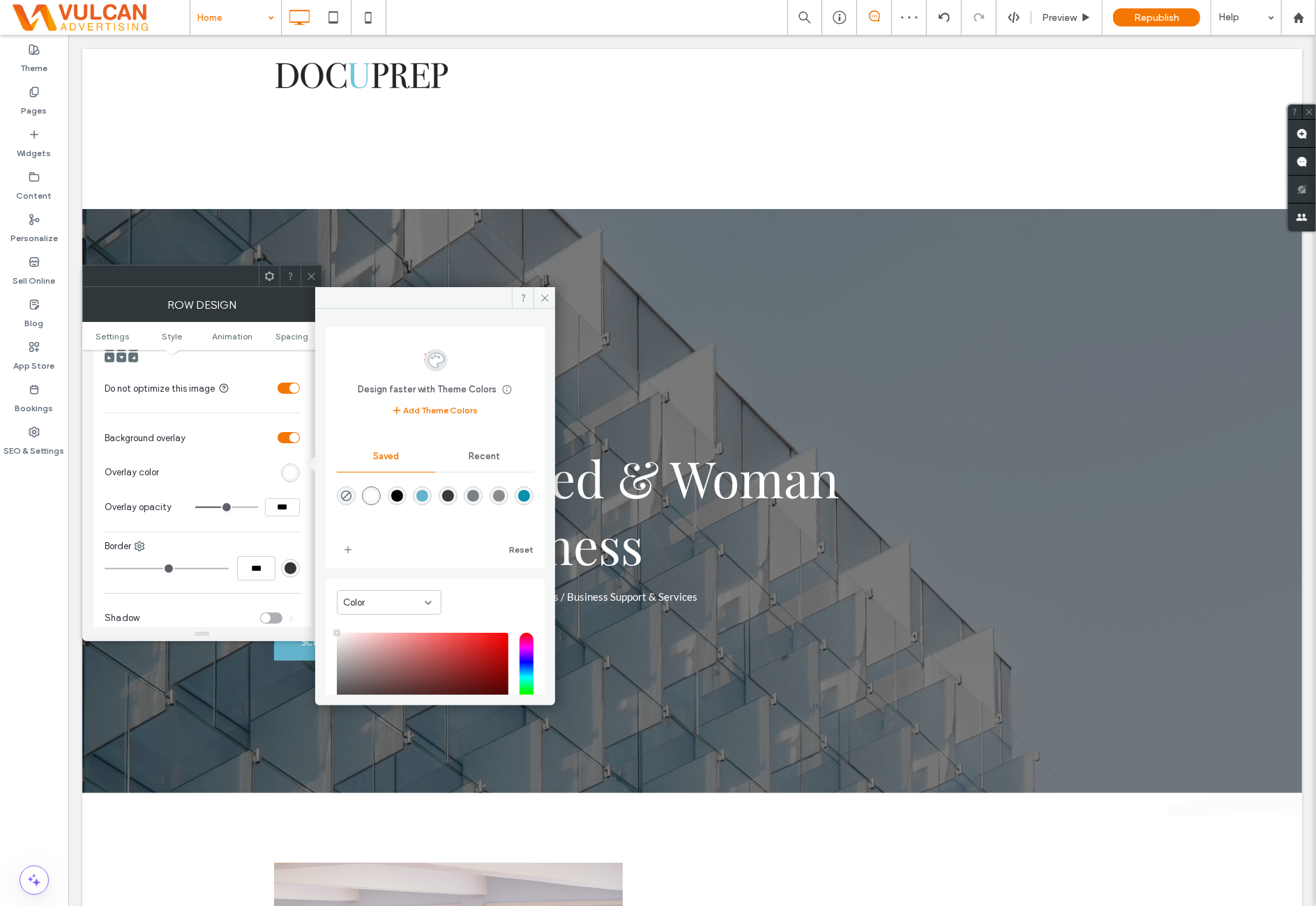
drag, startPoint x: 402, startPoint y: 497, endPoint x: 359, endPoint y: 522, distance: 49.7
click at [402, 497] on div "rgba(0,0,0,1)" at bounding box center [396, 495] width 11 height 11
type input "*******"
click at [249, 456] on section "Overlay color" at bounding box center [203, 473] width 196 height 35
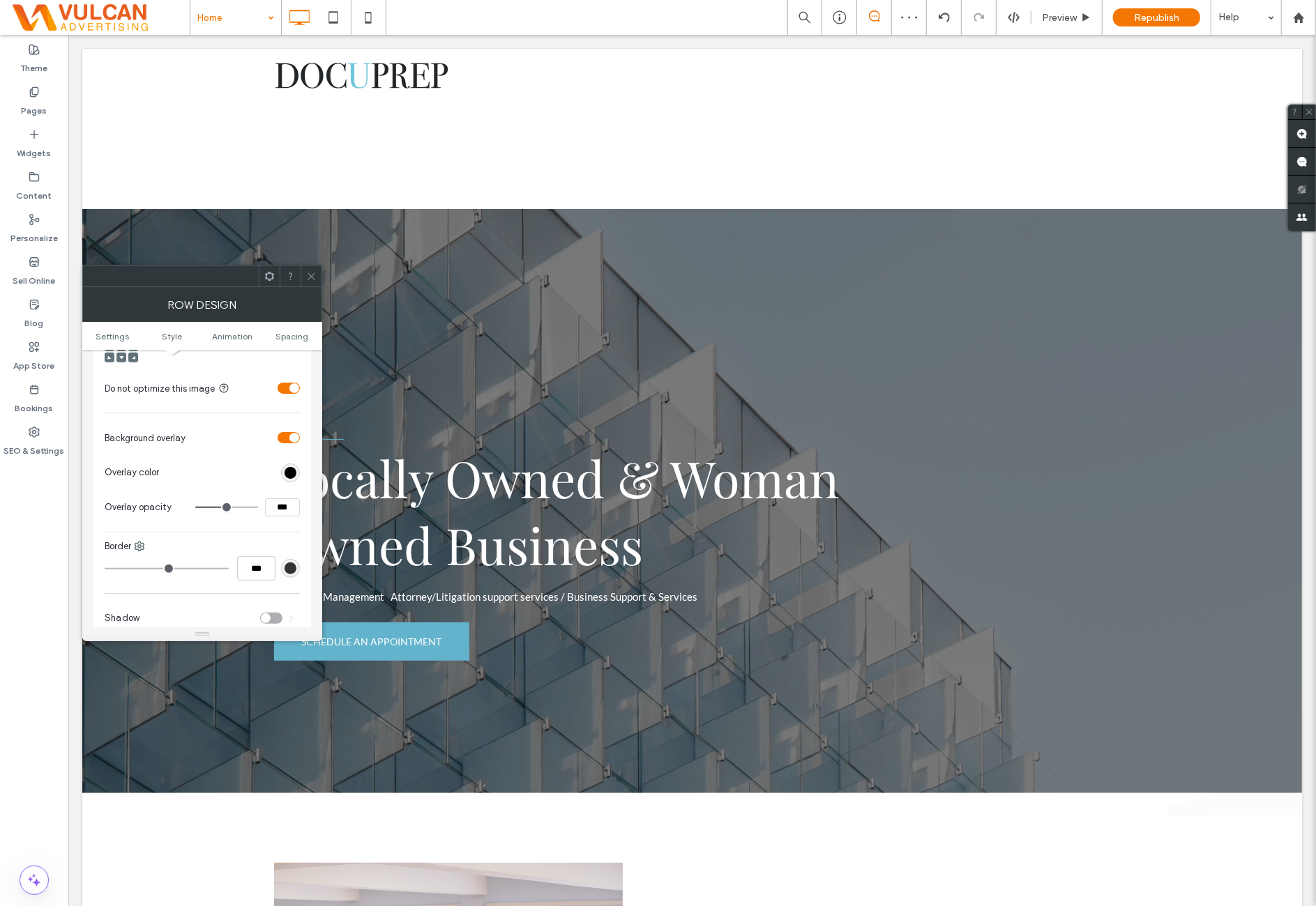
click at [275, 498] on input "***" at bounding box center [283, 507] width 35 height 18
click at [297, 464] on div "rgba(0,0,0,1)" at bounding box center [290, 472] width 18 height 18
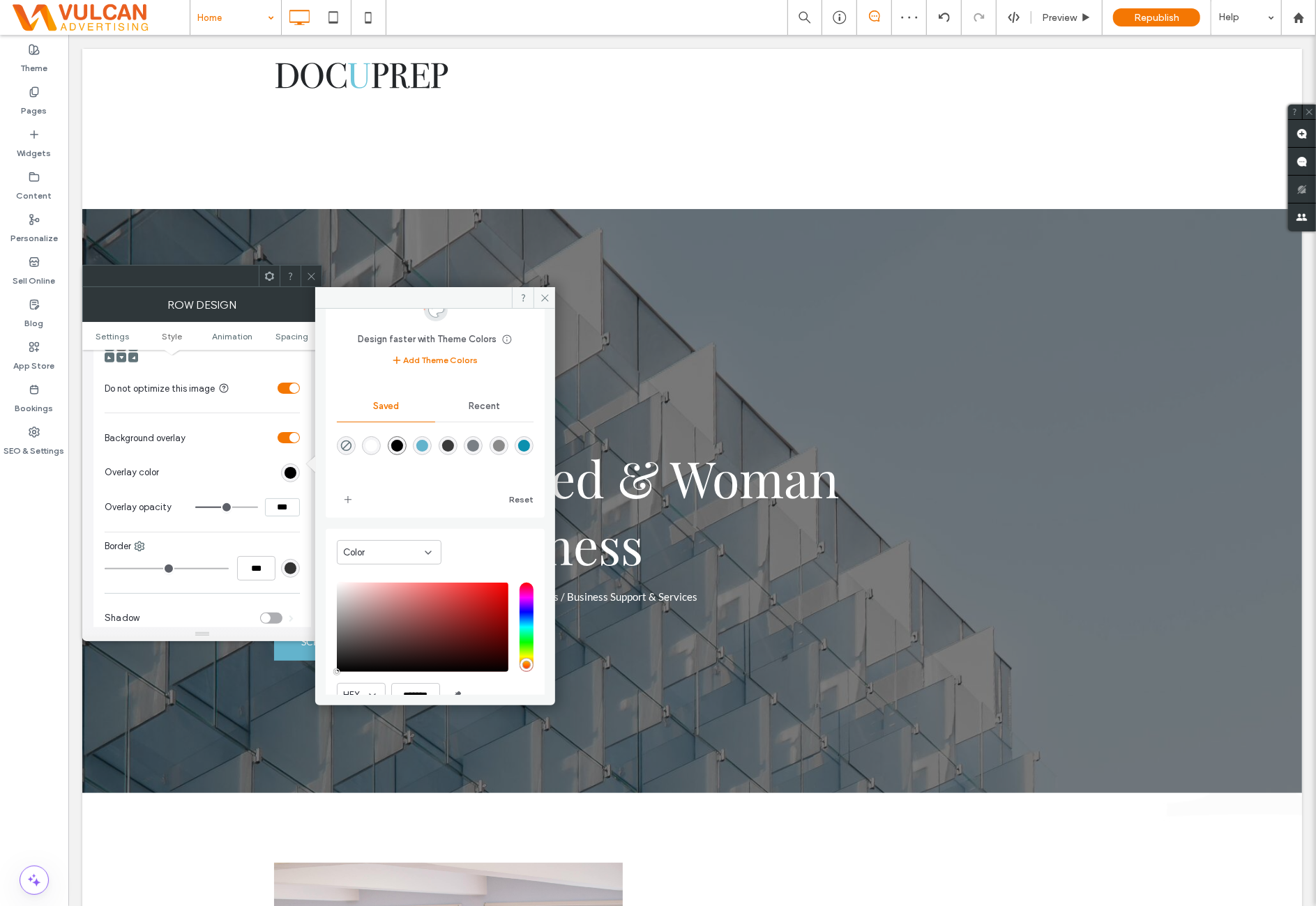
scroll to position [80, 0]
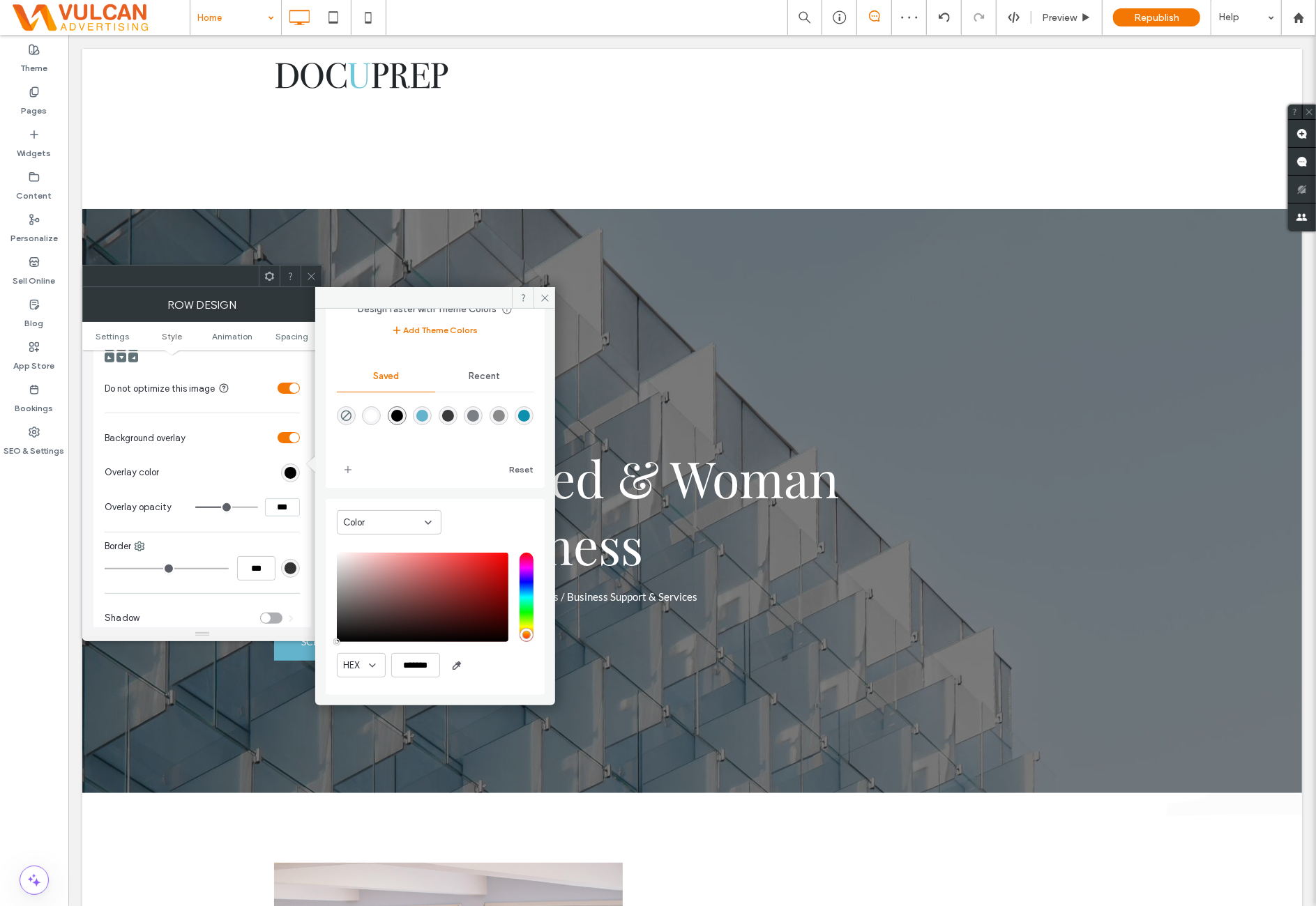
click at [403, 412] on div "rgba(0,0,0,1)" at bounding box center [396, 415] width 11 height 11
click at [266, 441] on section "Background overlay" at bounding box center [203, 438] width 196 height 35
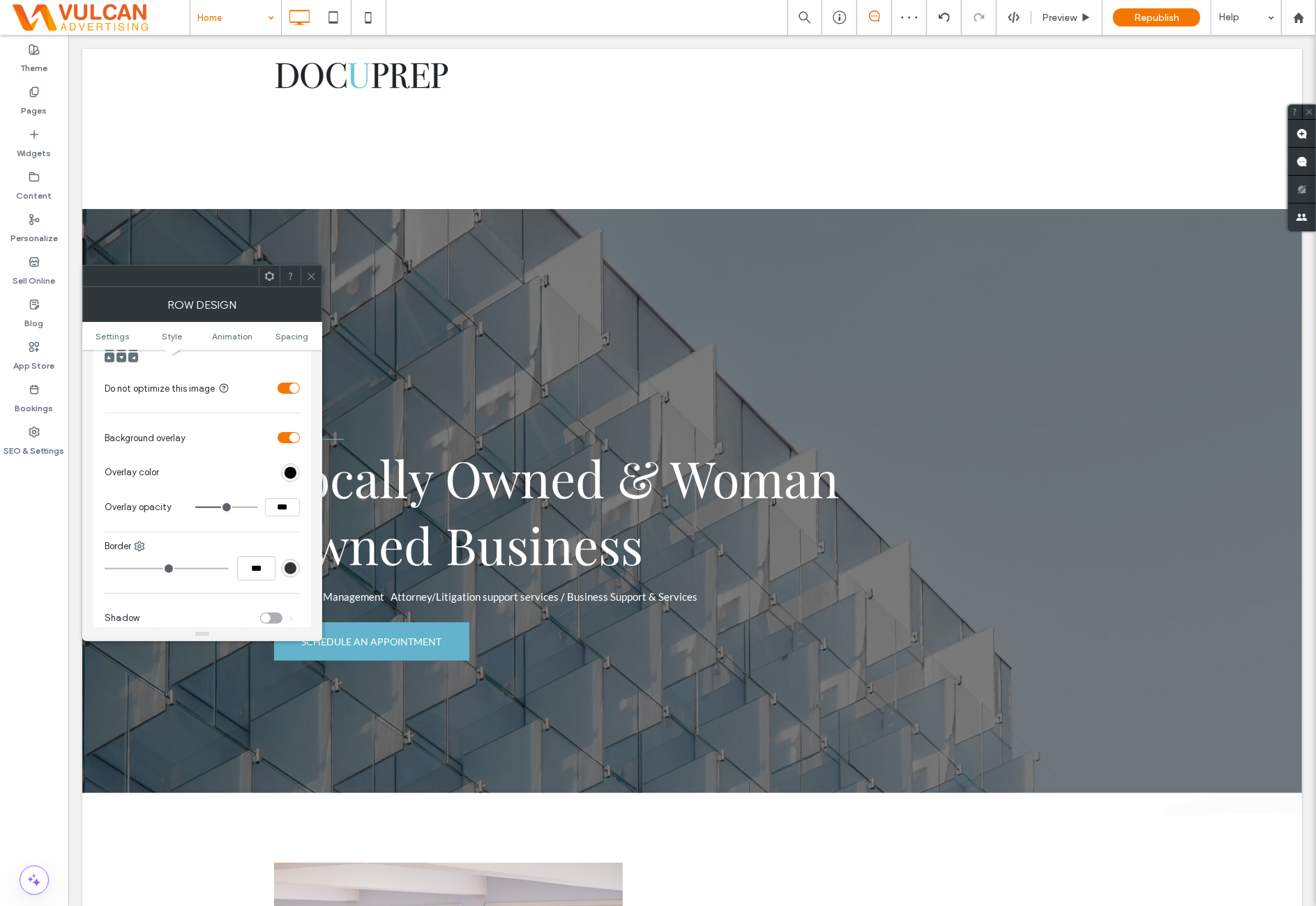
click at [263, 498] on div at bounding box center [230, 507] width 70 height 18
drag, startPoint x: 266, startPoint y: 493, endPoint x: 268, endPoint y: 483, distance: 10.2
click at [267, 498] on input "***" at bounding box center [283, 507] width 35 height 18
type input "**"
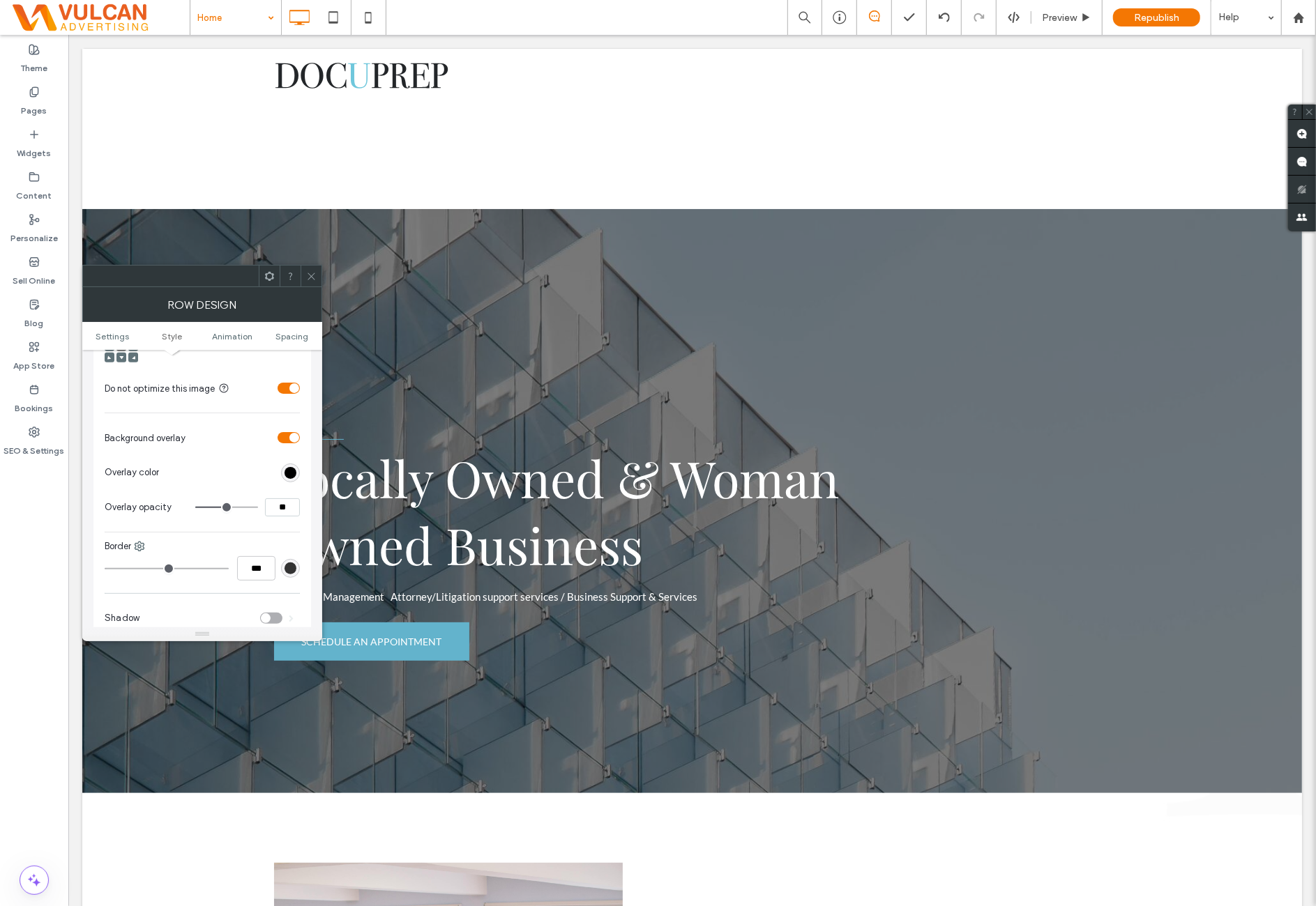
type input "***"
click at [242, 455] on section "Overlay color" at bounding box center [203, 473] width 196 height 35
click at [308, 273] on icon at bounding box center [311, 276] width 11 height 11
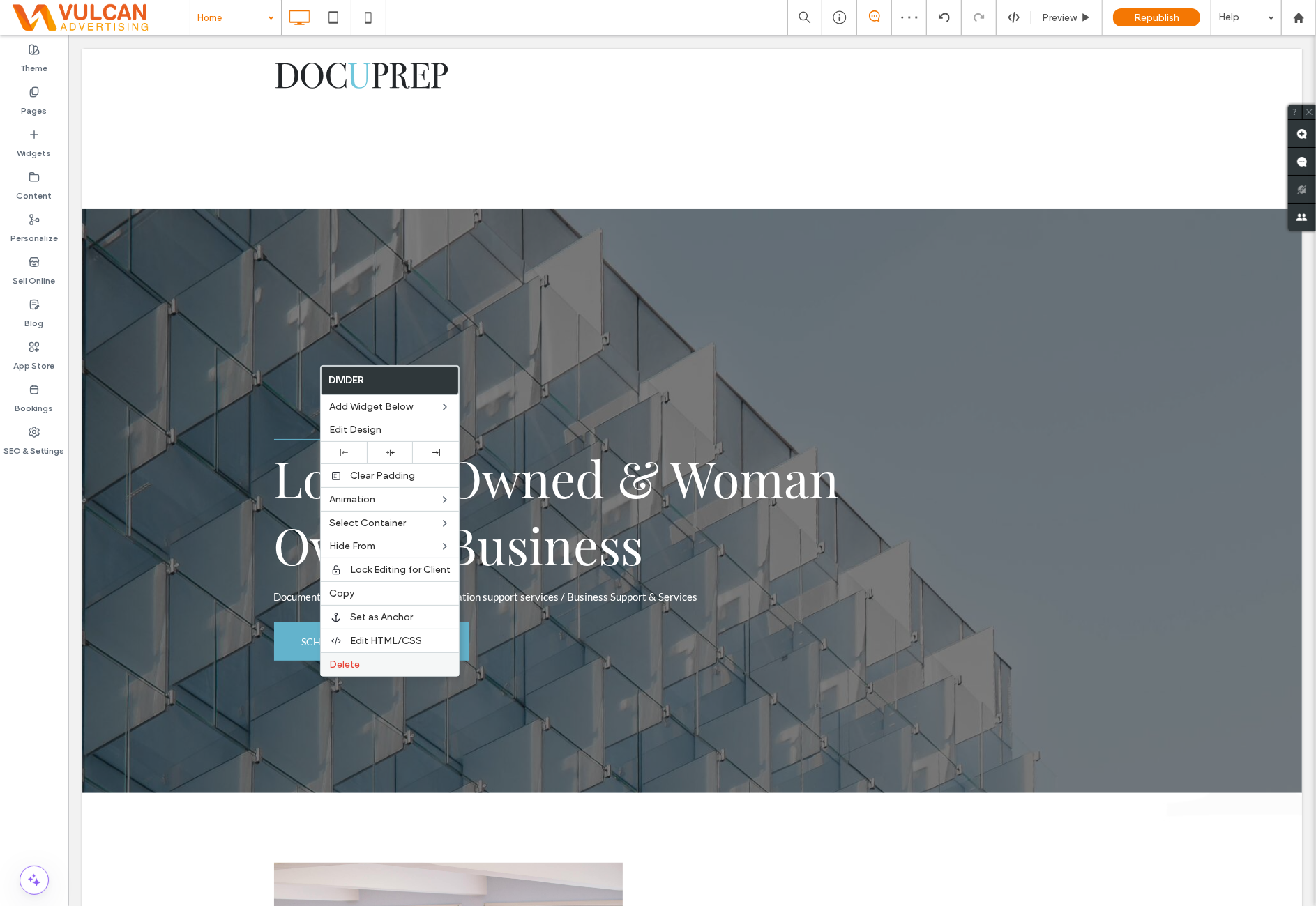
click at [381, 668] on div "Delete" at bounding box center [389, 664] width 138 height 24
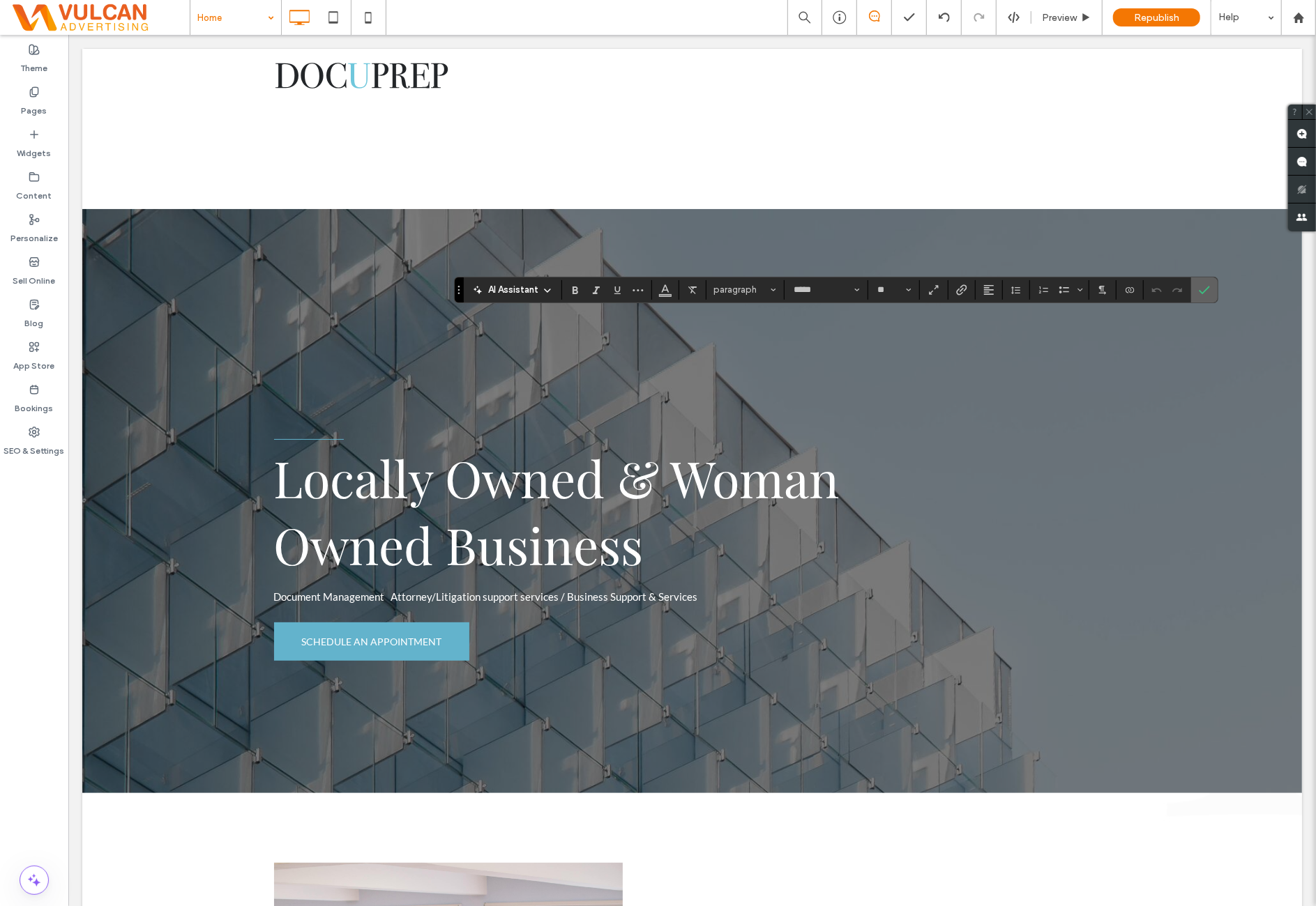
click at [1199, 296] on span "Confirm" at bounding box center [1201, 290] width 6 height 25
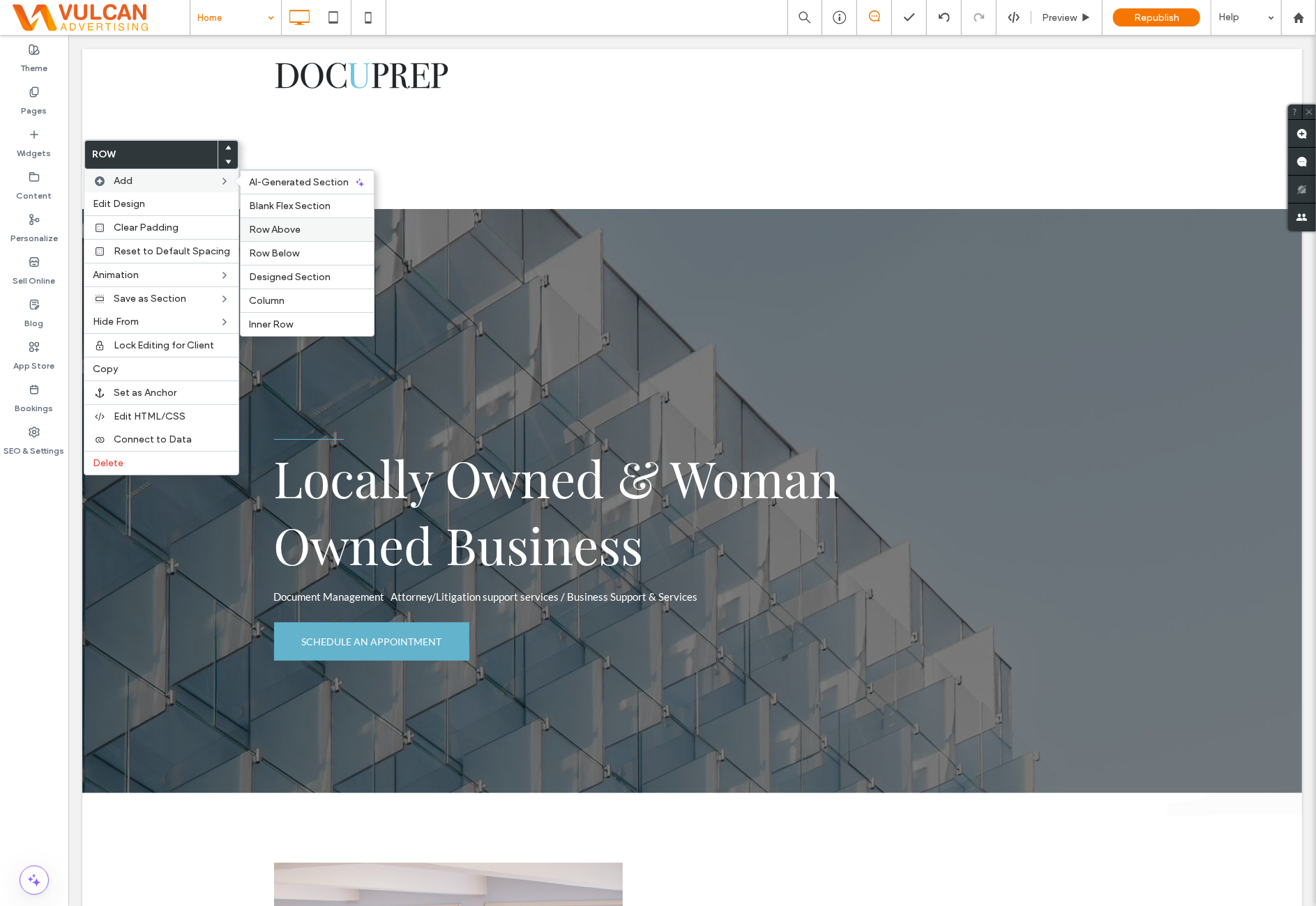
click at [300, 225] on label "Row Above" at bounding box center [307, 229] width 116 height 11
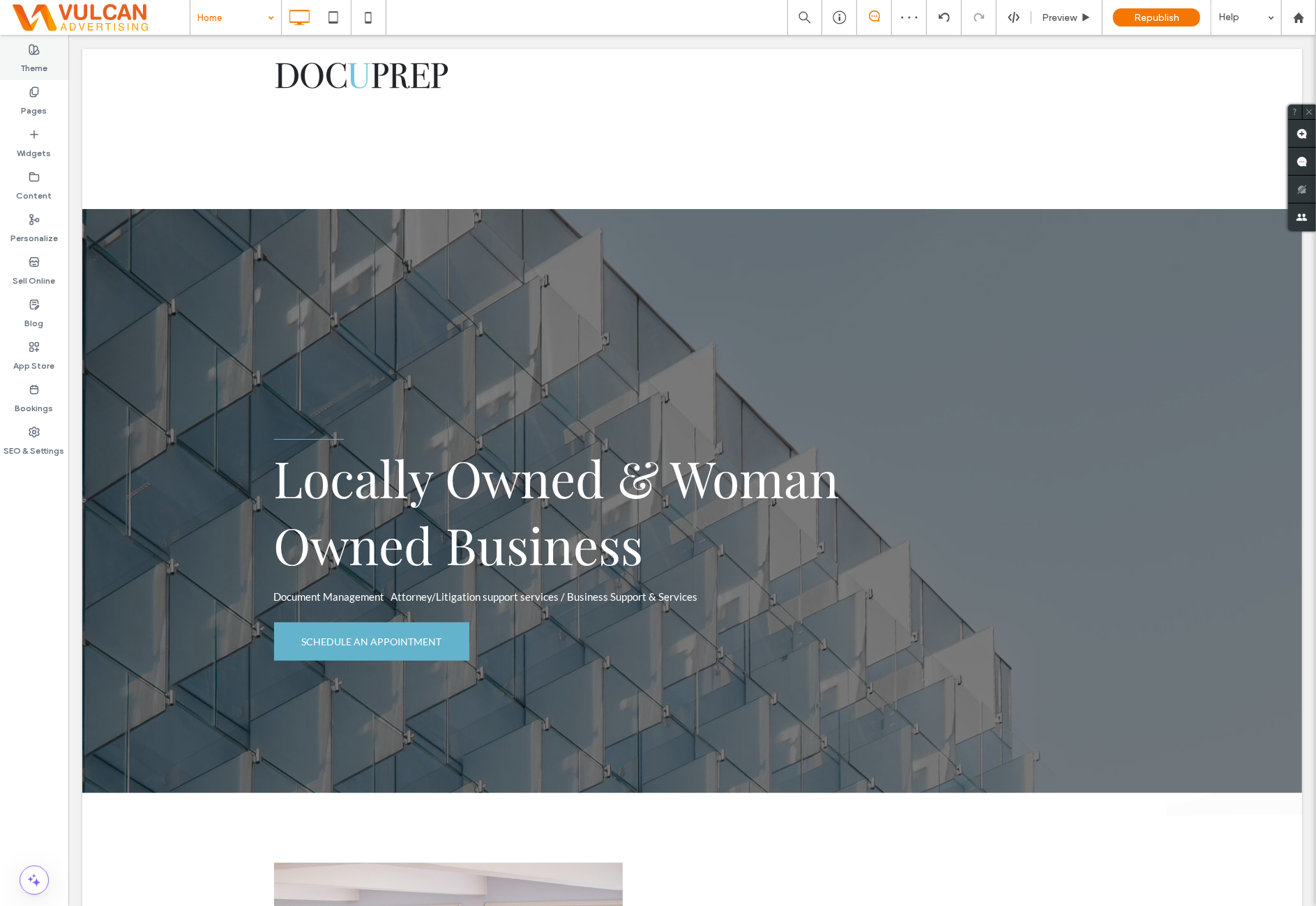
click at [47, 65] on div "Theme" at bounding box center [34, 59] width 69 height 42
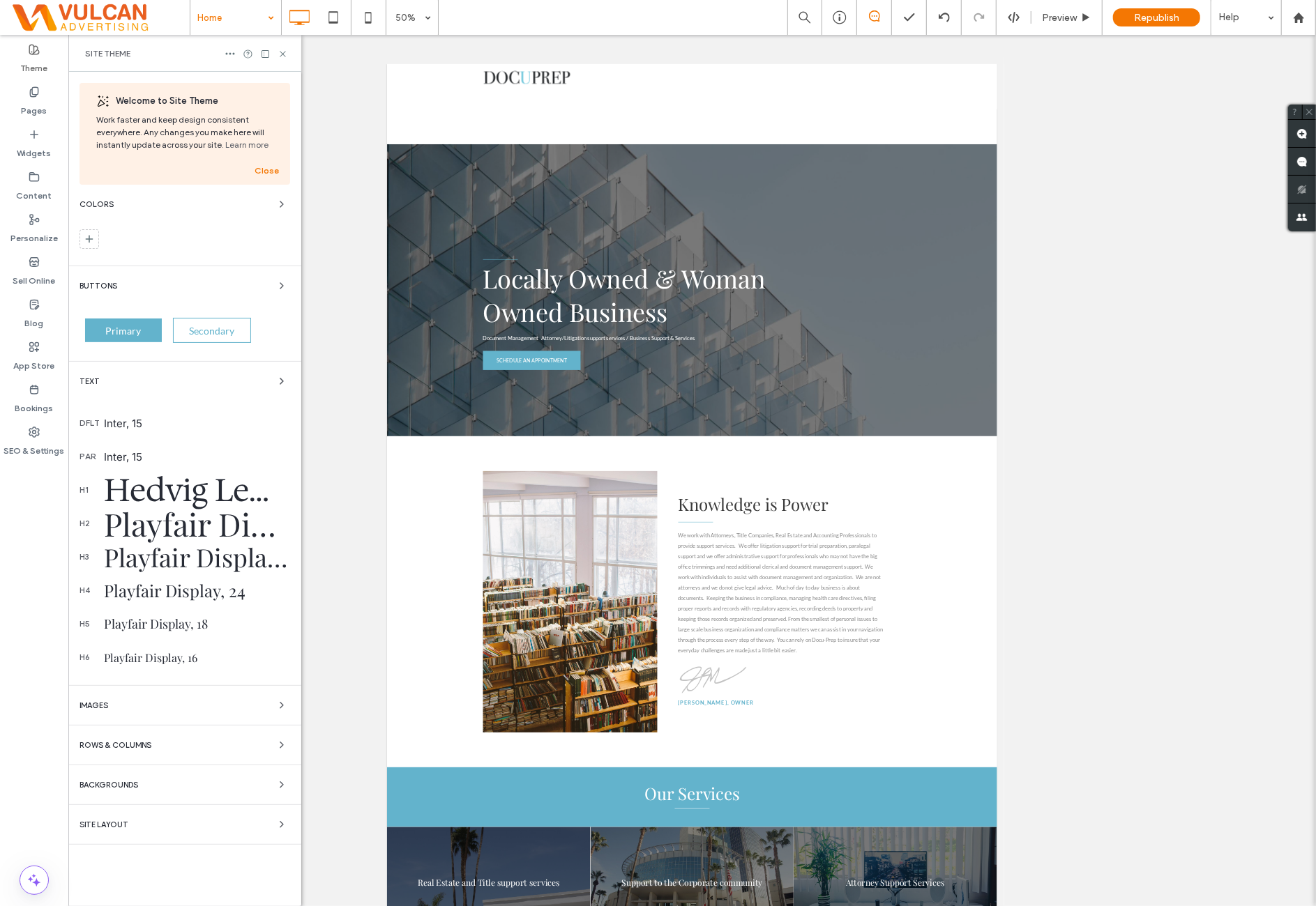
click at [155, 817] on div "Site Layout" at bounding box center [184, 824] width 211 height 17
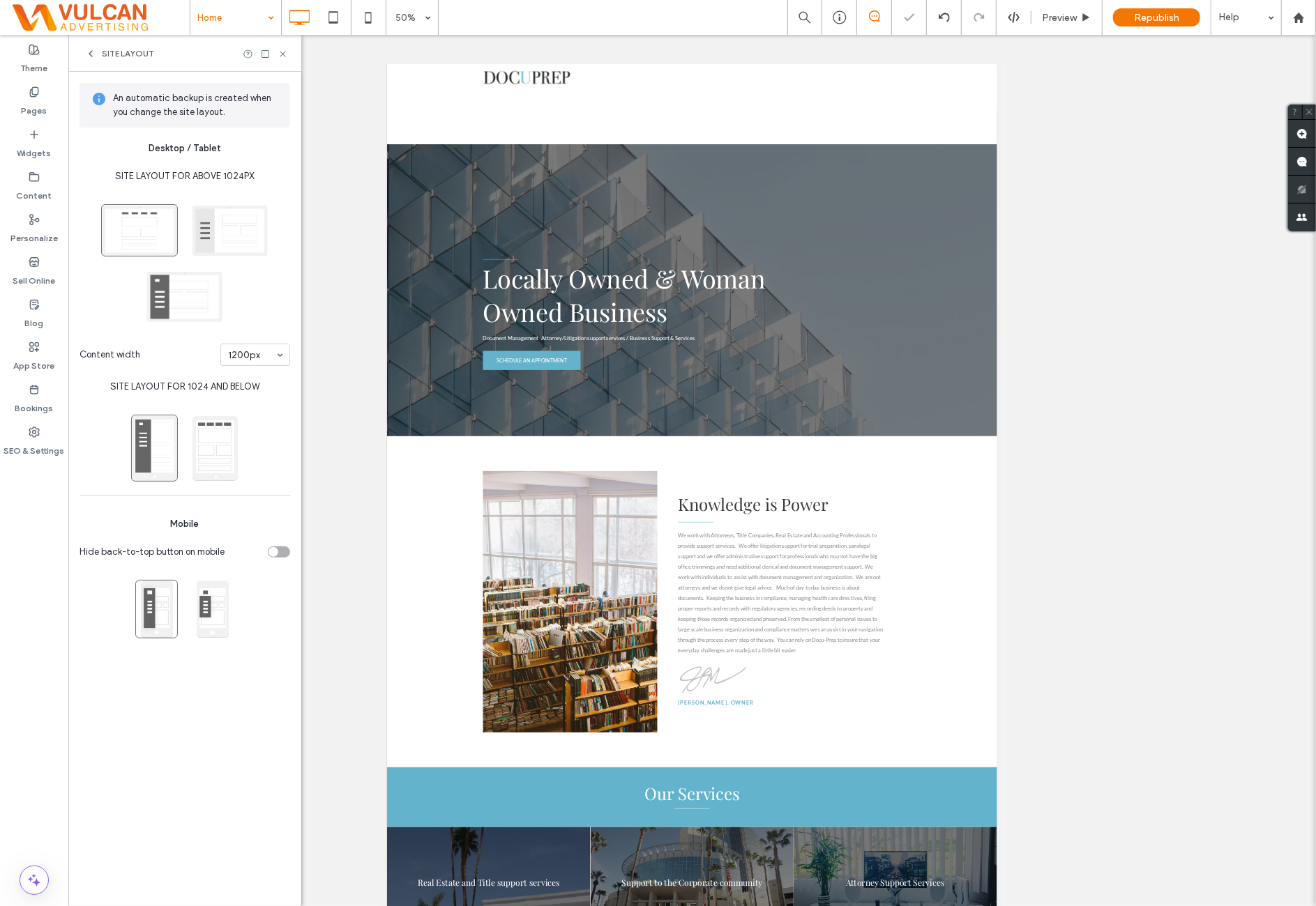
click at [131, 59] on div "Site Layout" at bounding box center [185, 54] width 233 height 37
click at [141, 52] on div "Site Layout" at bounding box center [185, 54] width 233 height 37
click at [141, 52] on span "Site Layout" at bounding box center [128, 54] width 52 height 11
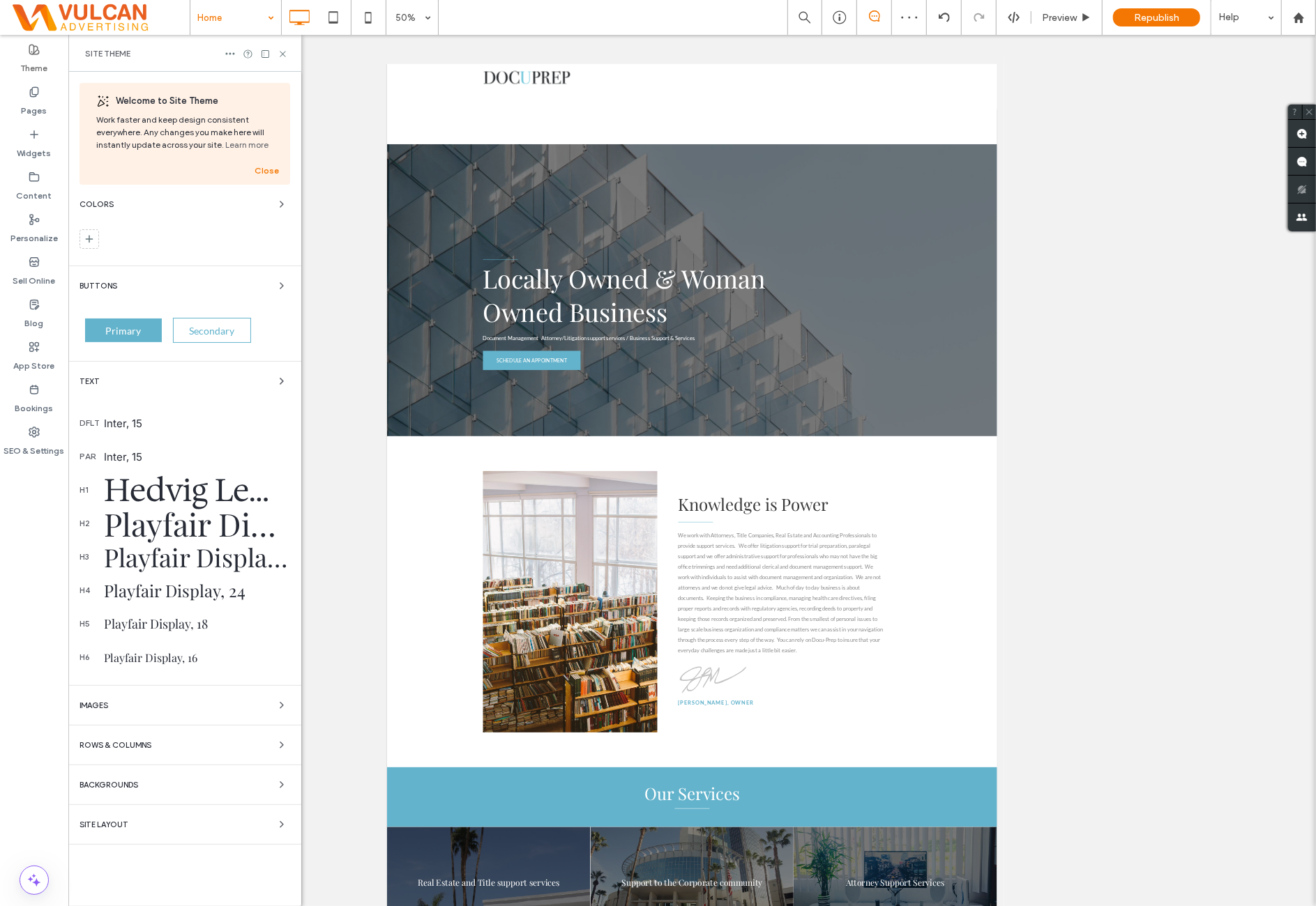
click at [182, 739] on div "Rows & Columns" at bounding box center [184, 745] width 211 height 17
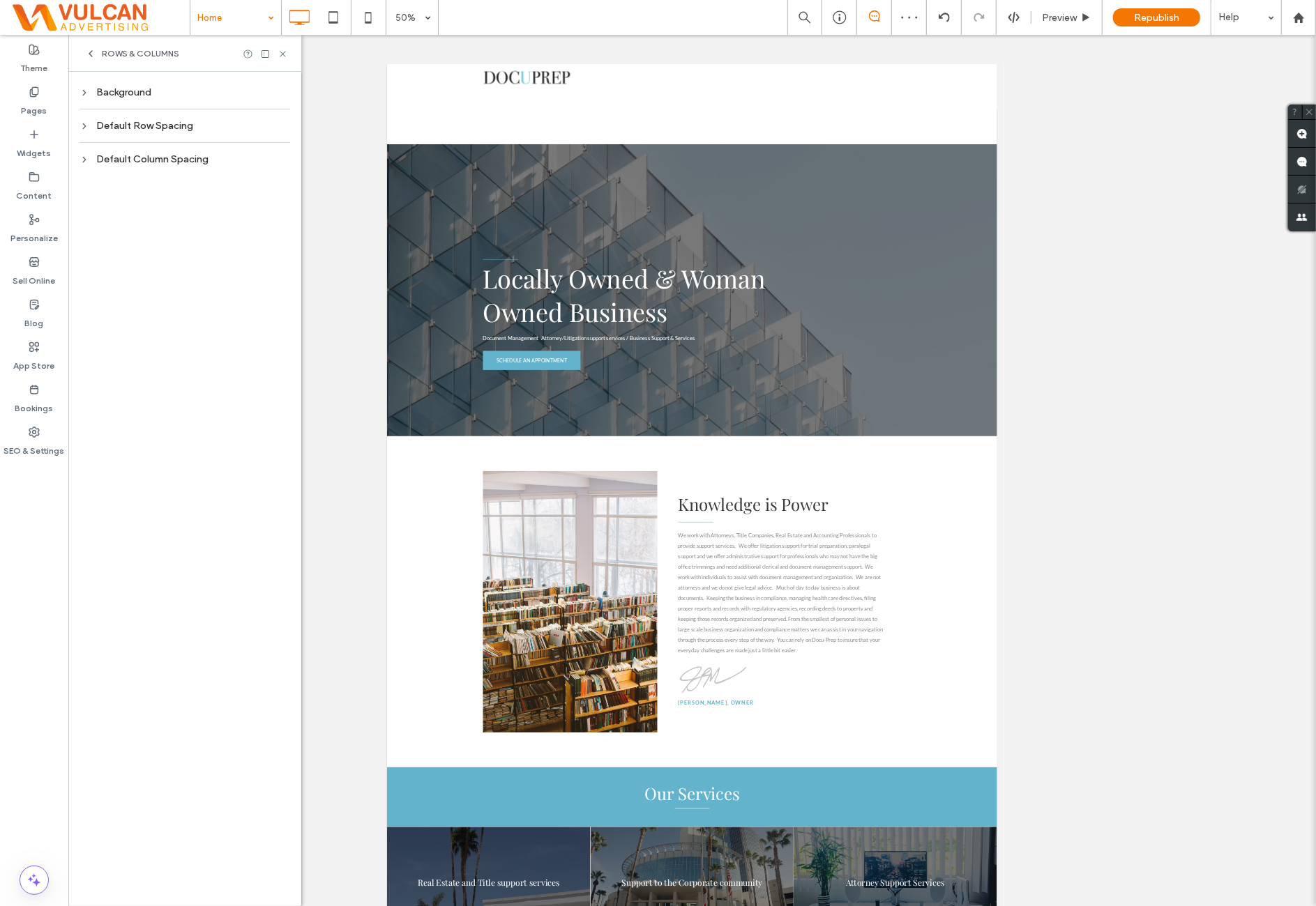
click at [211, 161] on div "Default Column Spacing" at bounding box center [184, 158] width 211 height 11
click at [189, 239] on label "0px" at bounding box center [185, 241] width 14 height 11
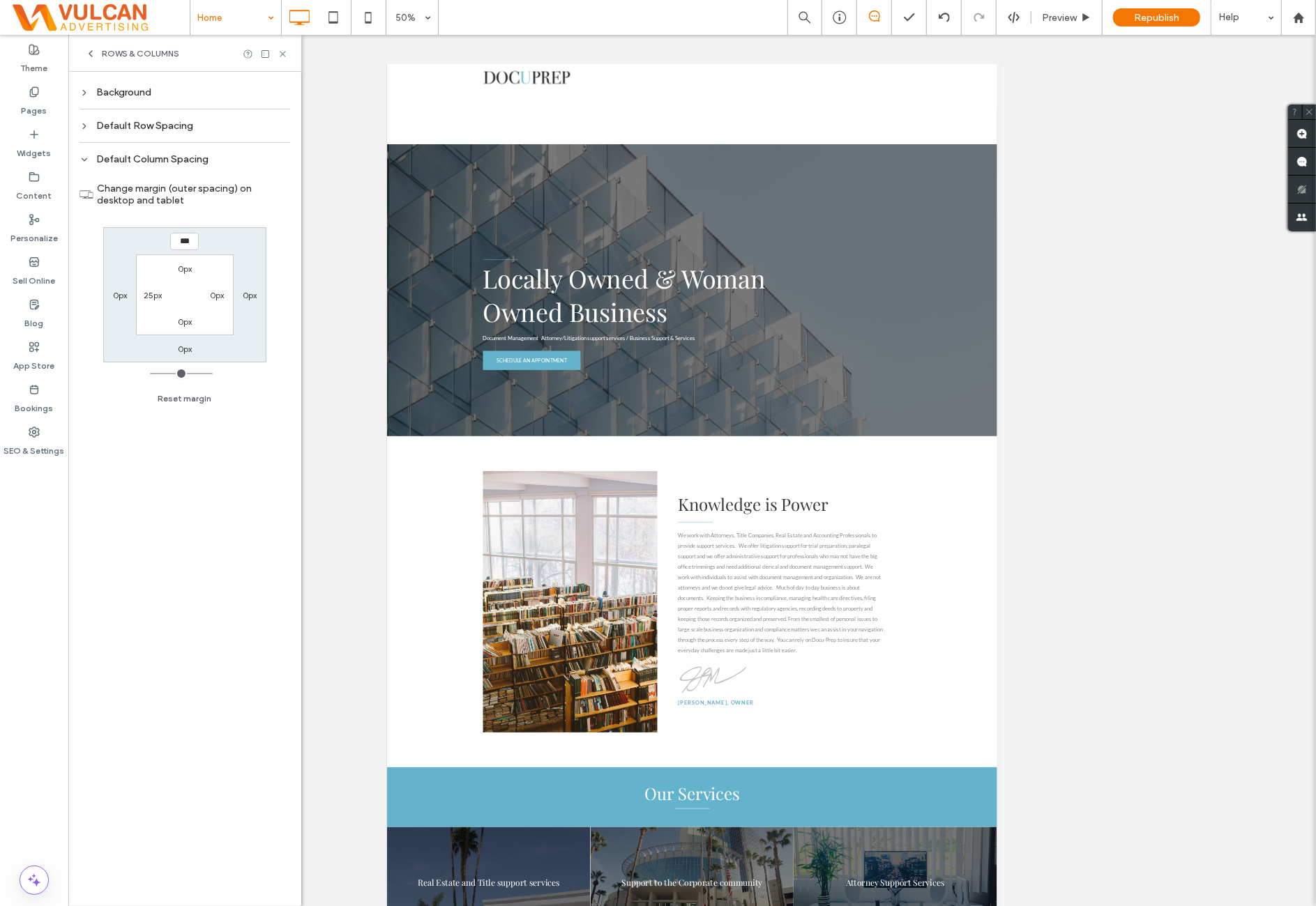
drag, startPoint x: 182, startPoint y: 401, endPoint x: 191, endPoint y: 333, distance: 68.6
click at [182, 401] on button "Reset margin" at bounding box center [185, 398] width 54 height 17
drag, startPoint x: 183, startPoint y: 262, endPoint x: 192, endPoint y: 305, distance: 43.9
click at [185, 263] on label "0px" at bounding box center [185, 269] width 14 height 11
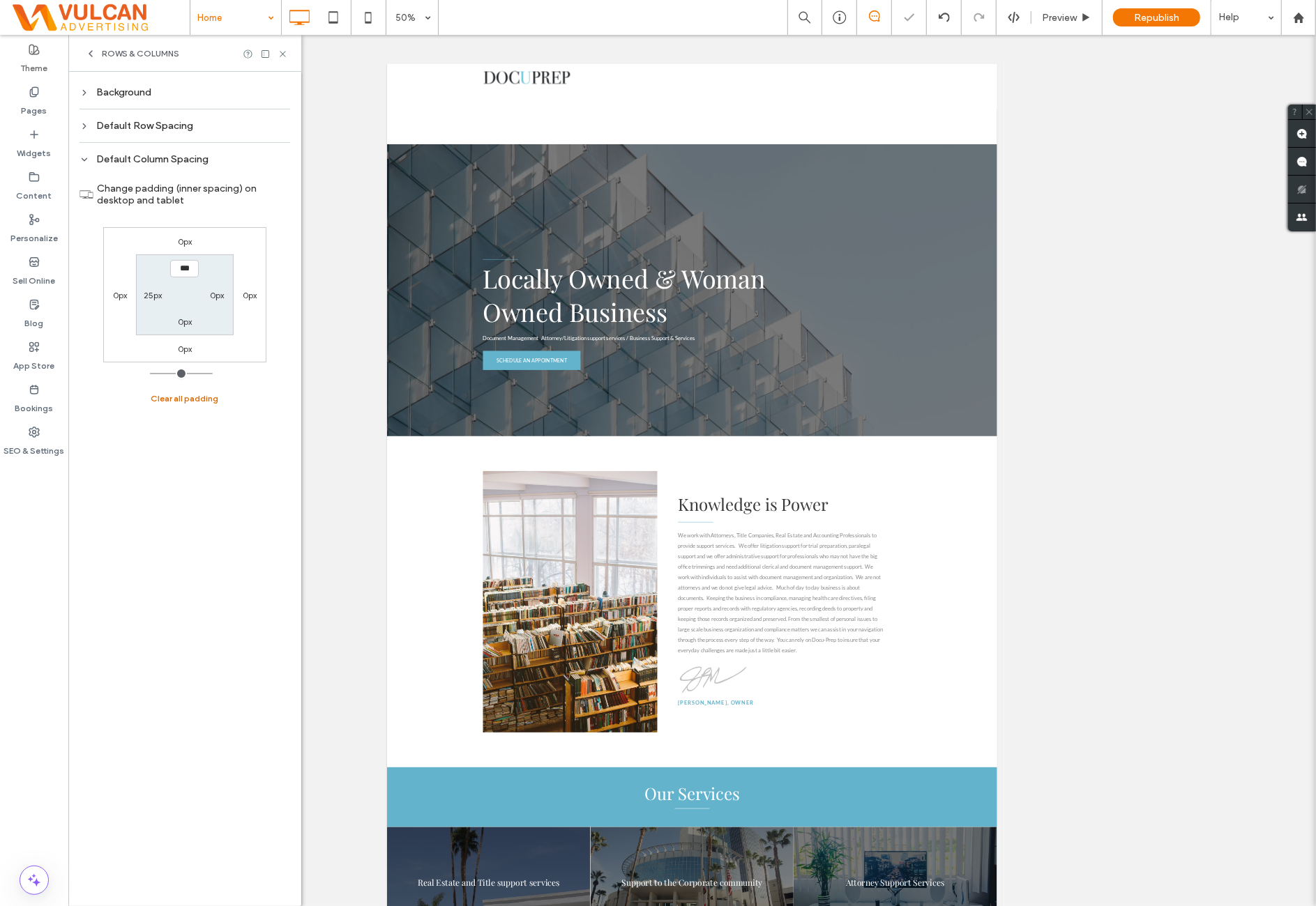
click at [182, 398] on button "Clear all padding" at bounding box center [185, 398] width 68 height 17
drag, startPoint x: 184, startPoint y: 320, endPoint x: 179, endPoint y: 366, distance: 46.3
click at [184, 320] on label "0px" at bounding box center [185, 321] width 14 height 11
click at [180, 398] on button "Clear all padding" at bounding box center [185, 398] width 68 height 17
drag, startPoint x: 186, startPoint y: 350, endPoint x: 181, endPoint y: 381, distance: 31.4
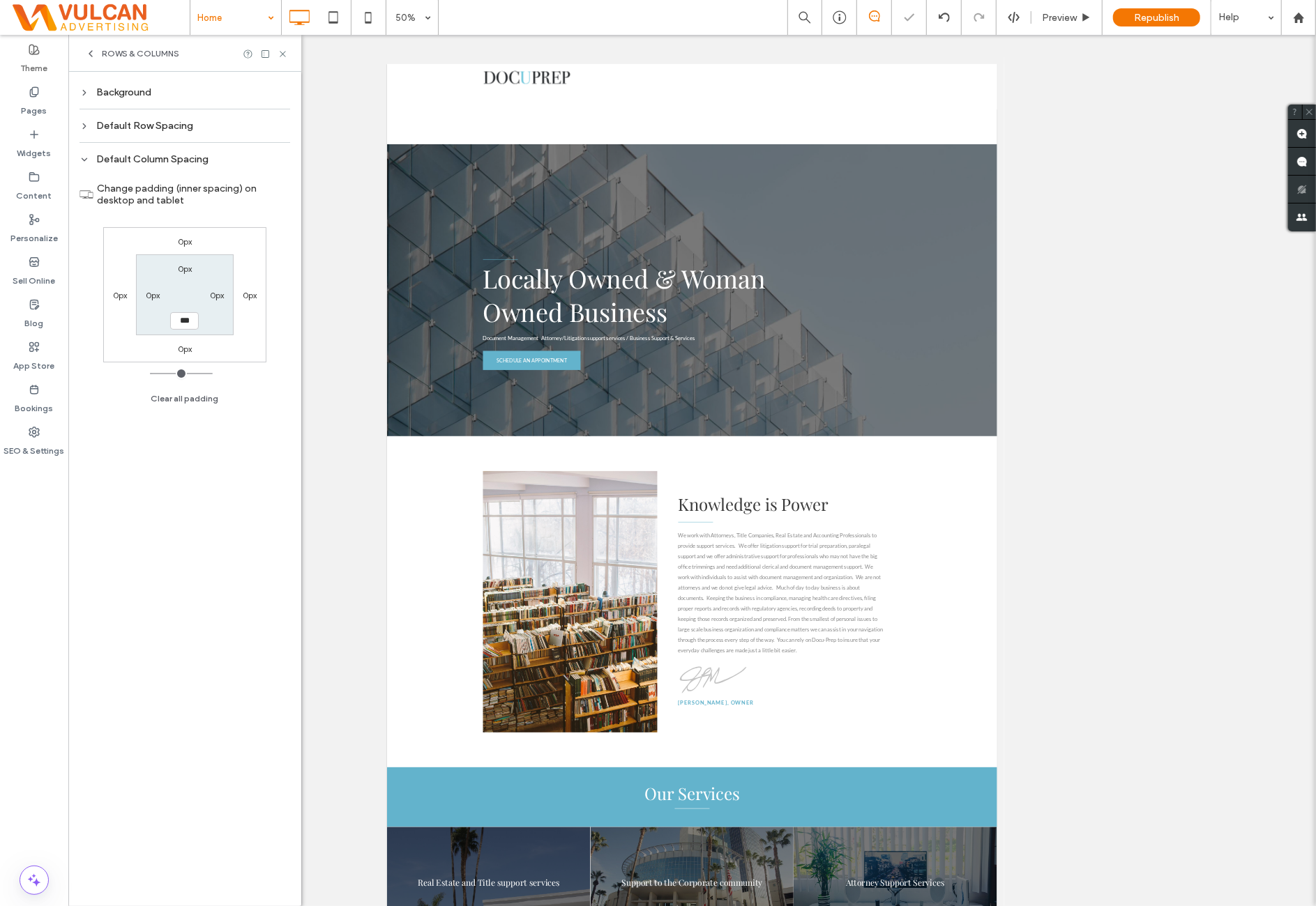
click at [186, 350] on label "0px" at bounding box center [185, 349] width 14 height 11
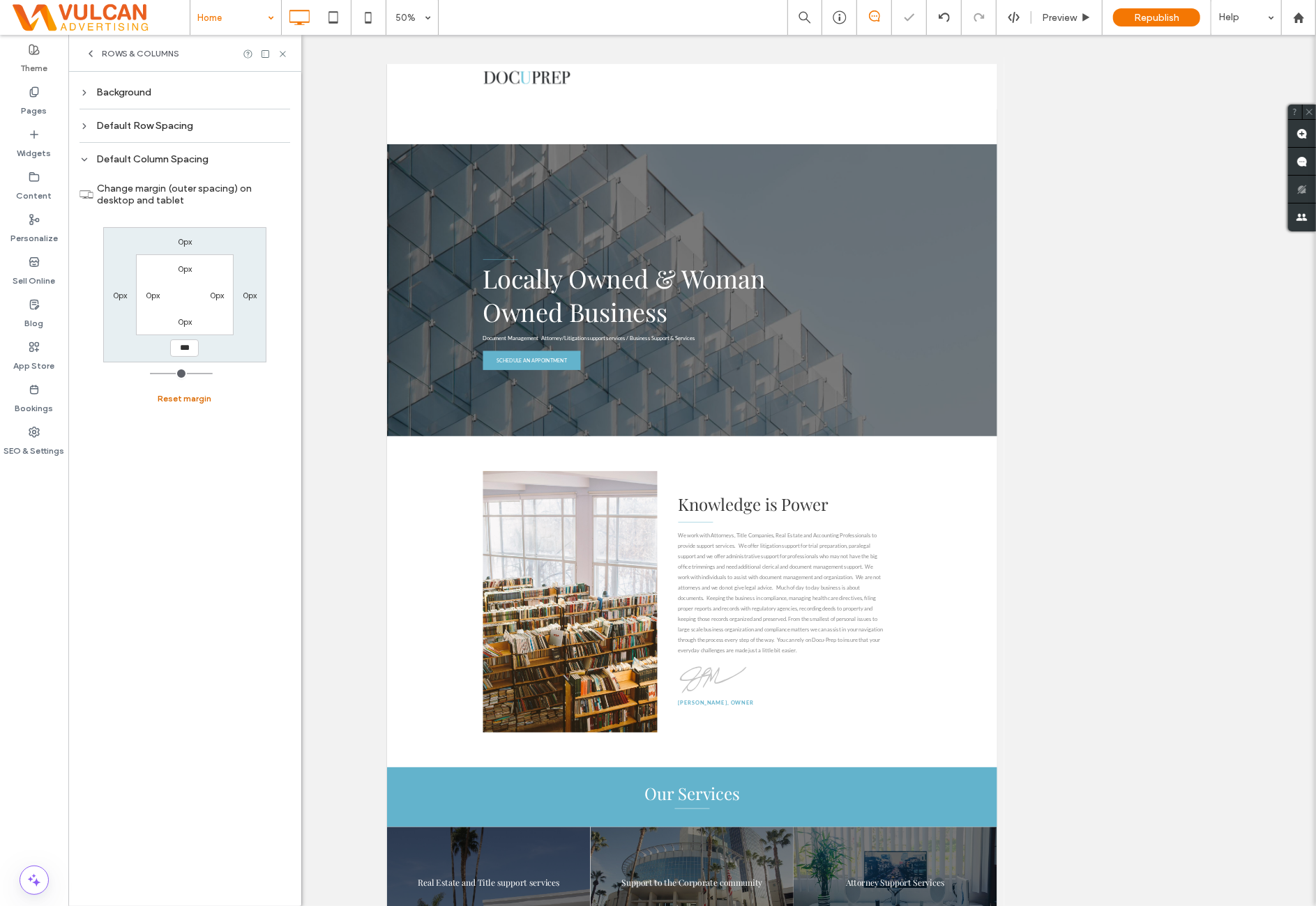
click at [180, 391] on button "Reset margin" at bounding box center [185, 398] width 54 height 17
click at [222, 129] on div "Default Row Spacing" at bounding box center [184, 125] width 211 height 11
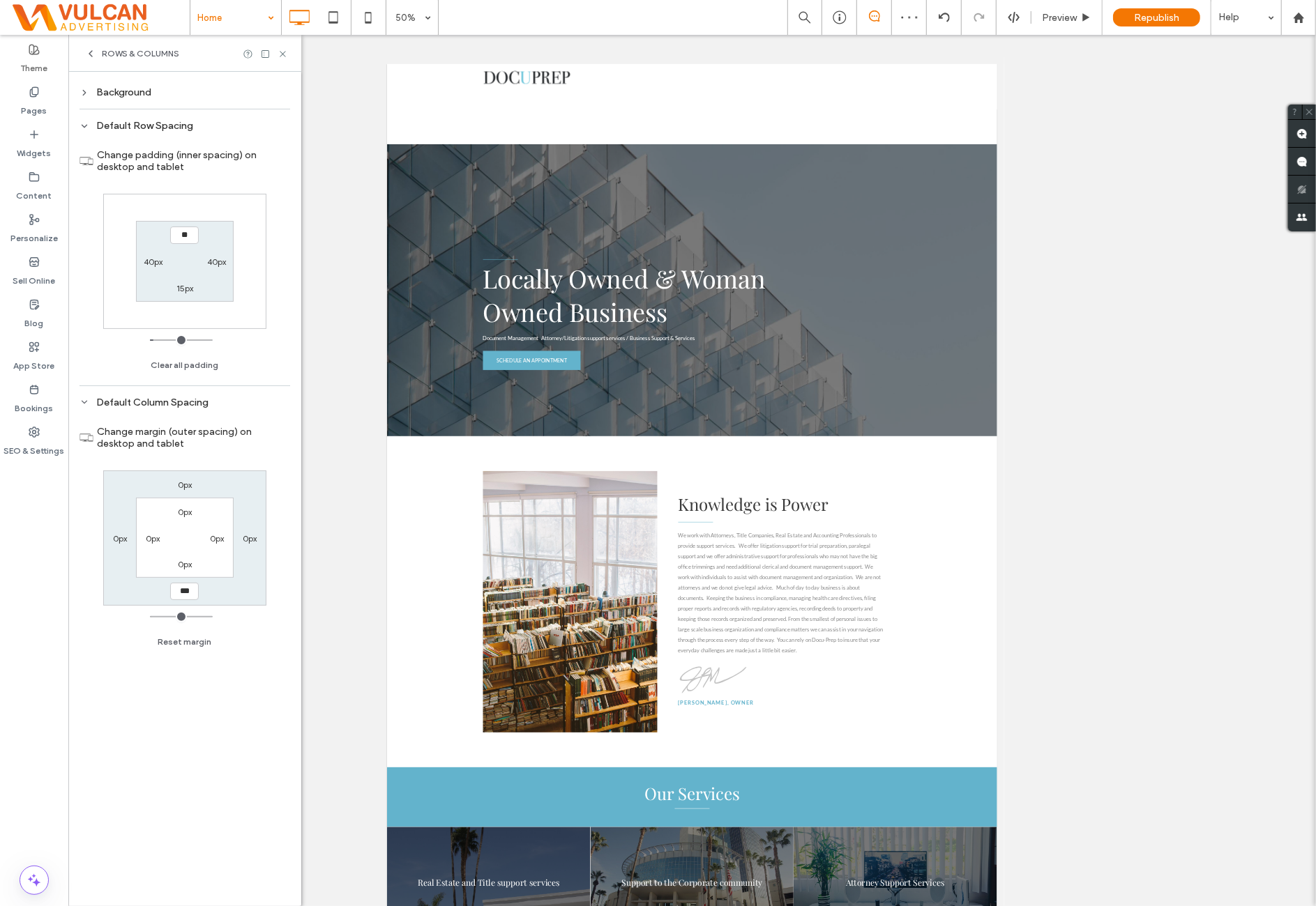
type input "****"
click at [253, 348] on div "Change padding (inner spacing) on desktop and tablet **** 40px 15px 40px Clear …" at bounding box center [184, 255] width 211 height 240
click at [189, 284] on label "15px" at bounding box center [184, 288] width 17 height 11
type input "**"
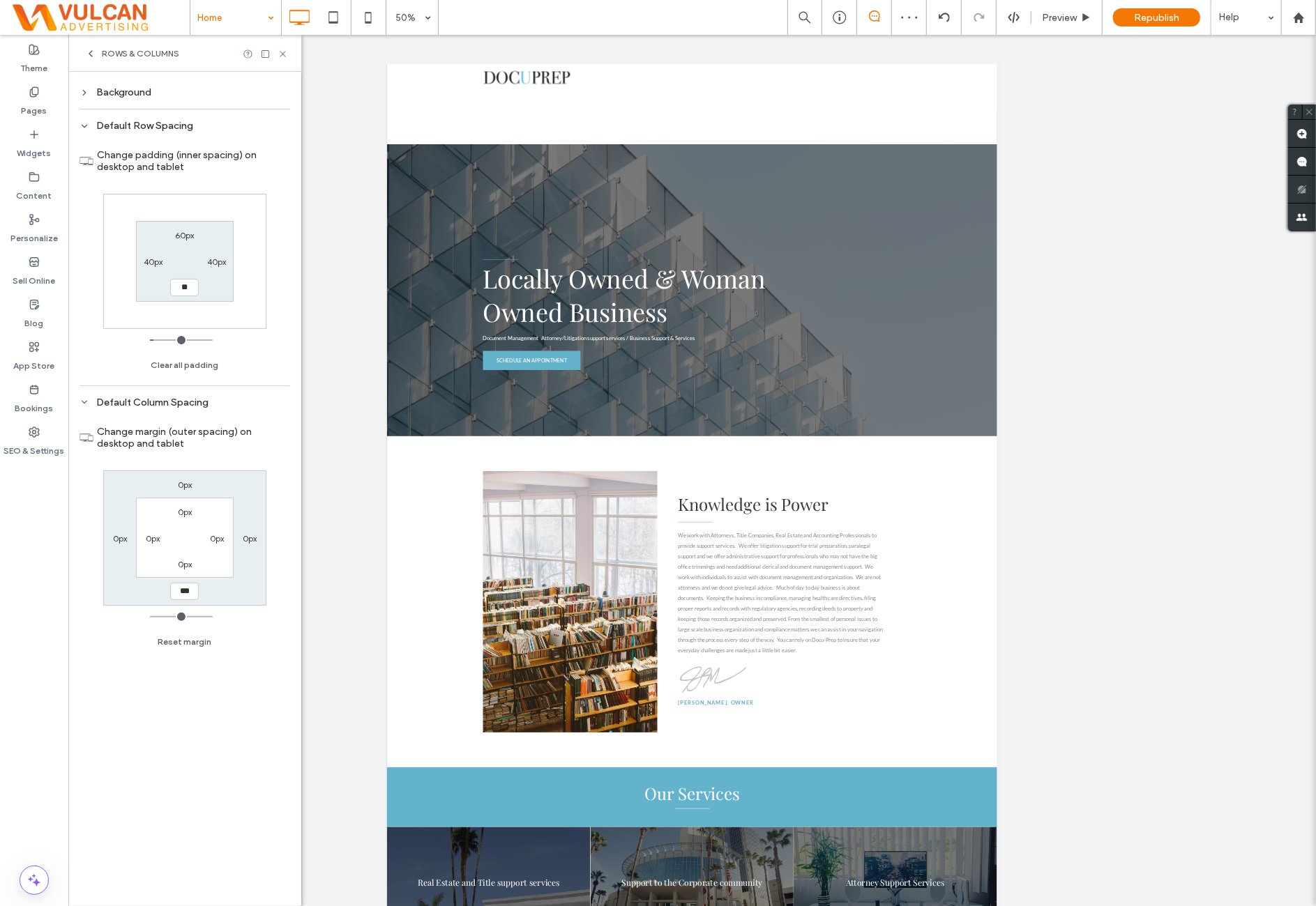
type input "**"
type input "****"
click at [255, 365] on div "Change padding (inner spacing) on desktop and tablet 60px 40px **** 40px Clear …" at bounding box center [184, 255] width 211 height 240
drag, startPoint x: 220, startPoint y: 96, endPoint x: 219, endPoint y: 105, distance: 9.1
click at [220, 97] on div "Background" at bounding box center [184, 92] width 211 height 11
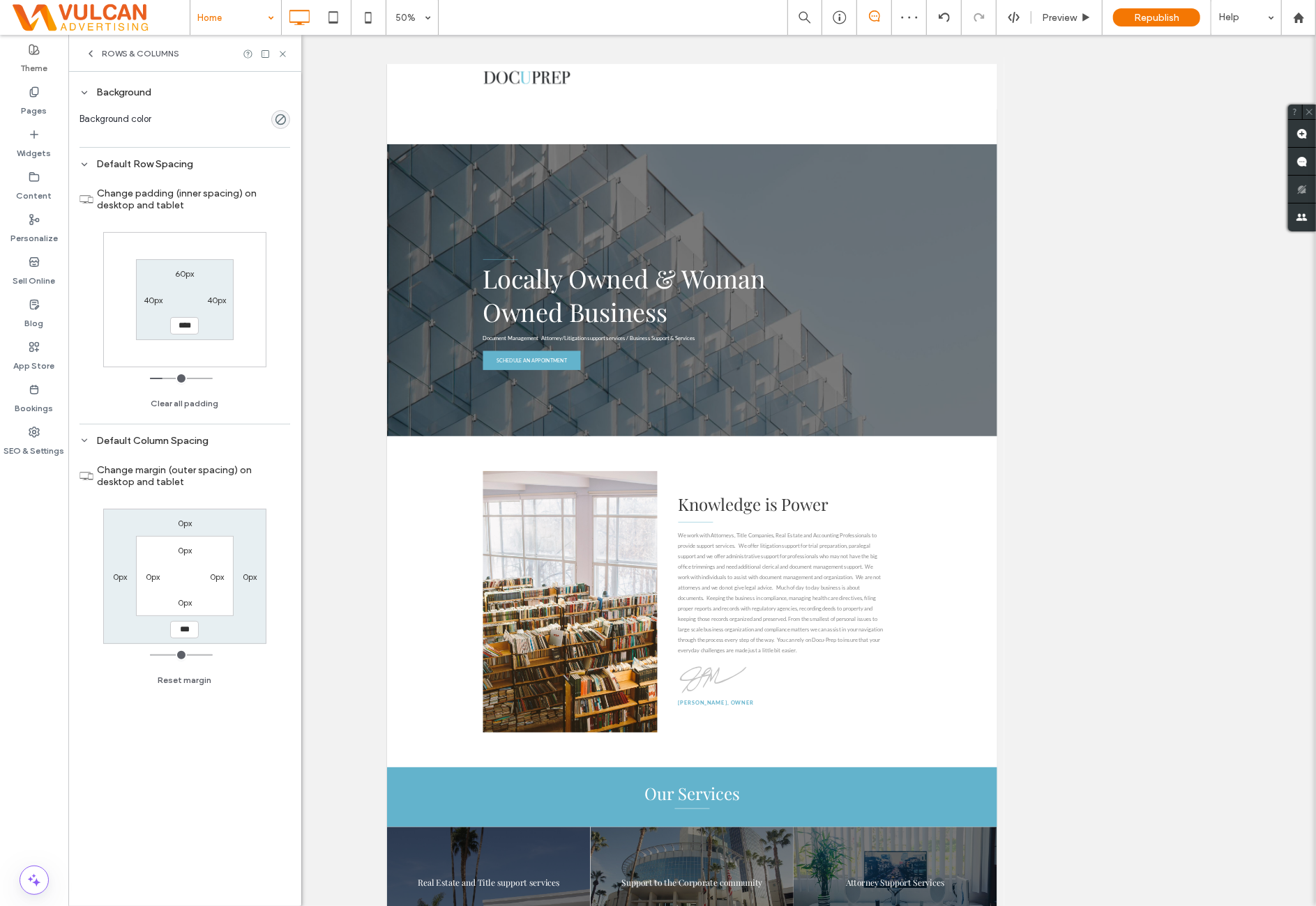
drag, startPoint x: 249, startPoint y: 223, endPoint x: 267, endPoint y: 113, distance: 111.5
click at [249, 223] on section "Change padding (inner spacing) on desktop and tablet" at bounding box center [184, 199] width 211 height 52
click at [283, 48] on icon at bounding box center [283, 54] width 11 height 11
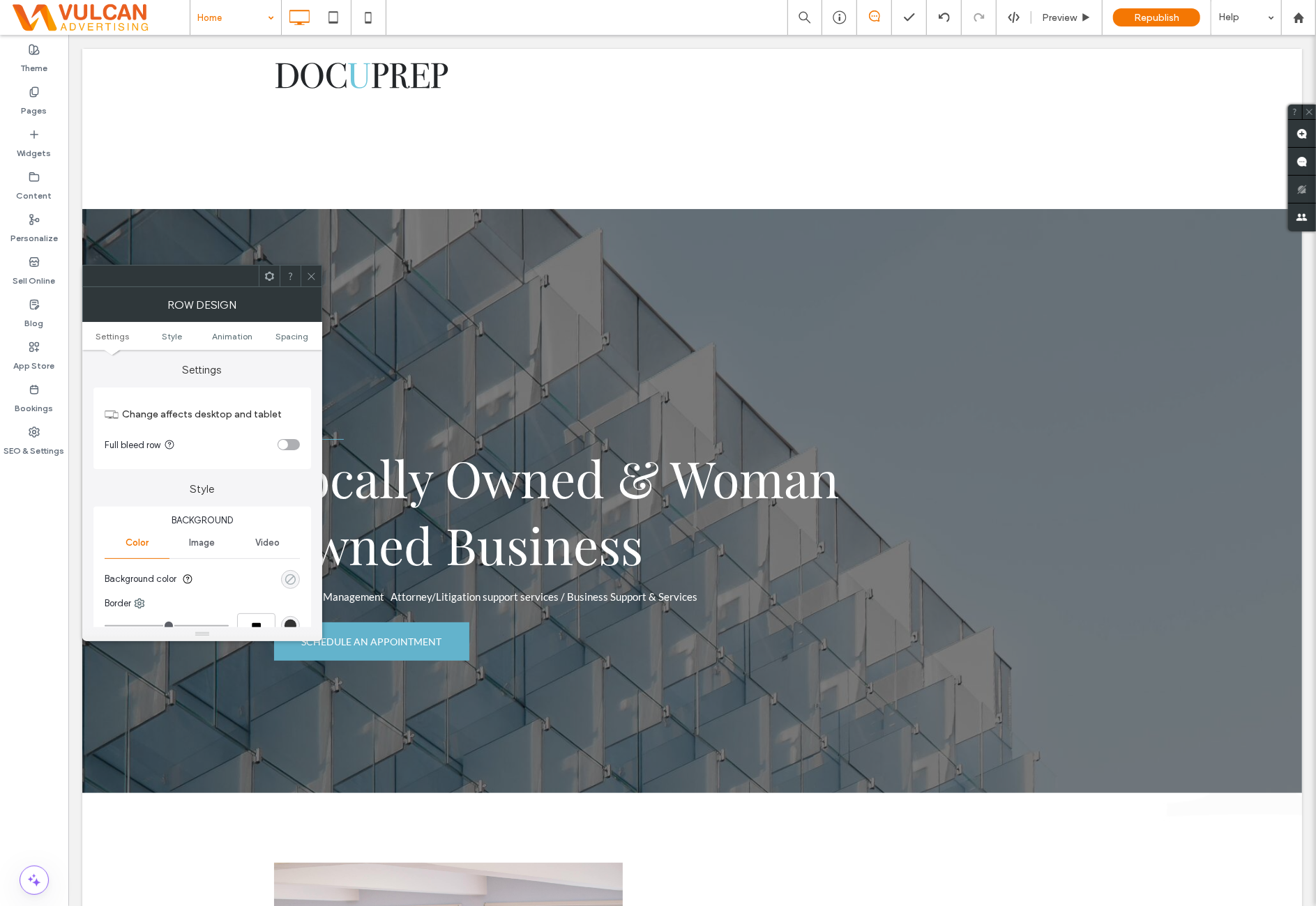
click at [292, 582] on icon "rgba(0, 0, 0, 0)" at bounding box center [290, 578] width 11 height 11
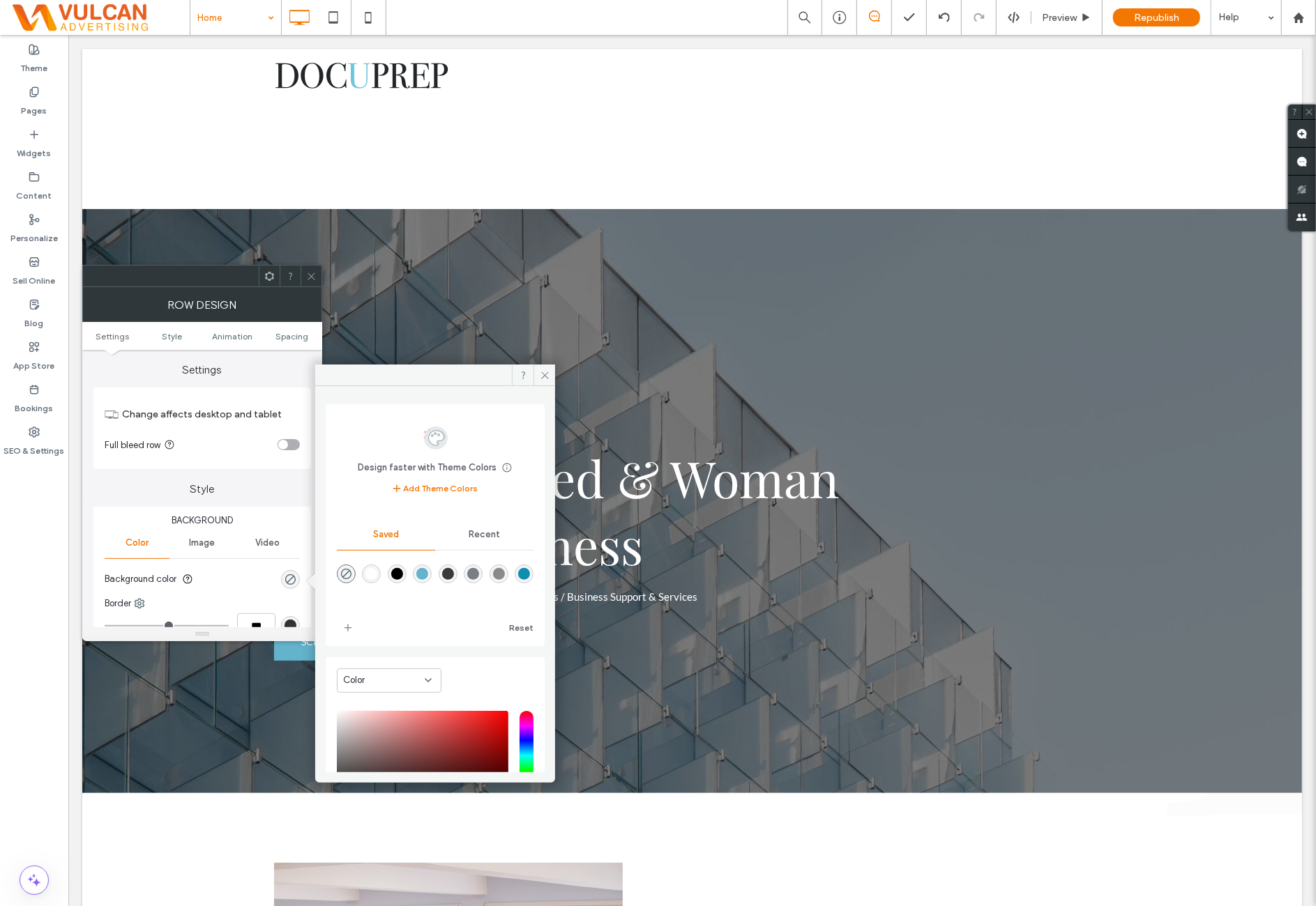
drag, startPoint x: 469, startPoint y: 577, endPoint x: 462, endPoint y: 572, distance: 8.6
click at [457, 572] on div at bounding box center [447, 573] width 18 height 18
click at [454, 571] on div "rgba(58,58,58,1)" at bounding box center [447, 573] width 11 height 11
type input "*******"
type input "***"
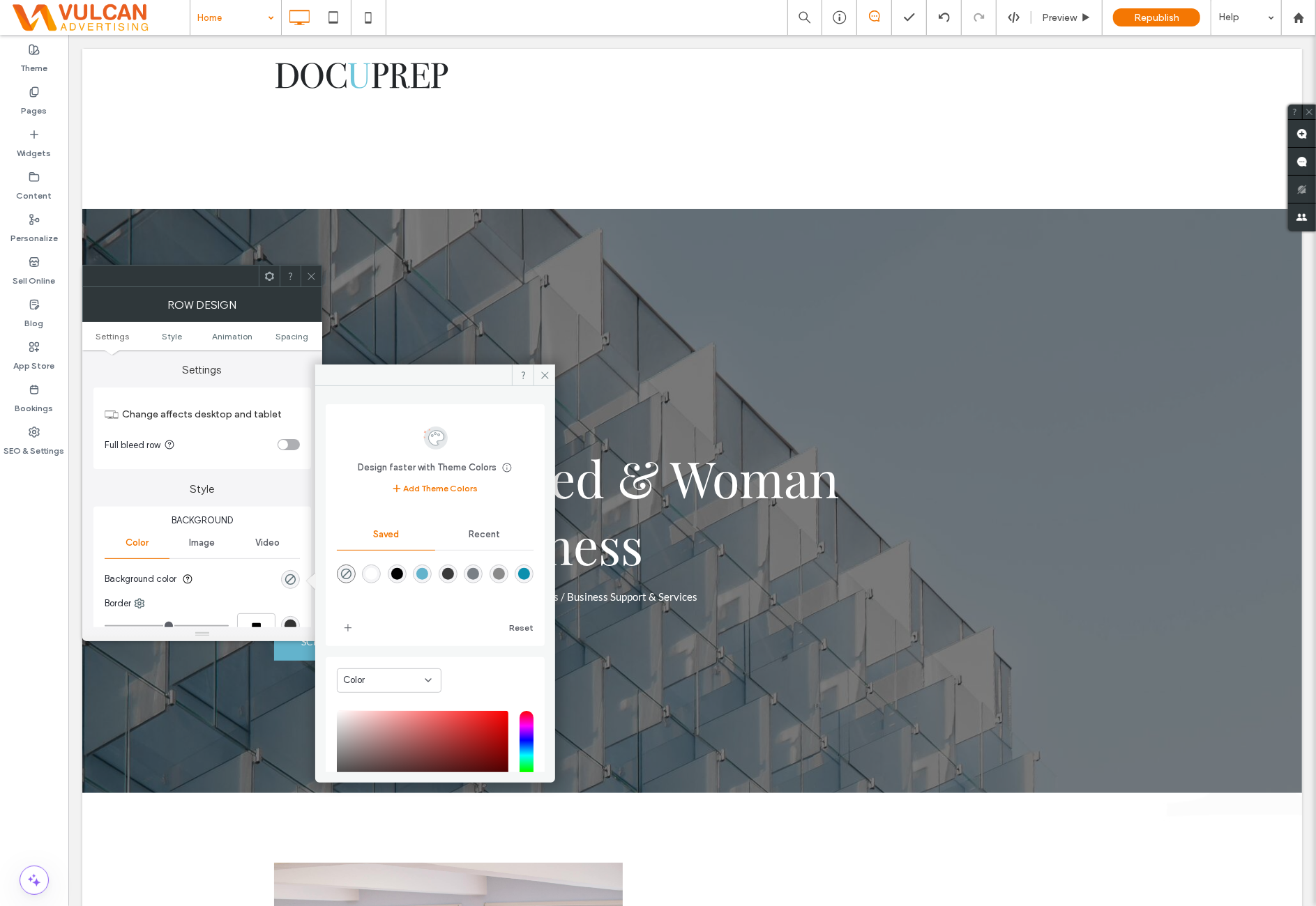
type input "****"
click at [400, 571] on div "rgba(0,0,0,1)" at bounding box center [396, 573] width 11 height 11
type input "*******"
click at [305, 272] on div at bounding box center [311, 276] width 21 height 21
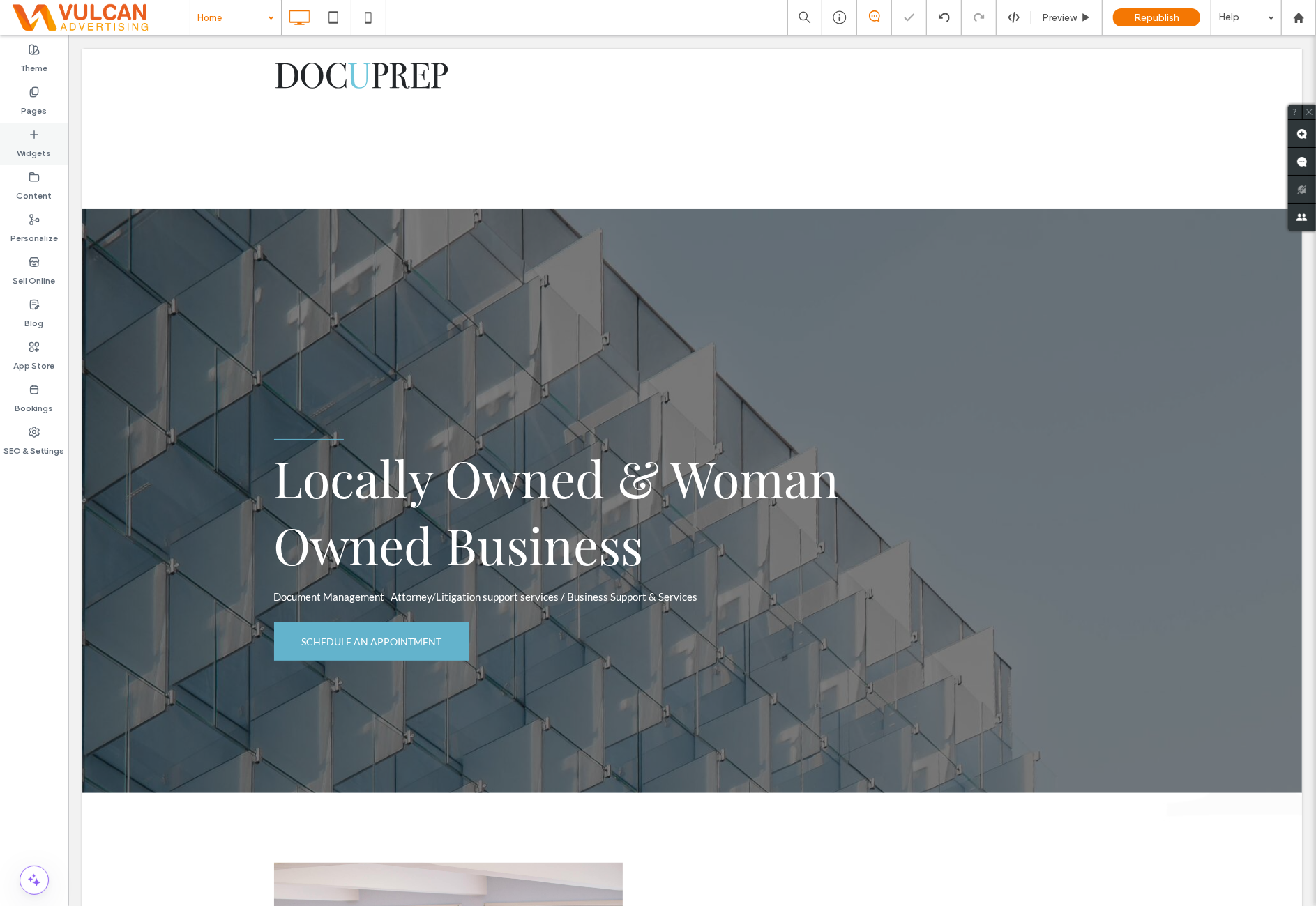
click at [58, 158] on div "Widgets" at bounding box center [34, 144] width 69 height 42
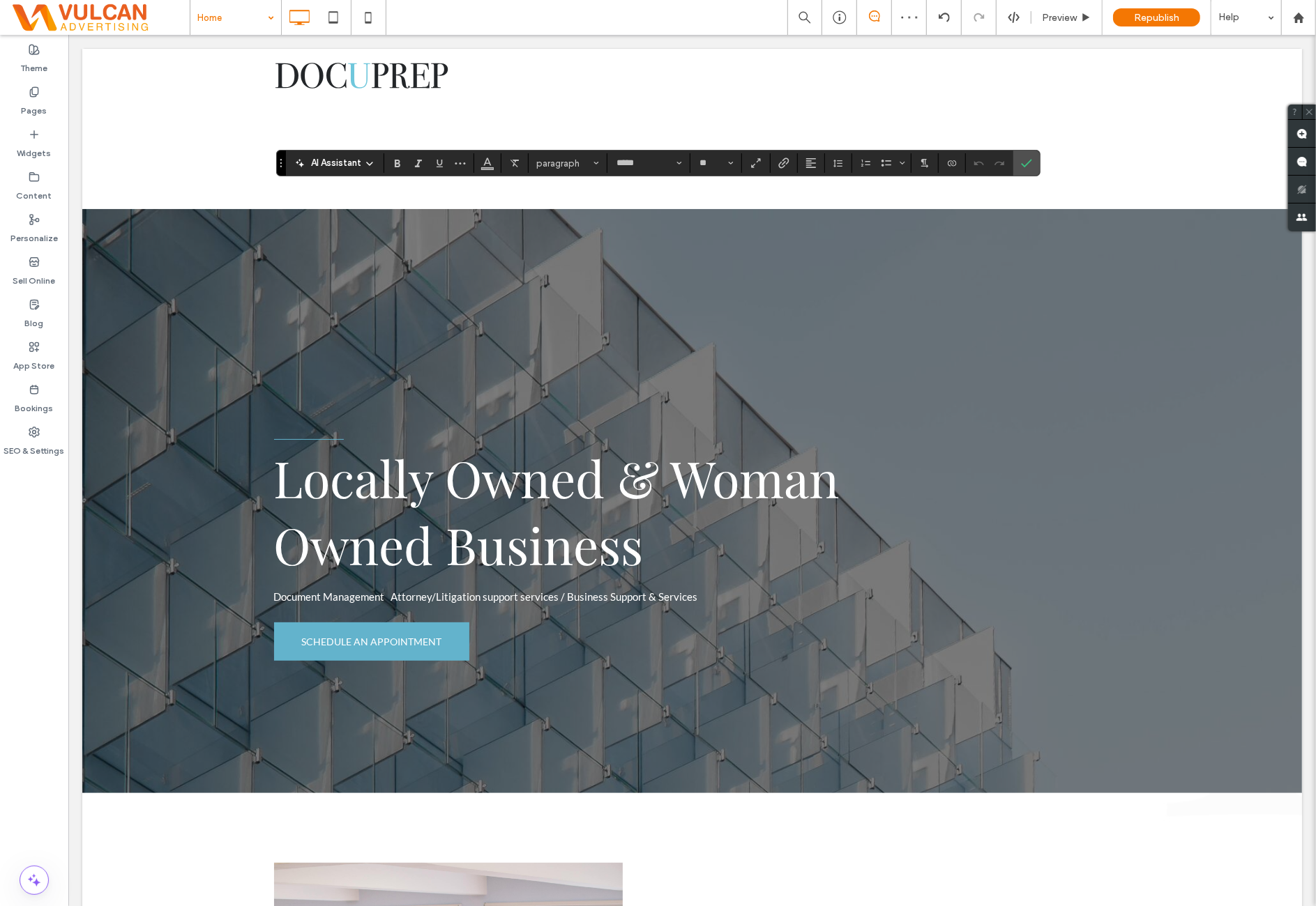
type input "*****"
type input "**"
click at [487, 161] on use "Color" at bounding box center [487, 162] width 8 height 8
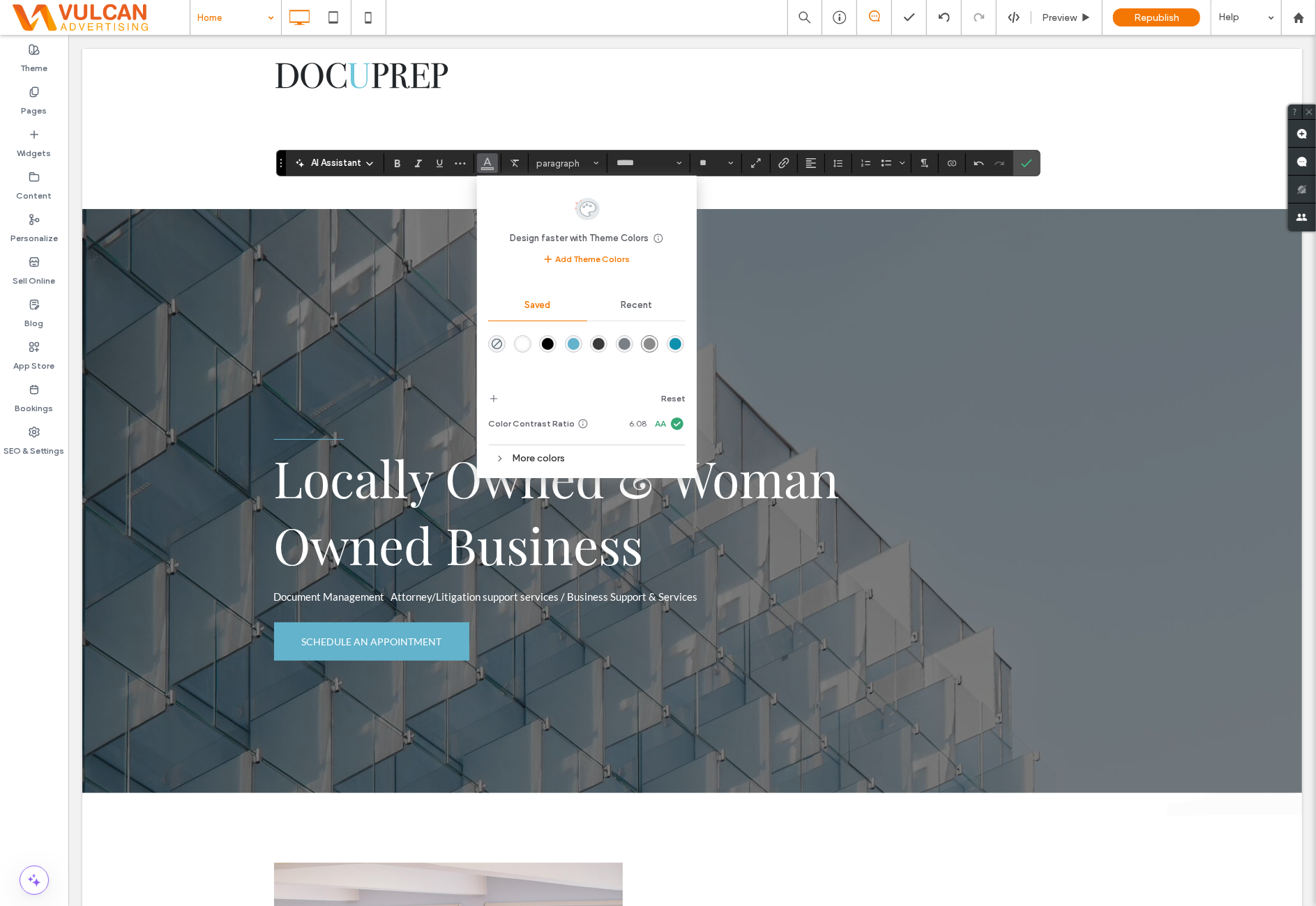
click at [521, 340] on div "rgba(255,255,255,1)" at bounding box center [522, 343] width 11 height 11
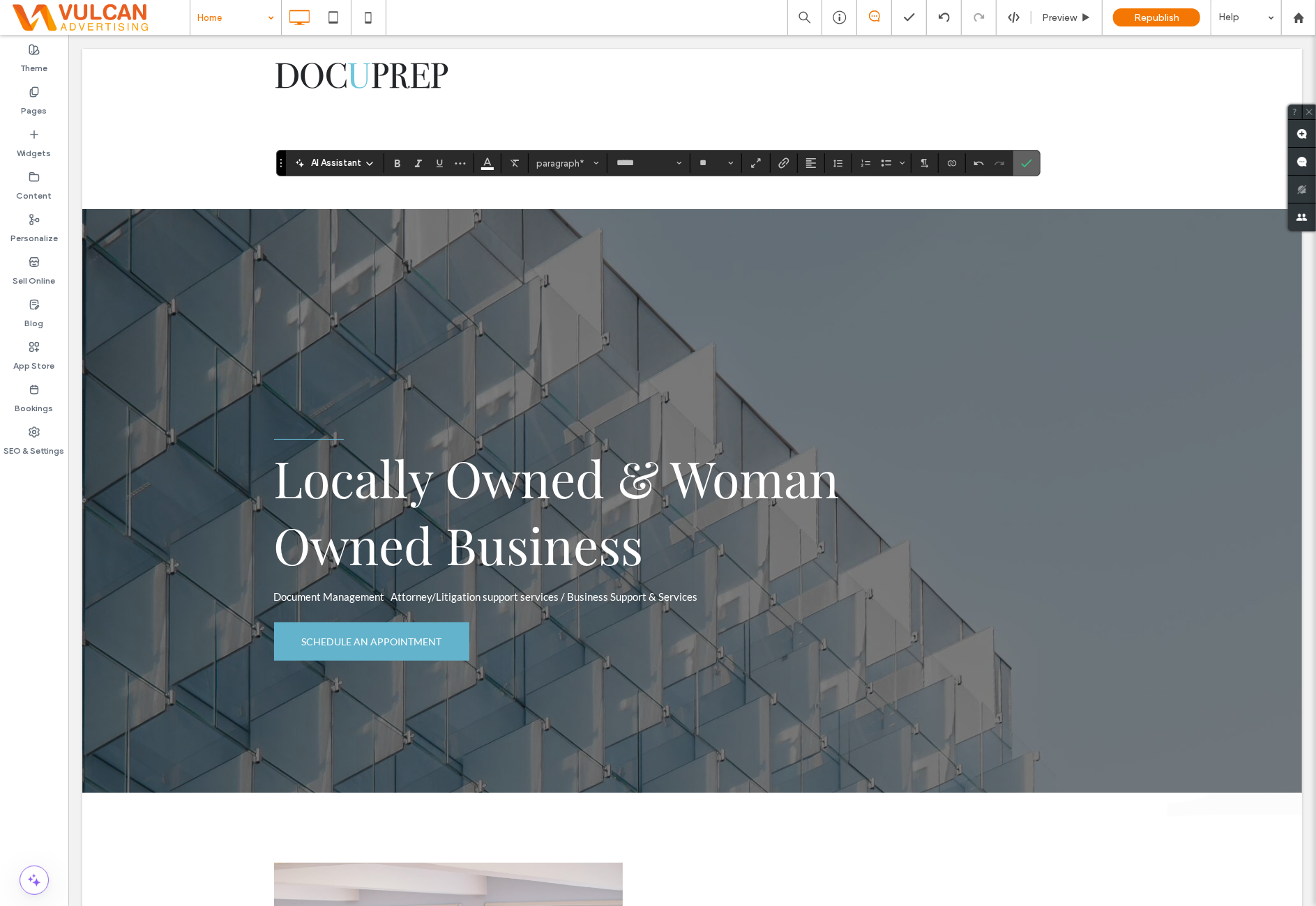
click at [1021, 166] on icon "Confirm" at bounding box center [1026, 163] width 11 height 11
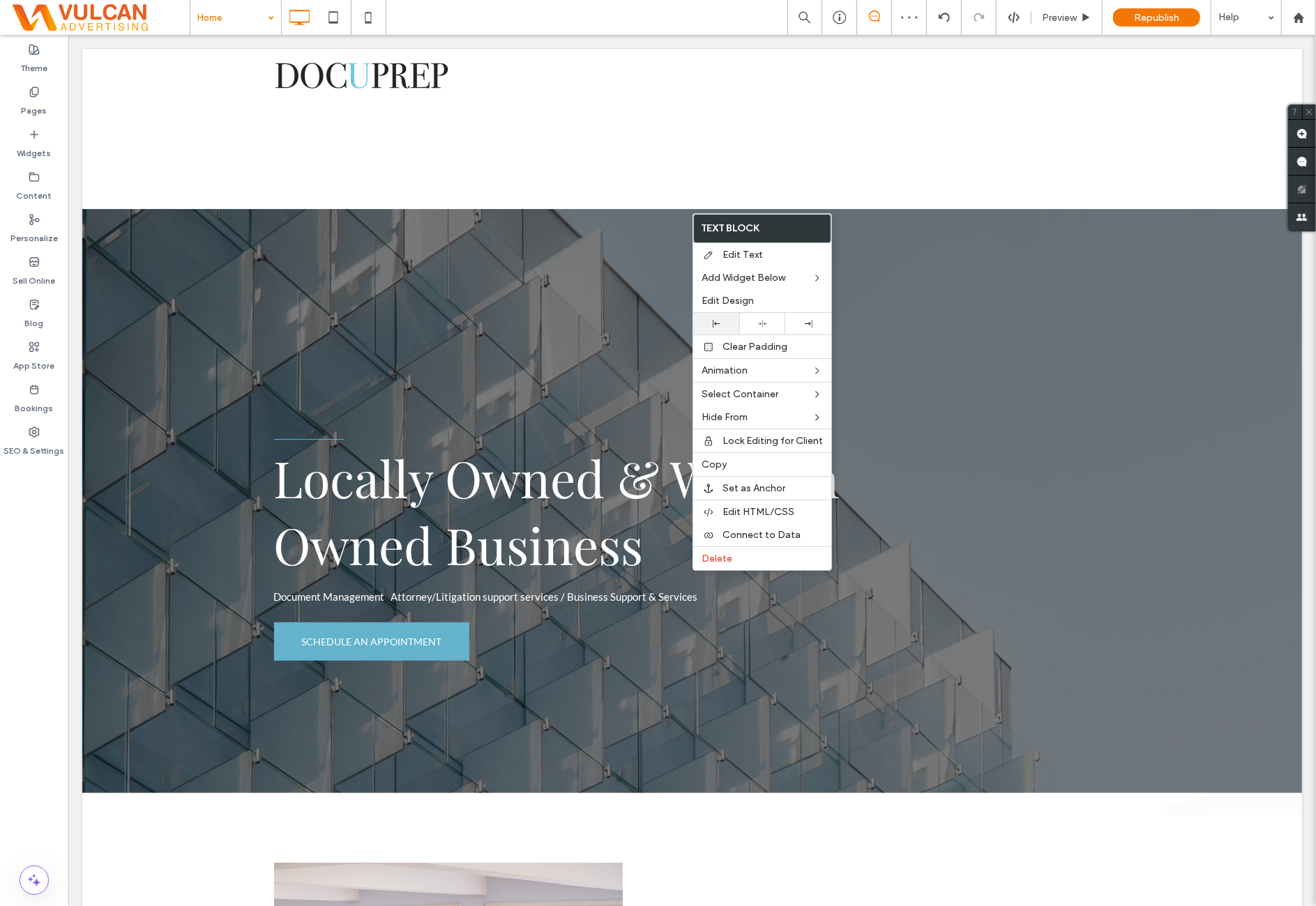
click at [727, 322] on div at bounding box center [716, 323] width 32 height 8
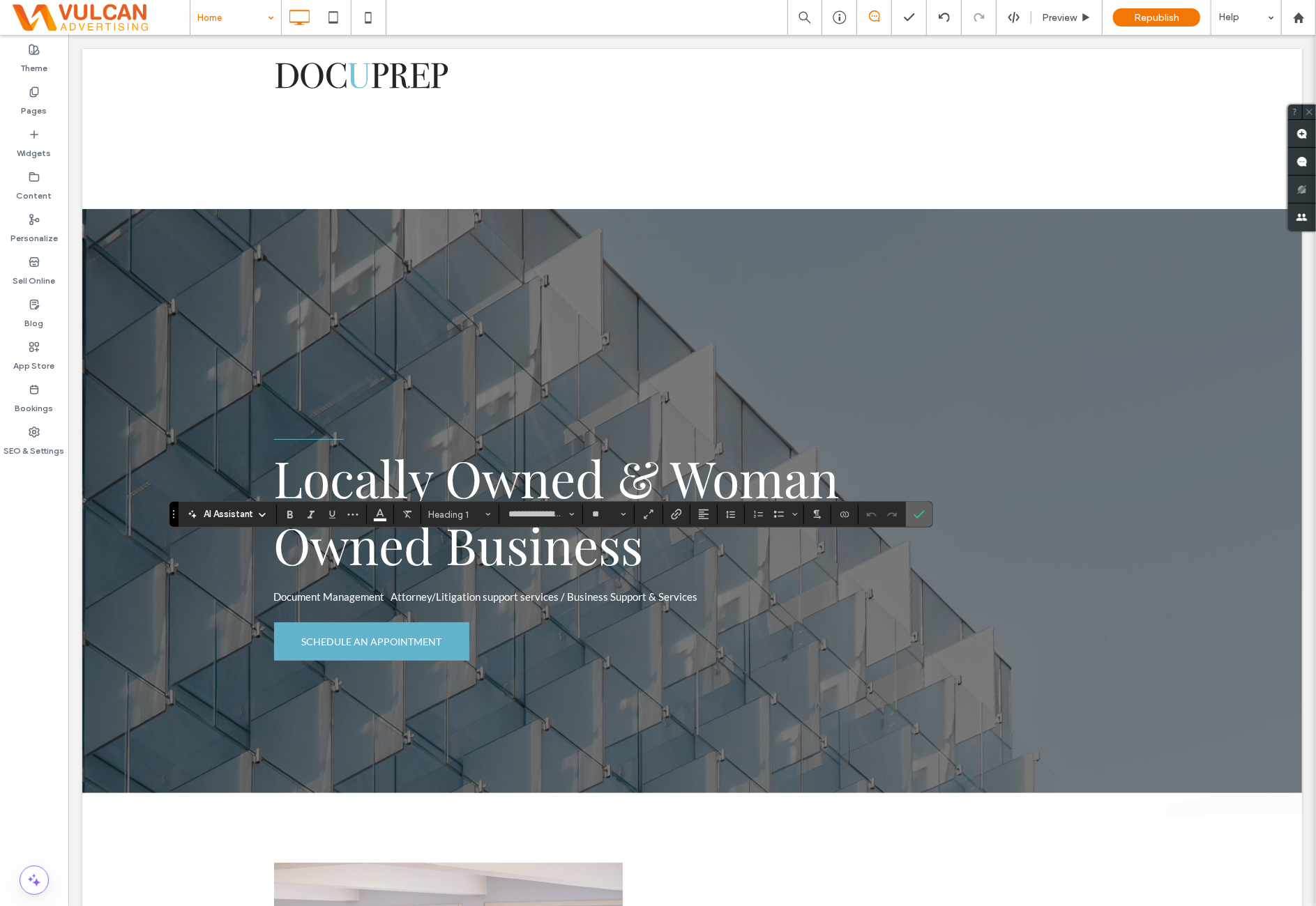
click at [913, 519] on icon "Confirm" at bounding box center [919, 514] width 11 height 11
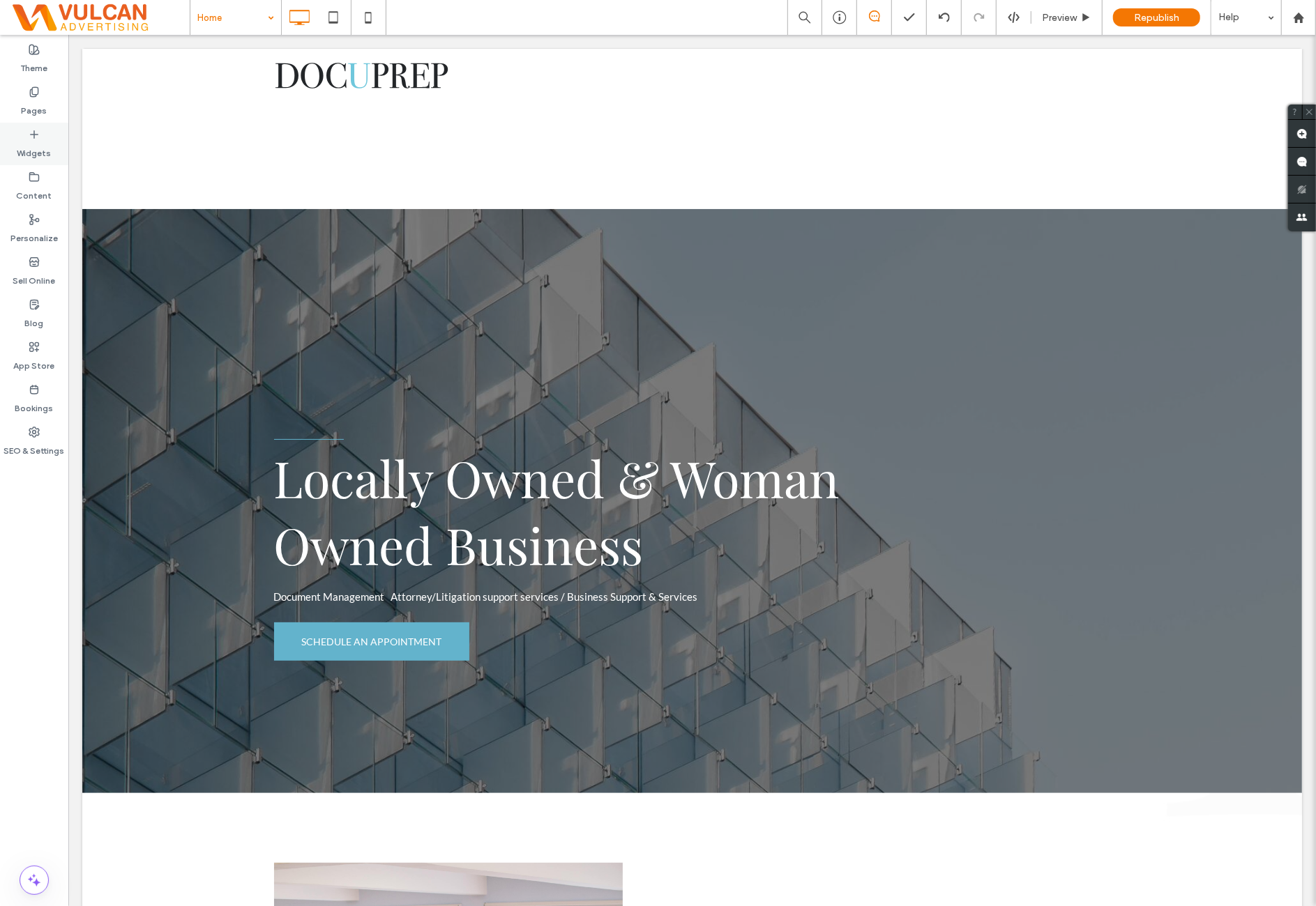
click at [41, 159] on div "Widgets" at bounding box center [34, 144] width 69 height 42
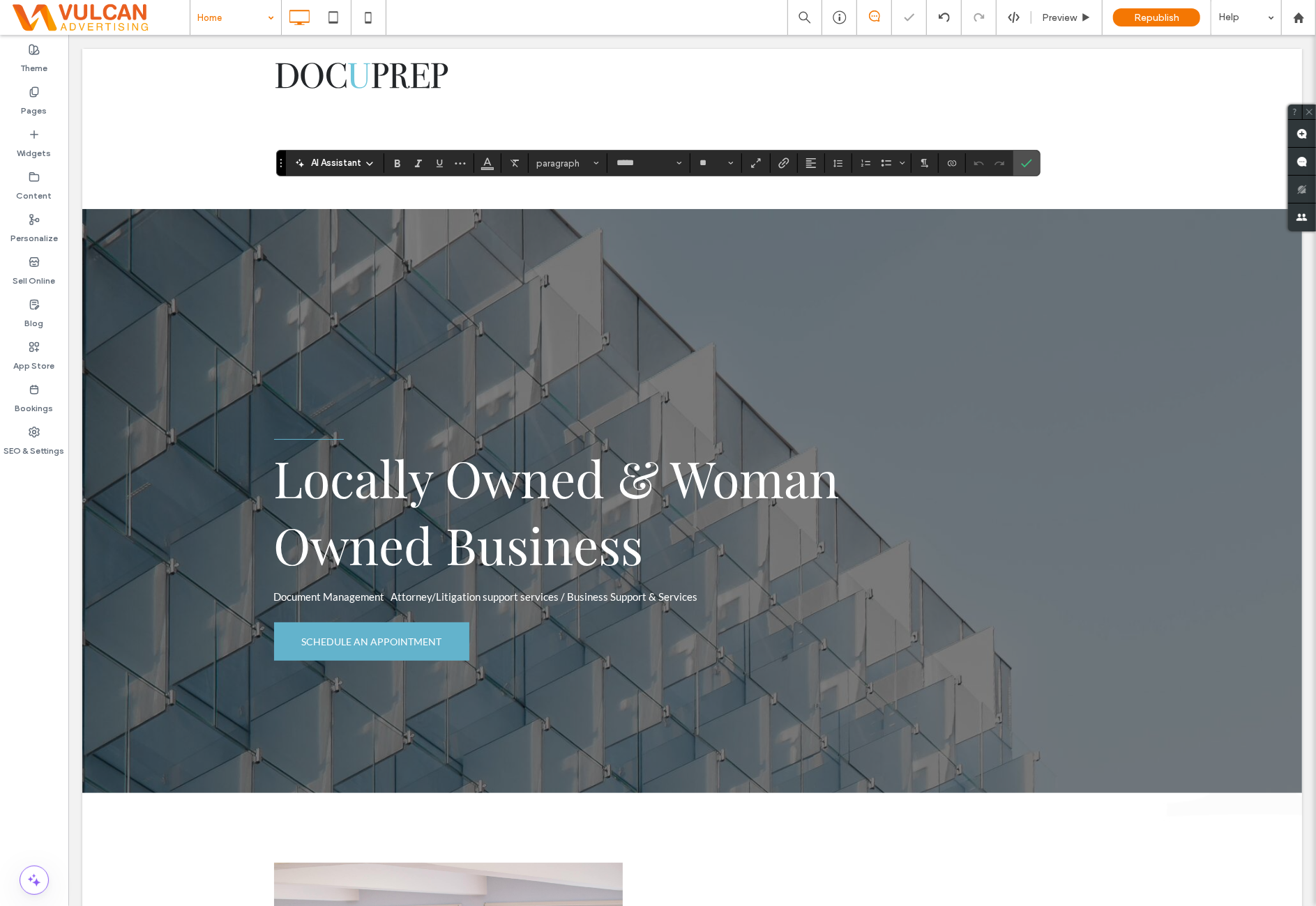
type input "*****"
type input "**"
click at [569, 162] on span "paragraph" at bounding box center [564, 164] width 55 height 11
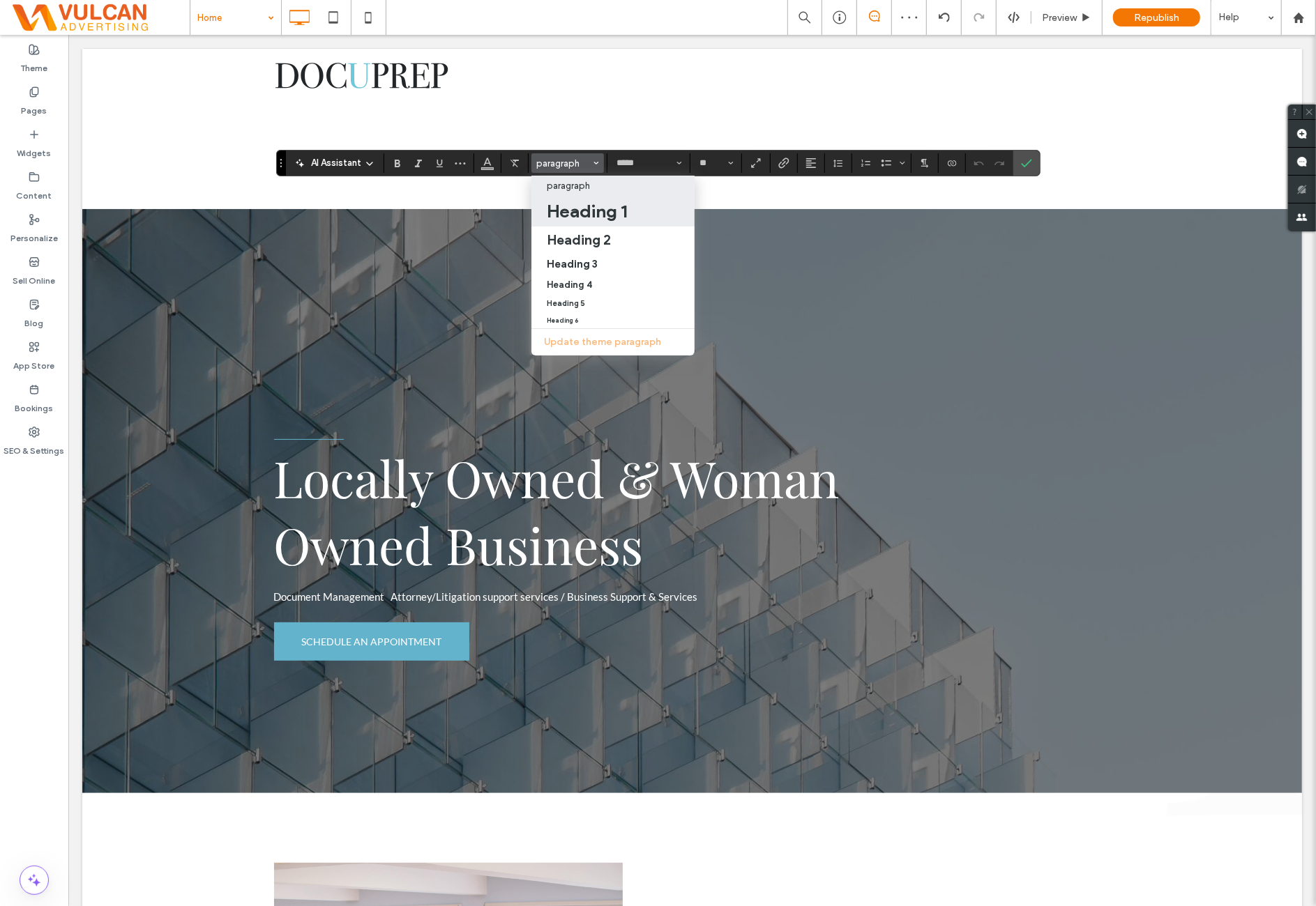
click at [646, 210] on div "Heading 1" at bounding box center [613, 210] width 132 height 22
type input "**********"
type input "**"
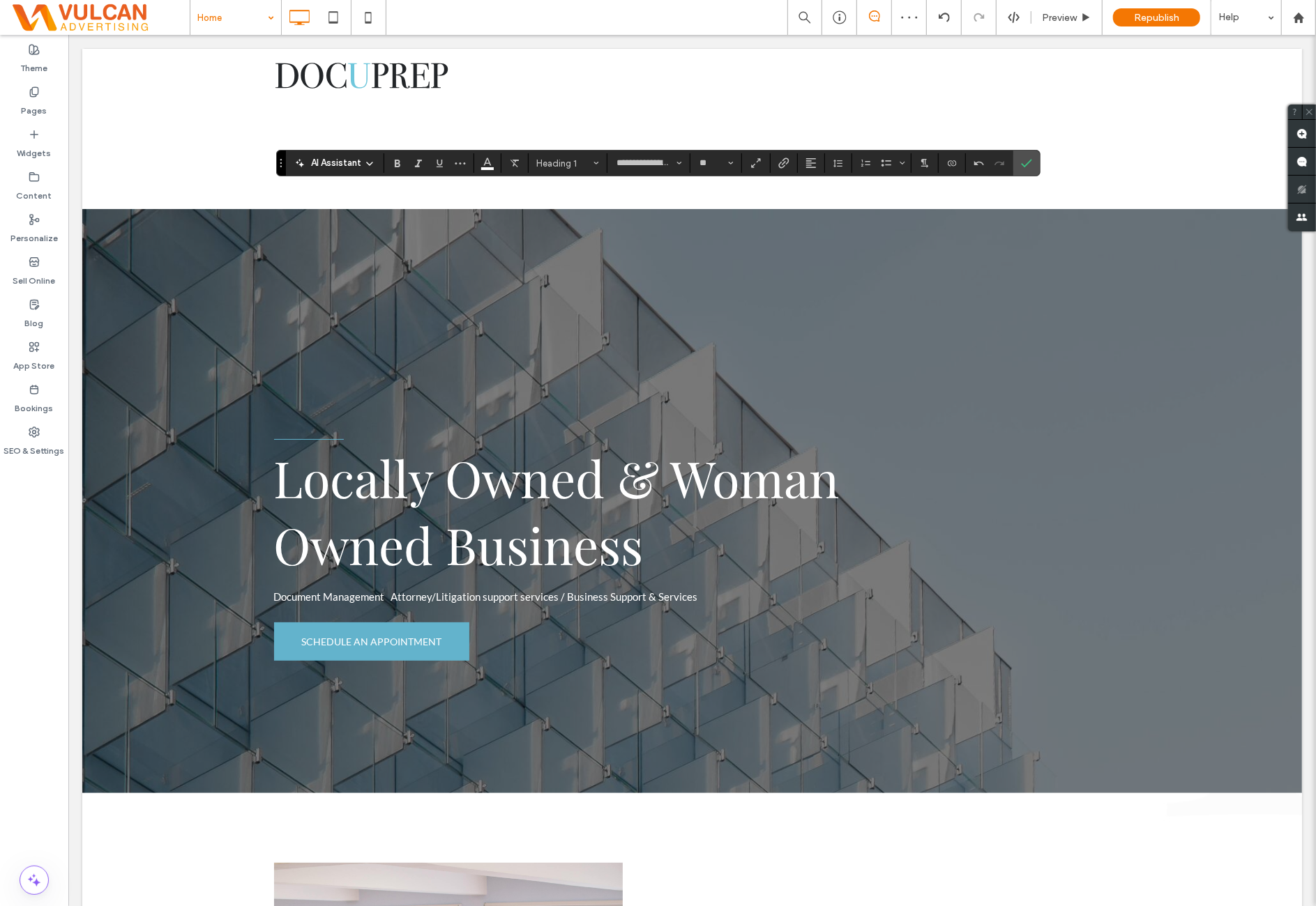
type input "*****"
type input "**"
click at [1016, 159] on label "Confirm" at bounding box center [1026, 163] width 21 height 25
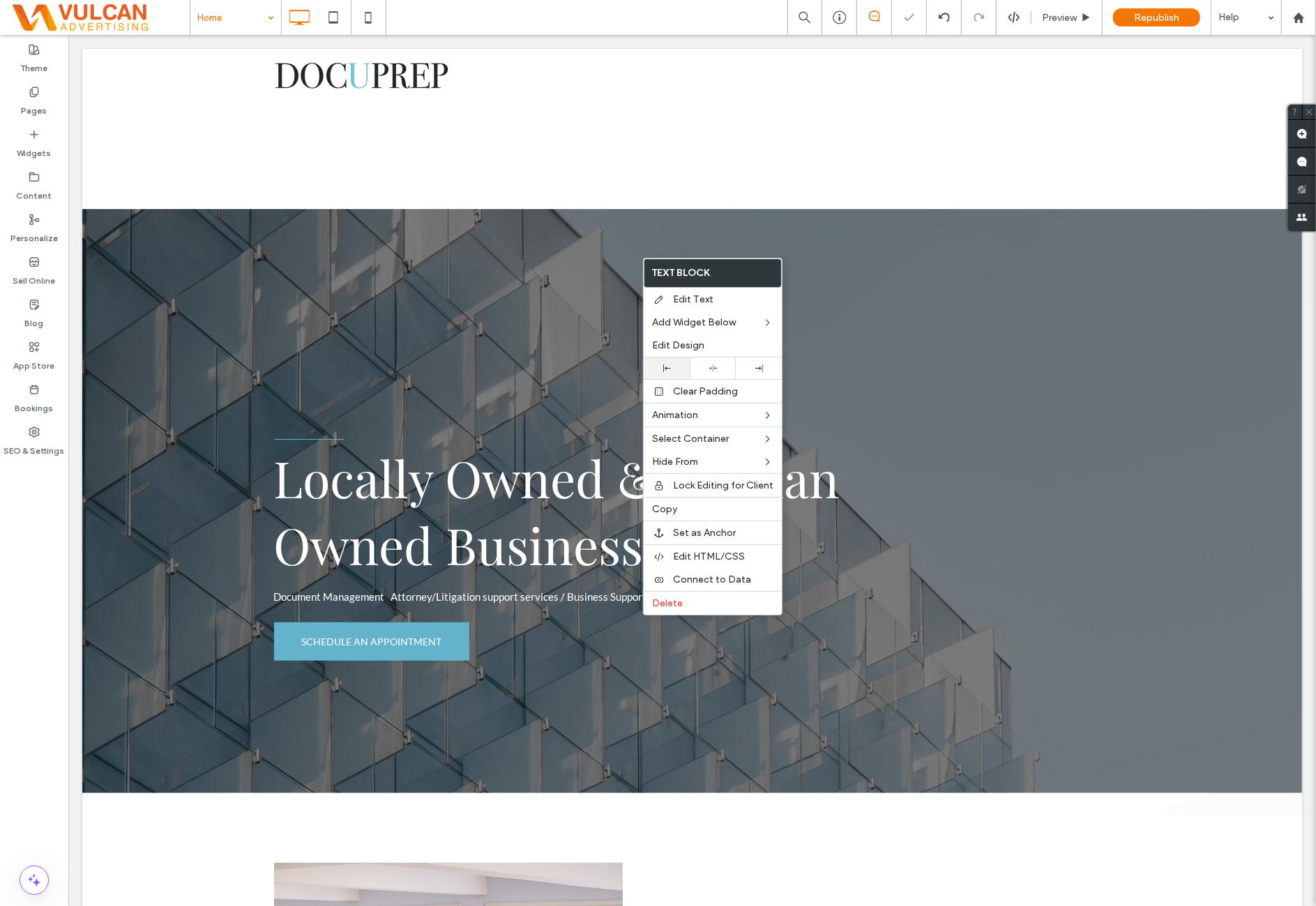
click at [675, 360] on div at bounding box center [667, 368] width 46 height 22
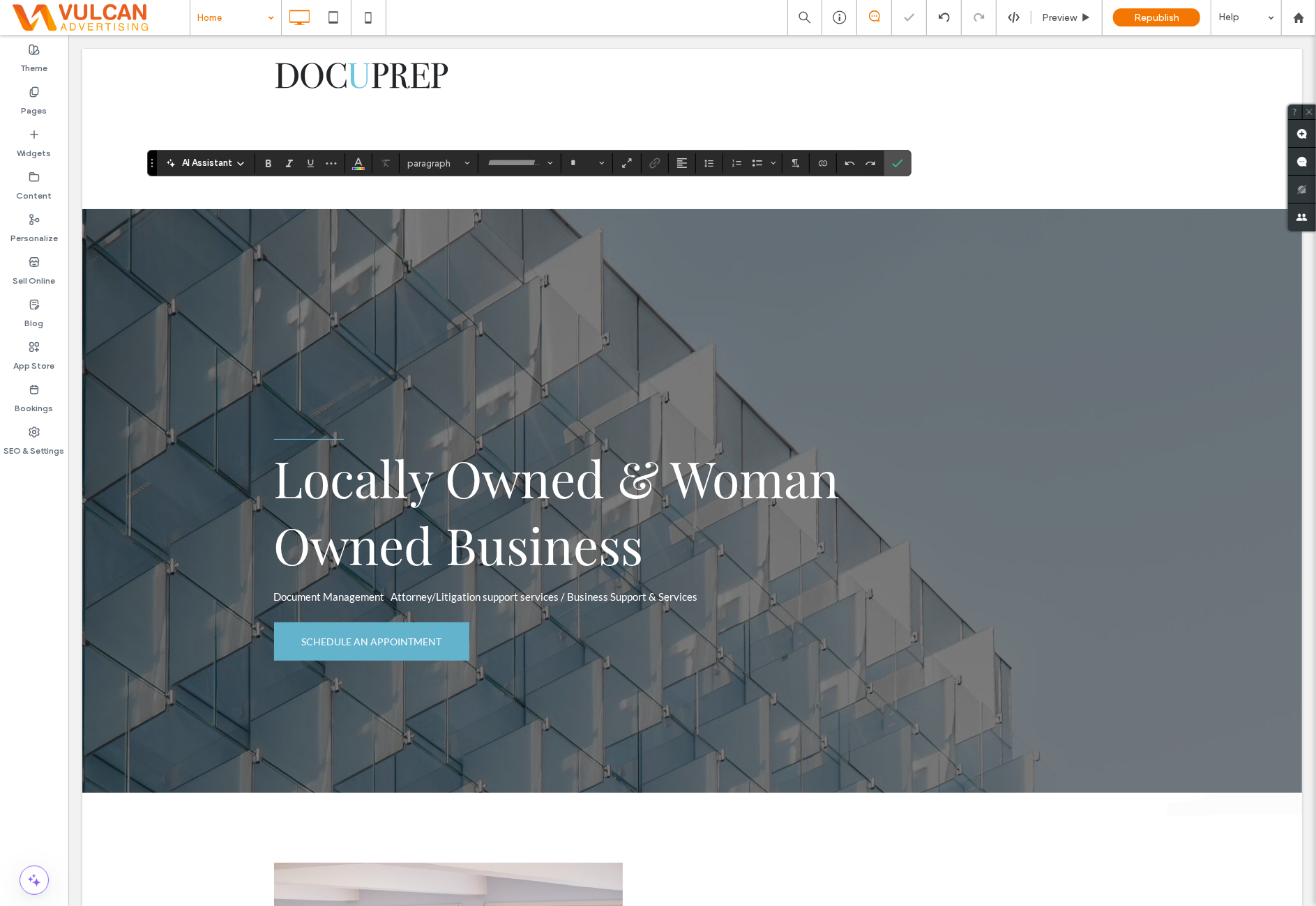
type input "**********"
type input "**"
click at [891, 164] on icon "Confirm" at bounding box center [897, 163] width 11 height 11
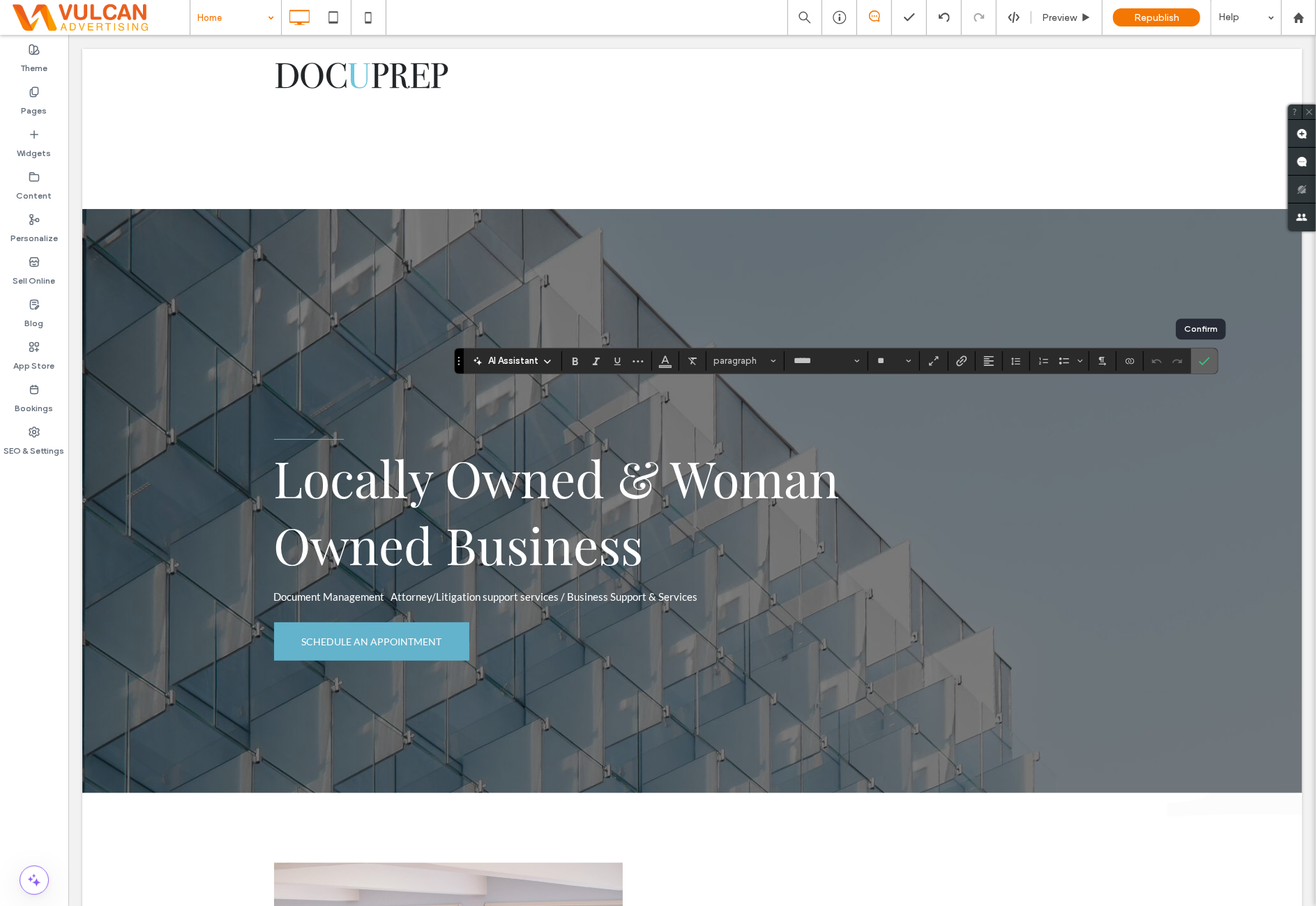
click at [1199, 367] on span "Confirm" at bounding box center [1201, 361] width 6 height 25
click at [1201, 361] on use "Confirm" at bounding box center [1204, 360] width 11 height 8
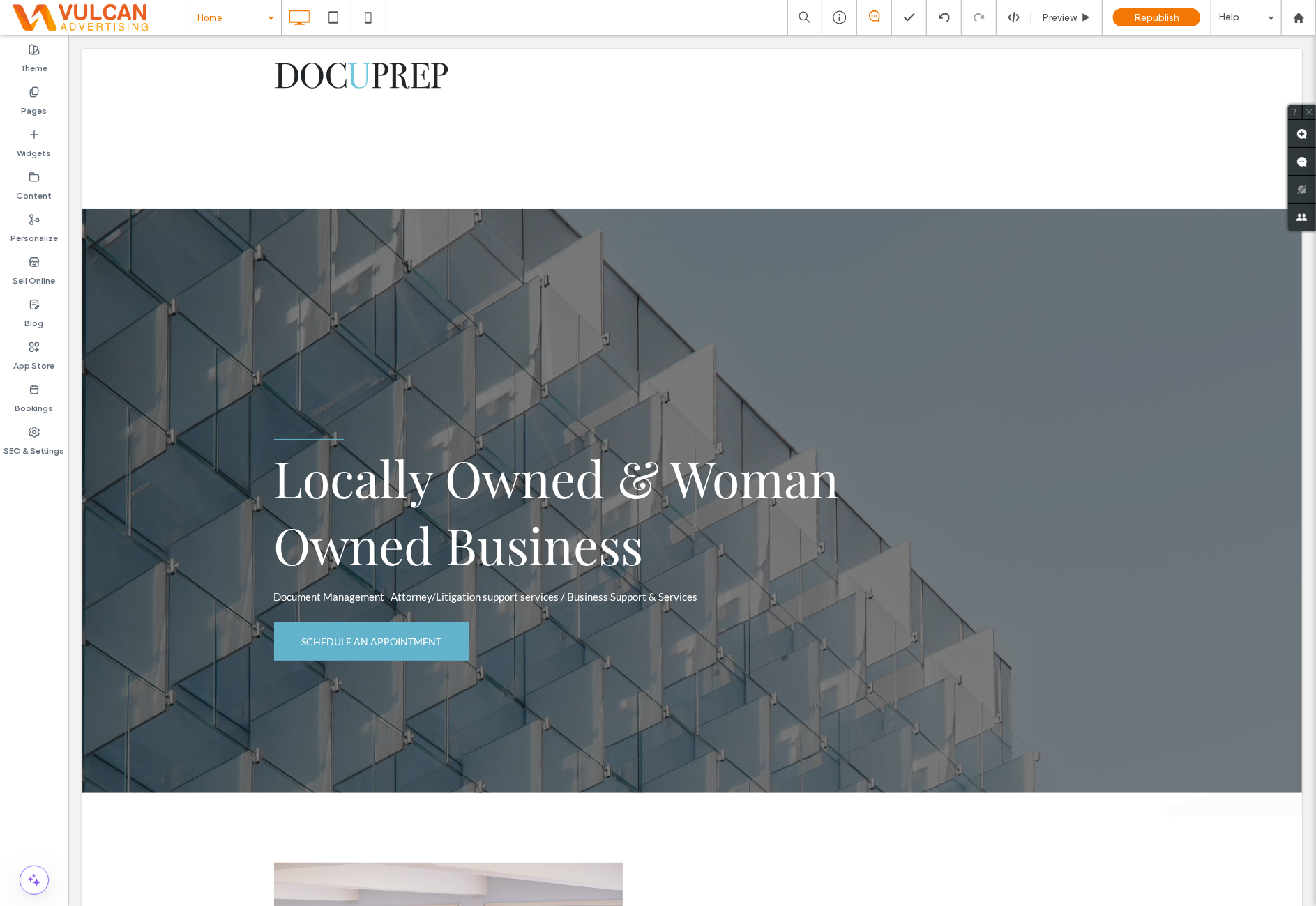
type input "*****"
type input "**"
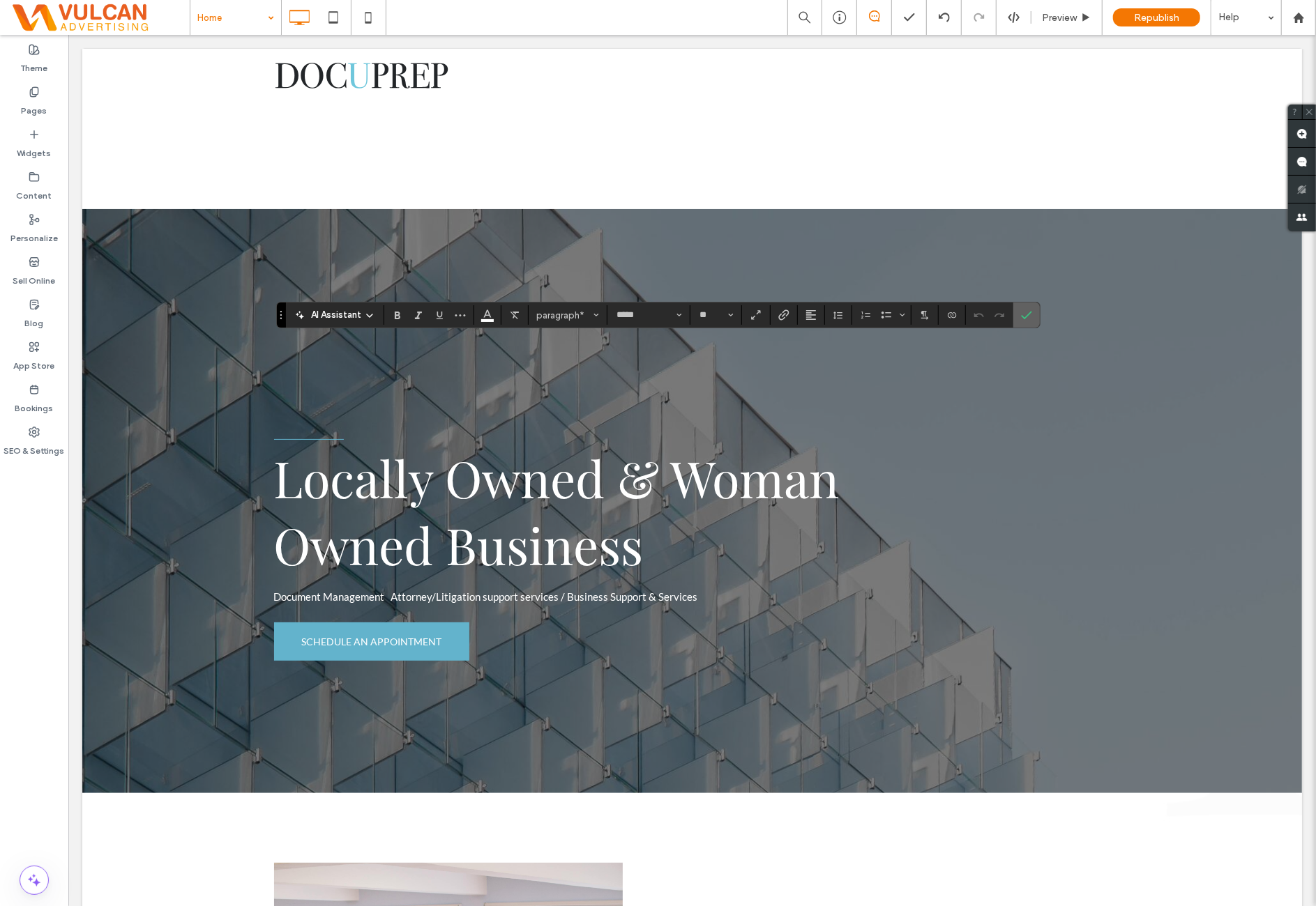
click at [1025, 317] on icon "Confirm" at bounding box center [1026, 314] width 11 height 11
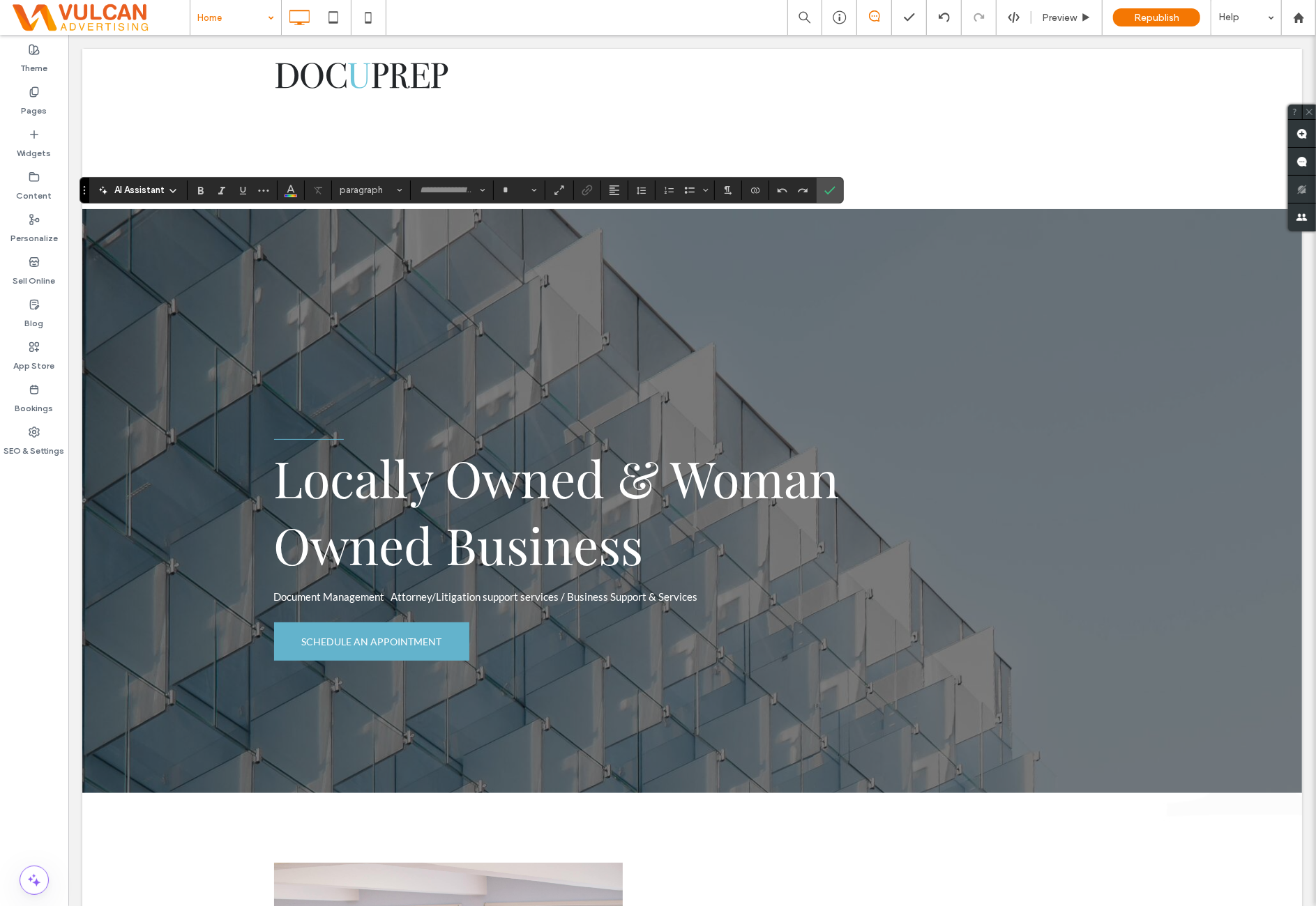
type input "*****"
type input "**"
click at [836, 194] on label "Confirm" at bounding box center [830, 190] width 21 height 25
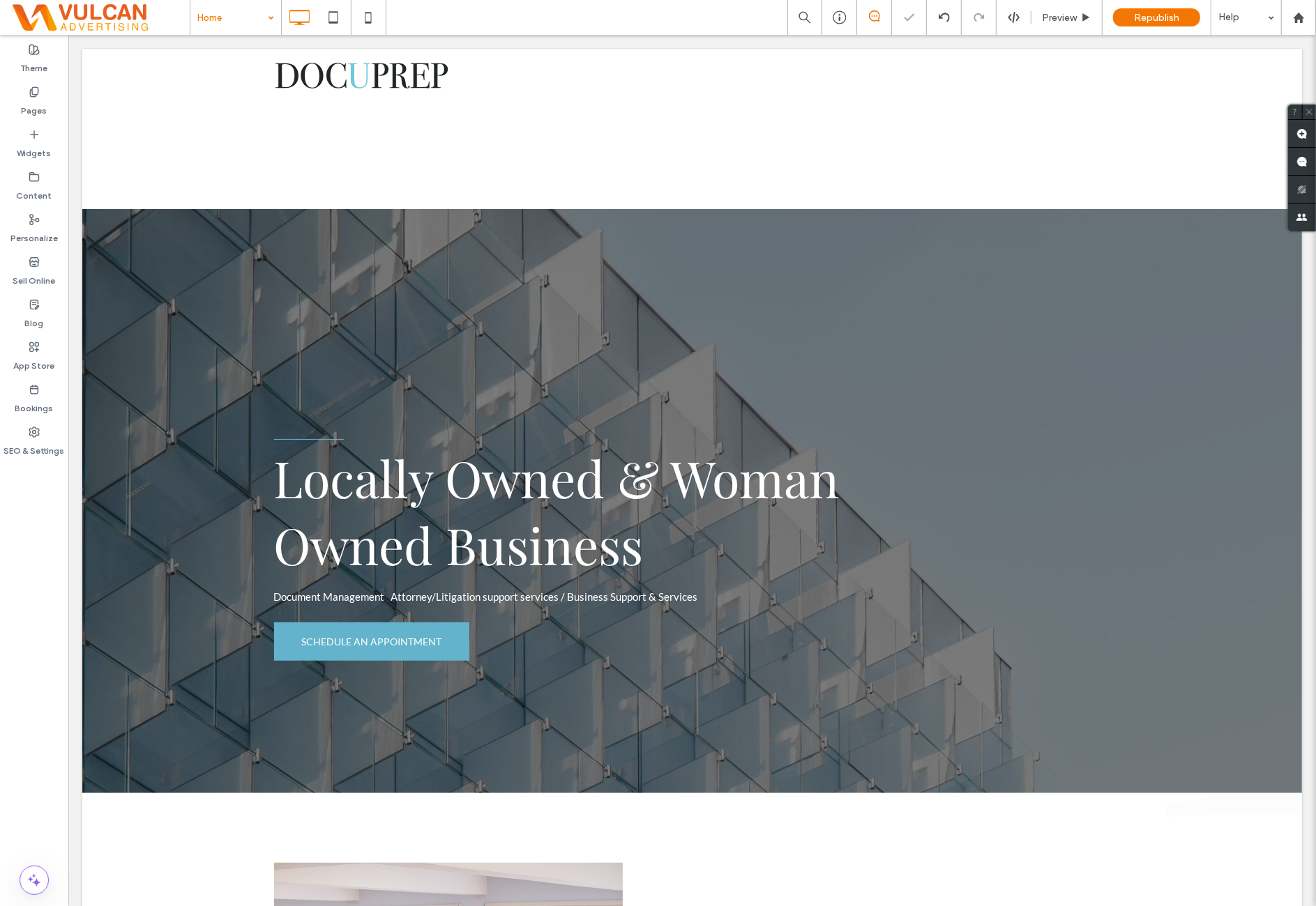
type input "*****"
type input "**"
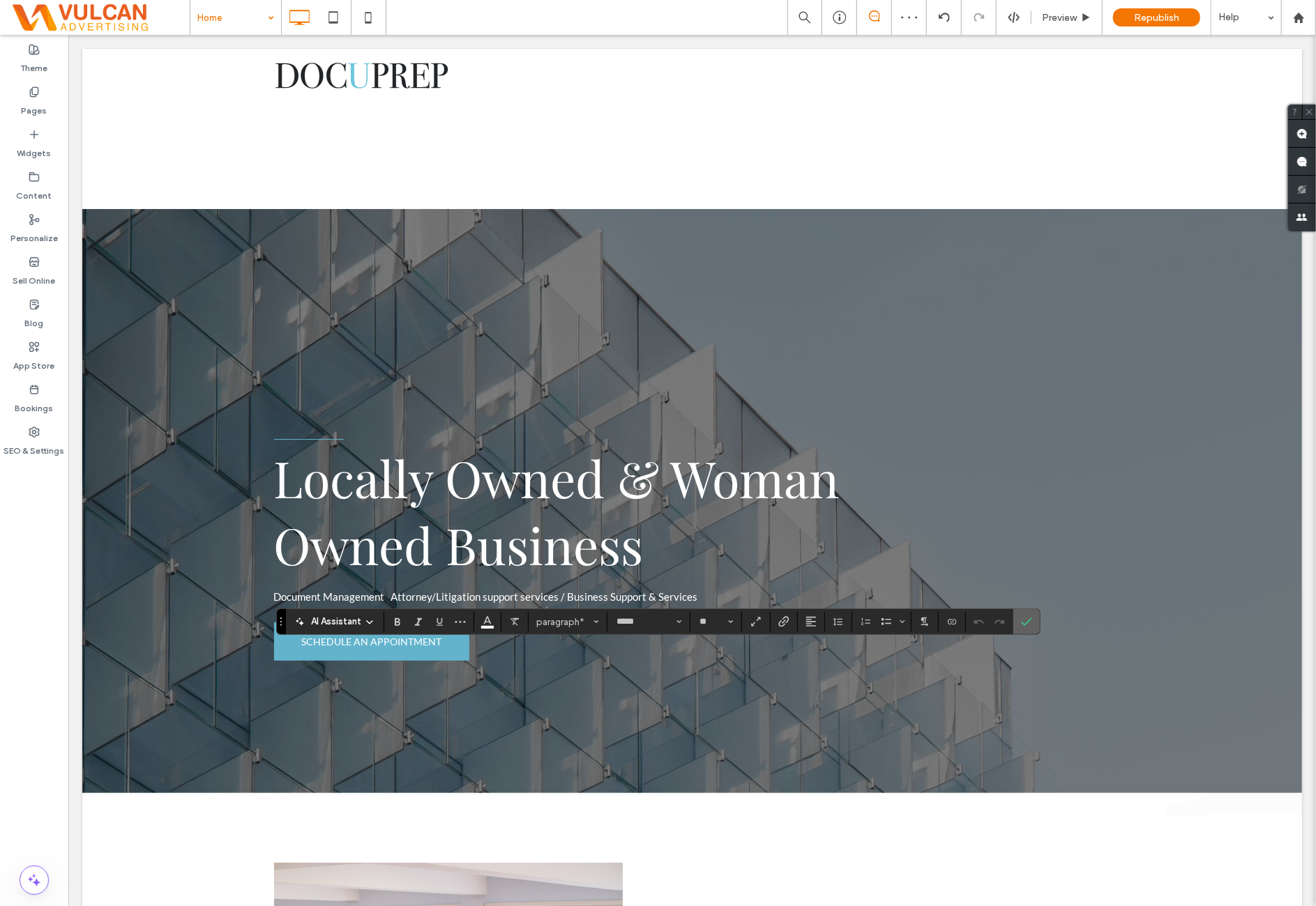
click at [1021, 623] on icon "Confirm" at bounding box center [1026, 622] width 11 height 11
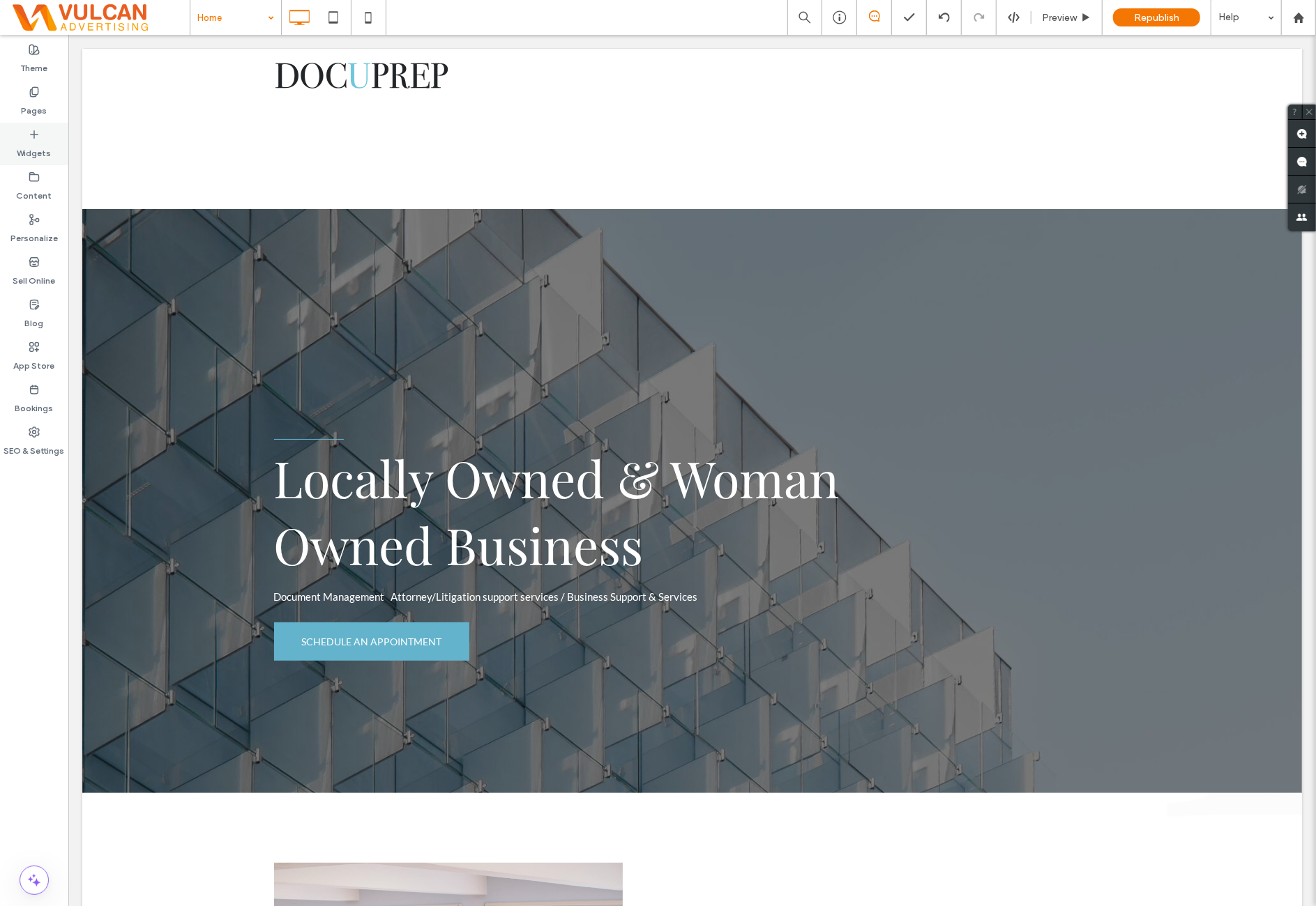
click at [26, 130] on div "Widgets" at bounding box center [34, 144] width 69 height 42
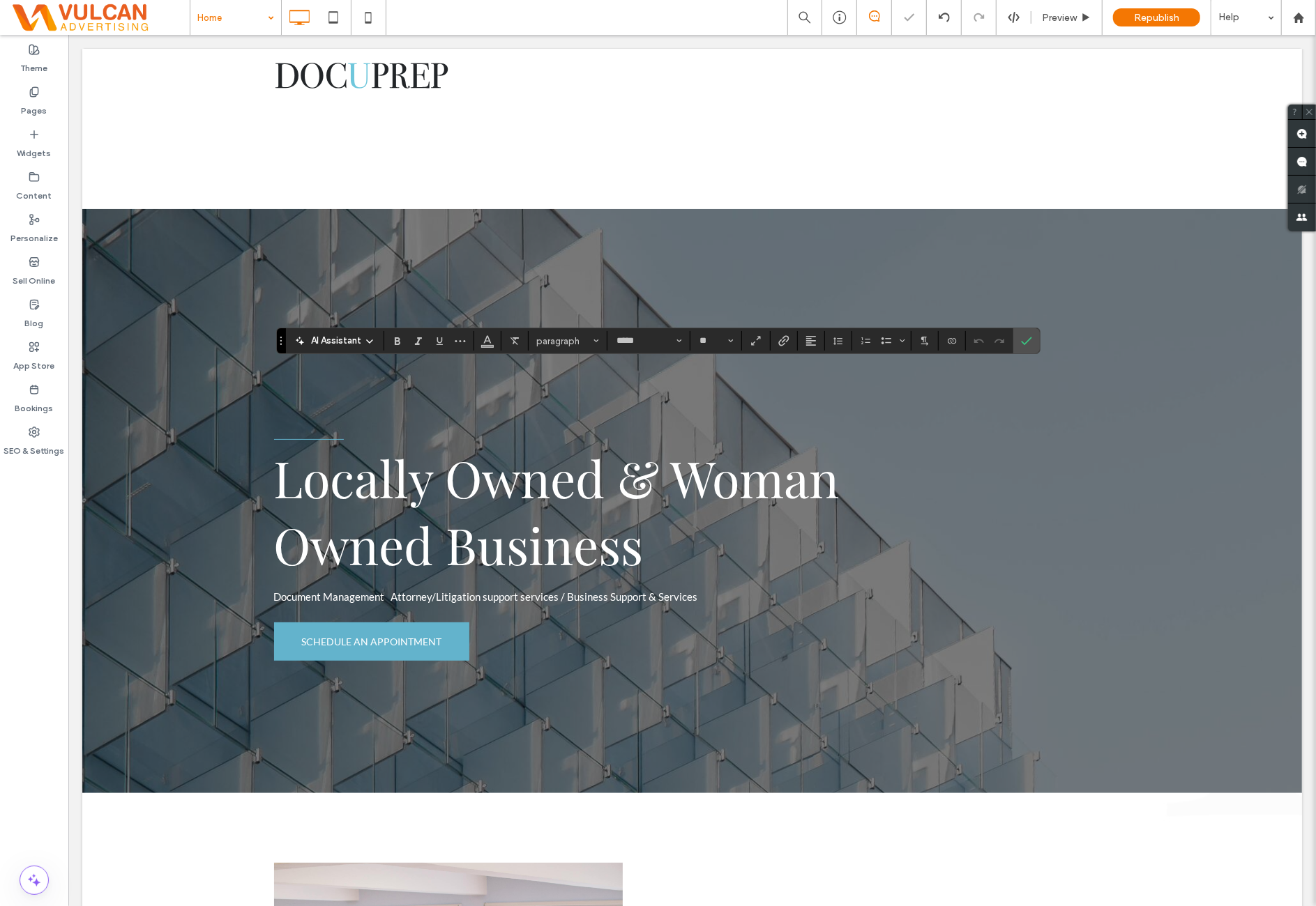
type input "*****"
type input "**"
